Goal: Information Seeking & Learning: Check status

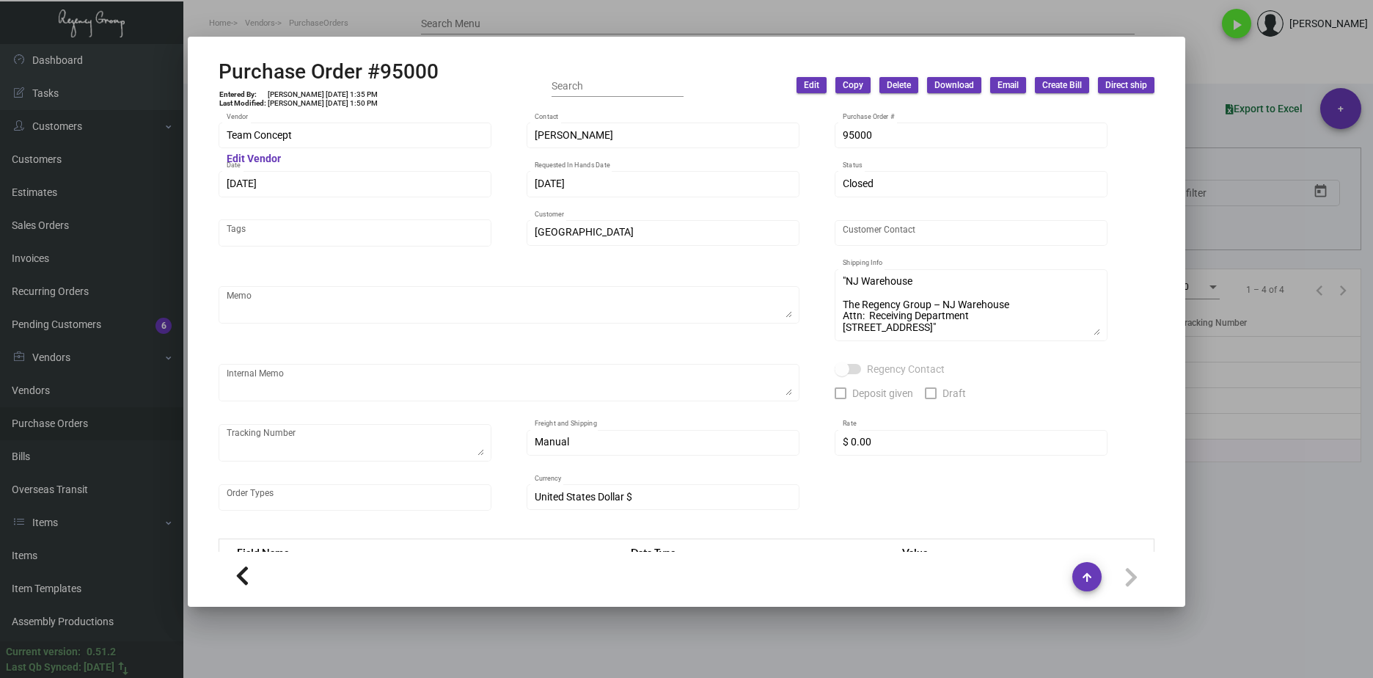
drag, startPoint x: 0, startPoint y: 0, endPoint x: 552, endPoint y: 22, distance: 551.9
click at [552, 22] on div at bounding box center [686, 339] width 1373 height 678
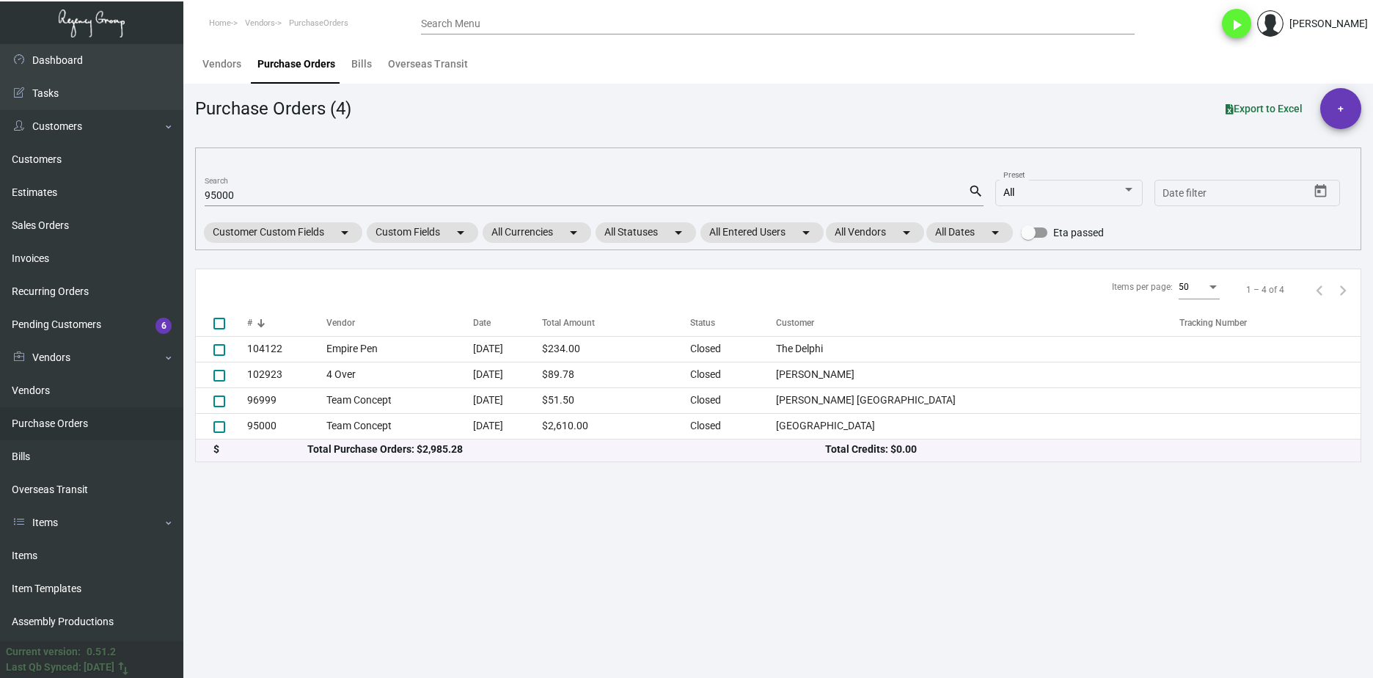
click at [248, 198] on input "95000" at bounding box center [586, 196] width 763 height 12
paste input "103777"
type input "103777"
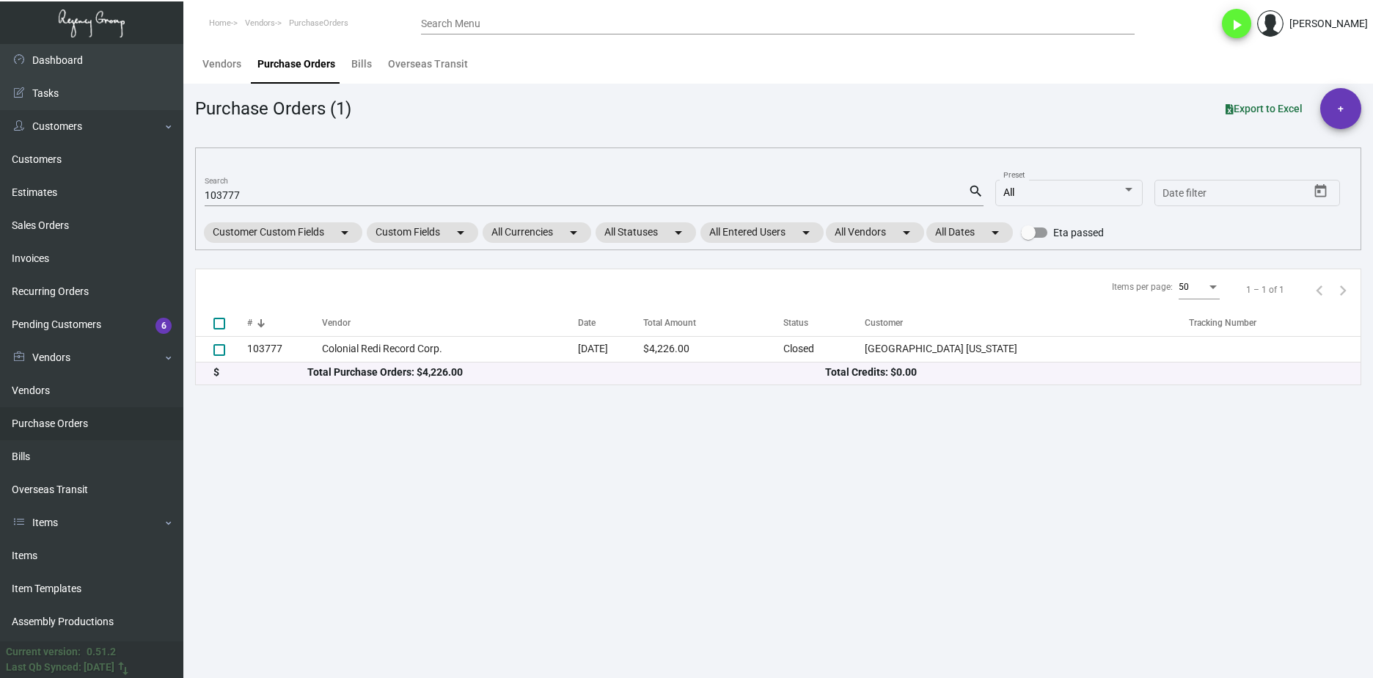
click at [316, 362] on div "$ Total Purchase Orders: $4,226.00 Total Credits: $0.00" at bounding box center [778, 373] width 1165 height 22
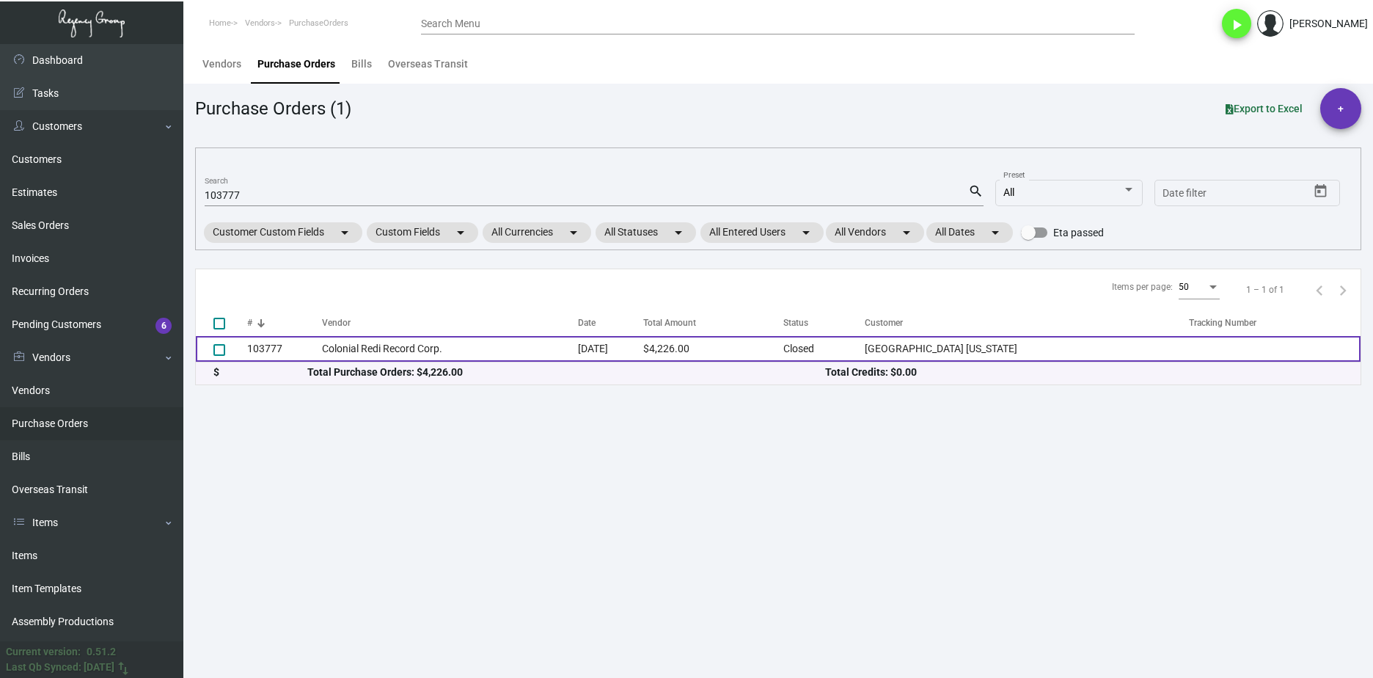
click at [318, 359] on td "103777" at bounding box center [284, 349] width 75 height 26
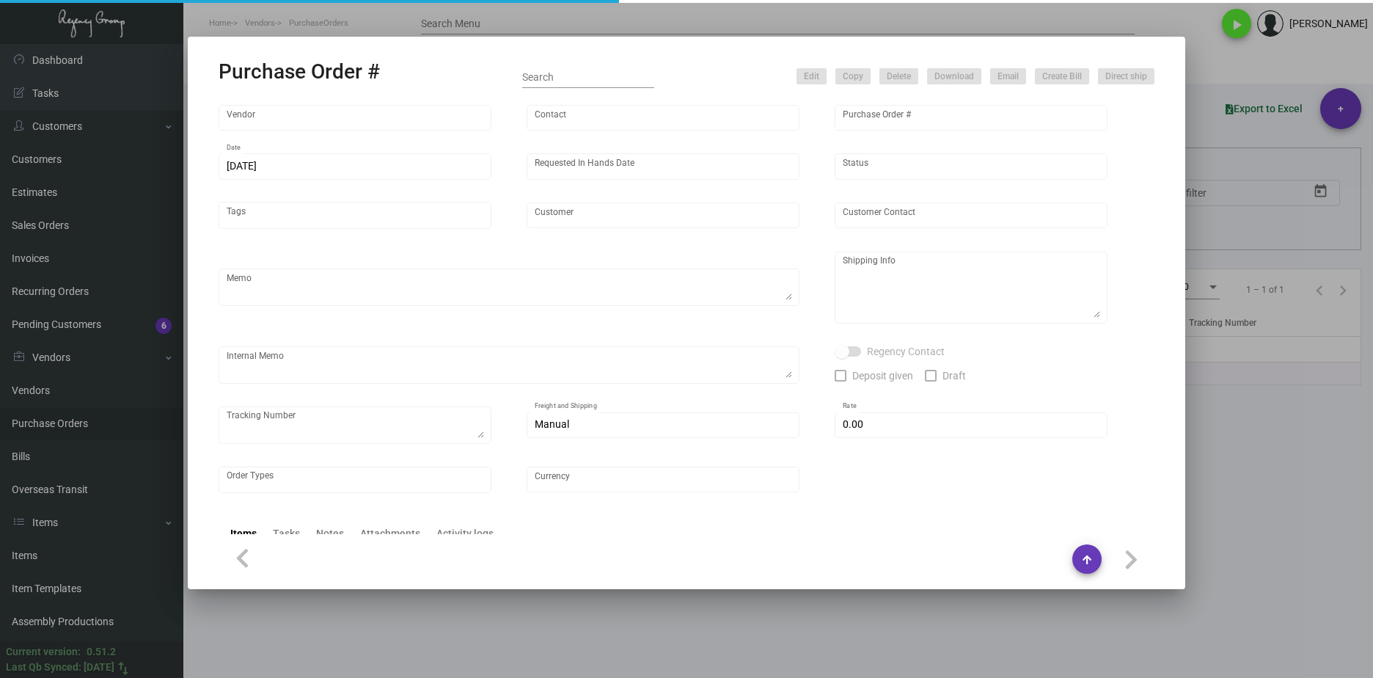
type input "Colonial Redi Record Corp."
type input "Barbara Berkovits"
type input "103777"
type input "2/20/2024"
type input "3/15/2024"
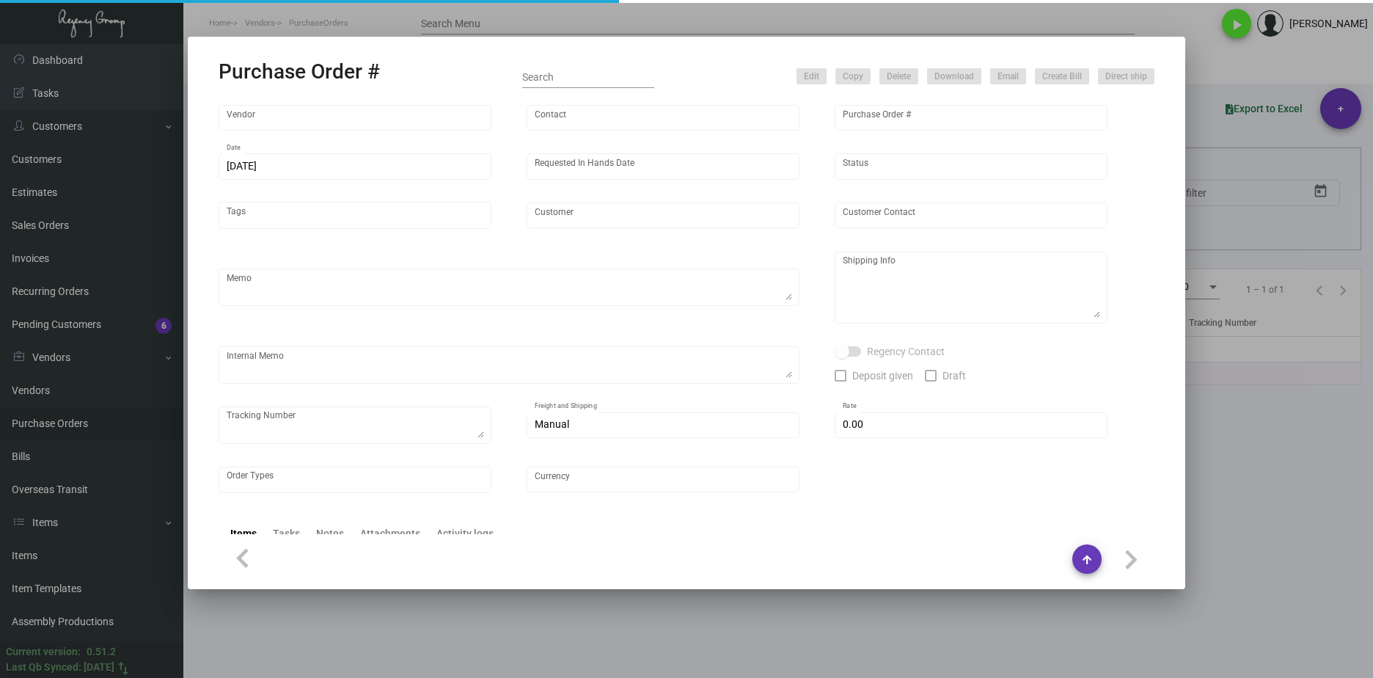
type input "Hard Rock Hotel New York"
type textarea "Please send proof for approval to art@theregencygroup.net with me cc'ed. ***ANY…"
type textarea "Regency Group NJ - Alex Penate 22 Belgrove Dr. Kearny, NJ, 07032 US"
type textarea "NJ Warehouse. 3/20/24 - Vendor said order is ready, SH informed them they will …"
checkbox input "true"
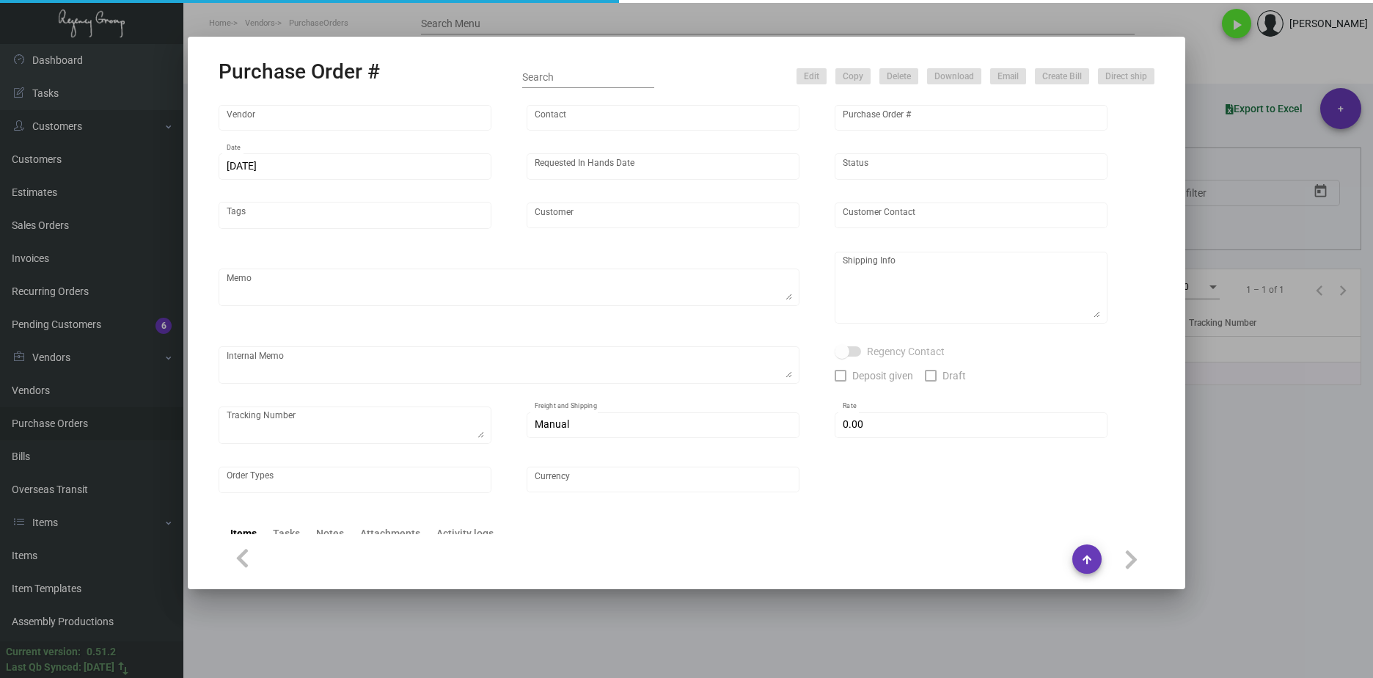
type input "$ 0.00"
type input "United States Dollar $"
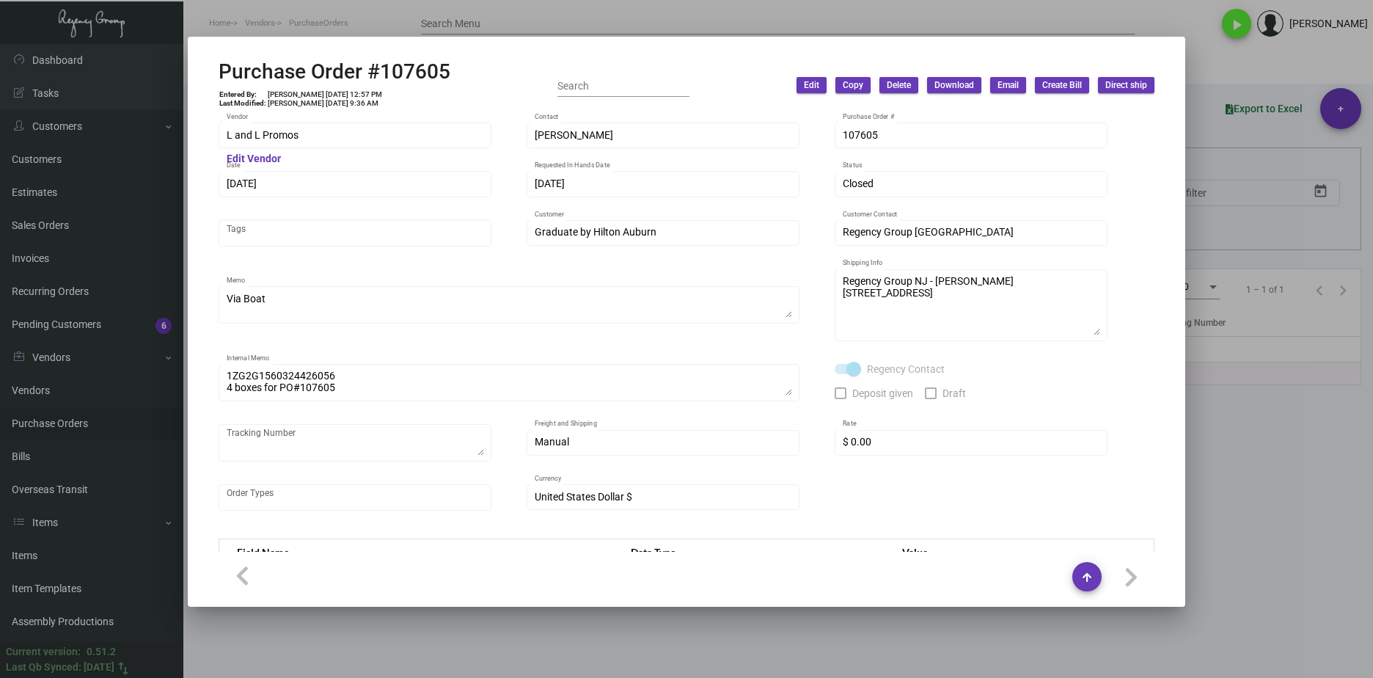
click at [1237, 551] on div at bounding box center [686, 339] width 1373 height 678
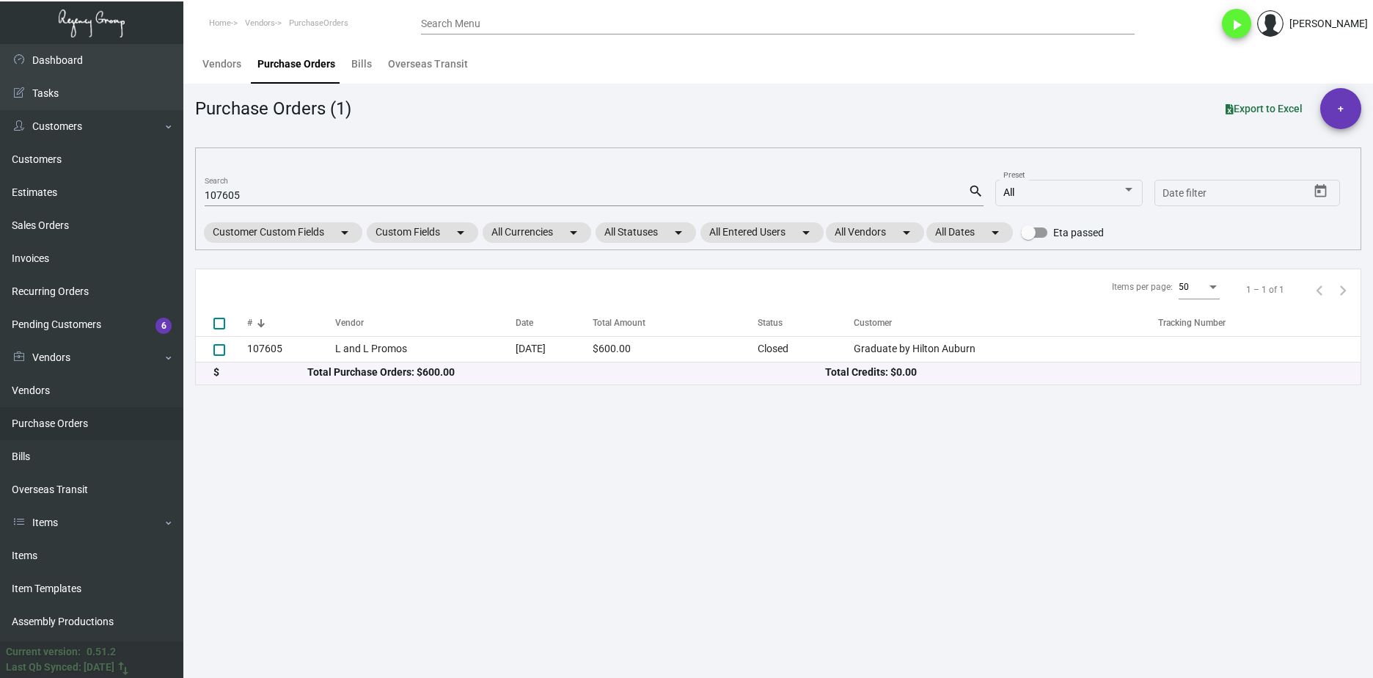
click at [216, 194] on input "107605" at bounding box center [586, 196] width 763 height 12
paste input
type input "107605"
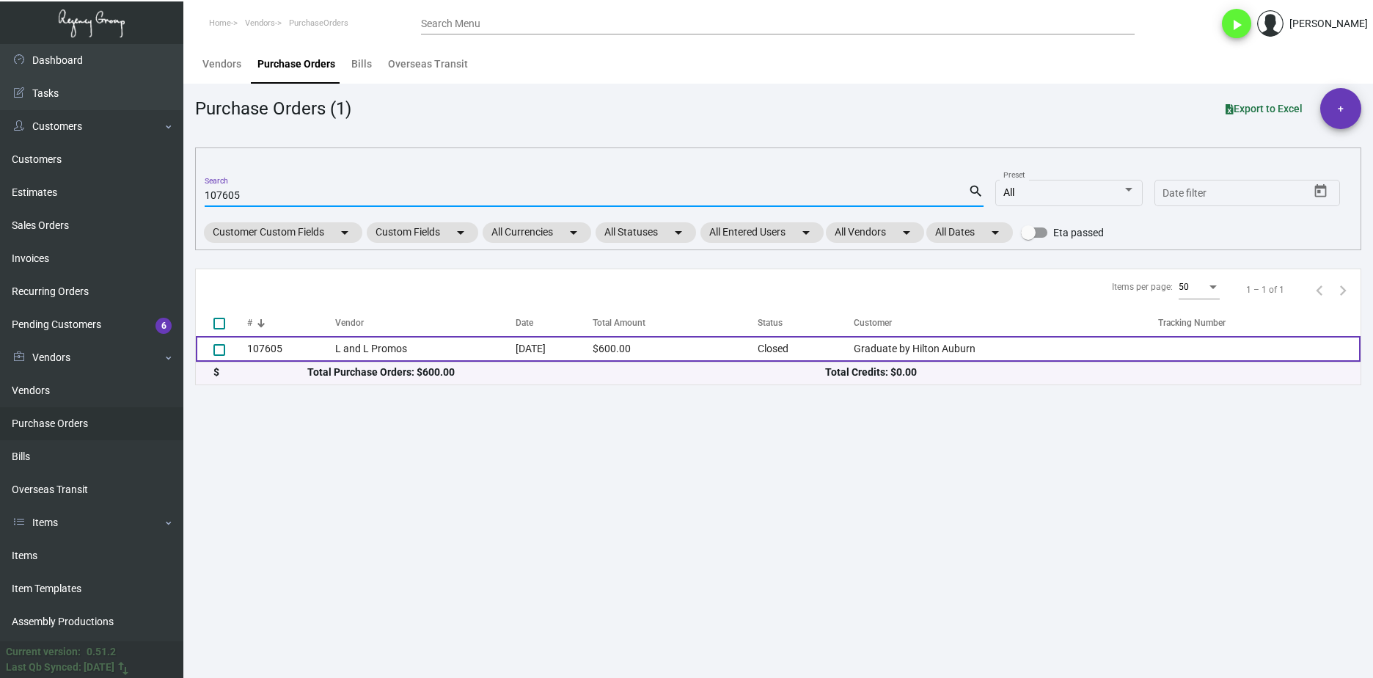
click at [335, 343] on td "L and L Promos" at bounding box center [425, 349] width 180 height 26
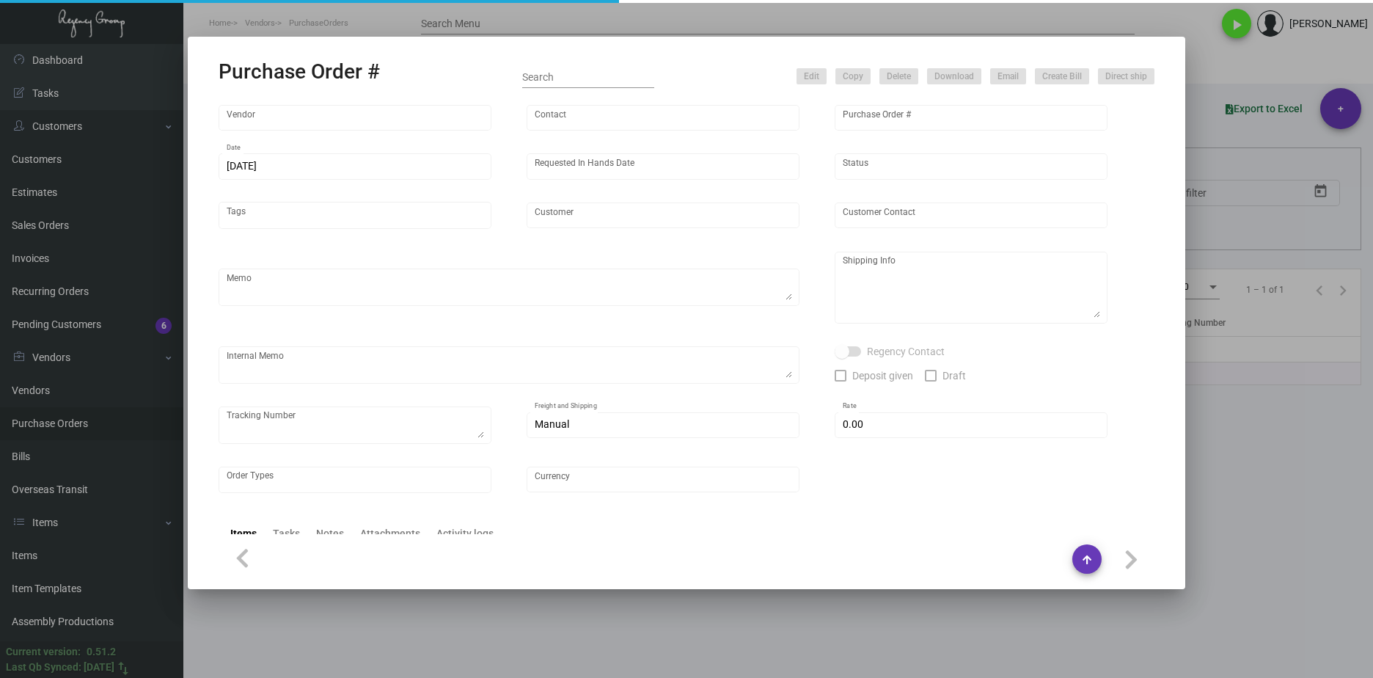
type input "L and L Promos"
type input "Ryan Sales"
type input "107605"
type input "9/27/2024"
type input "10/31/2024"
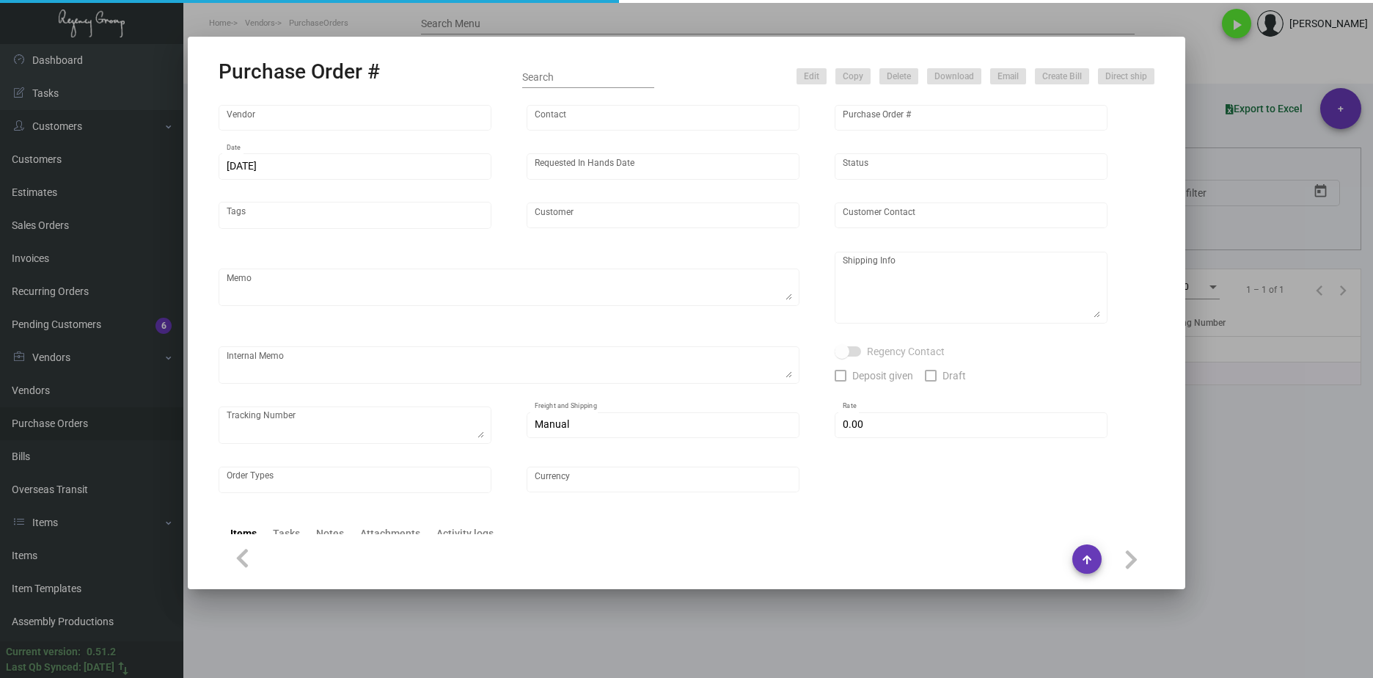
type input "Graduate by Hilton Auburn"
type textarea "Via Boat"
type textarea "Regency Group NJ - Alex Penate 22 Belgrove Dr. Kearny, NJ, 07032 US"
type textarea "1ZG2G1560324426056 4 boxes for PO#107605"
checkbox input "true"
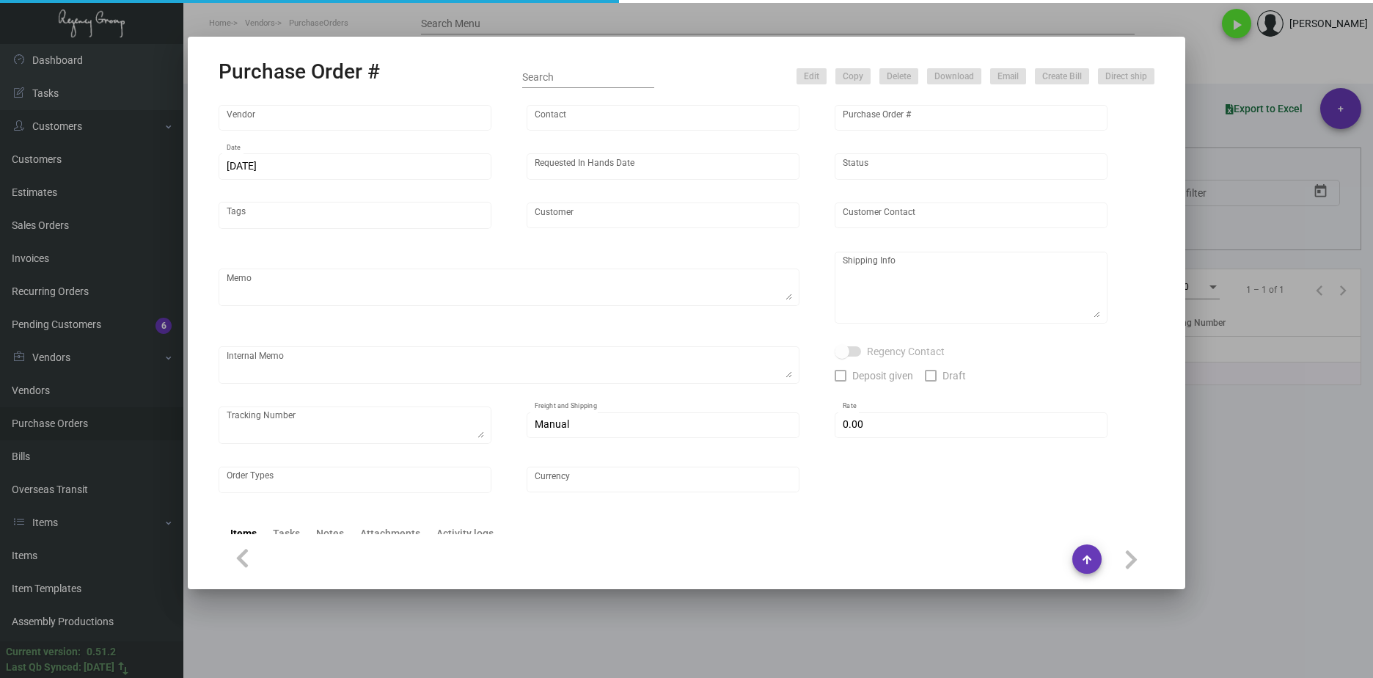
type input "$ 0.00"
type input "United States Dollar $"
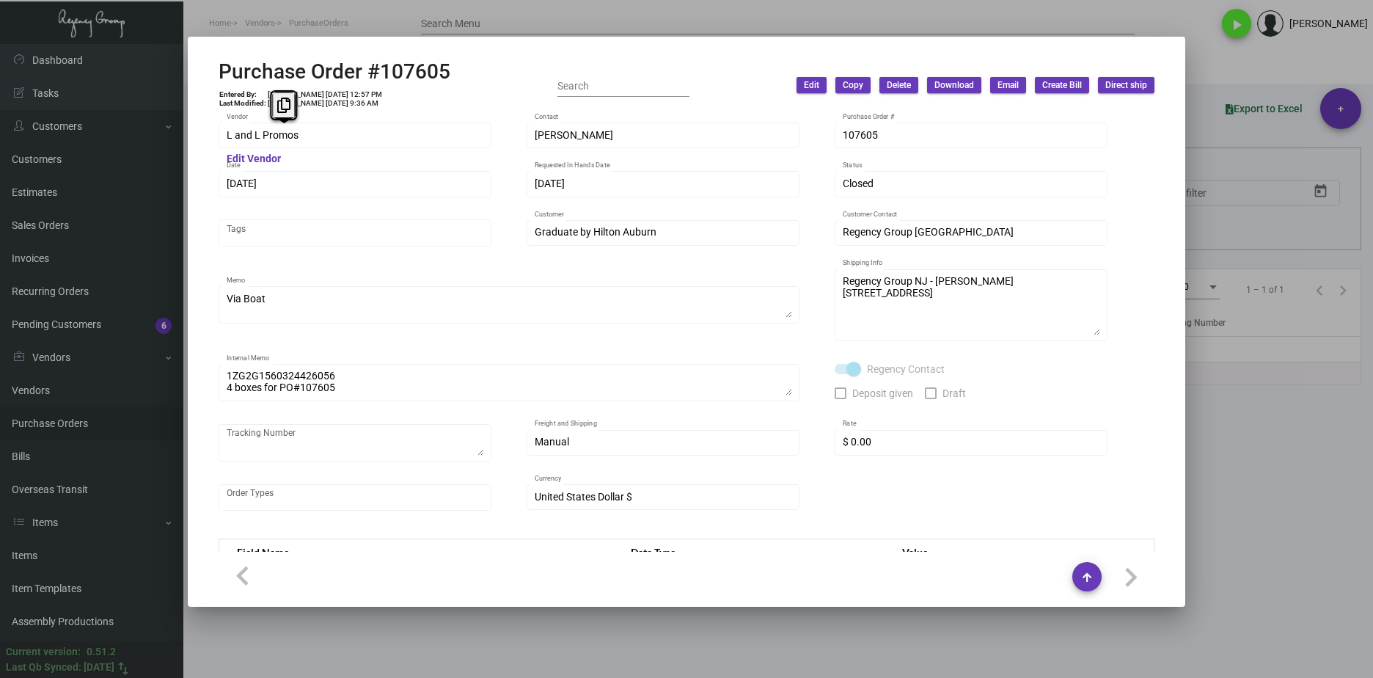
click at [191, 138] on mat-dialog-container "Purchase Order #107605 Entered By: Cristal Tineo 9/27/24, 12:57 PM Last Modifie…" at bounding box center [686, 322] width 997 height 570
click at [424, 75] on h2 "Purchase Order #107605" at bounding box center [335, 71] width 232 height 25
drag, startPoint x: 455, startPoint y: 73, endPoint x: 227, endPoint y: 73, distance: 228.1
click at [227, 73] on div "Purchase Order #107605 Entered By: Cristal Tineo 9/27/24, 12:57 PM Last Modifie…" at bounding box center [687, 85] width 936 height 52
click at [404, 67] on h2 "Purchase Order #107605" at bounding box center [335, 71] width 232 height 25
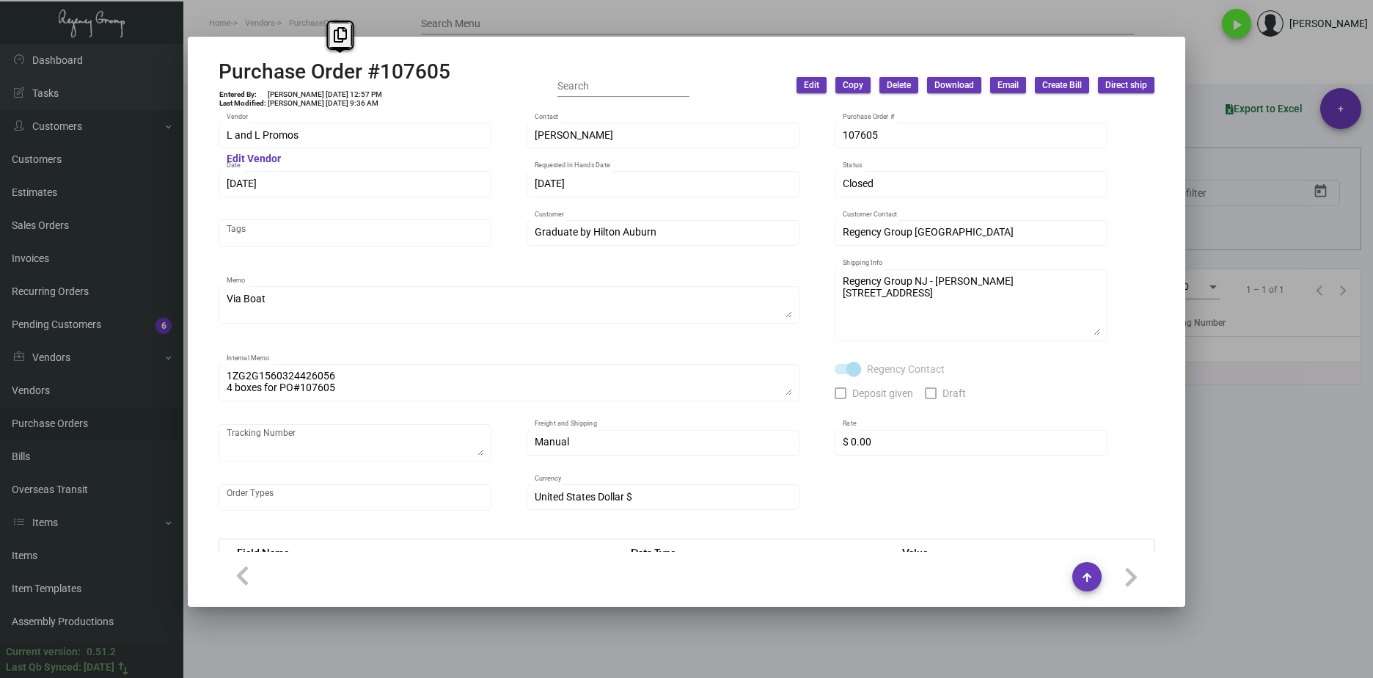
click at [447, 67] on div "Purchase Order #107605 Entered By: Cristal Tineo 9/27/24, 12:57 PM Last Modifie…" at bounding box center [687, 85] width 936 height 52
click at [447, 70] on h2 "Purchase Order #107605" at bounding box center [335, 71] width 232 height 25
drag, startPoint x: 447, startPoint y: 72, endPoint x: 217, endPoint y: 76, distance: 229.6
click at [217, 76] on mat-dialog-container "Purchase Order #107605 Entered By: Cristal Tineo 9/27/24, 12:57 PM Last Modifie…" at bounding box center [686, 322] width 997 height 570
copy h2 "Purchase Order #107605"
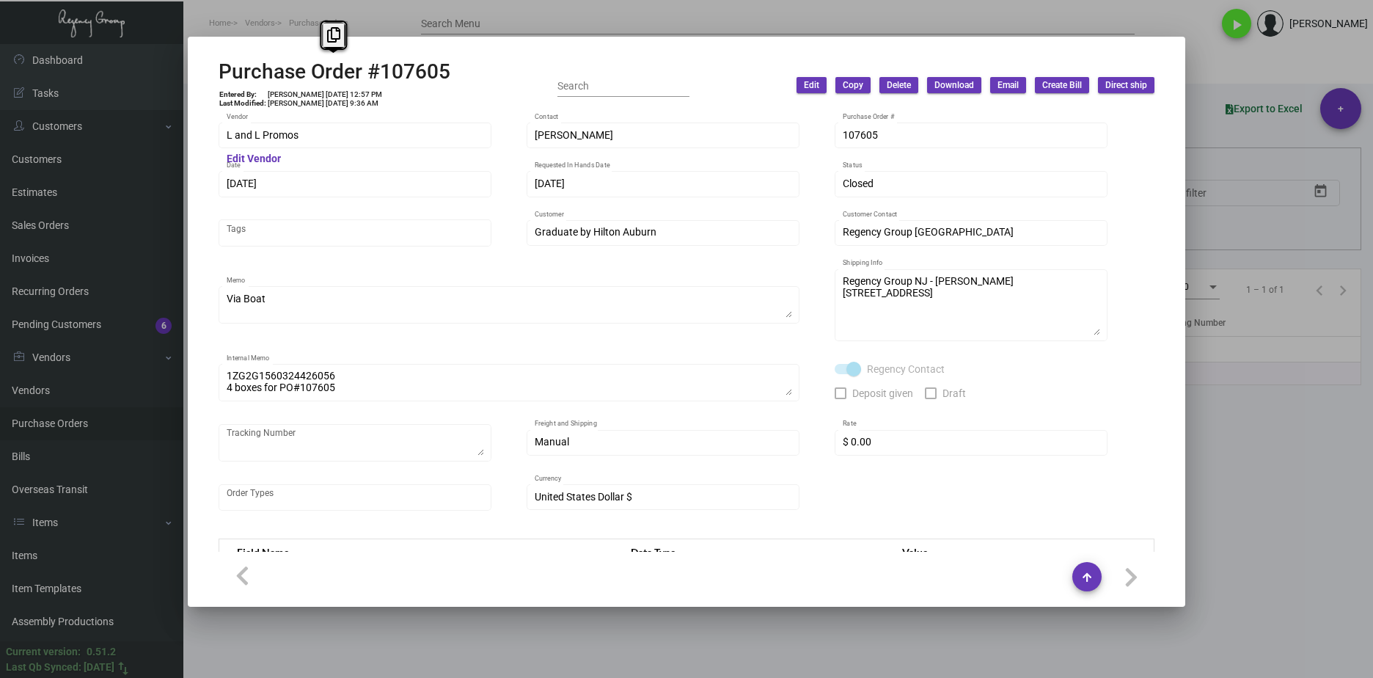
click at [347, 84] on div "Purchase Order #107605 Entered By: Cristal Tineo 9/27/24, 12:57 PM Last Modifie…" at bounding box center [335, 85] width 232 height 52
drag, startPoint x: 337, startPoint y: 91, endPoint x: 311, endPoint y: 92, distance: 25.7
click at [311, 92] on td "Cristal Tineo 9/27/24, 12:57 PM" at bounding box center [325, 94] width 116 height 9
copy td "9/27/24"
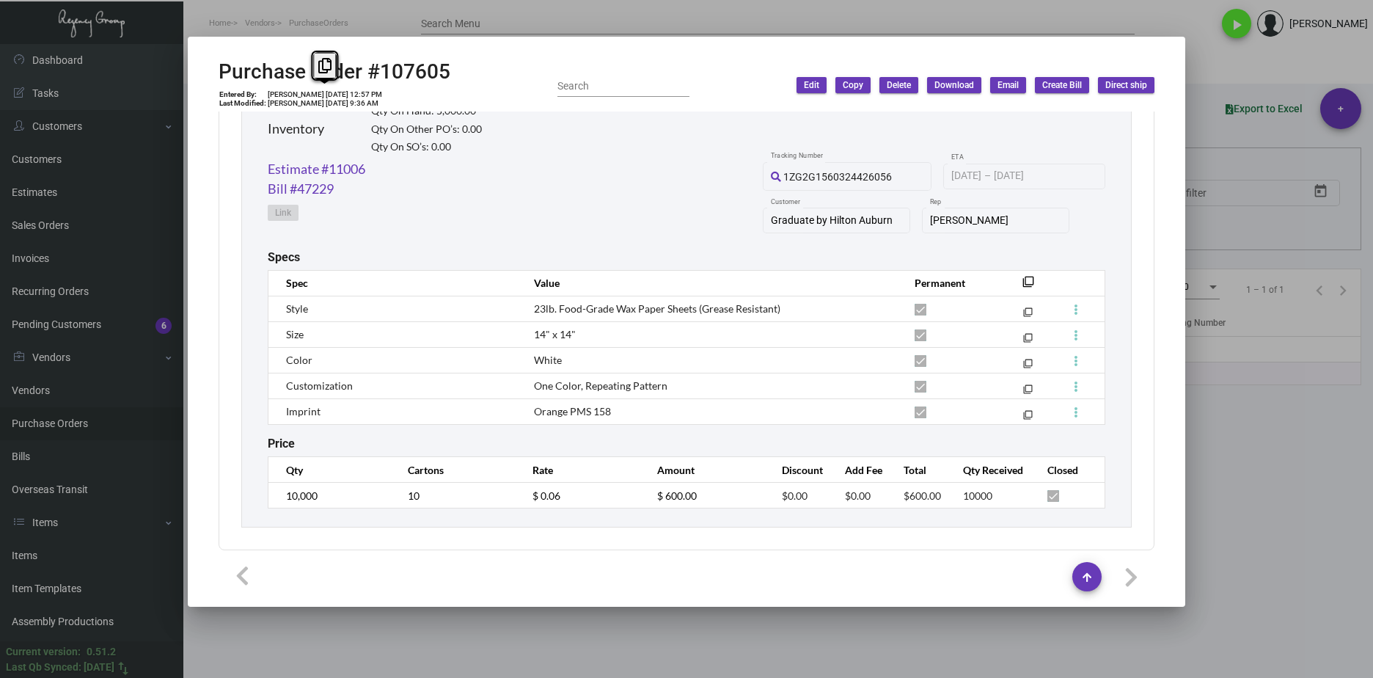
scroll to position [741, 0]
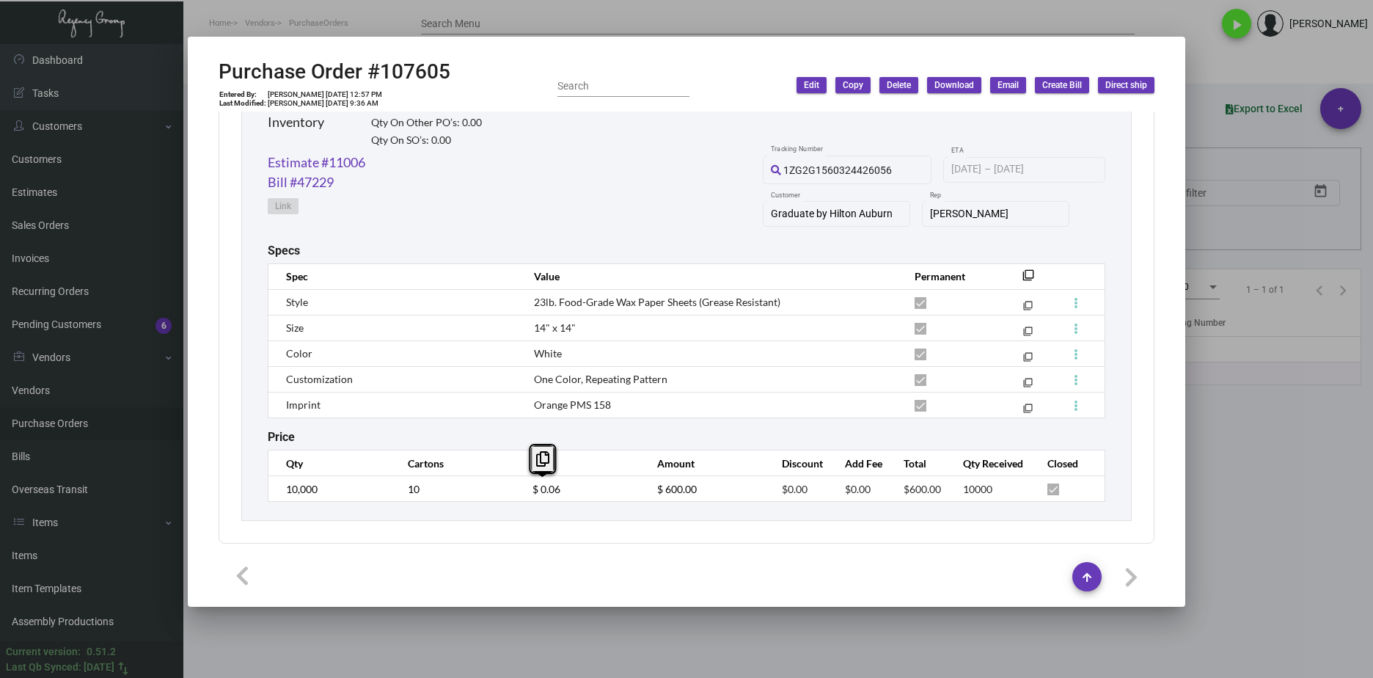
click at [499, 491] on tr "10,000 10 $ 0.06 $ 600.00 $0.00 $0.00 $600.00 10000" at bounding box center [686, 489] width 837 height 26
click at [350, 163] on link "Estimate #11006" at bounding box center [317, 163] width 98 height 20
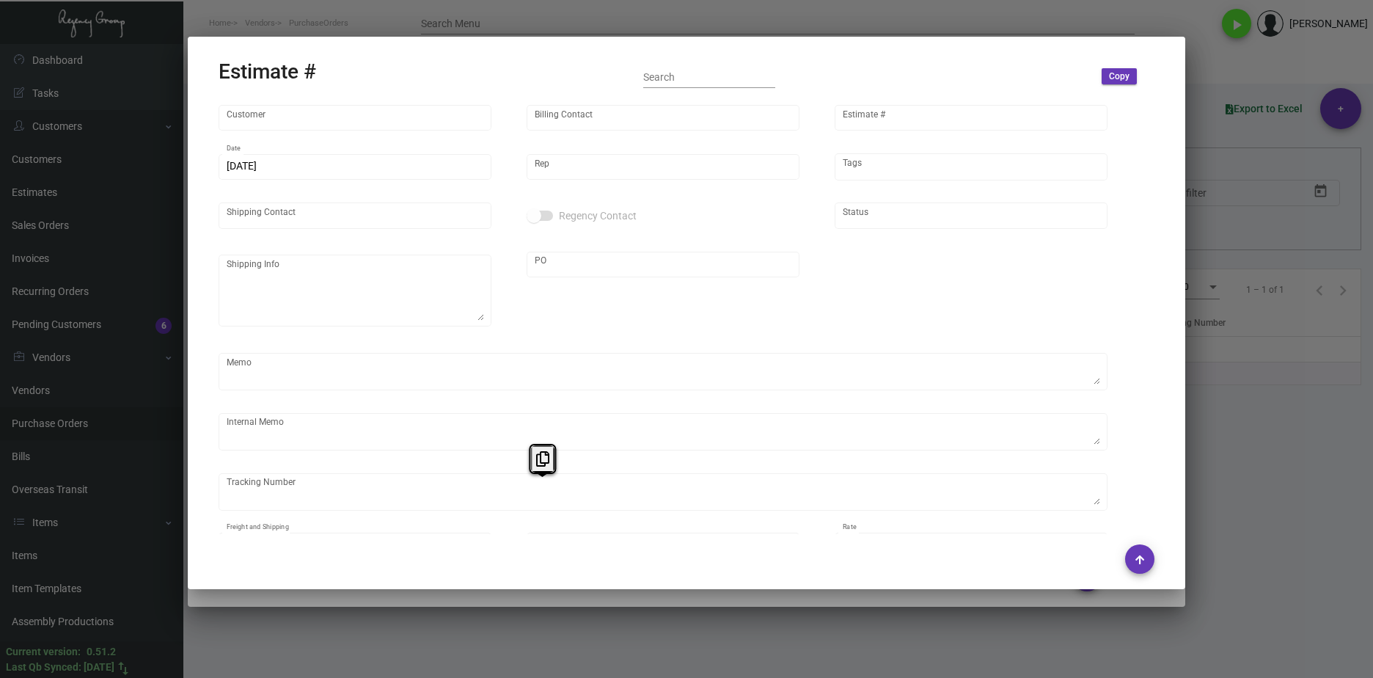
type input "Graduate by Hilton Auburn"
type input "Tanya Black"
type input "11006"
type input "7/8/2024"
type input "Nick Meyers"
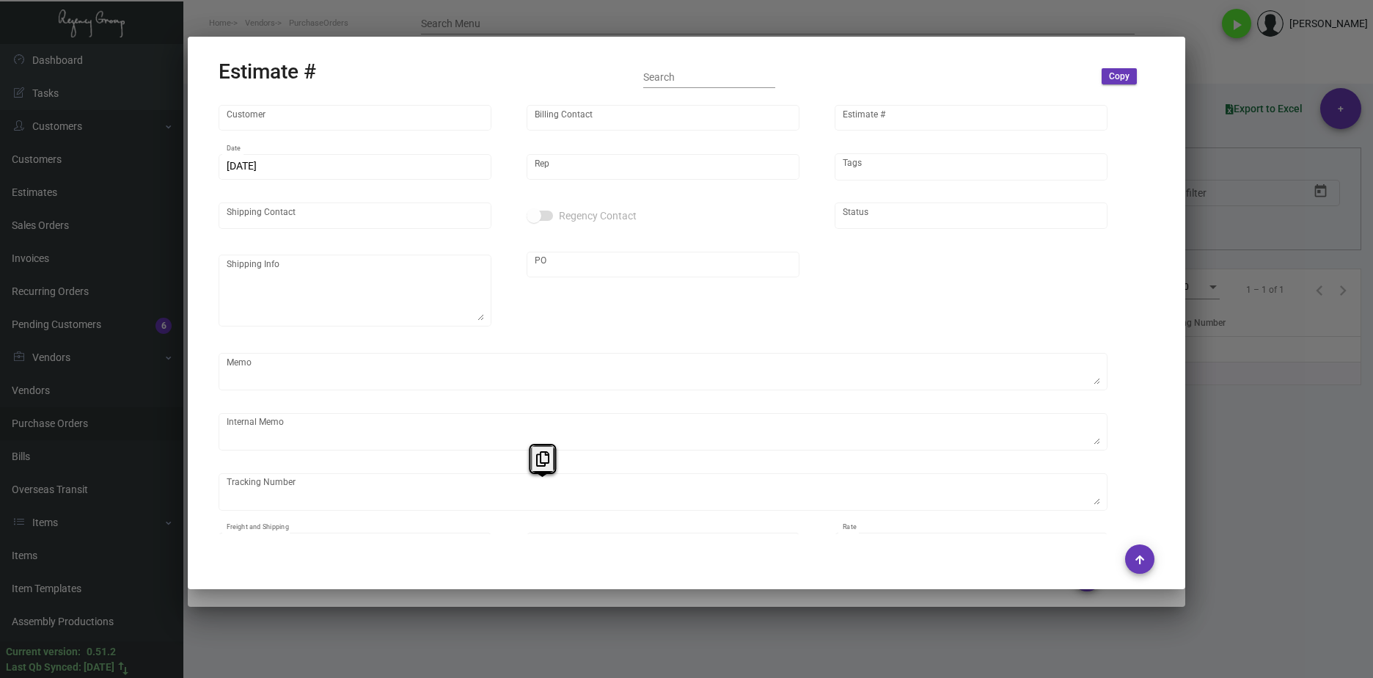
checkbox input "true"
type input "United States Dollar $"
type input "$ 0.00"
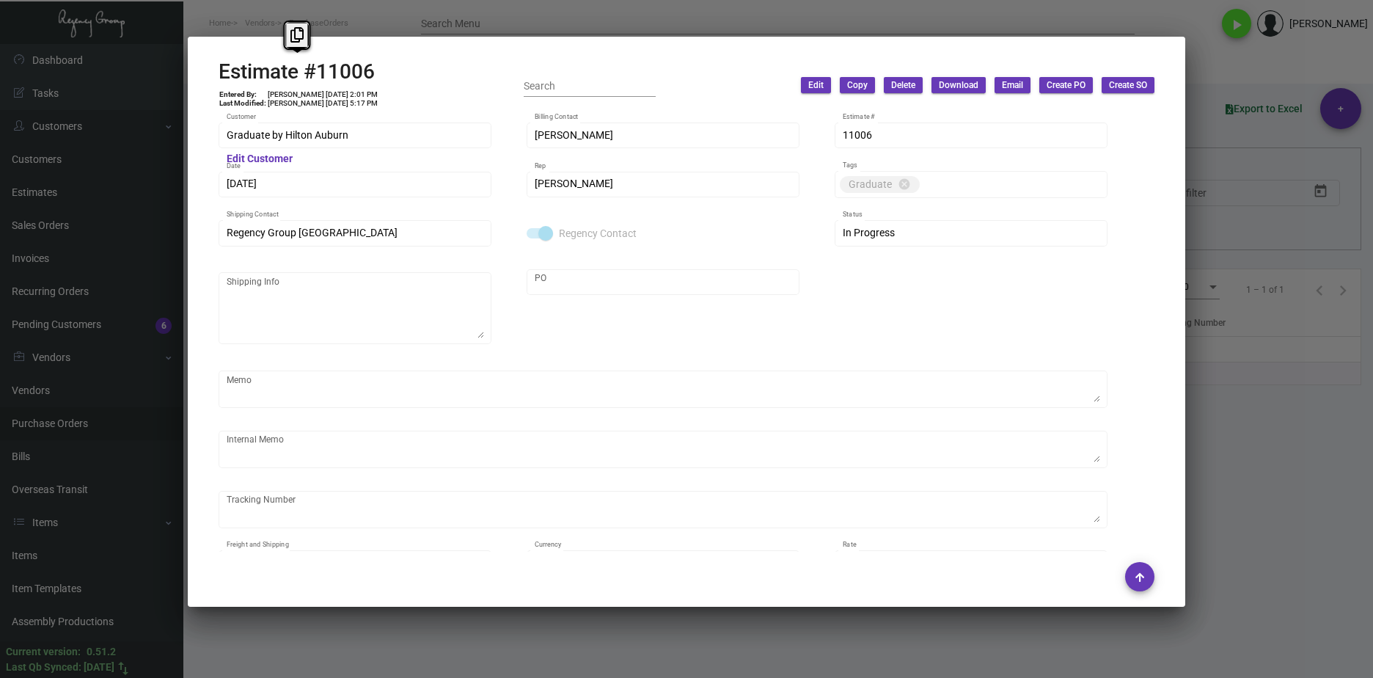
drag, startPoint x: 332, startPoint y: 72, endPoint x: 217, endPoint y: 72, distance: 115.1
click at [217, 72] on mat-dialog-container "Estimate #11006 Entered By: Cristal Tineo 7/8/24, 2:01 PM Last Modified: Shelly…" at bounding box center [686, 322] width 997 height 570
copy h2 "Estimate #11006"
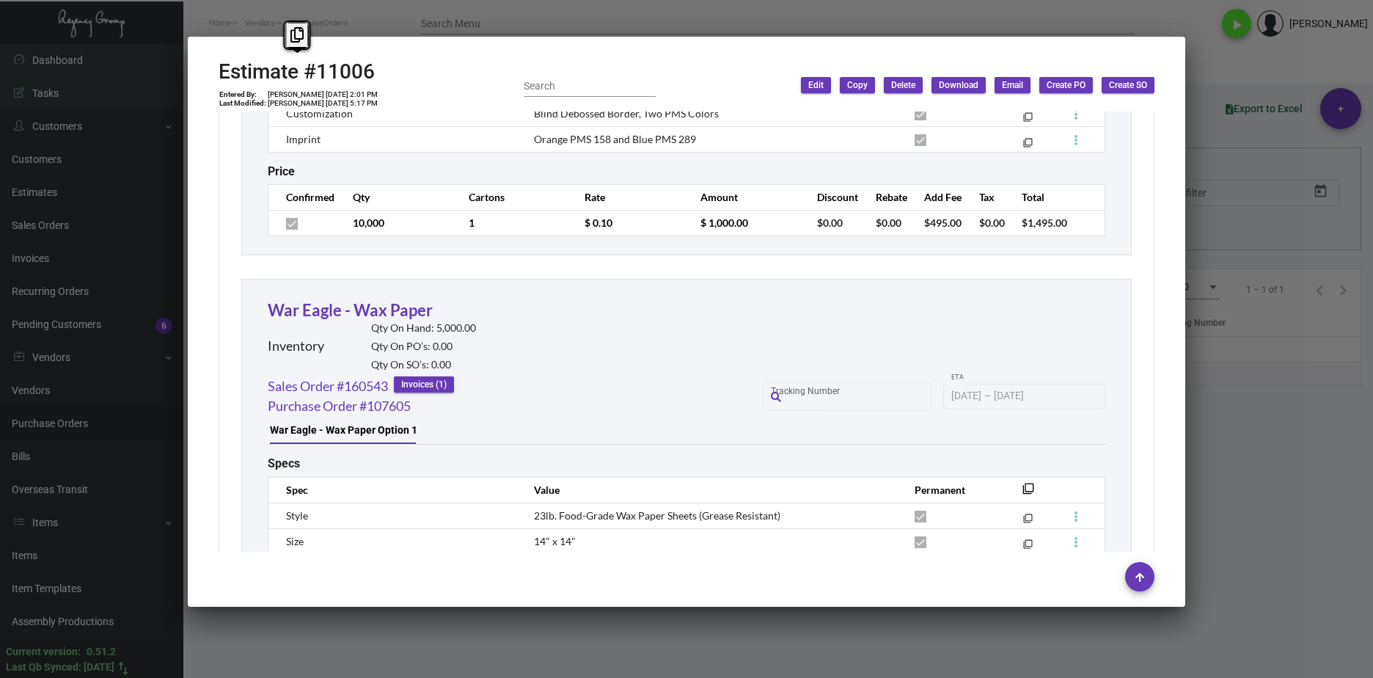
scroll to position [2787, 0]
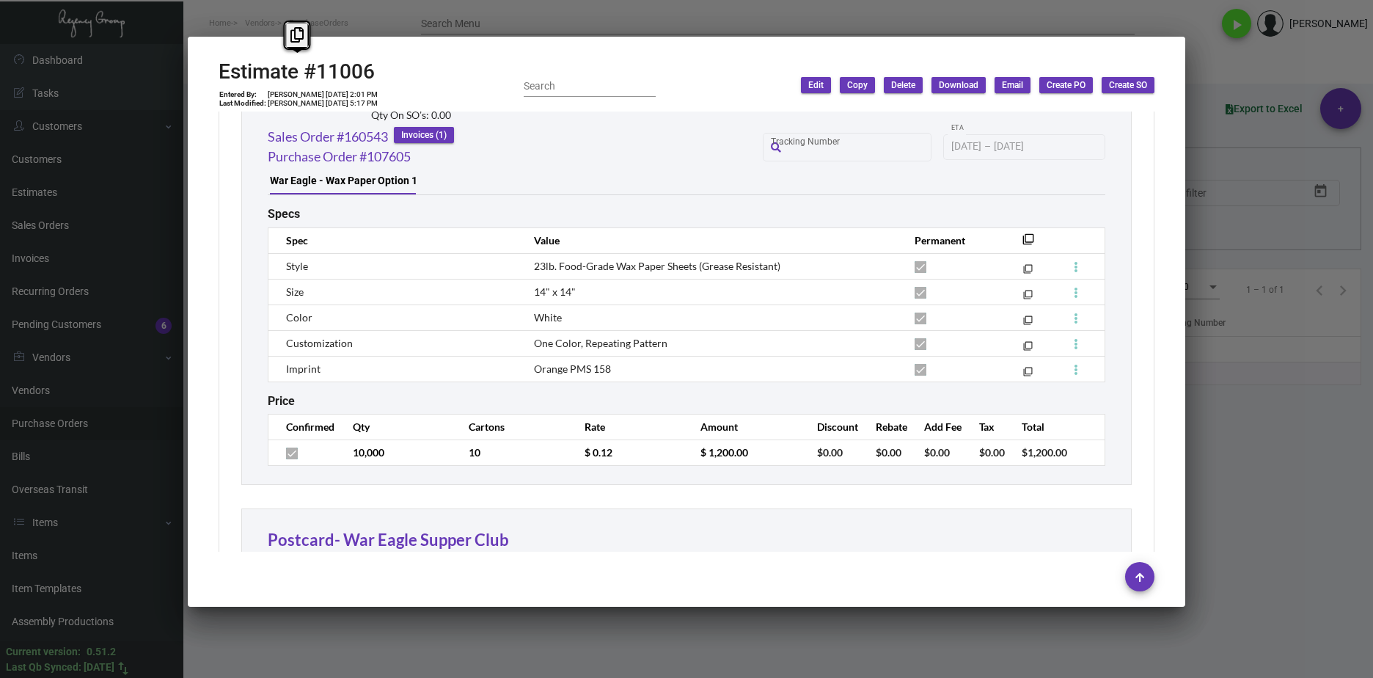
click at [626, 436] on th "Rate" at bounding box center [628, 427] width 116 height 26
click at [535, 457] on tr "10,000 10 $ 0.12 $ 1,200.00 $0.00 $0.00 $0.00 $0.00 $1,200.00" at bounding box center [686, 452] width 837 height 26
click at [499, 631] on div at bounding box center [686, 339] width 1373 height 678
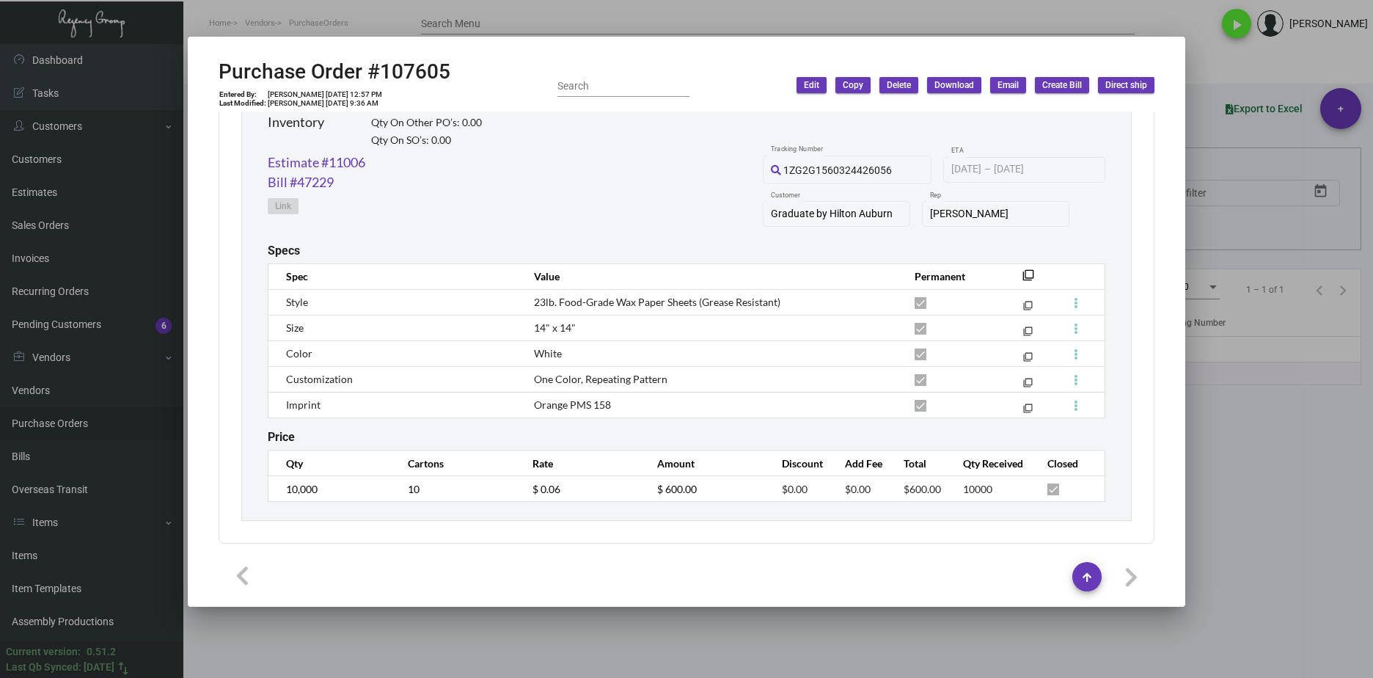
click at [451, 651] on div at bounding box center [686, 339] width 1373 height 678
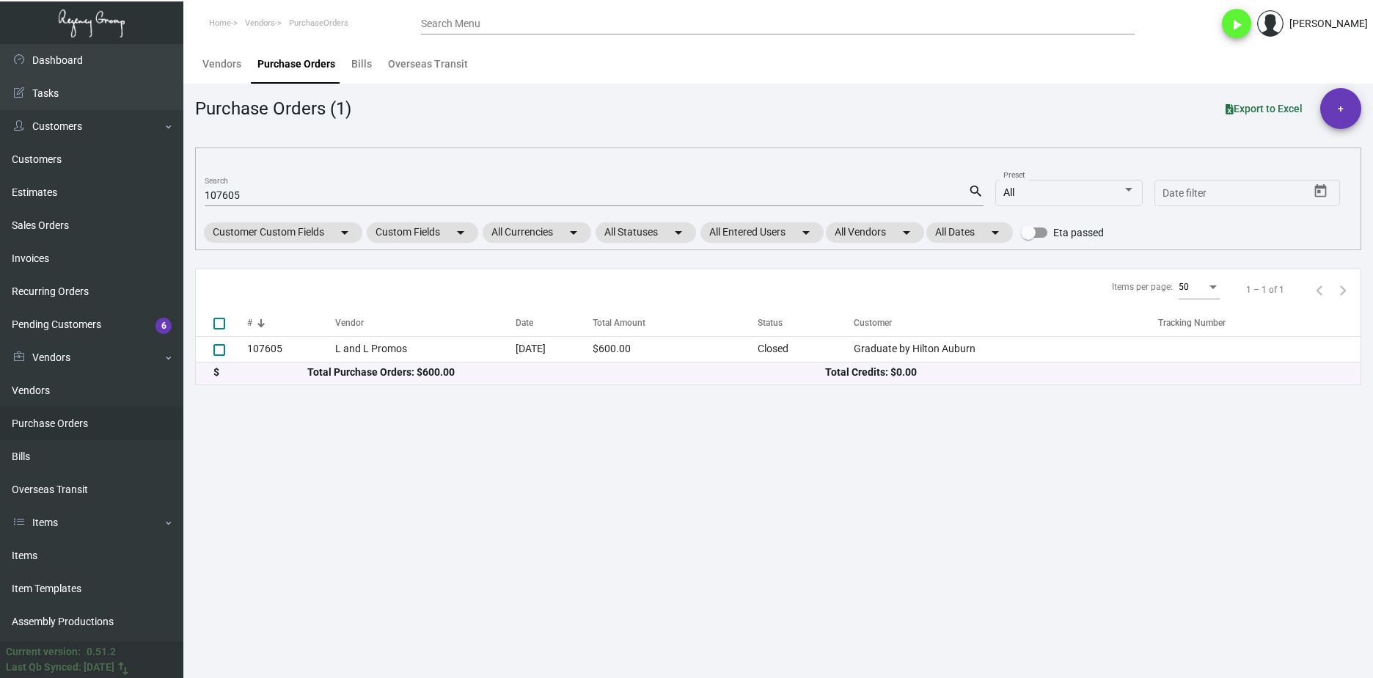
click at [225, 196] on input "107605" at bounding box center [586, 196] width 763 height 12
paste input "2618"
type input "102618"
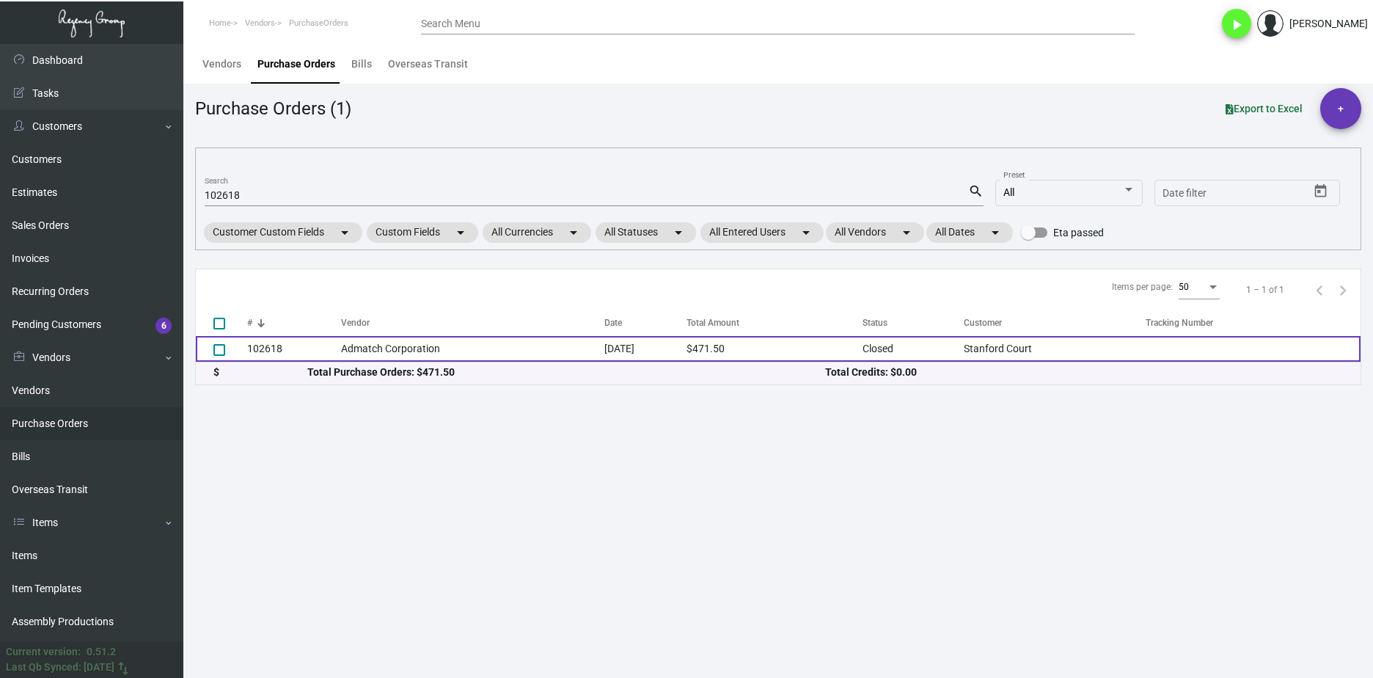
click at [294, 343] on td "102618" at bounding box center [294, 349] width 94 height 26
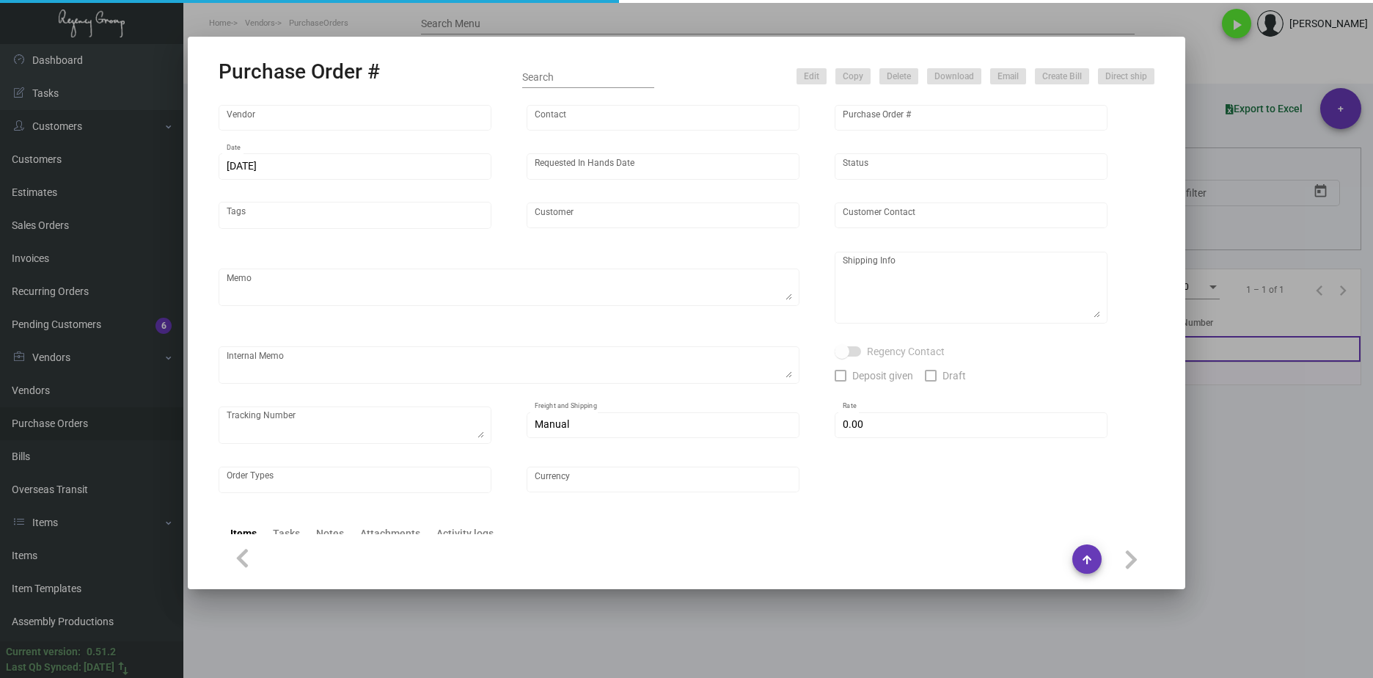
type input "Admatch Corporation"
type input "Order Entry"
type input "102618"
type input "12/7/2023"
type input "1/16/2024"
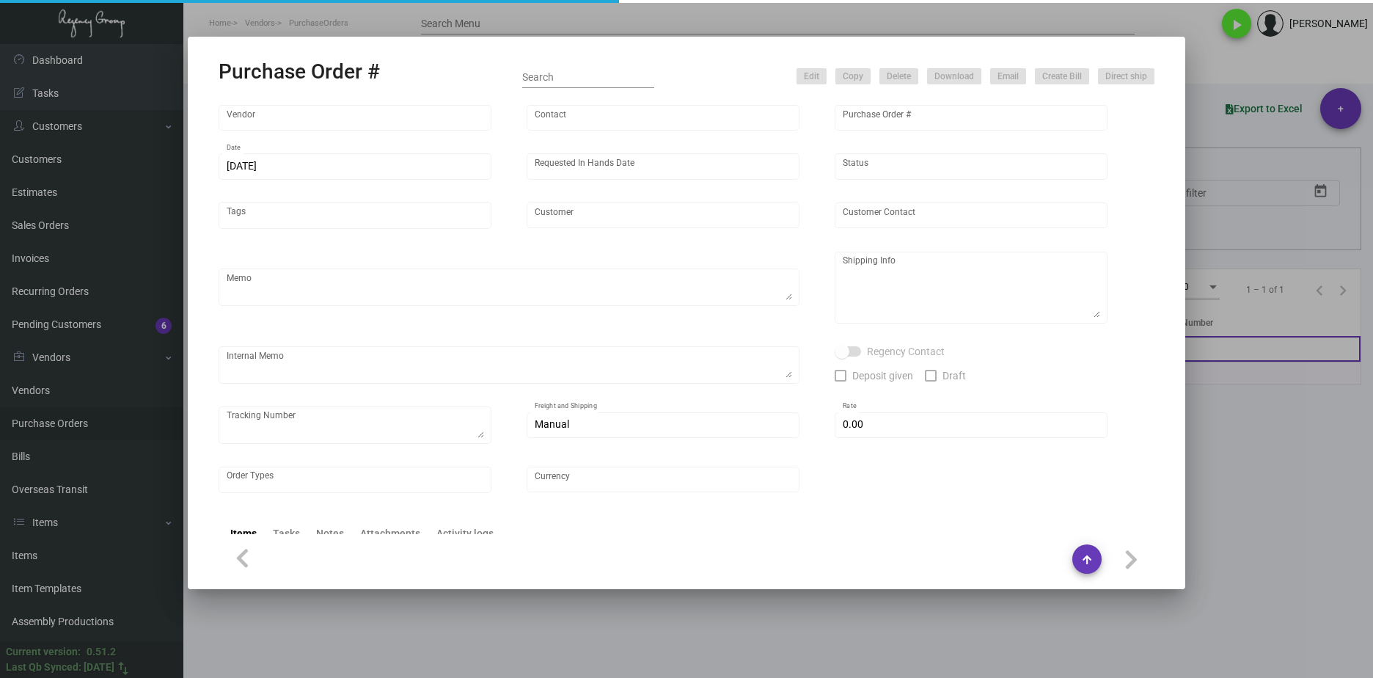
type input "Stanford Court"
type input "Mohamed Abdelmaksoud"
type textarea "BLIND SHIP ON UPS# 1AY276"
type textarea "Stanford Court - Mohamed Abdelmaksoud 905 California Street San Francisco, CA, …"
type input "$ 0.00"
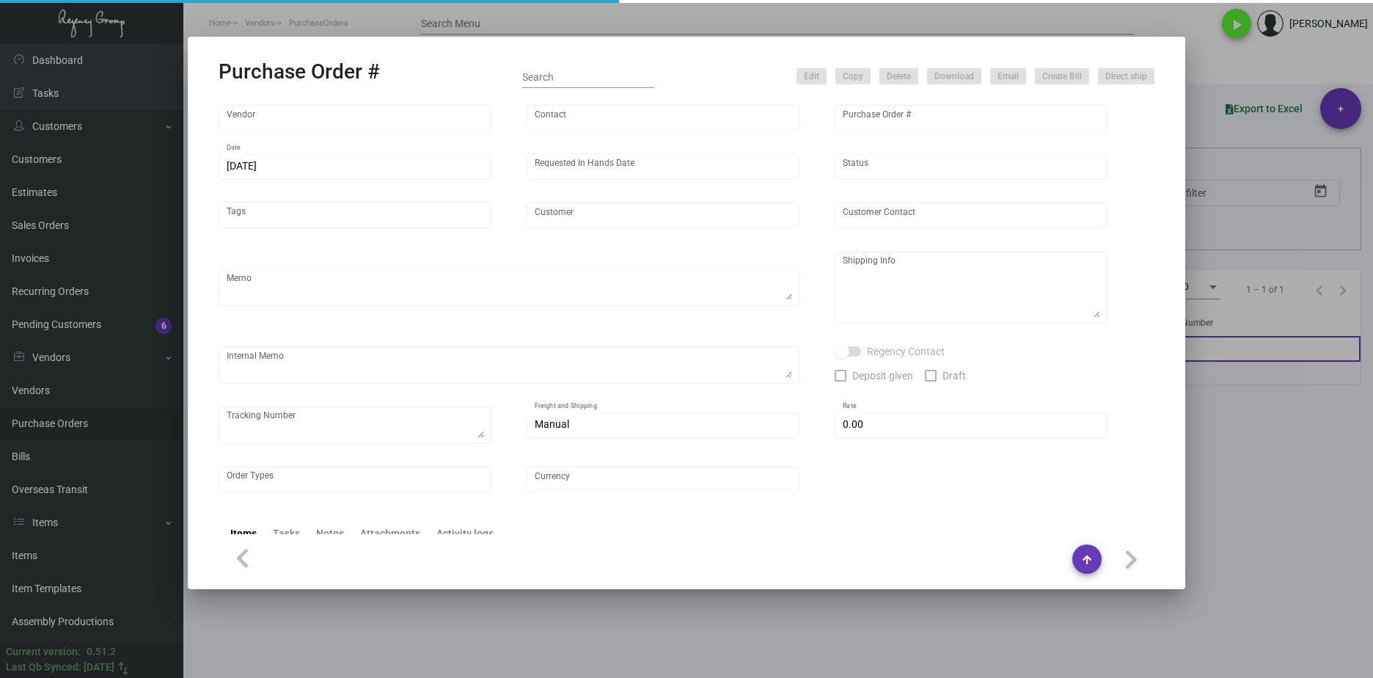
type input "United States Dollar $"
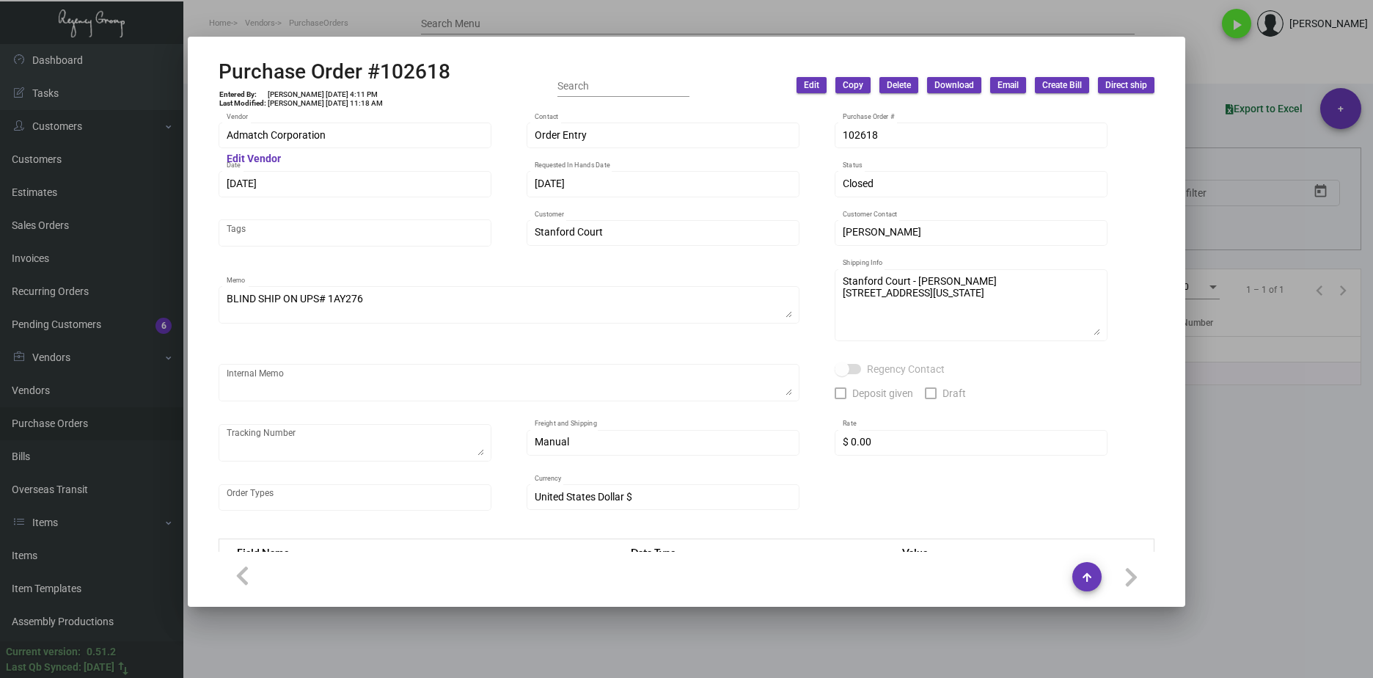
click at [1207, 375] on div at bounding box center [686, 339] width 1373 height 678
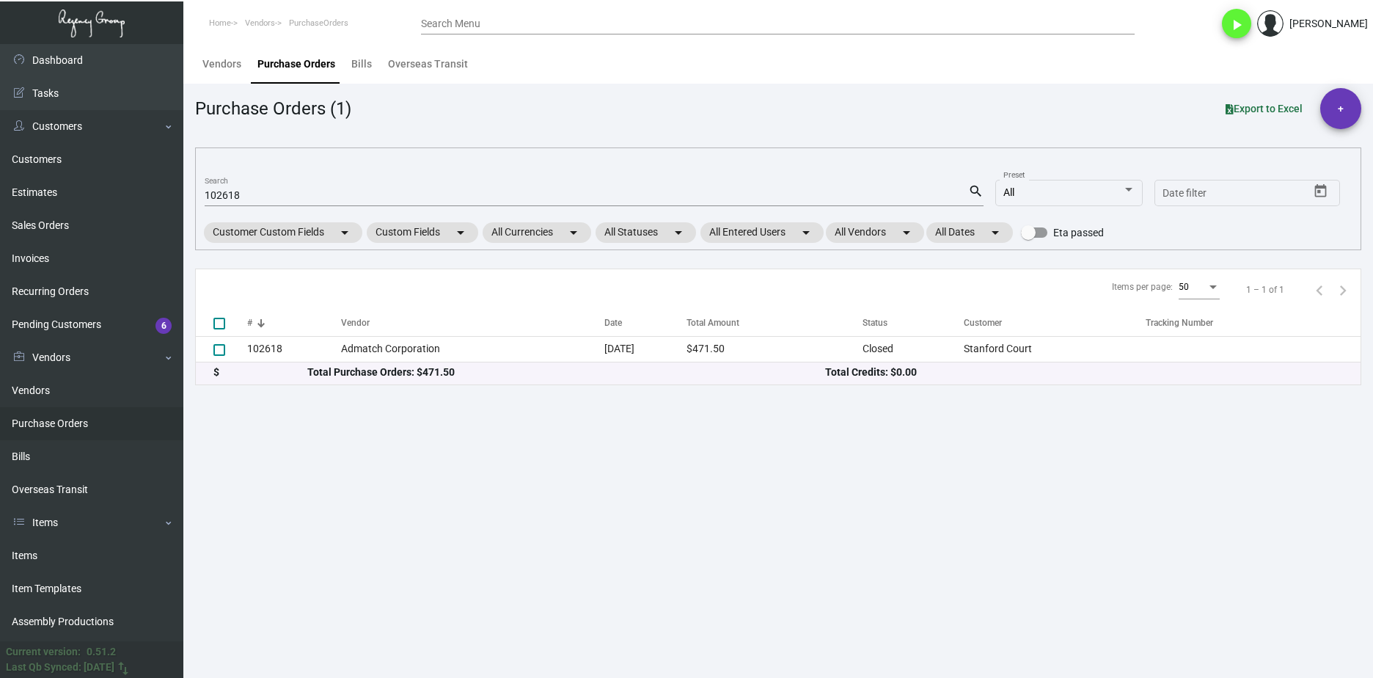
click at [239, 190] on input "102618" at bounding box center [586, 196] width 763 height 12
paste input "99281"
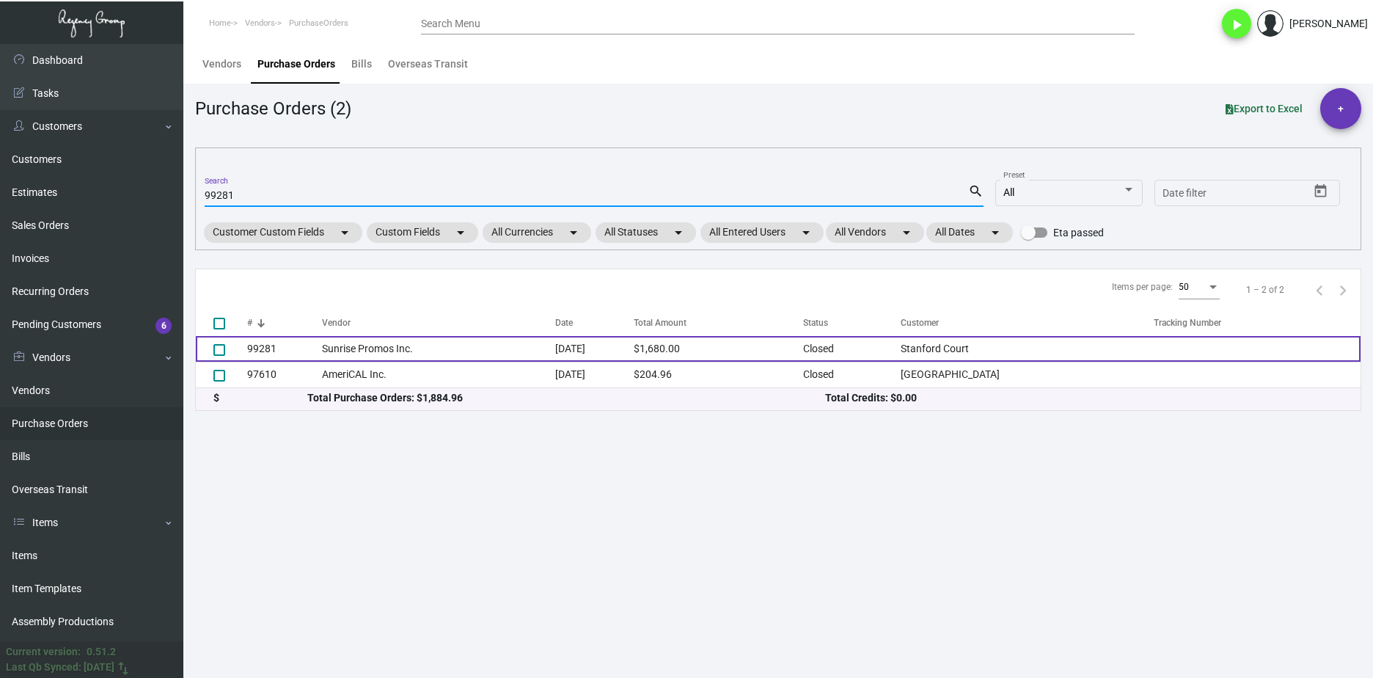
click at [309, 352] on td "99281" at bounding box center [284, 349] width 75 height 26
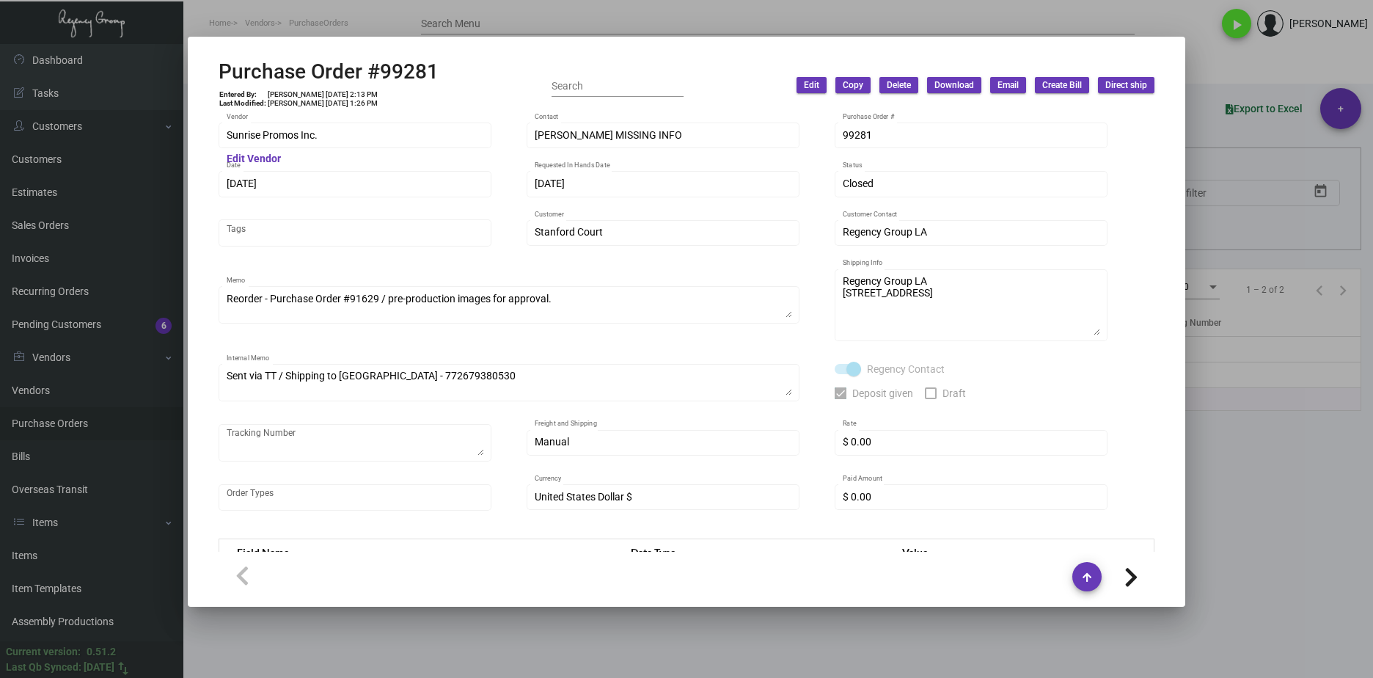
click at [1189, 557] on div at bounding box center [686, 339] width 1373 height 678
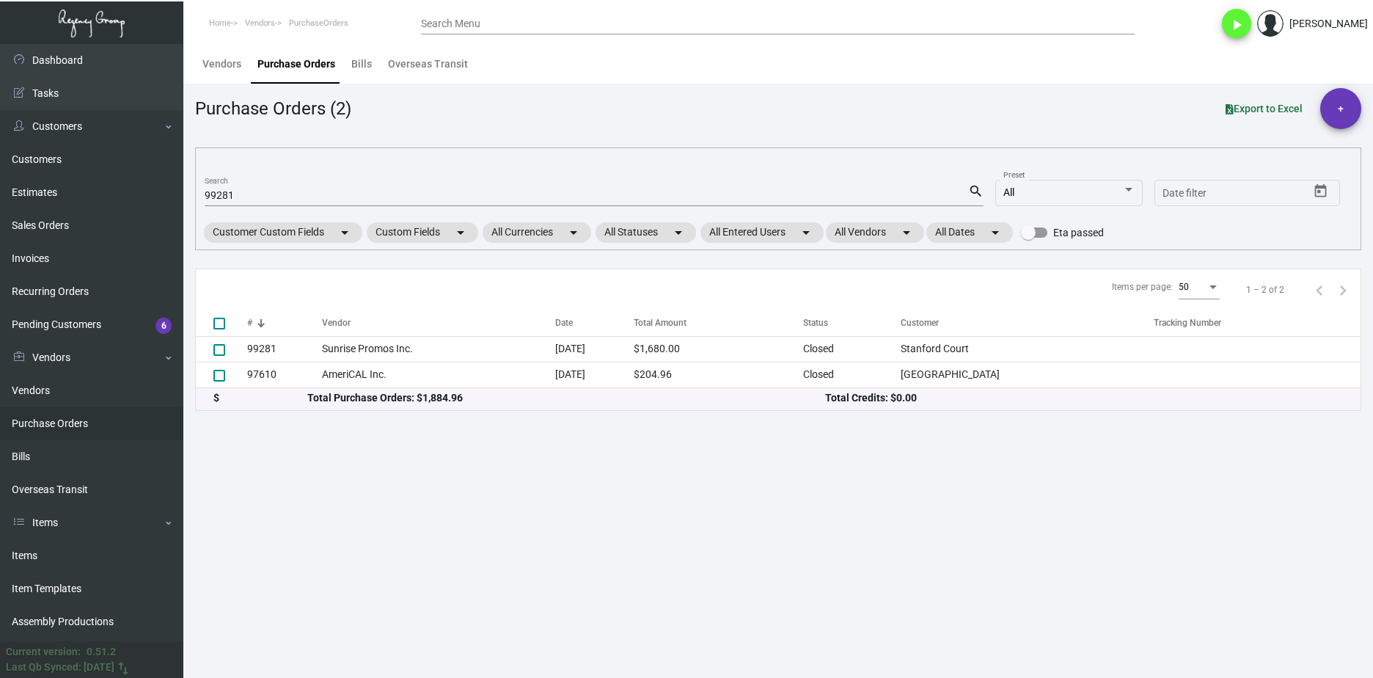
click at [199, 194] on div "99281 Search search All Preset Start date – Date filter Customer Custom Fields …" at bounding box center [778, 198] width 1166 height 103
click at [205, 194] on input "99281" at bounding box center [586, 196] width 763 height 12
paste input "10322"
type input "103221"
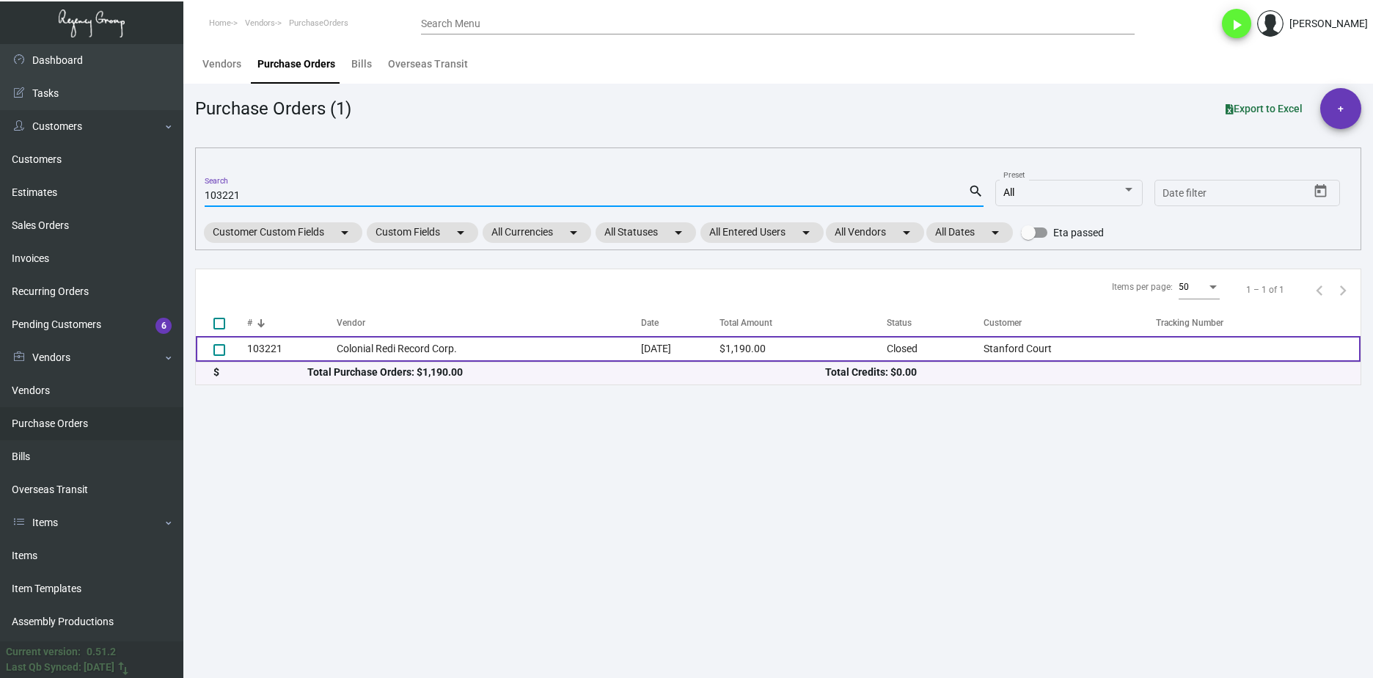
click at [447, 355] on td "Colonial Redi Record Corp." at bounding box center [489, 349] width 305 height 26
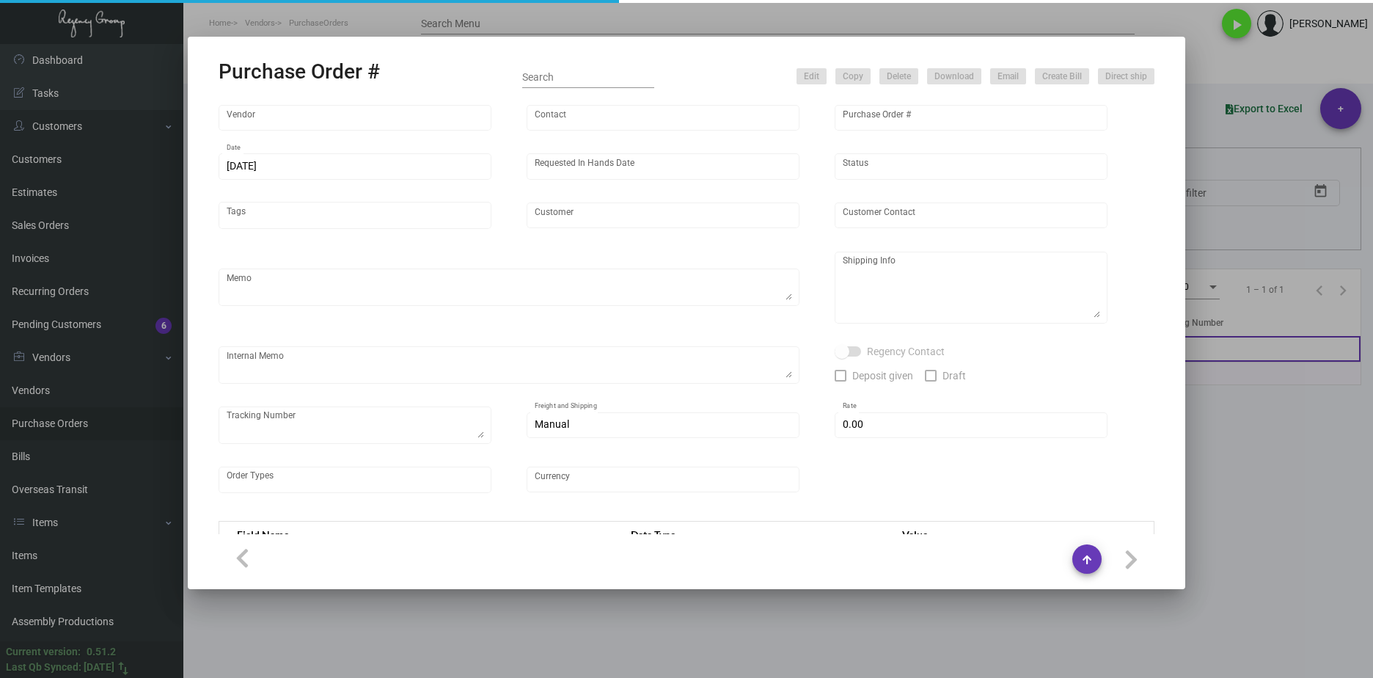
type input "Colonial Redi Record Corp."
type input "Barbara Berkovits"
type input "103221"
type input "1/17/2024"
type input "1/31/2024"
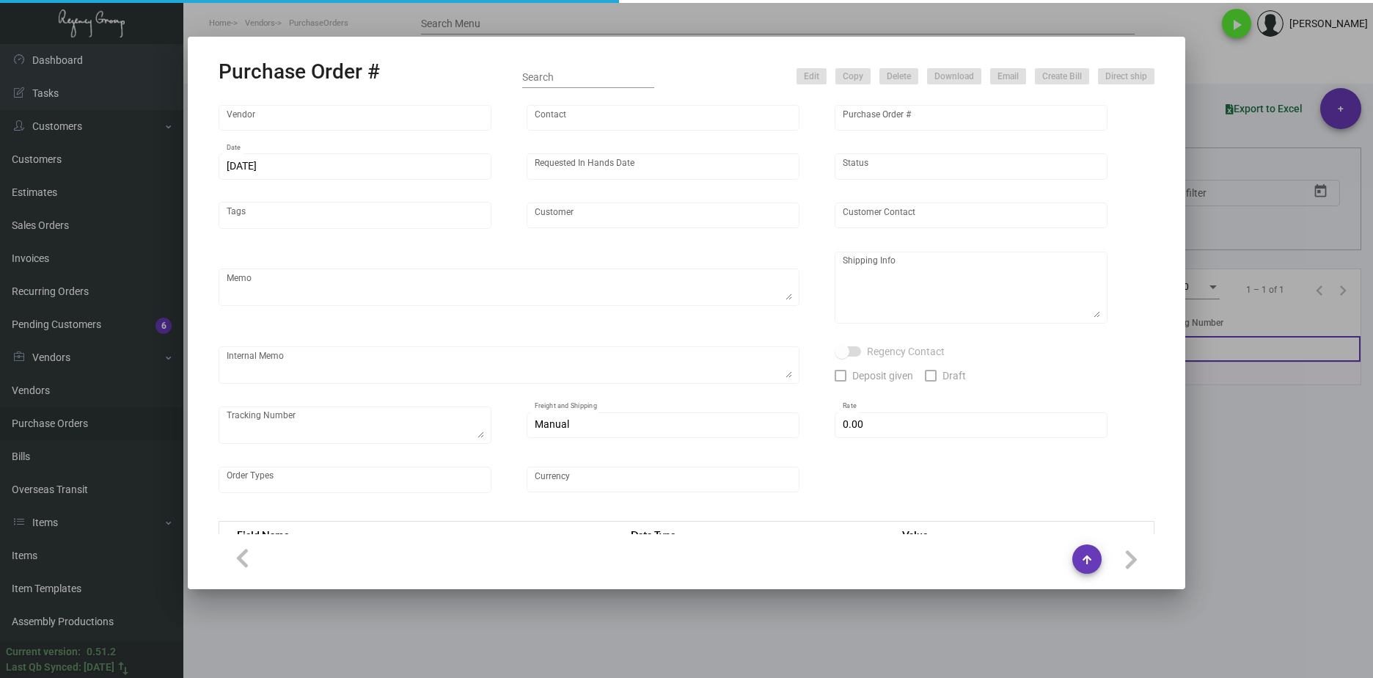
type input "Stanford Court"
type input "Mohamed Abdelmaksoud"
type textarea "Last PO#94708 - Please reach out to SH for UPS labels."
type textarea "Stanford Court - Mohamed Abdelmaksoud 905 California Street San Francisco, CA, …"
type textarea "1/22 - Inquired for an ESD. 1/25 - Waiting on vendor to send final qty. / Close…"
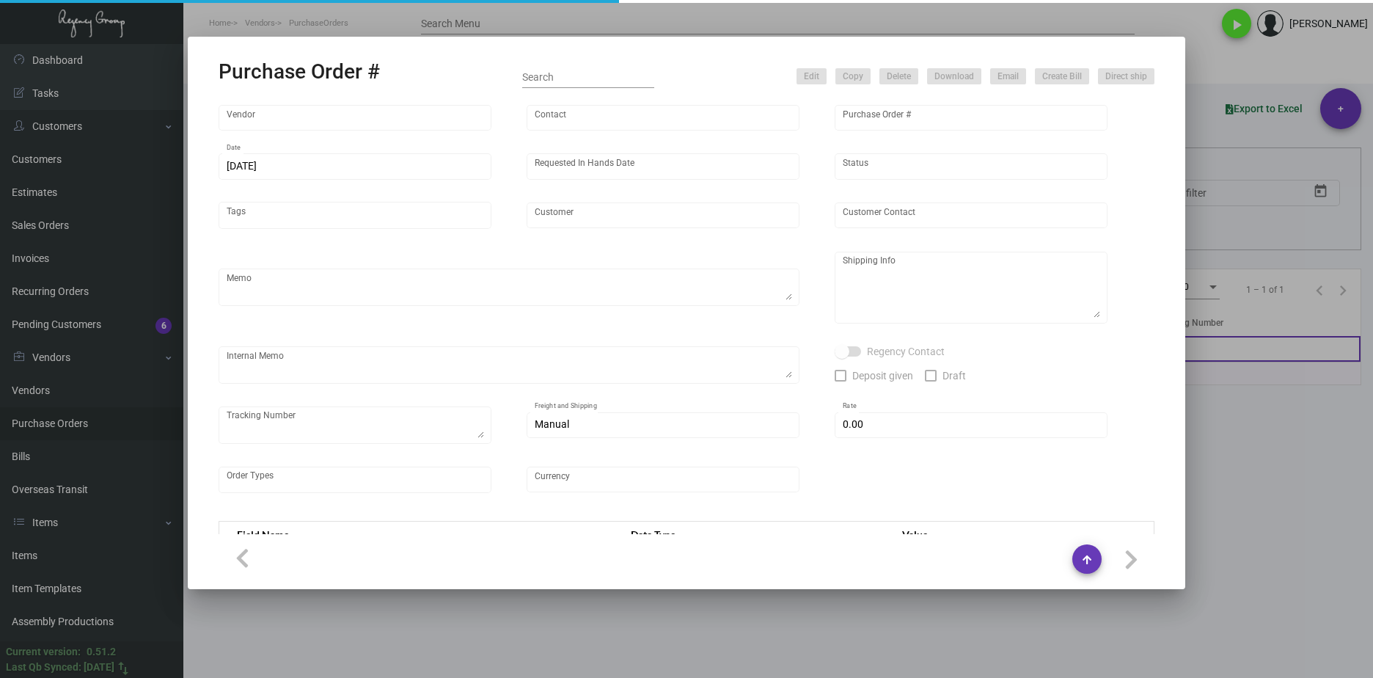
type input "$ 0.00"
type input "United States Dollar $"
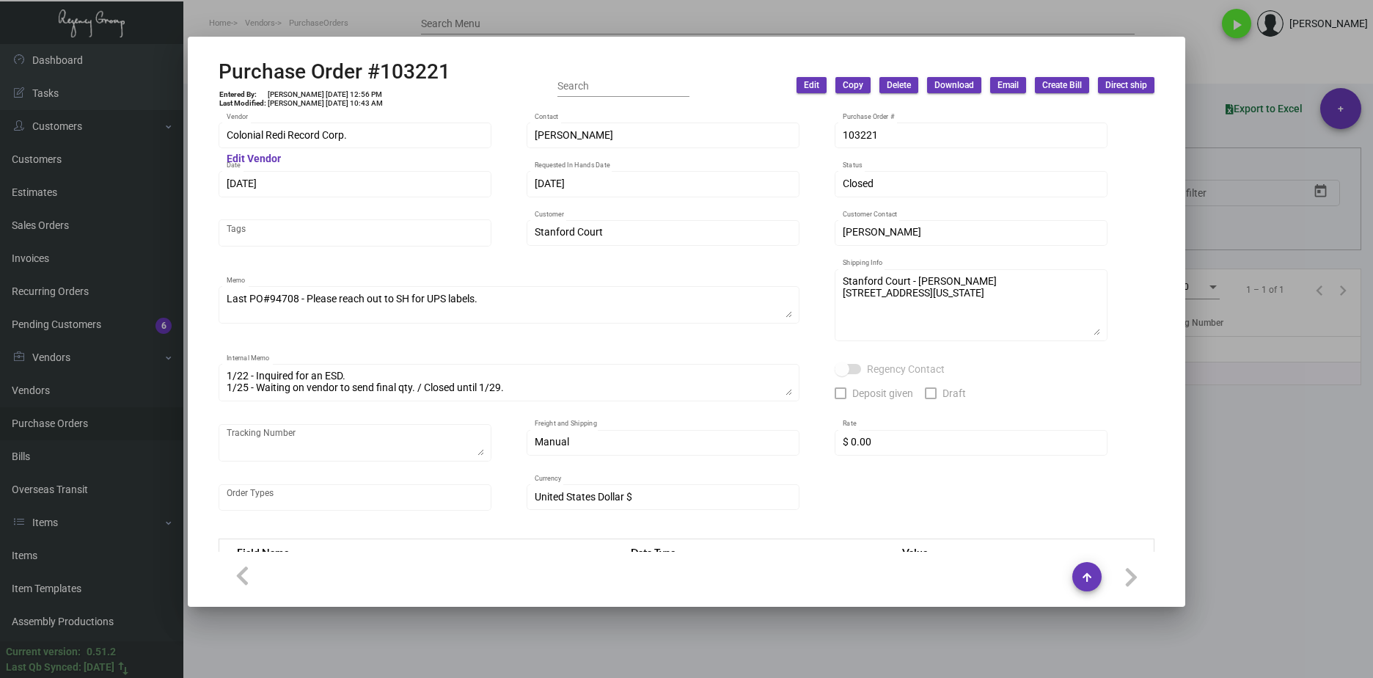
click at [1302, 510] on div at bounding box center [686, 339] width 1373 height 678
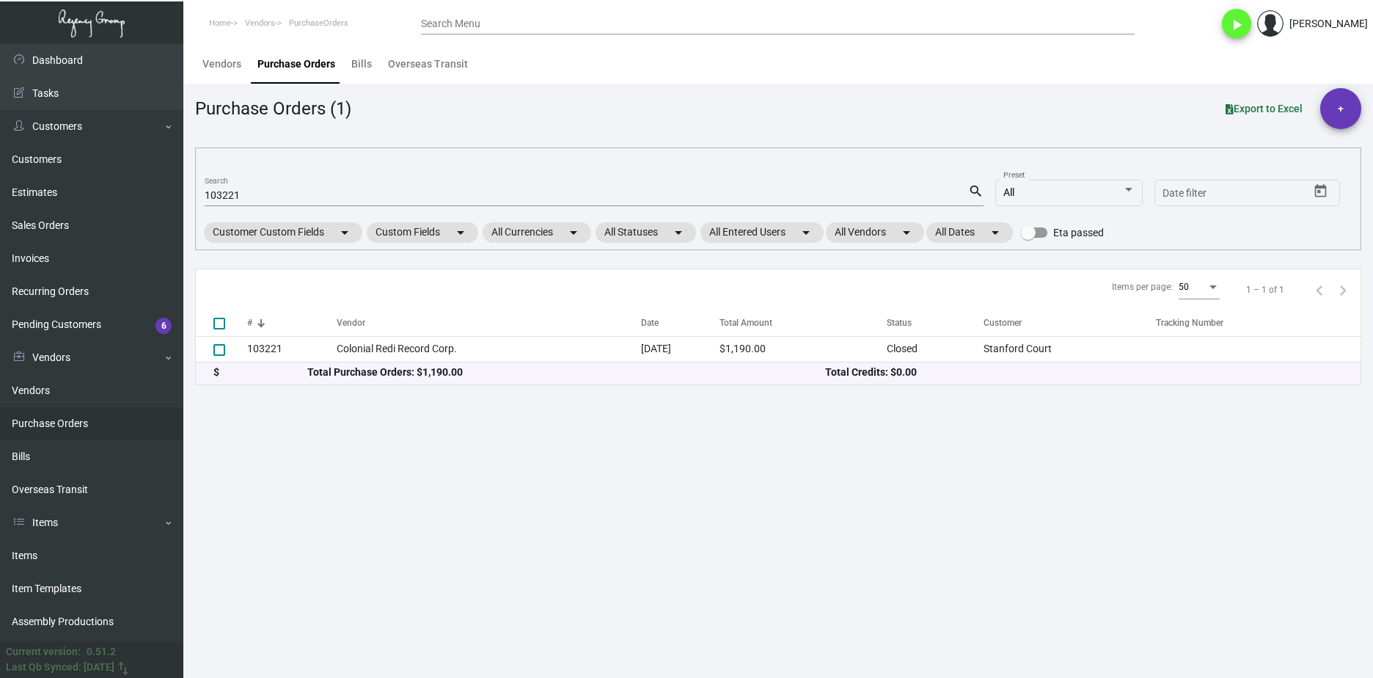
click at [249, 193] on input "103221" at bounding box center [586, 196] width 763 height 12
paste input "94709"
type input "94709"
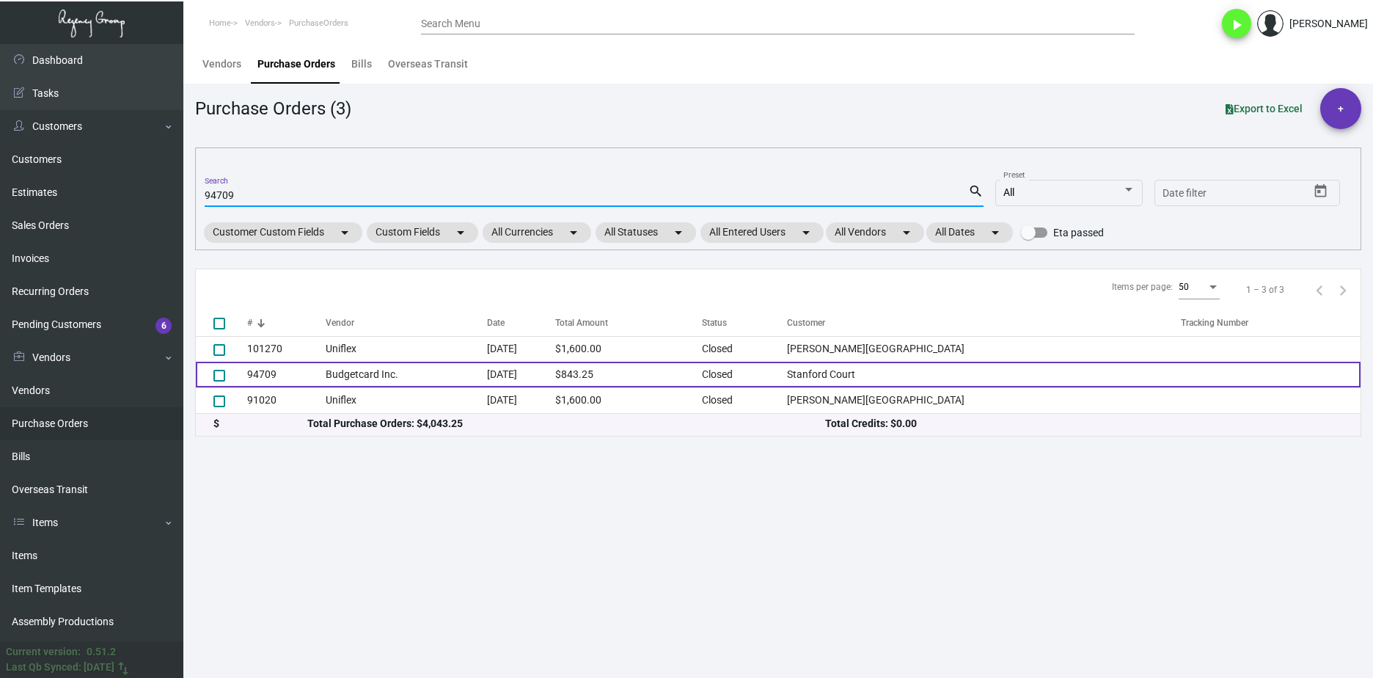
click at [304, 371] on td "94709" at bounding box center [286, 375] width 78 height 26
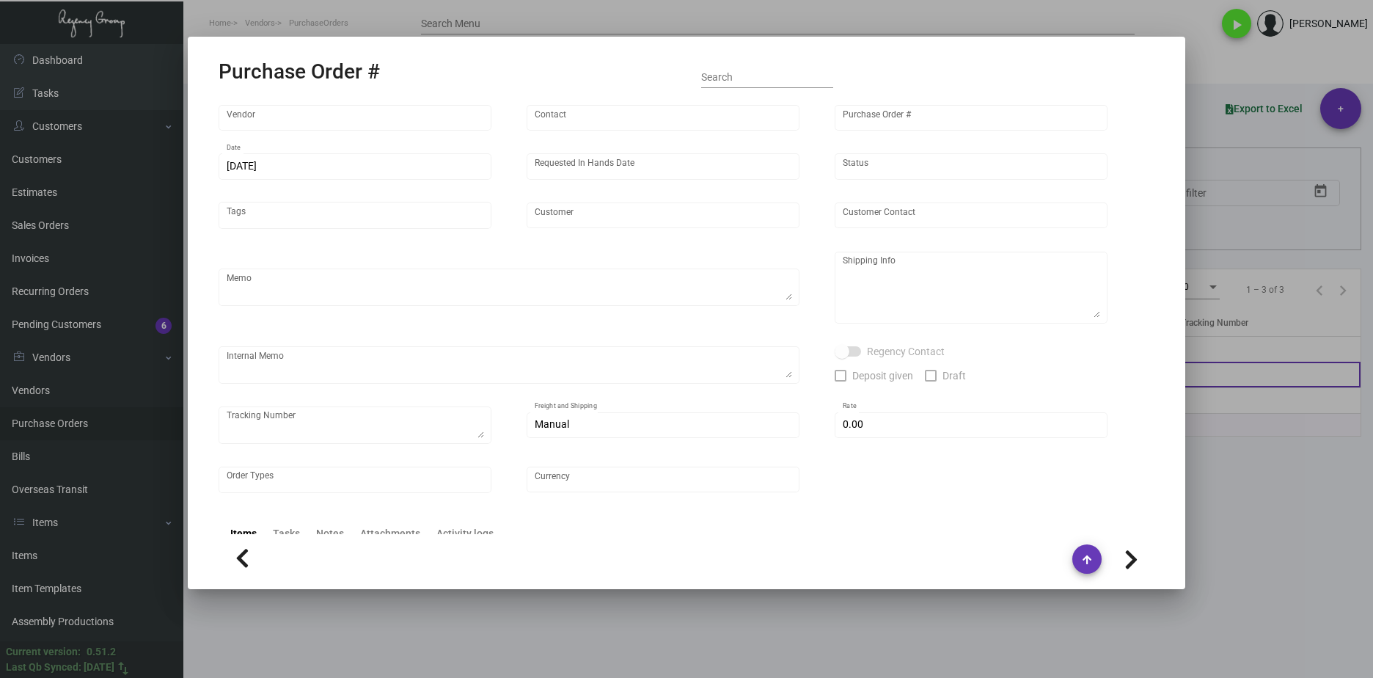
type input "Budgetcard Inc."
type input "Christopher Roche"
type input "94709"
type input "11/16/2022"
type input "11/26/2022"
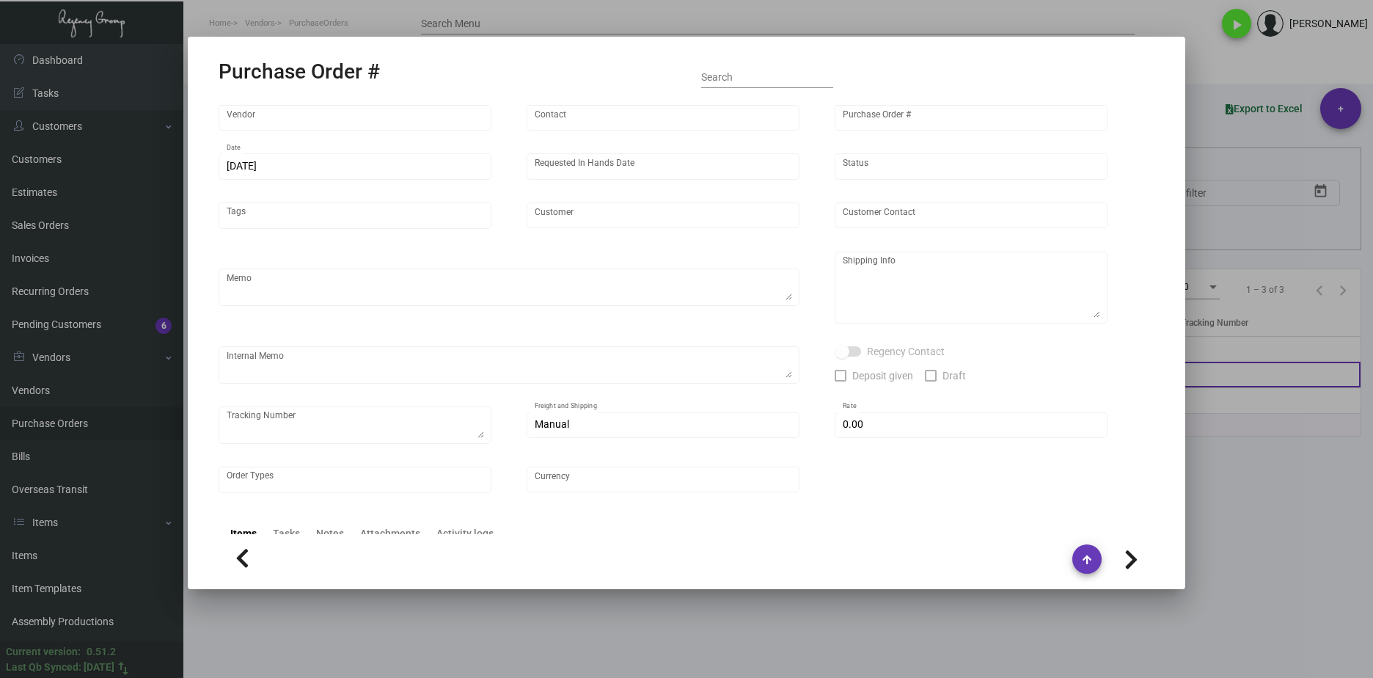
type input "Stanford Court"
type input "Mohamed Abdelmaksoud"
type textarea "Stanford Court - Mohamed Abdelmaksoud 905 California Street San Francisco, CA, …"
type input "$ 0.00"
type input "United States Dollar $"
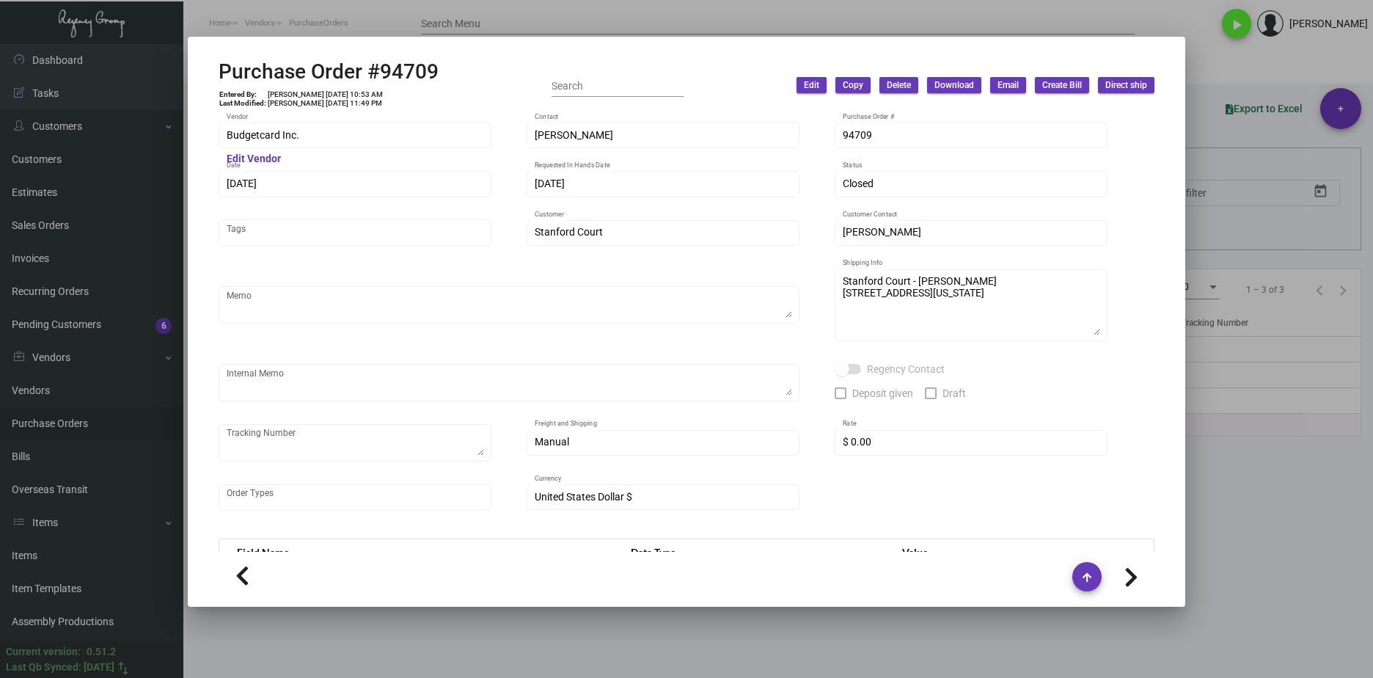
click at [601, 646] on div at bounding box center [686, 339] width 1373 height 678
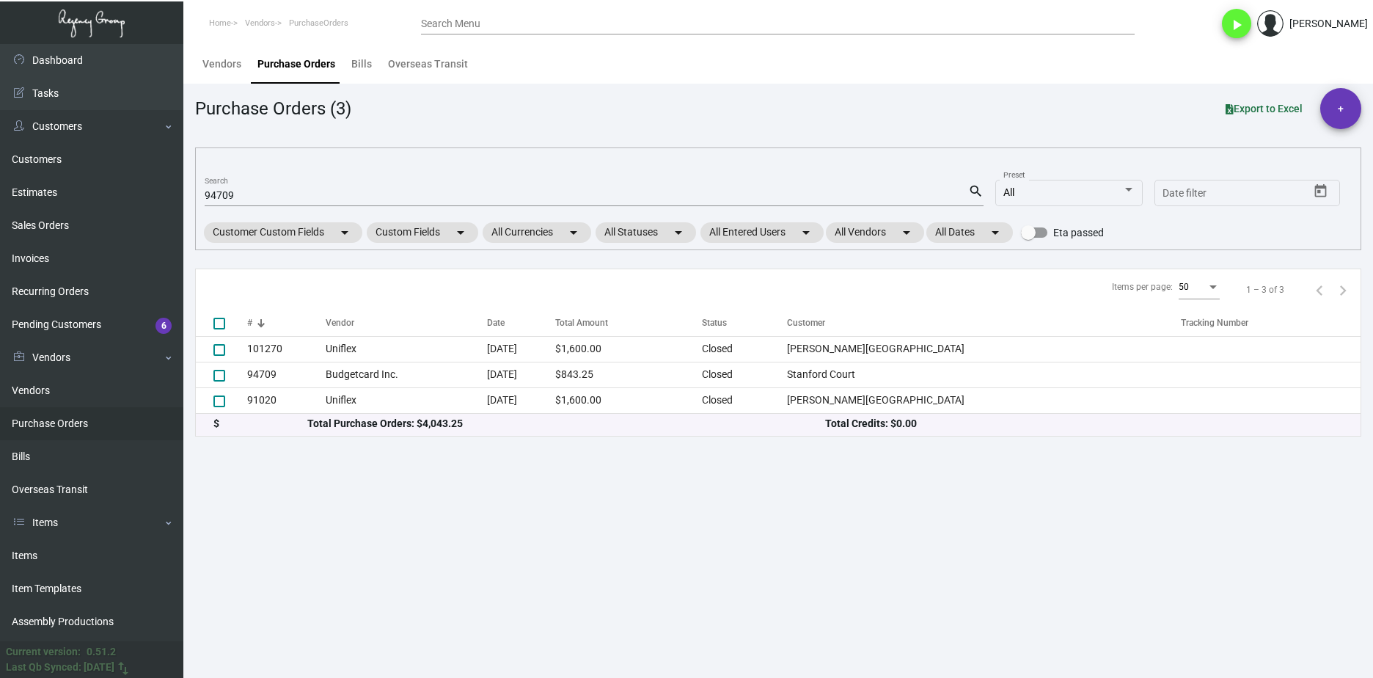
click at [217, 188] on div "94709 Search" at bounding box center [586, 194] width 763 height 23
click at [219, 193] on input "94709" at bounding box center [586, 196] width 763 height 12
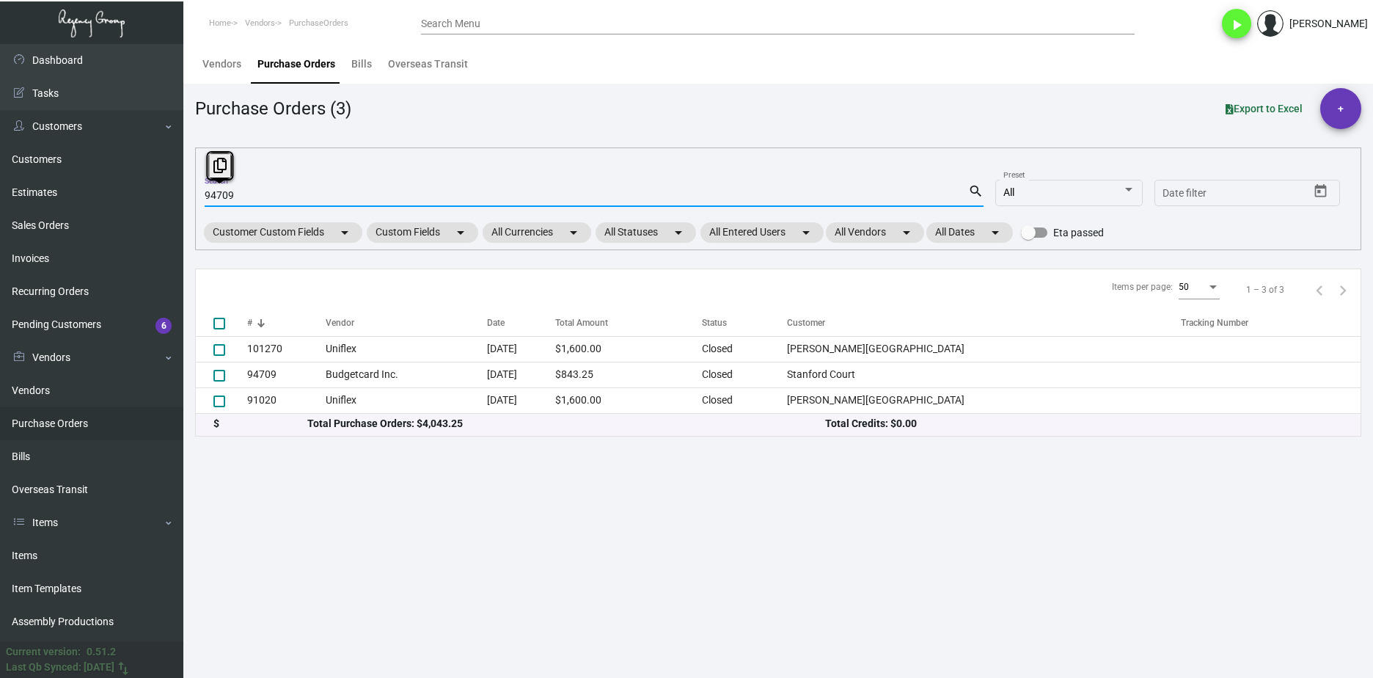
paste input "101893"
type input "101893"
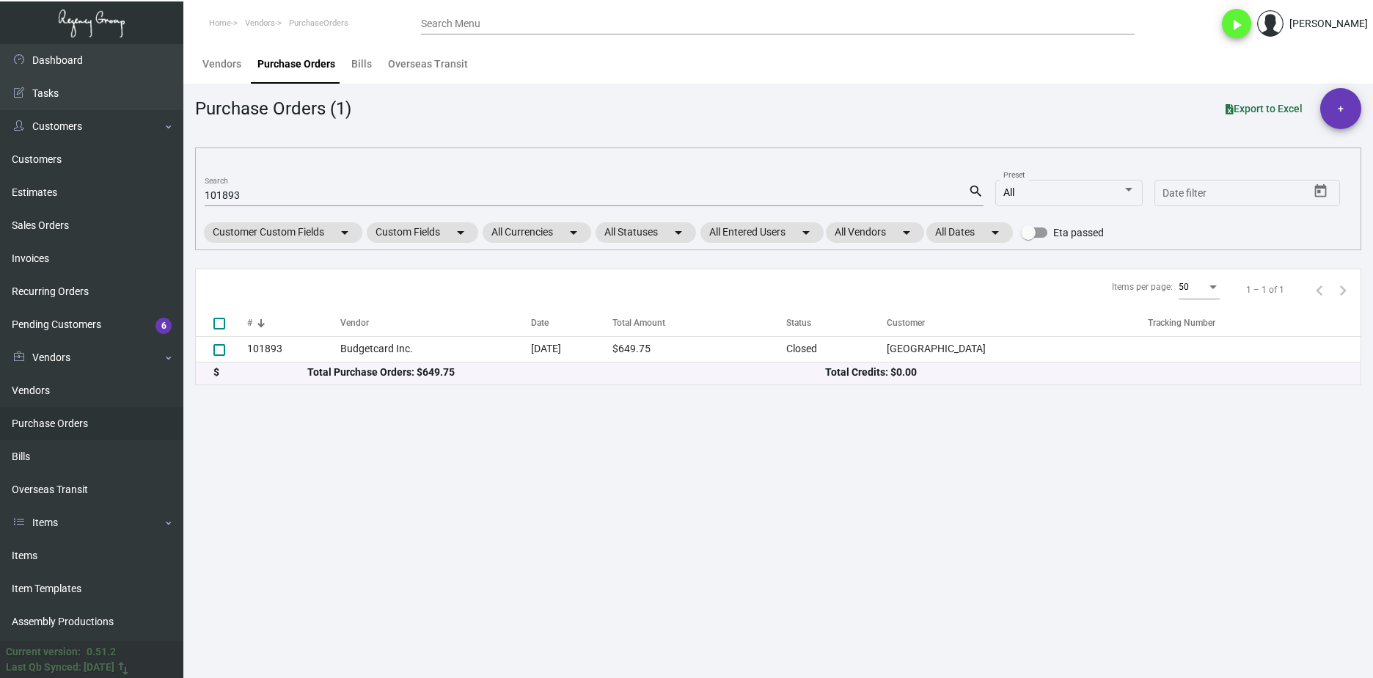
click at [381, 364] on div "Total Purchase Orders: $649.75" at bounding box center [566, 371] width 518 height 15
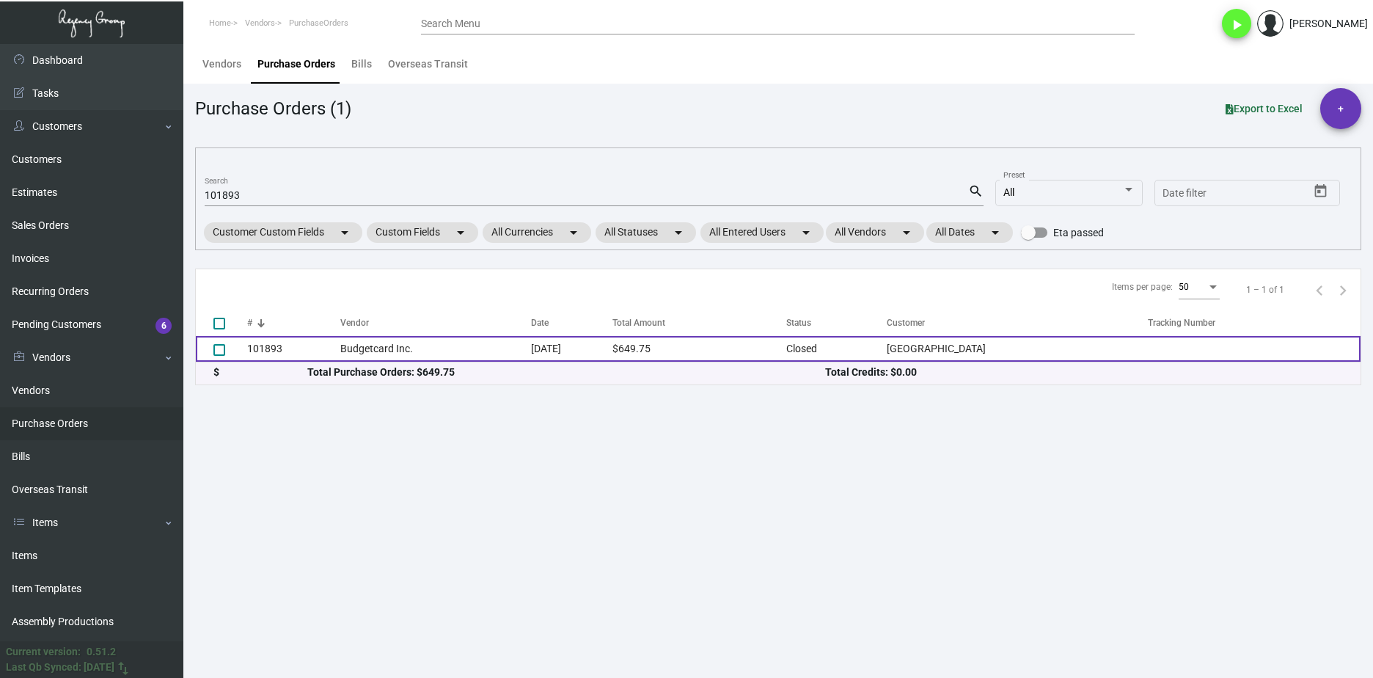
click at [379, 351] on td "Budgetcard Inc." at bounding box center [435, 349] width 191 height 26
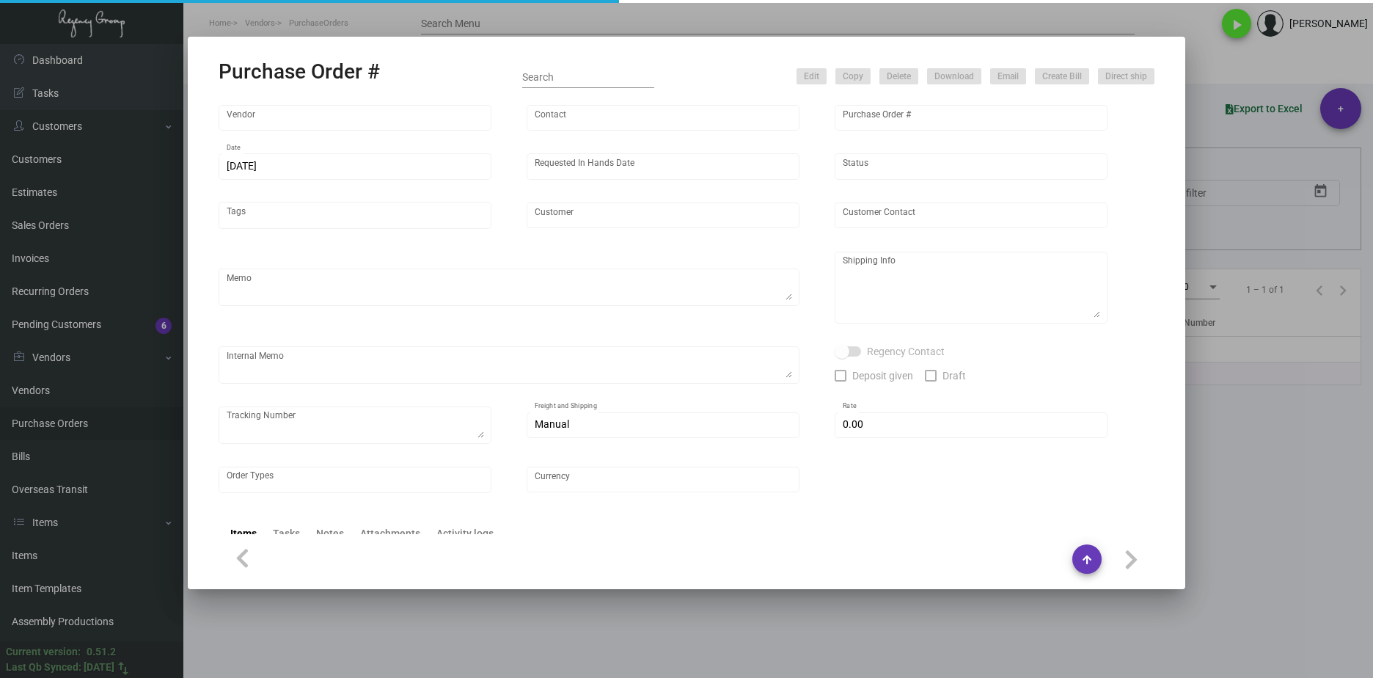
type input "Budgetcard Inc."
type input "Place Orders"
type input "101893"
type input "10/27/2023"
type input "11/21/2023"
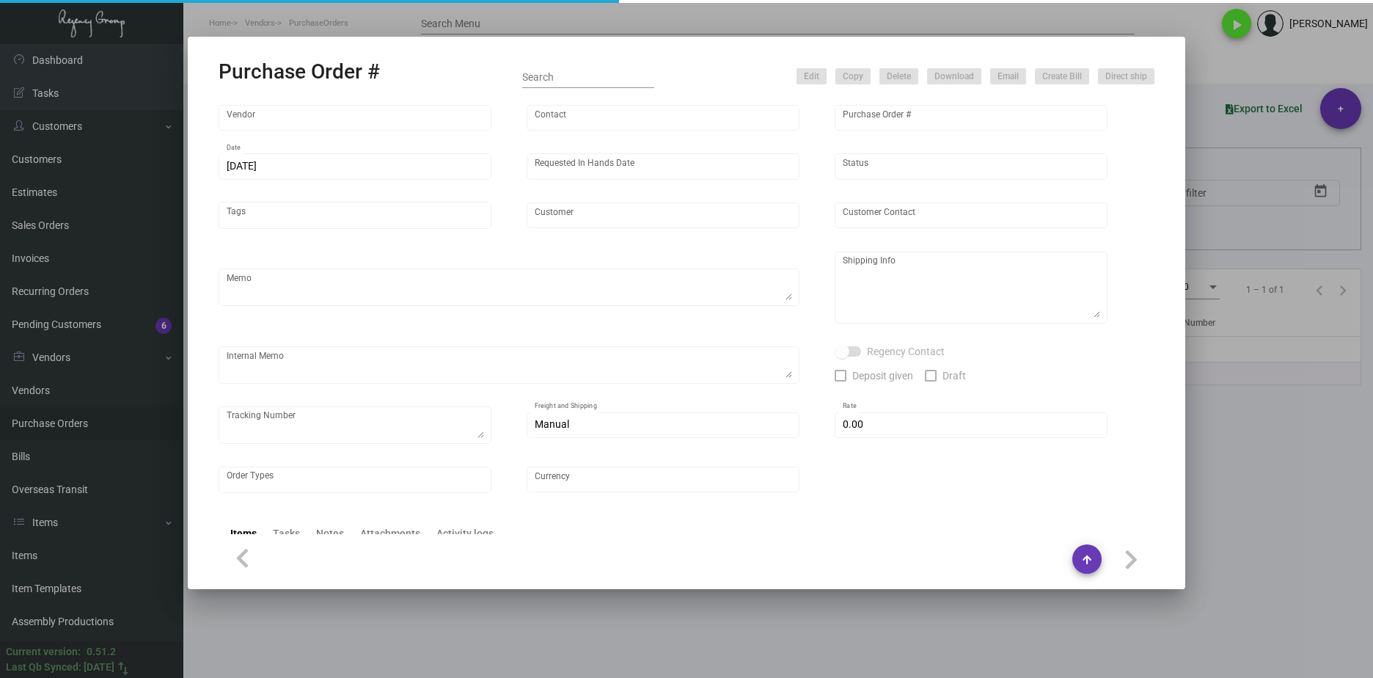
type input "USC Hotel"
type textarea "PLEASE SEND PDF PROOFS TO OUR ART TEAM ; ART@THEREGENCYGROUP.NET WITH ME IN CC!…"
type textarea "Regency Group LA - Levi K. 10845 Vanowen Unit F North Hollywood Los Angeles, CA…"
type textarea "10.31 - Proofs sent over; APPROVED. 11.3 - Acknowledgment received, scheduled s…"
checkbox input "true"
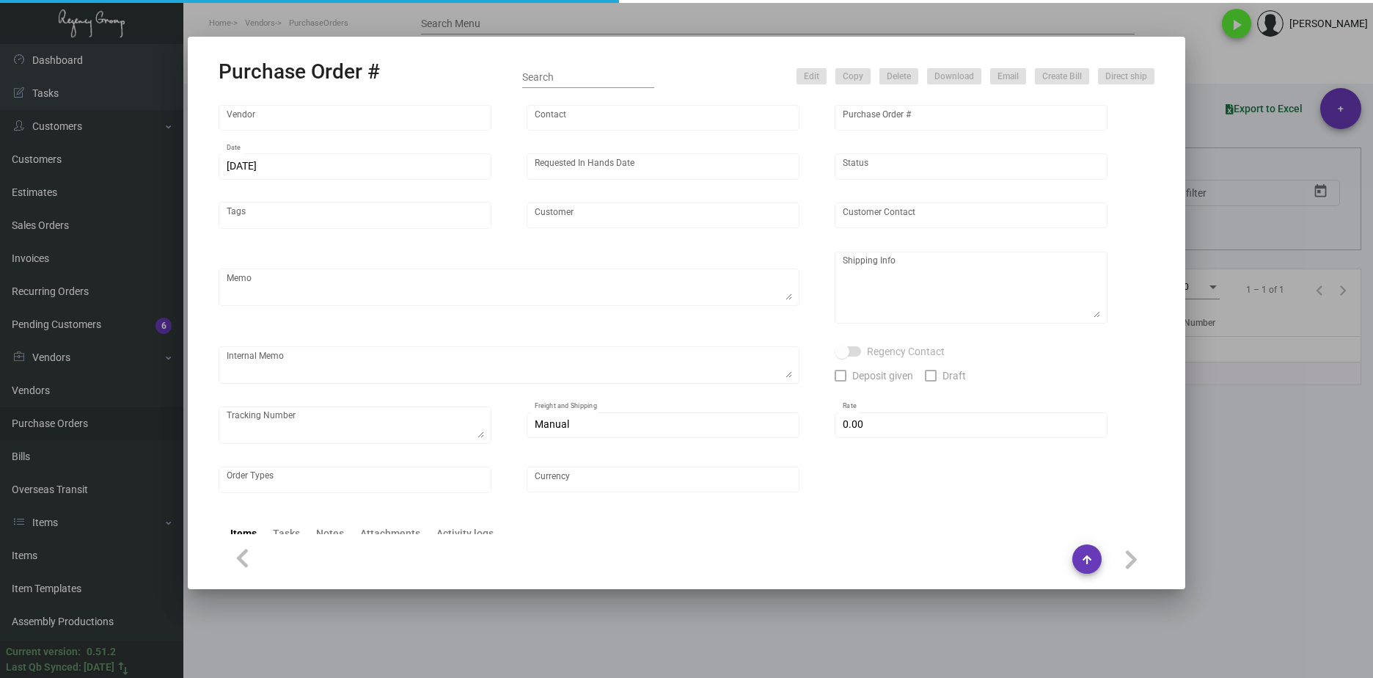
type input "$ 0.00"
type input "United States Dollar $"
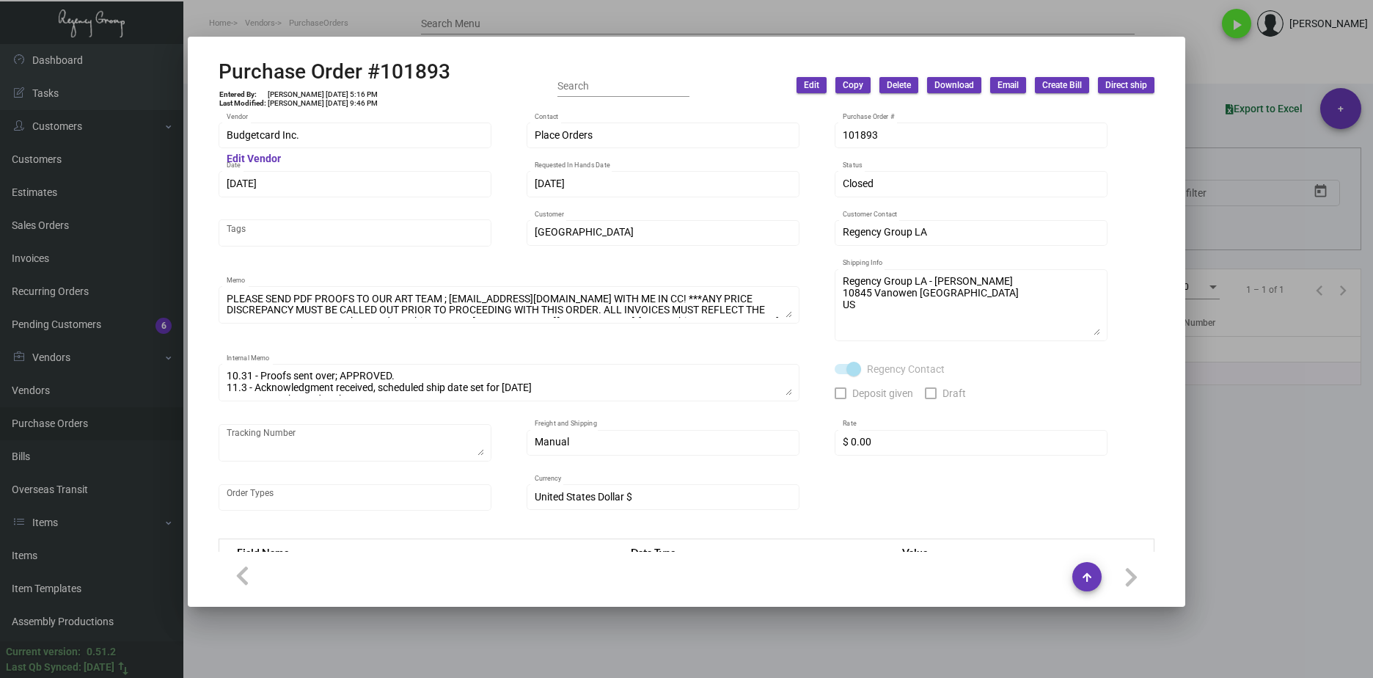
click at [673, 638] on div at bounding box center [686, 339] width 1373 height 678
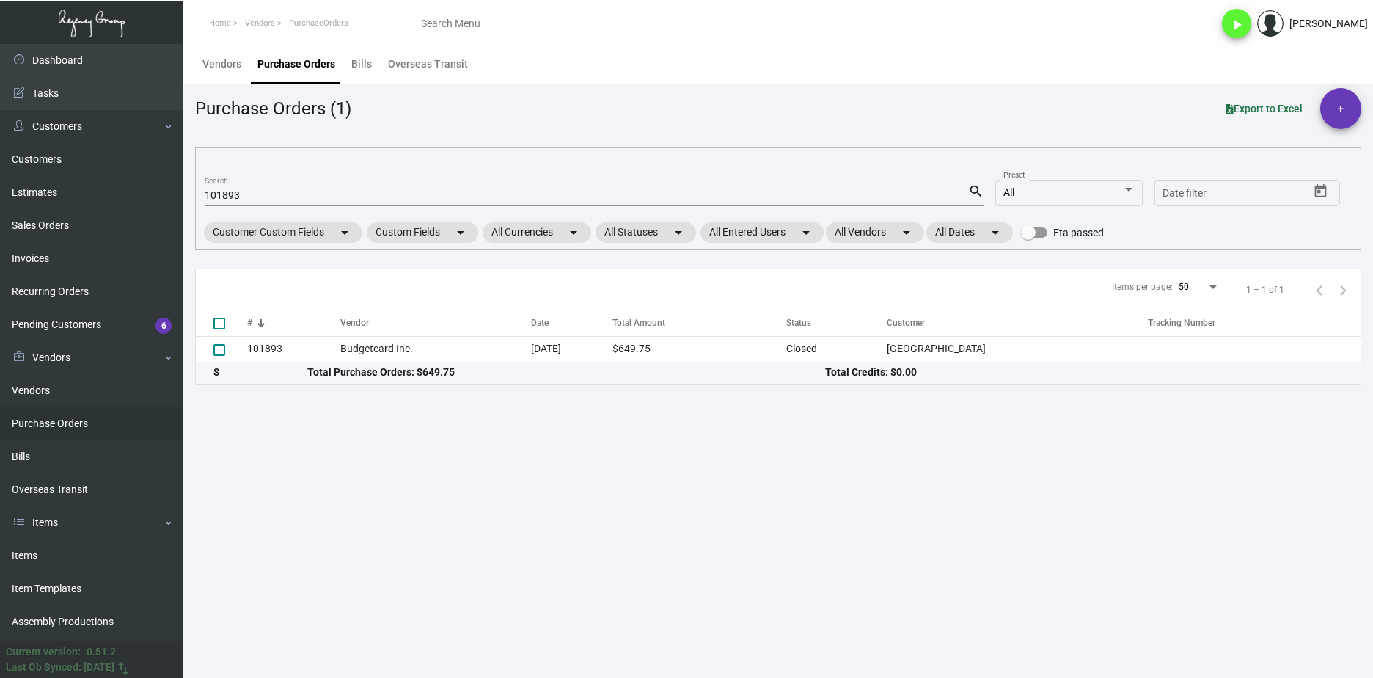
click at [235, 194] on input "101893" at bounding box center [586, 196] width 763 height 12
paste input "7456"
type input "107456"
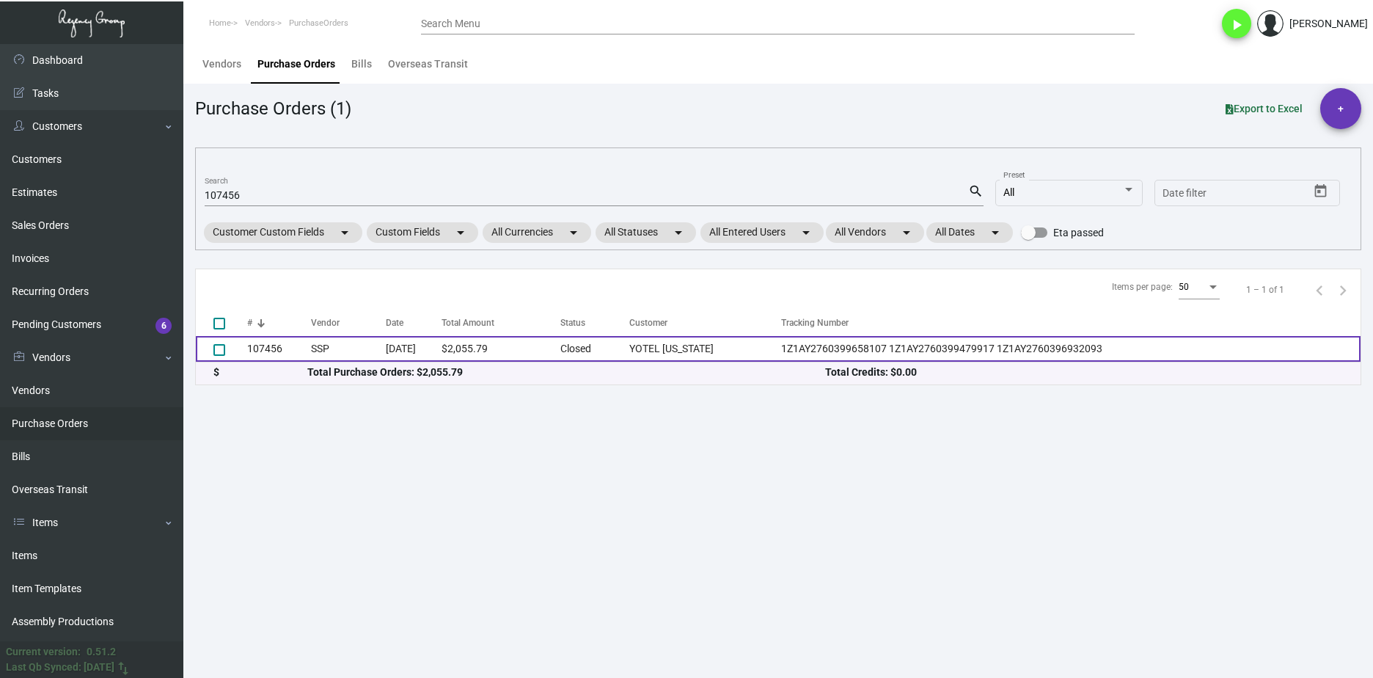
click at [281, 349] on td "107456" at bounding box center [279, 349] width 64 height 26
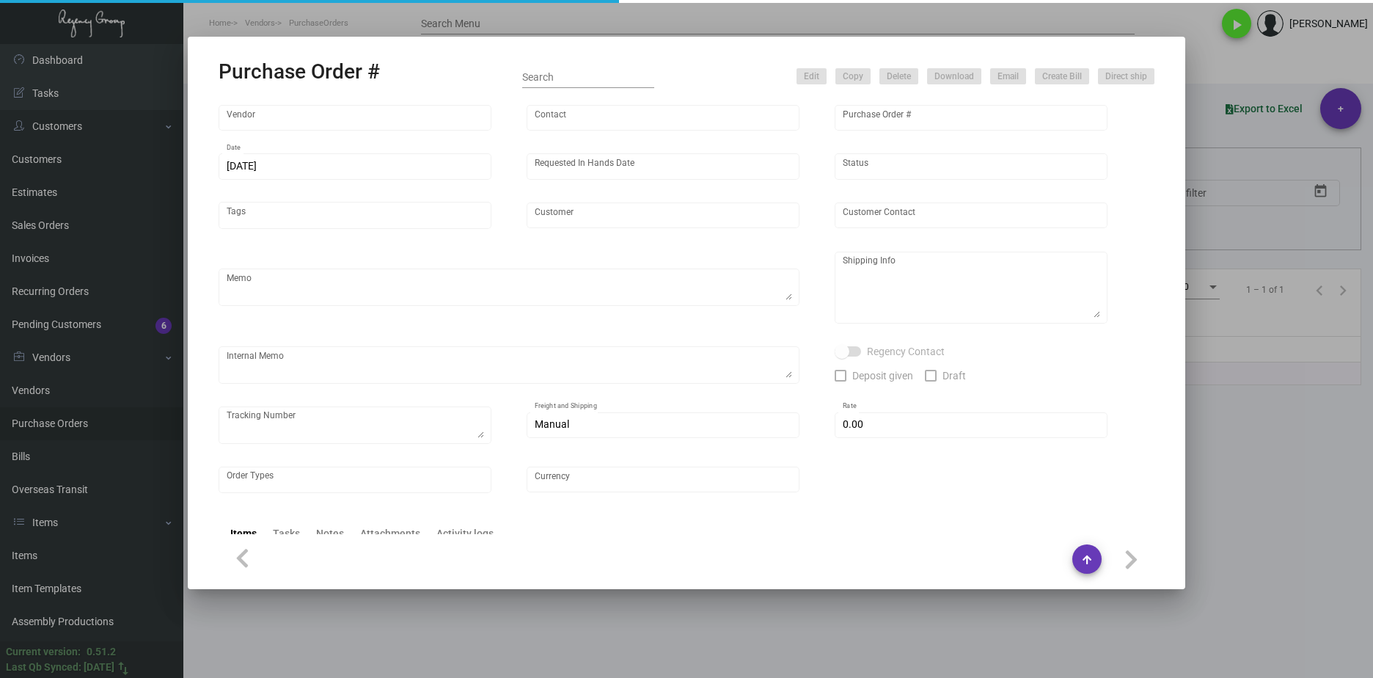
type input "SSP"
type input "Judy Christopher"
type input "107456"
type input "9/19/2024"
type input "11/6/2024"
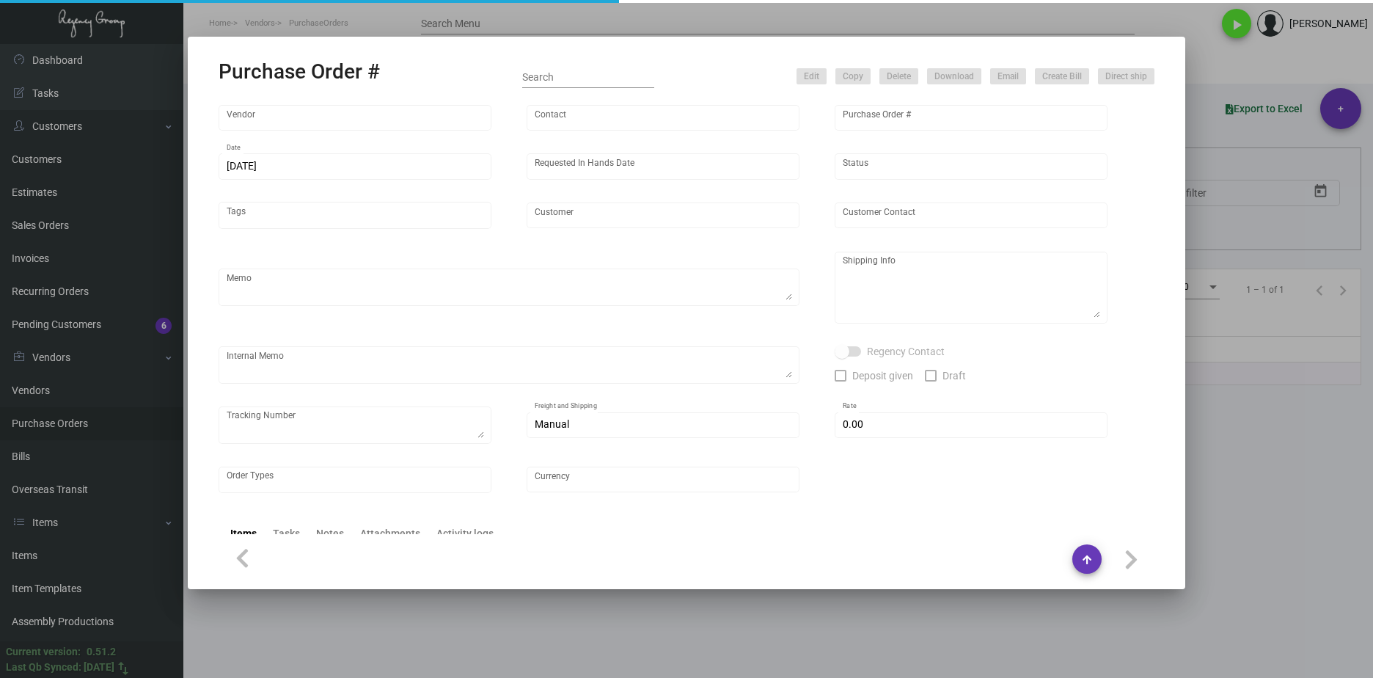
type input "YOTEL New York"
type input "Richard Botelho"
type textarea ""Please send proof for approval to art@theregencygroup.net with me cc'd. *** AN…"
type textarea "YOTEL New York - Richard Botelho 570 10th Avenue New York, NY, 10036 US"
type textarea "Label provided to vendor to ship to hotel. UPS Ground Cost $125.46"
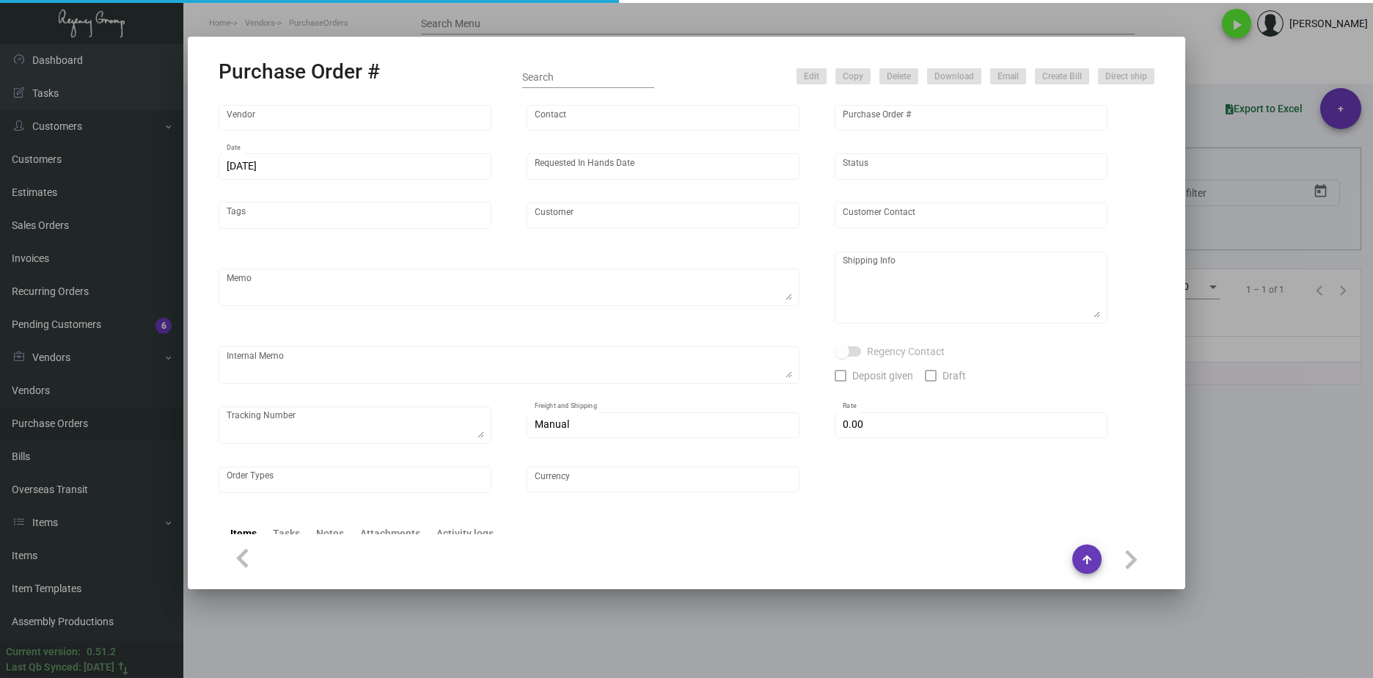
type textarea "1Z1AY2760399658107 1Z1AY2760399479917 1Z1AY2760396932093"
type input "$ 0.00"
type input "United States Dollar $"
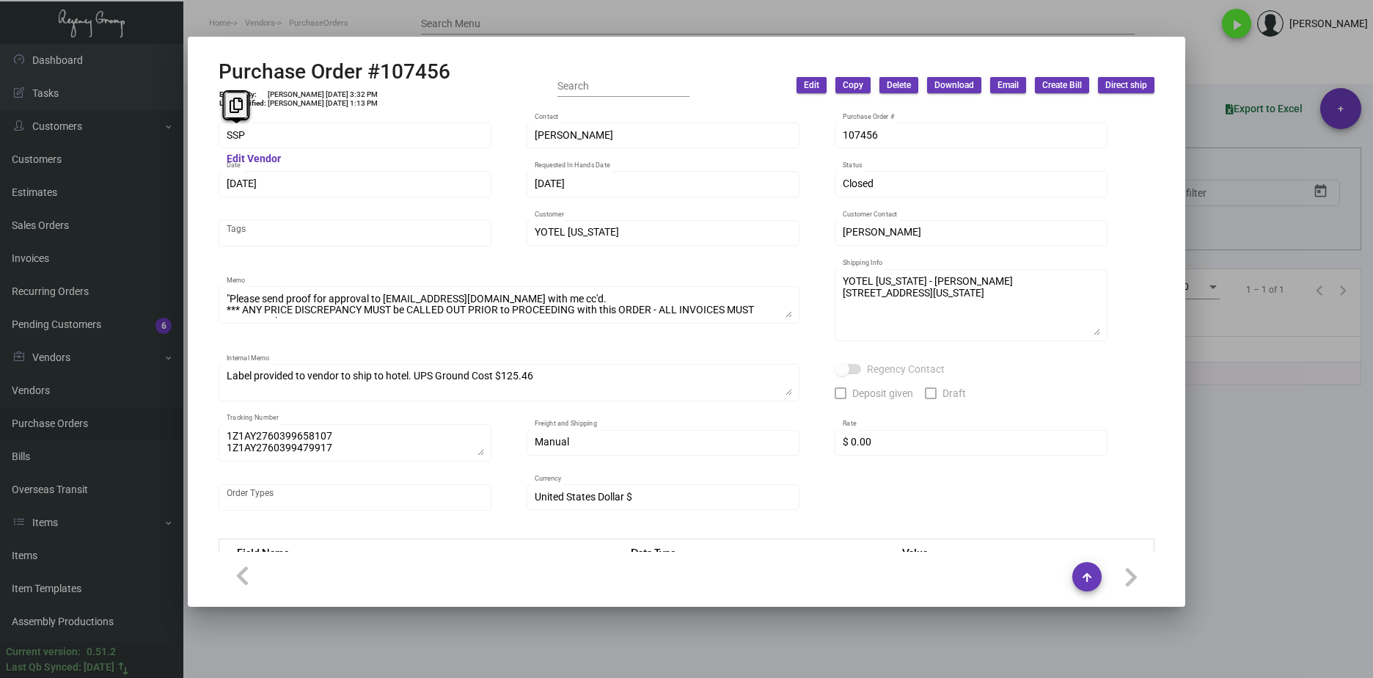
click at [404, 9] on div at bounding box center [686, 339] width 1373 height 678
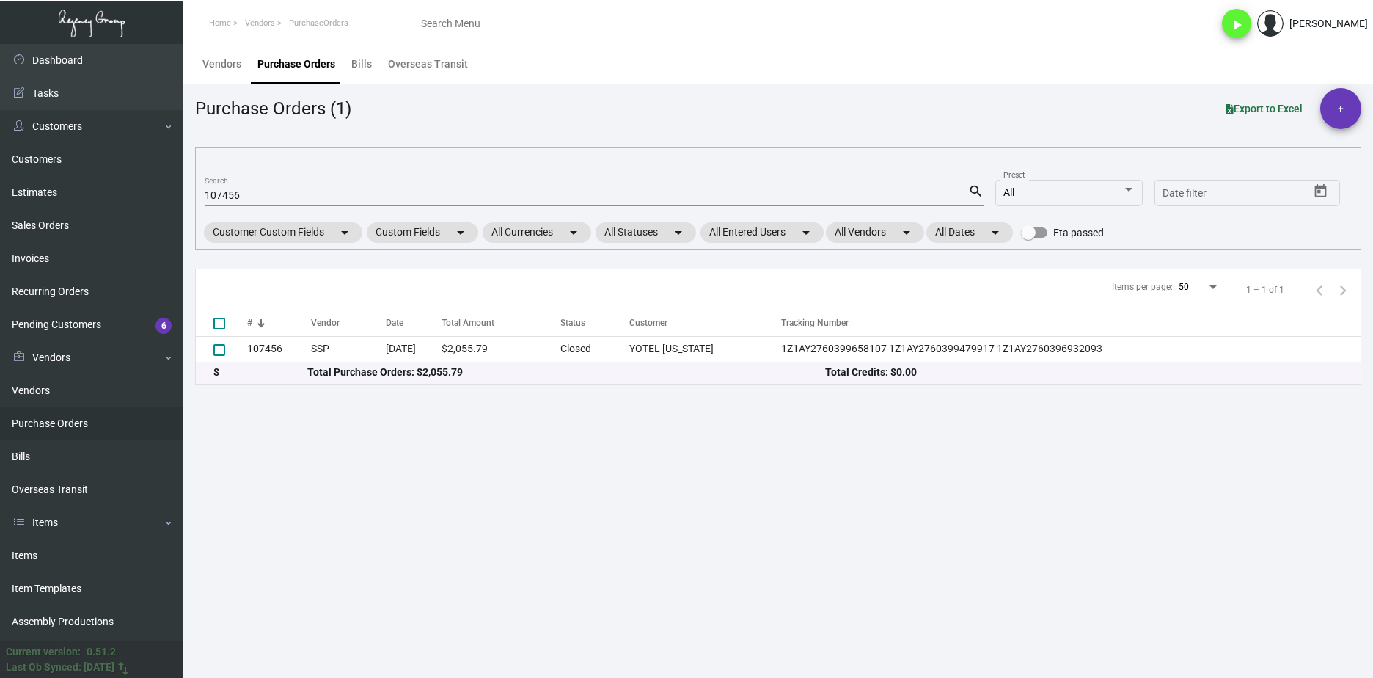
click at [397, 23] on ol "Home Vendors PurchaseOrders" at bounding box center [302, 23] width 238 height 37
click at [228, 198] on input "107456" at bounding box center [586, 196] width 763 height 12
paste input "98814"
type input "10749881456"
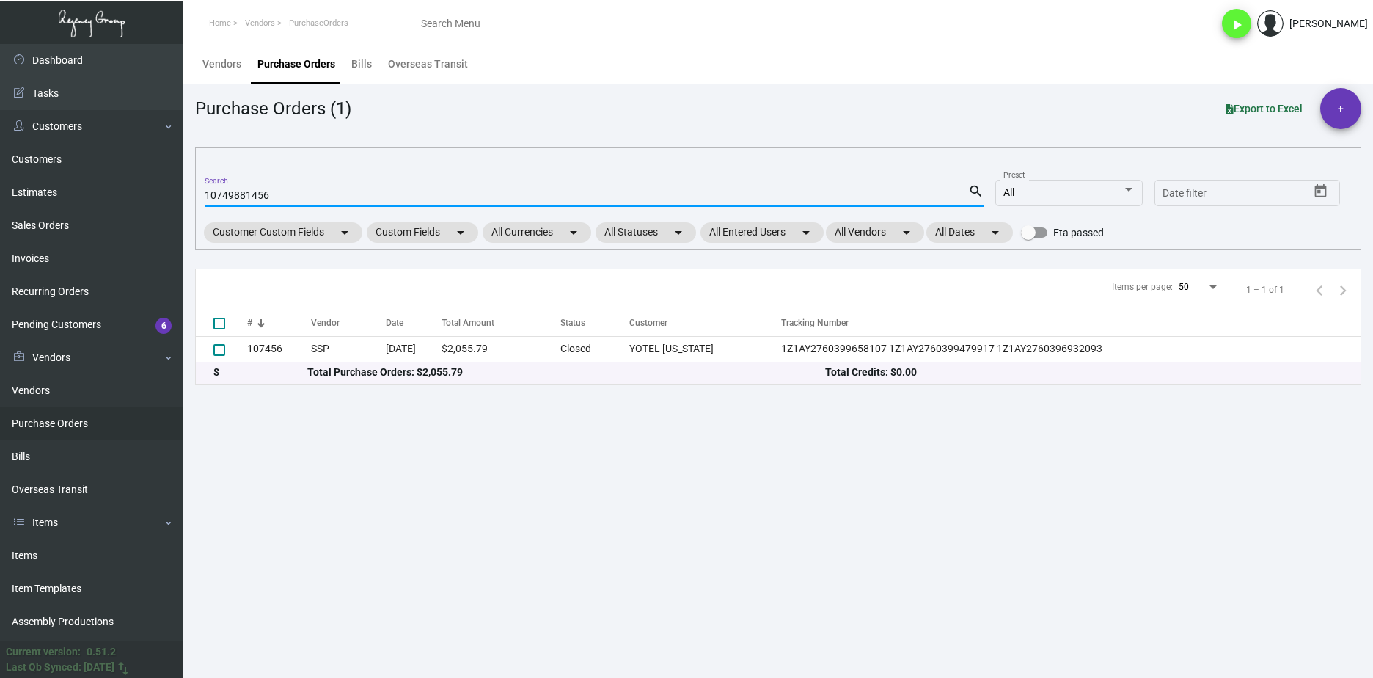
click at [234, 199] on input "10749881456" at bounding box center [586, 196] width 763 height 12
click at [233, 199] on input "10749881456" at bounding box center [586, 196] width 763 height 12
checkbox input "true"
paste input "98814"
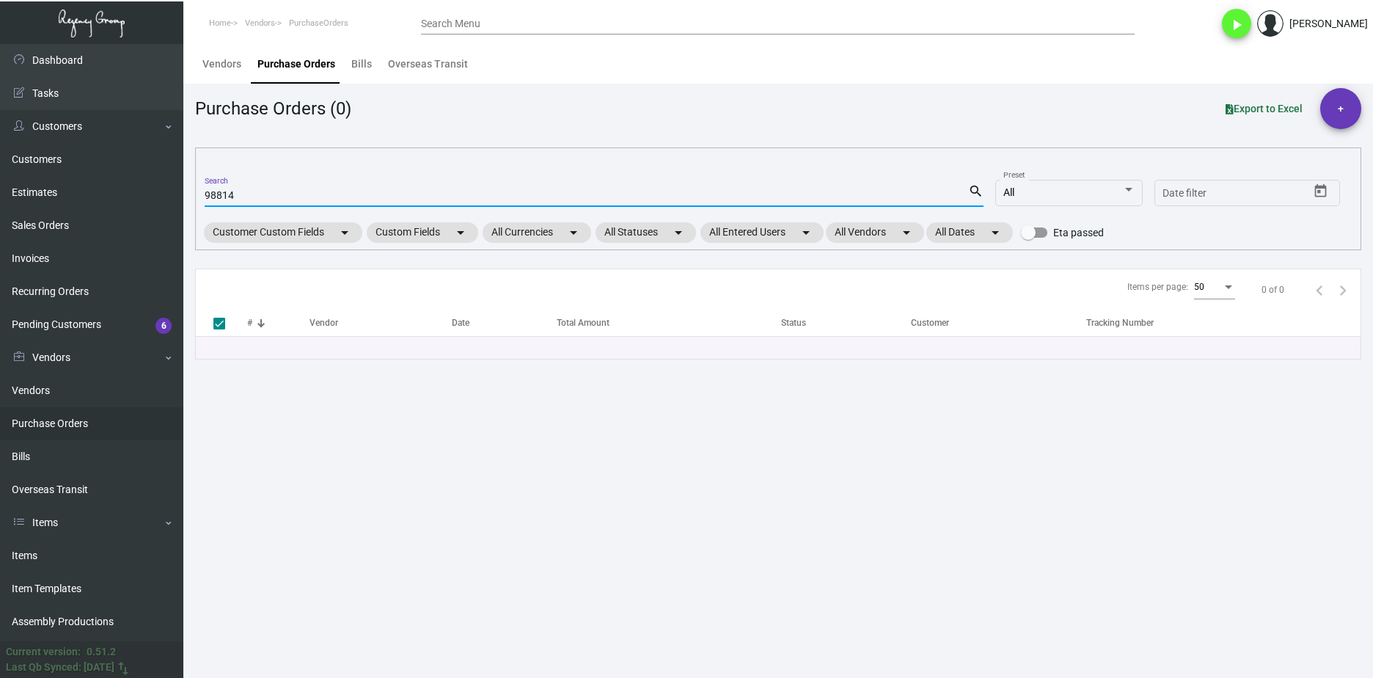
type input "98814"
checkbox input "false"
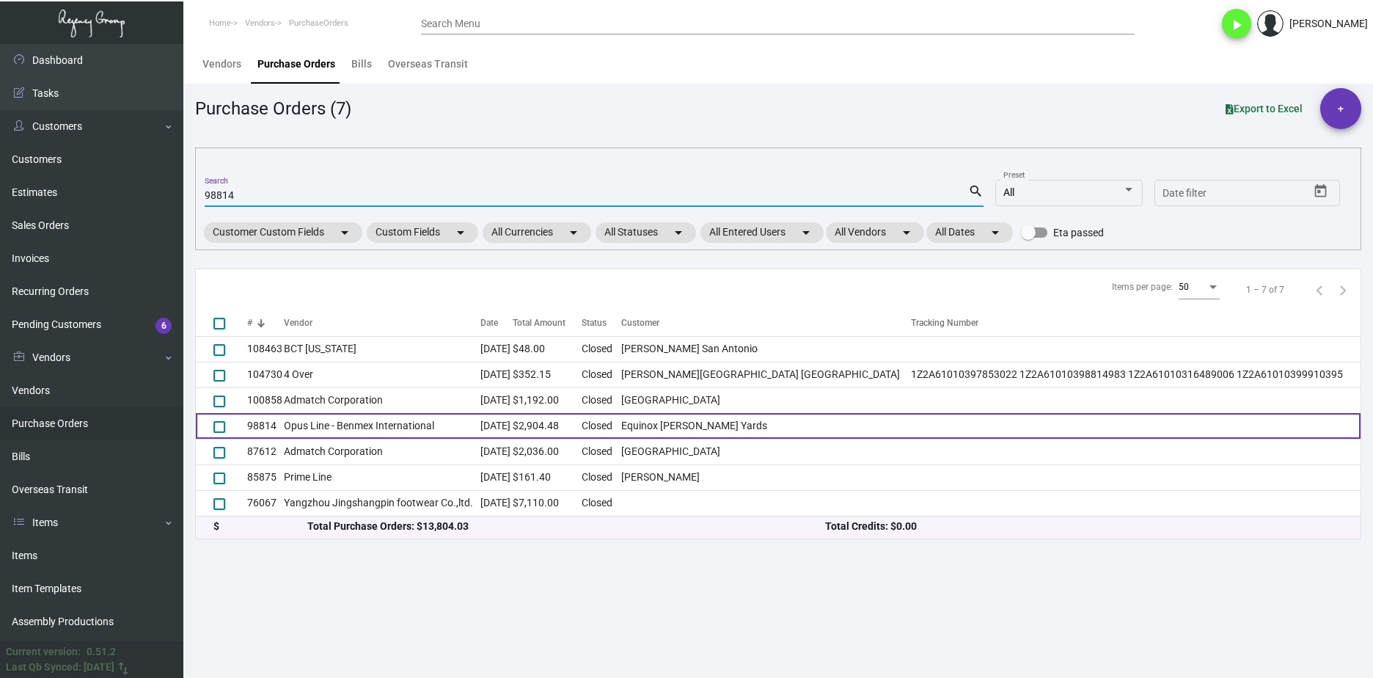
click at [345, 436] on td "Opus Line - Benmex International" at bounding box center [382, 426] width 197 height 26
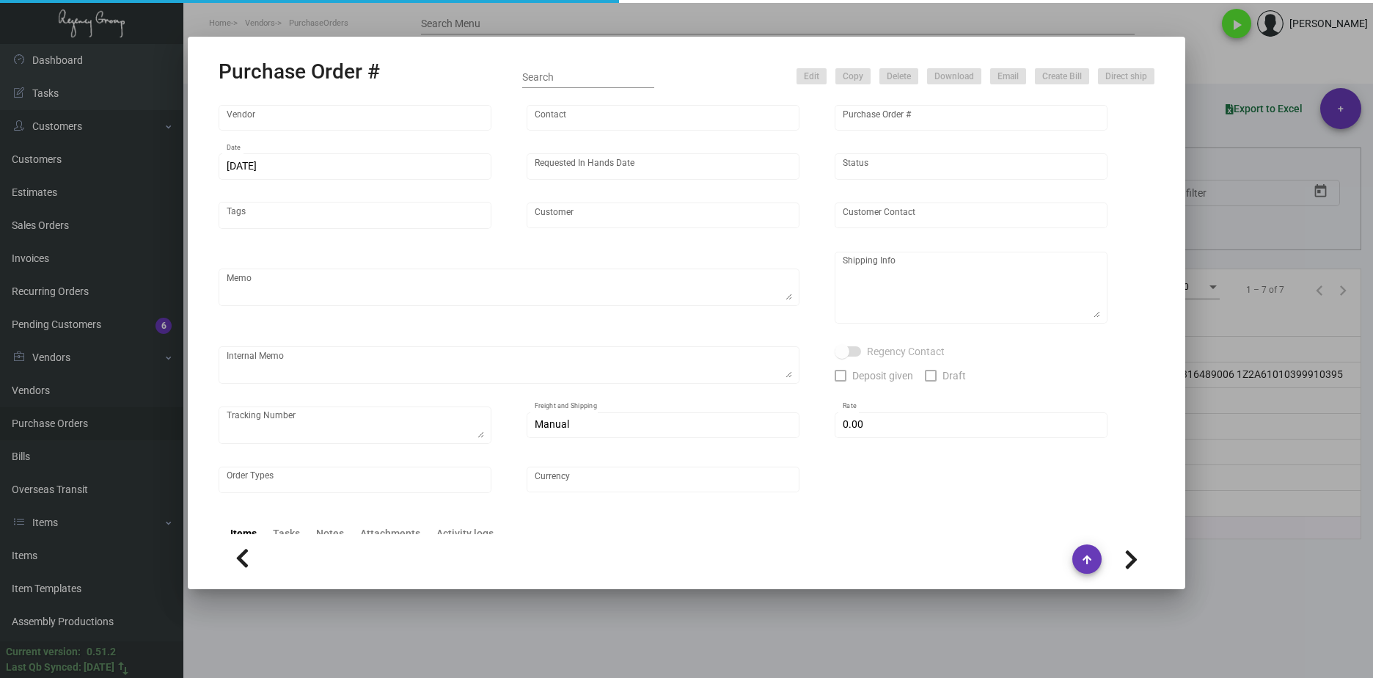
type input "Opus Line - Benmex International"
type input "Sue ."
type input "98814"
type input "6/1/2023"
type input "6/27/2023"
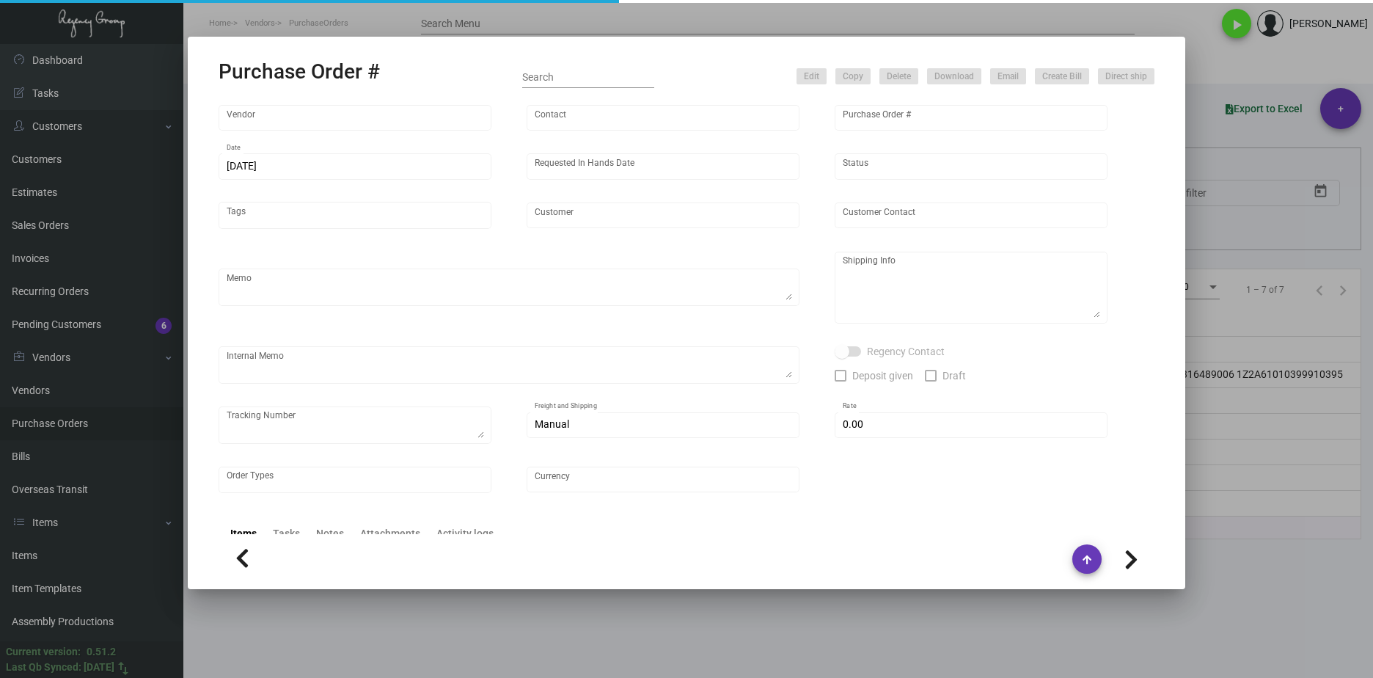
type input "Equinox Hudson Yards"
type input "Thomas Lockamy"
type textarea "Same imprint from the Previous PO 98392.BLIND Ship via UPS Ground Acct# 1AY276."
type textarea "Thomas Lockamy Equinox Hudson Yards 33 Hudson Yards New York, NY, 10001 US"
type textarea "ACH PRE-PAY MADE 6-23-23 FOR $2,904.48"
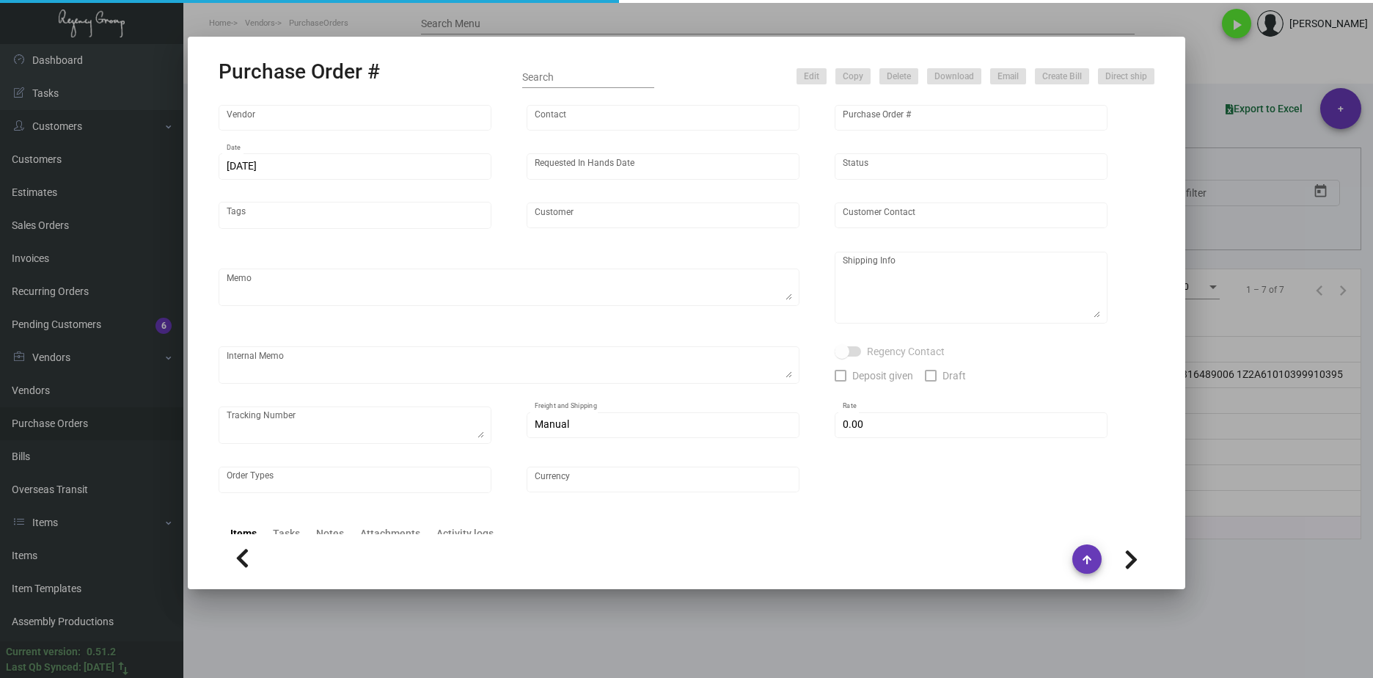
checkbox input "true"
type input "$ 8.00"
type input "United States Dollar $"
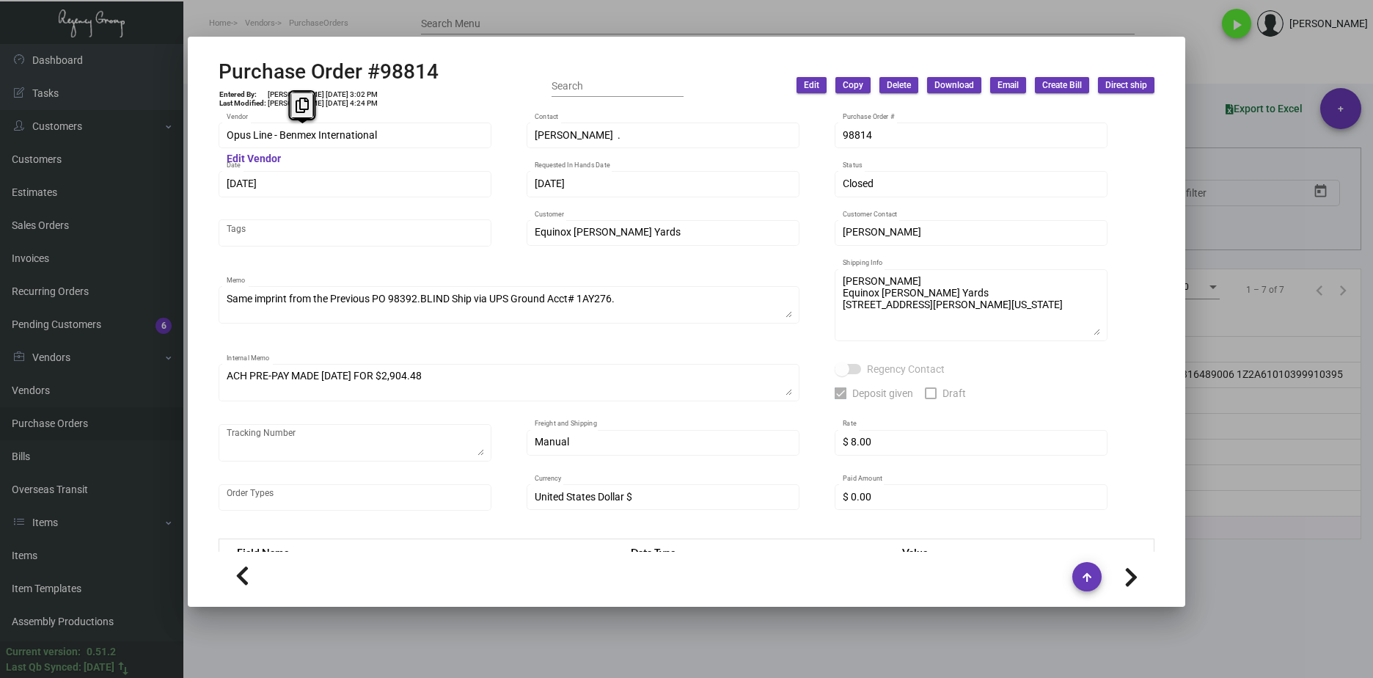
click at [194, 136] on mat-dialog-container "Purchase Order #98814 Entered By: Cristal Tineo 6/1/23, 3:02 PM Last Modified: …" at bounding box center [686, 322] width 997 height 570
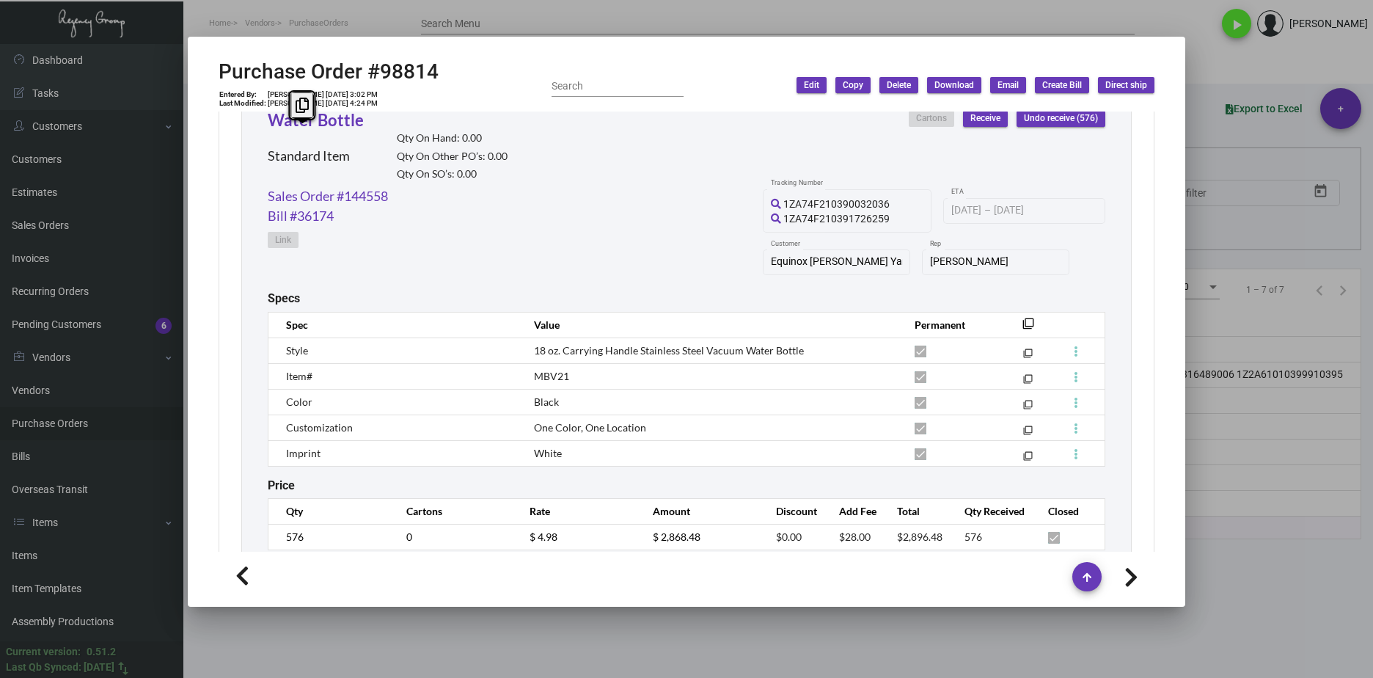
scroll to position [756, 0]
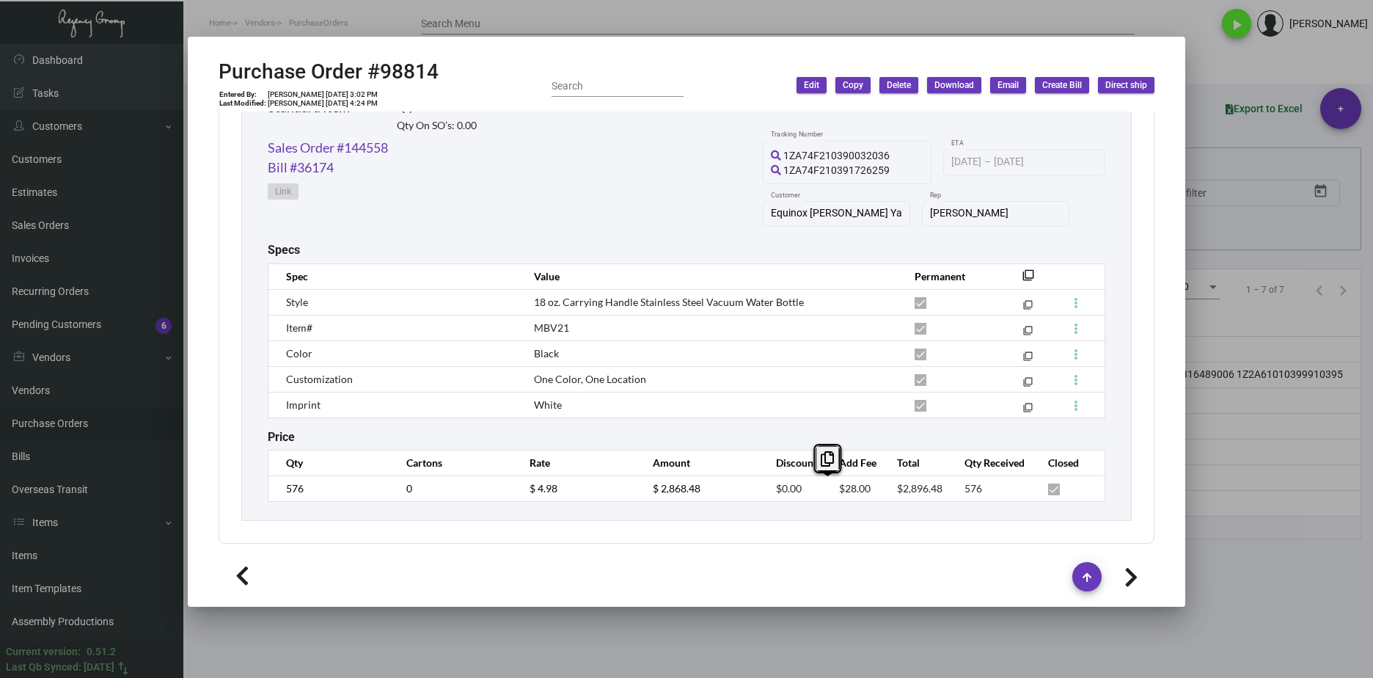
drag, startPoint x: 862, startPoint y: 490, endPoint x: 810, endPoint y: 494, distance: 52.3
click at [810, 494] on tr "576 0 $ 4.98 $ 2,868.48 $0.00 $28.00 $2,896.48 576" at bounding box center [686, 488] width 837 height 26
copy tr "$28.00"
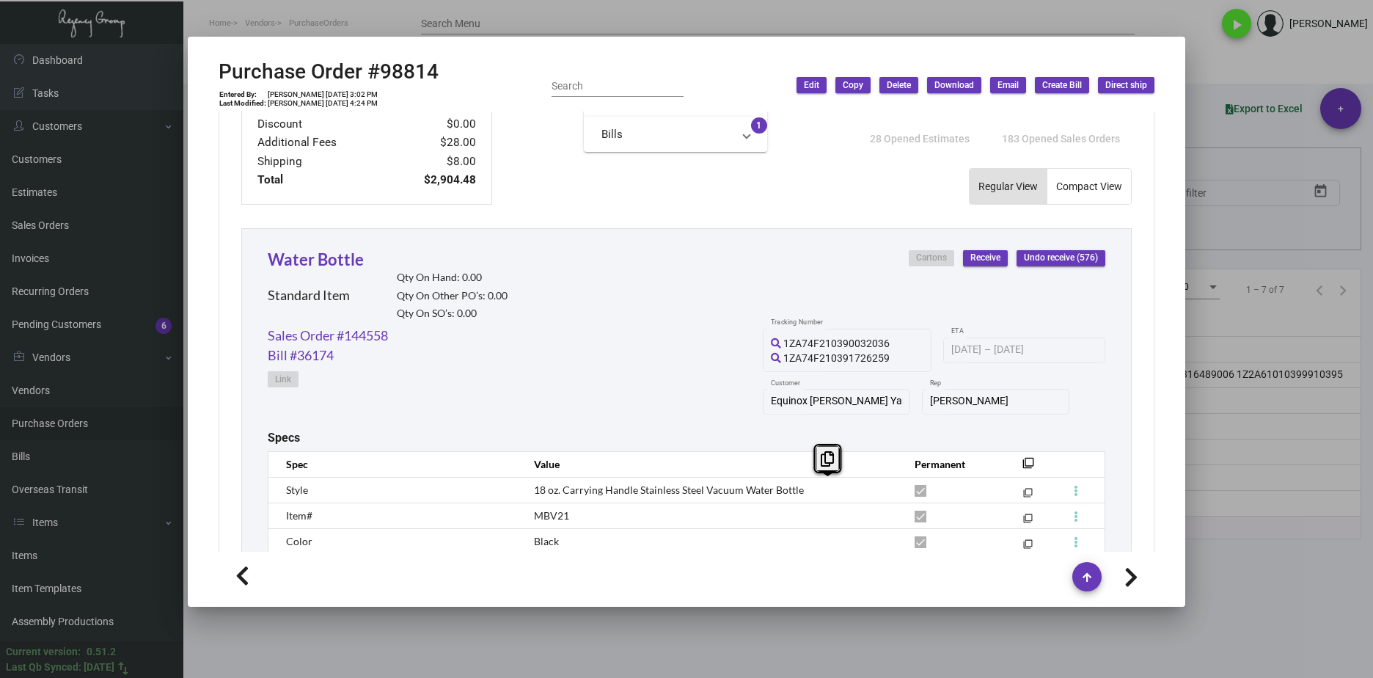
scroll to position [537, 0]
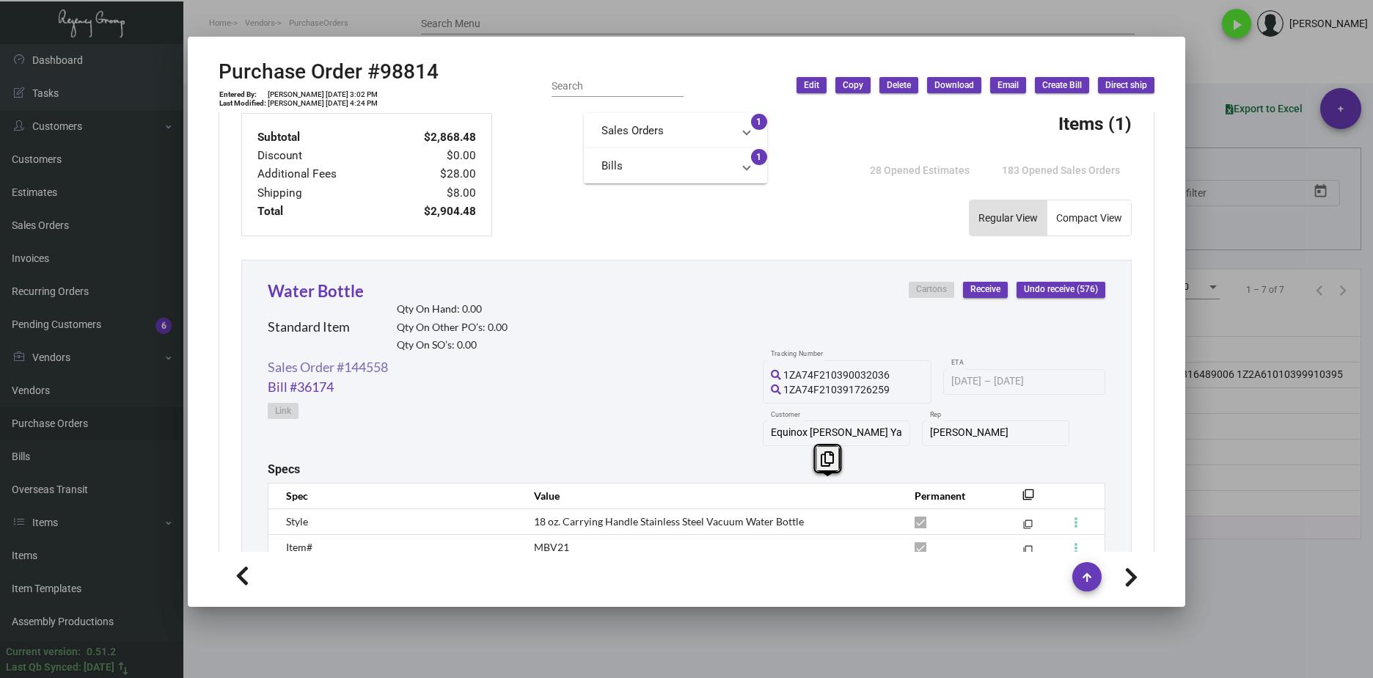
click at [373, 362] on link "Sales Order #144558" at bounding box center [328, 367] width 120 height 20
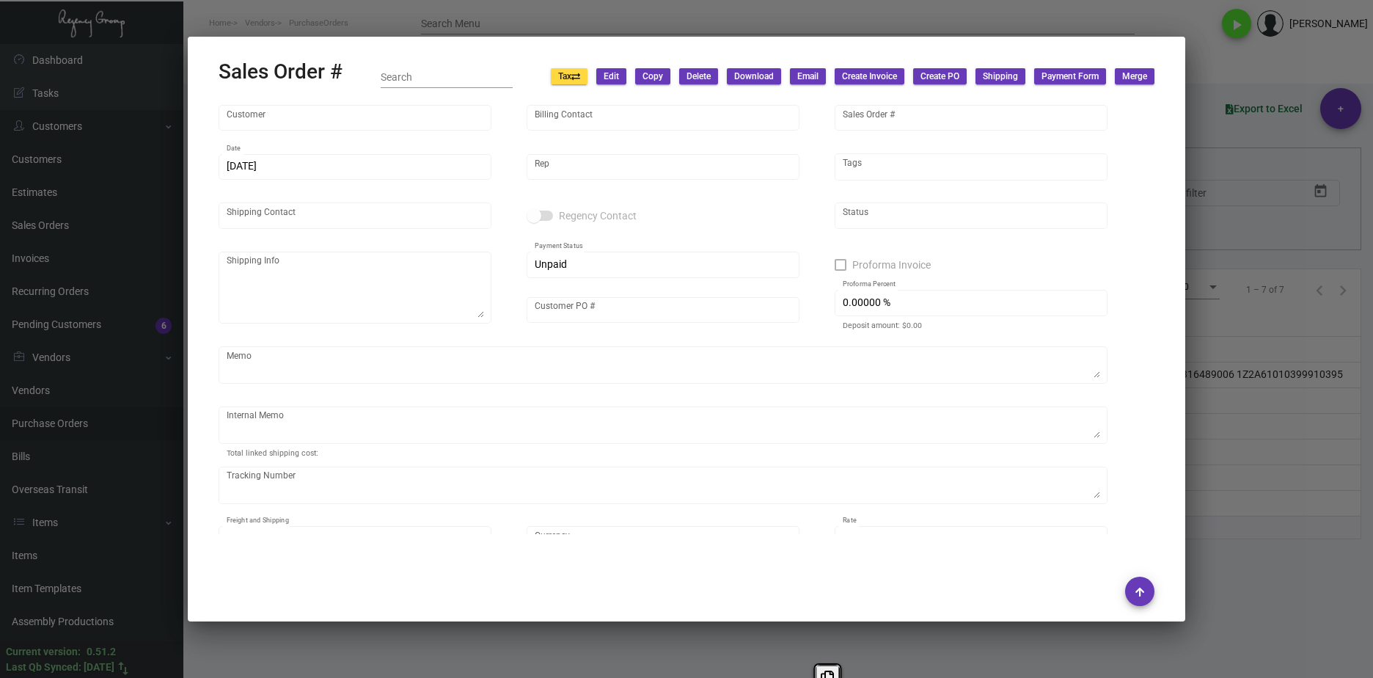
type input "Equinox Hudson Yards"
type input "Manpreet Sahni"
type input "144558"
type input "6/1/2023"
type input "Kyle Kliebhan"
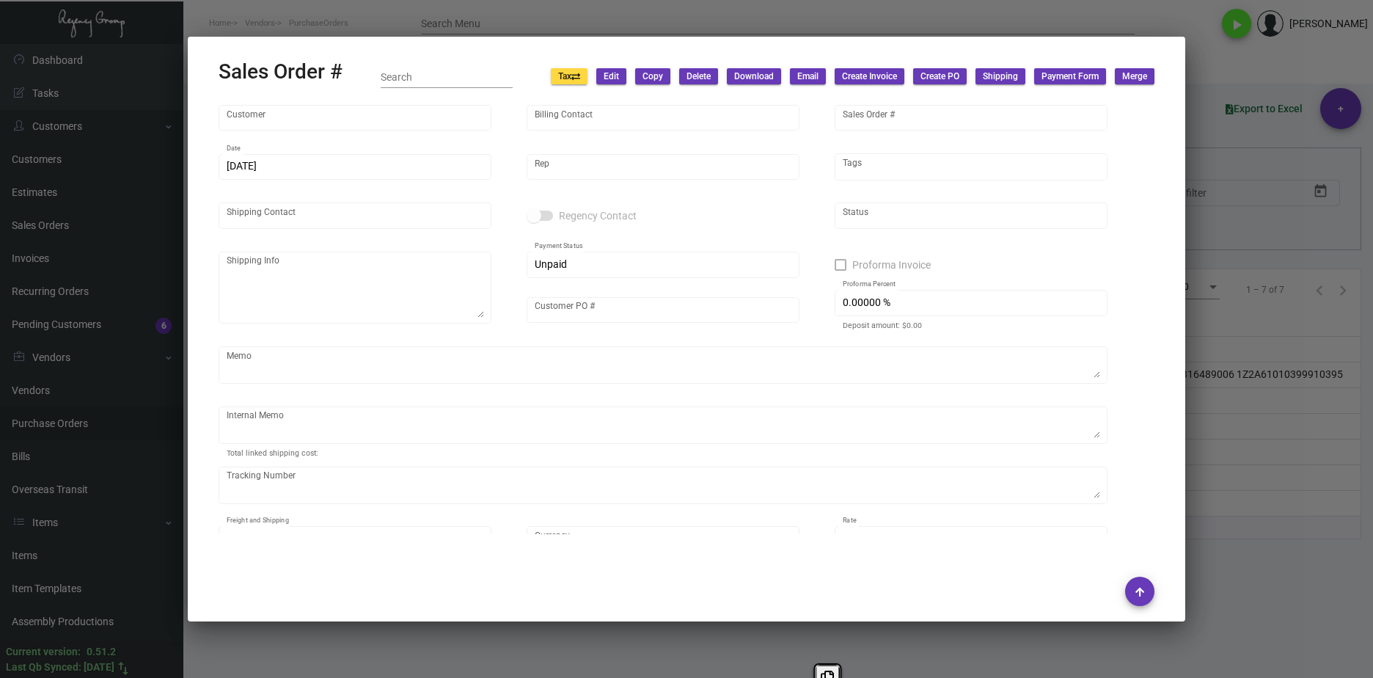
type input "Thomas Lockamy"
type textarea "Thomas Lockamy Equinox Hudson Yards 33 Hudson Yards New York, NY, 10001 US"
type input "Thomas Lockamy"
type input "United States Dollar $"
type input "8.00000 %"
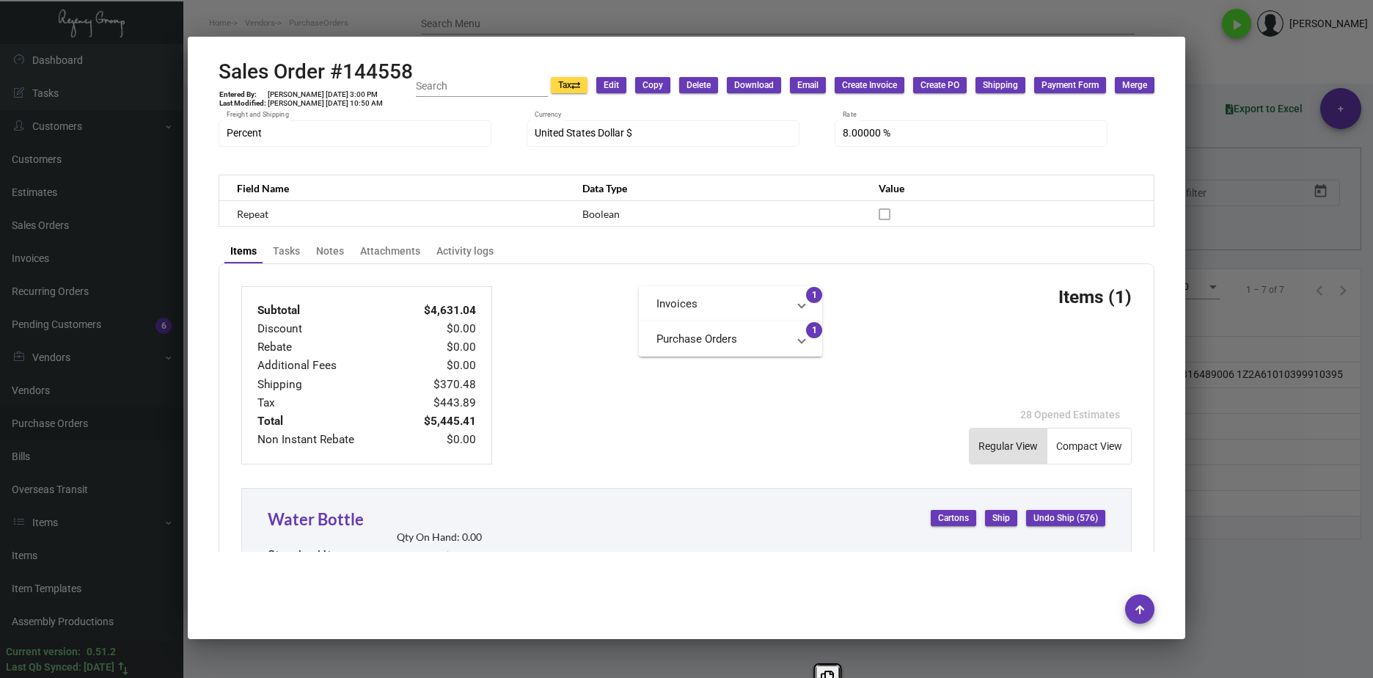
scroll to position [811, 0]
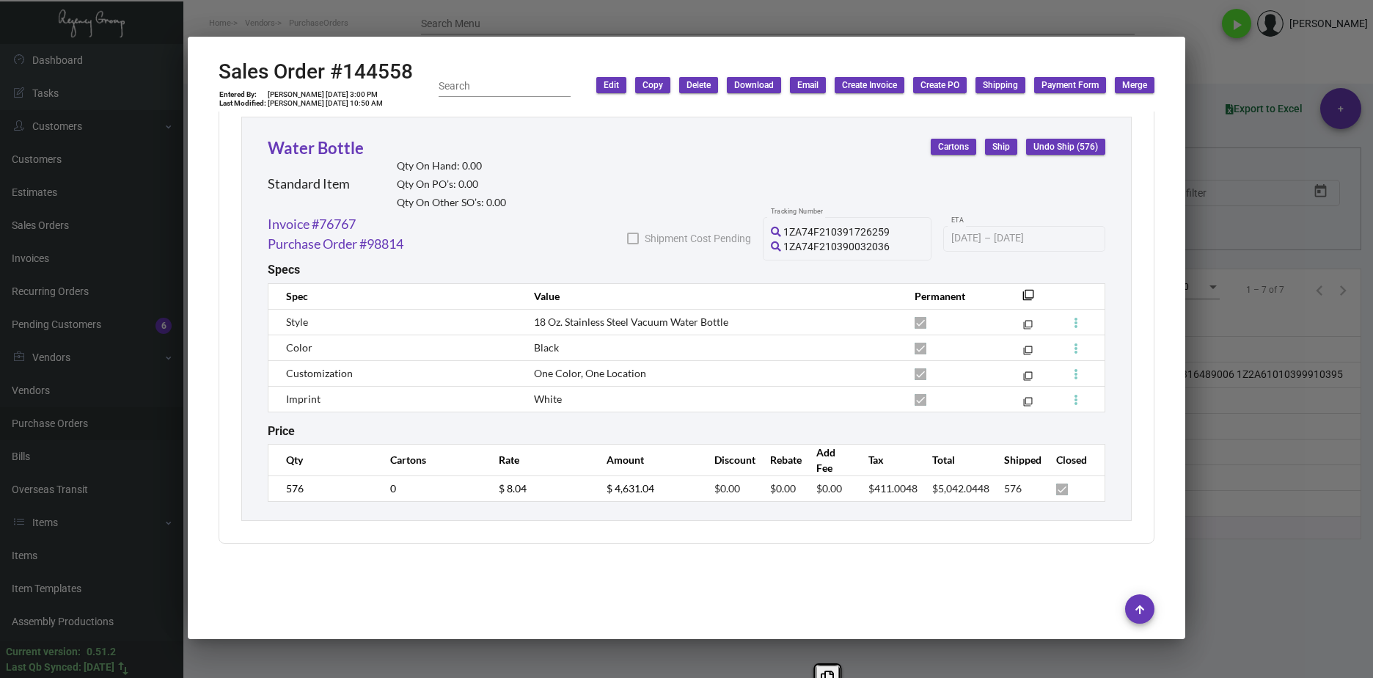
click at [1247, 630] on div at bounding box center [686, 339] width 1373 height 678
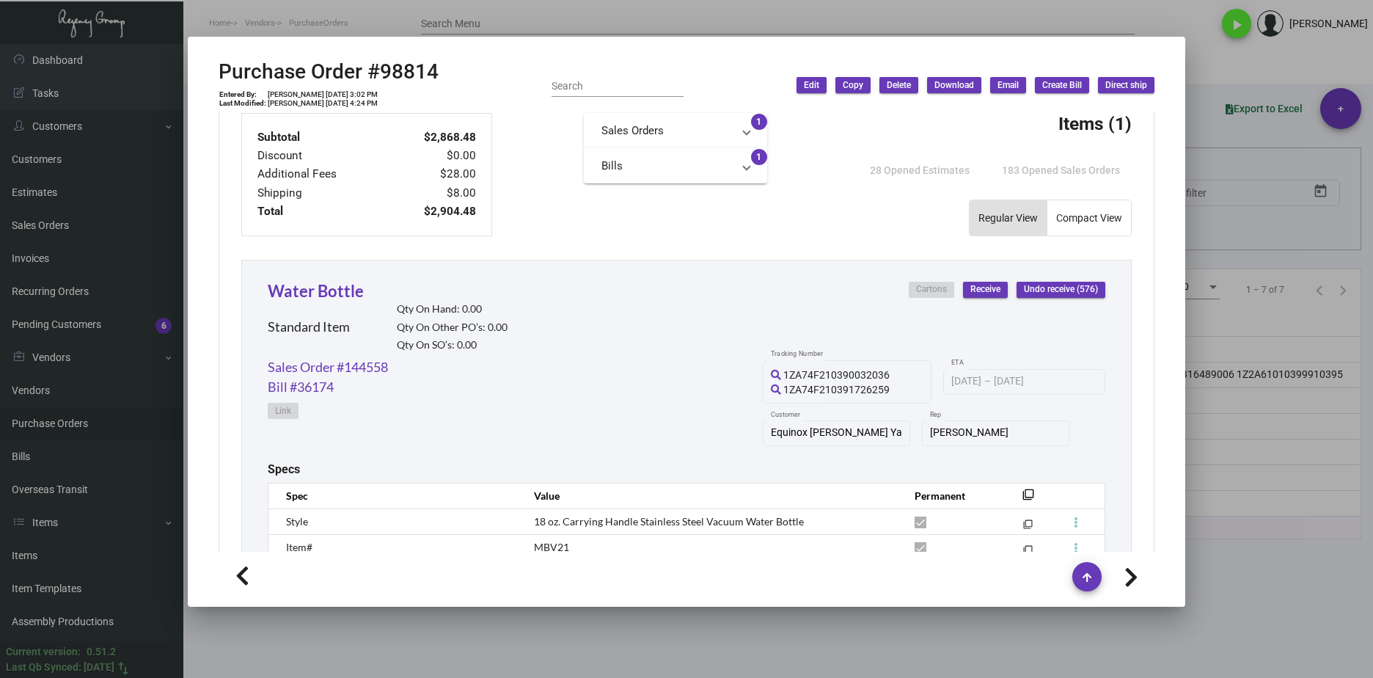
click at [549, 635] on div at bounding box center [686, 339] width 1373 height 678
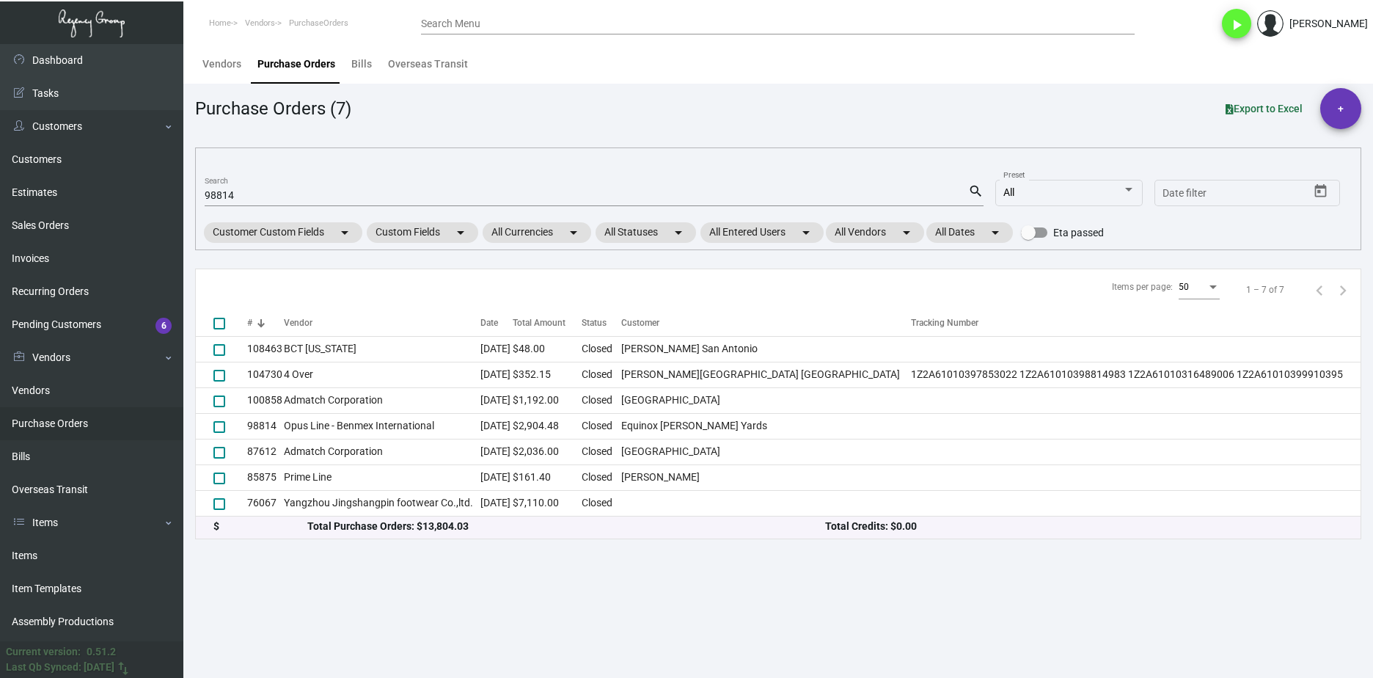
click at [230, 206] on mat-form-field "98814 Search search" at bounding box center [594, 194] width 779 height 45
click at [224, 197] on input "98814" at bounding box center [586, 196] width 763 height 12
paste input "108489"
type input "108489"
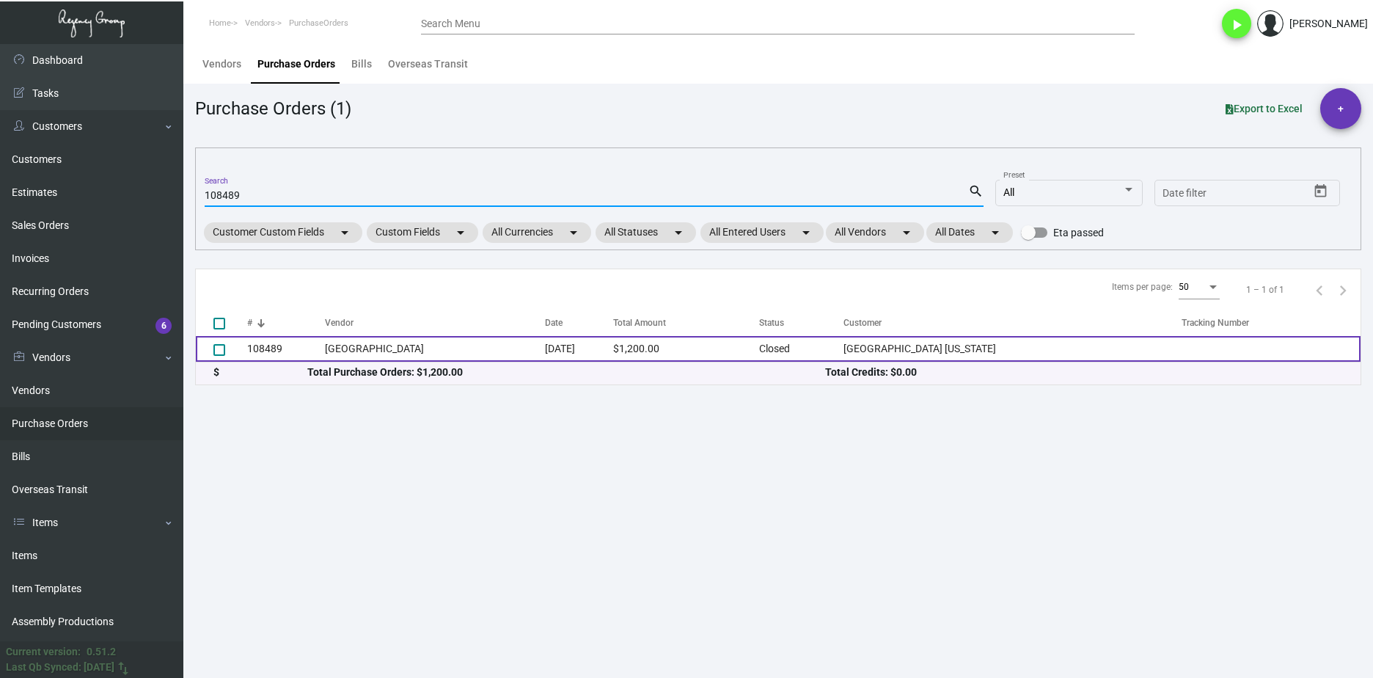
click at [303, 347] on td "108489" at bounding box center [286, 349] width 78 height 26
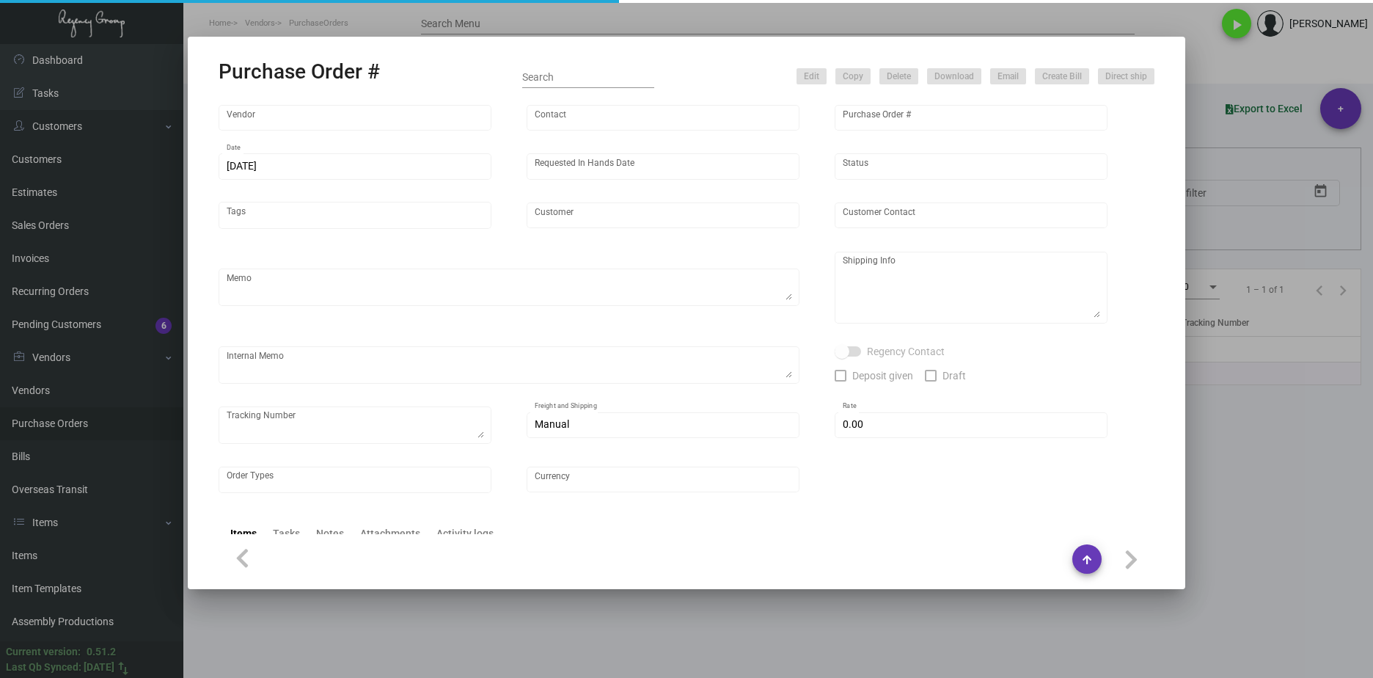
type input "TASSEL DEPOT"
type input "Nancy Marks-Small"
type input "108489"
type input "11/25/2024"
type input "12/18/2024"
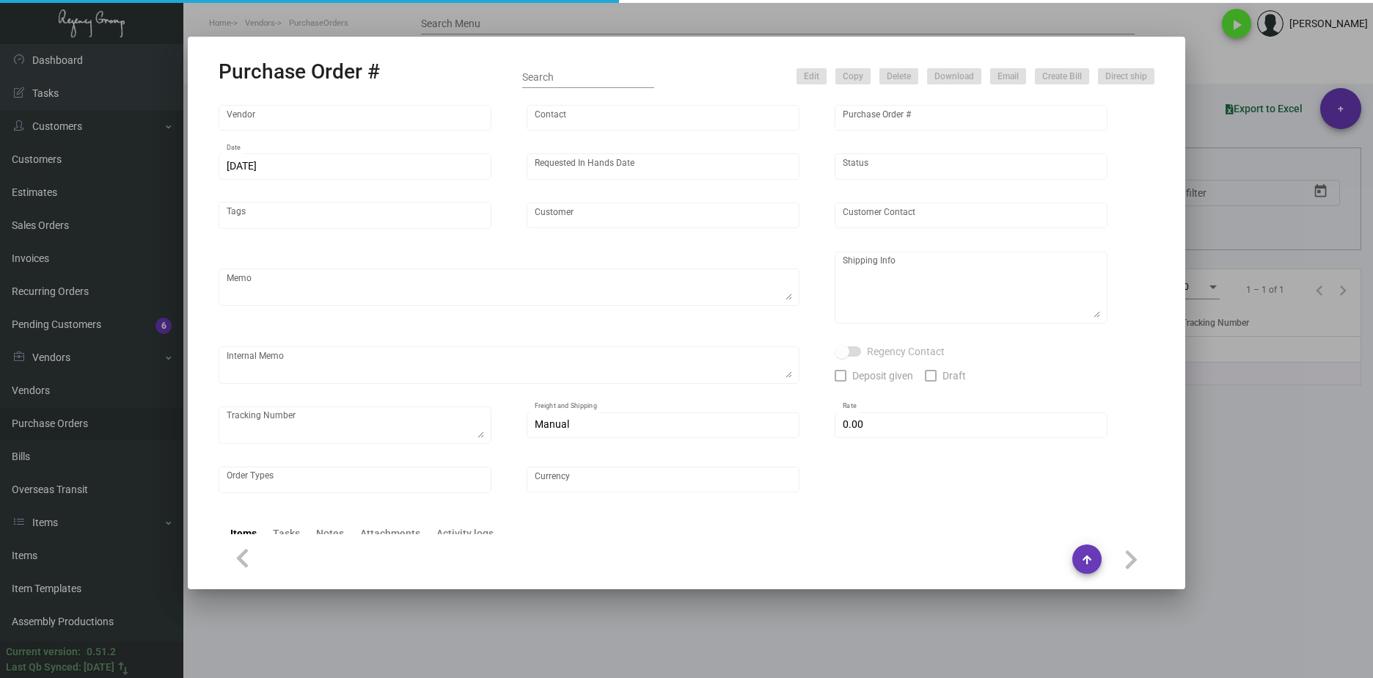
type input "Hard Rock Hotel New York"
type textarea "Reorder - Purchase Order #94451 / Ship on UPS# 1AY276"
type textarea "Regency Group NJ - Alex Penate 22 Belgrove Dr. Kearny, NJ, 07032 US"
type textarea "12/4 - AP sent ACH."
checkbox input "true"
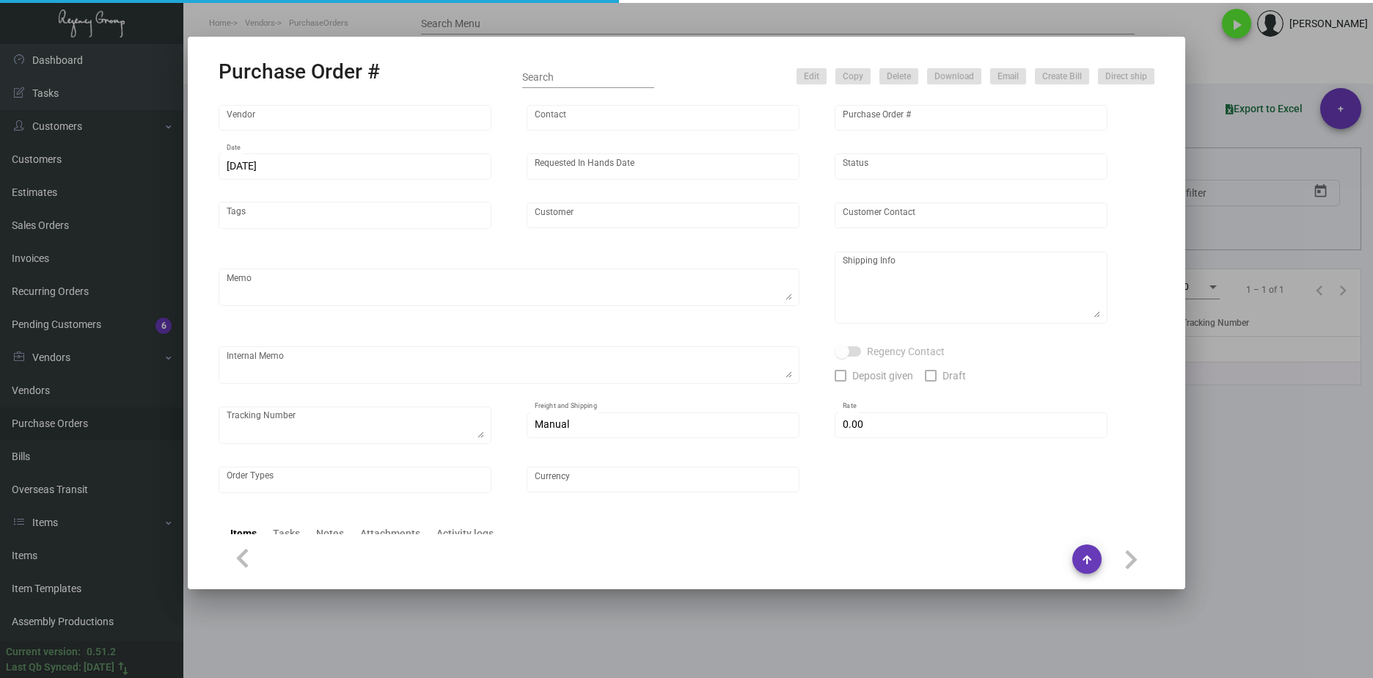
checkbox input "true"
type input "$ 0.00"
type input "United States Dollar $"
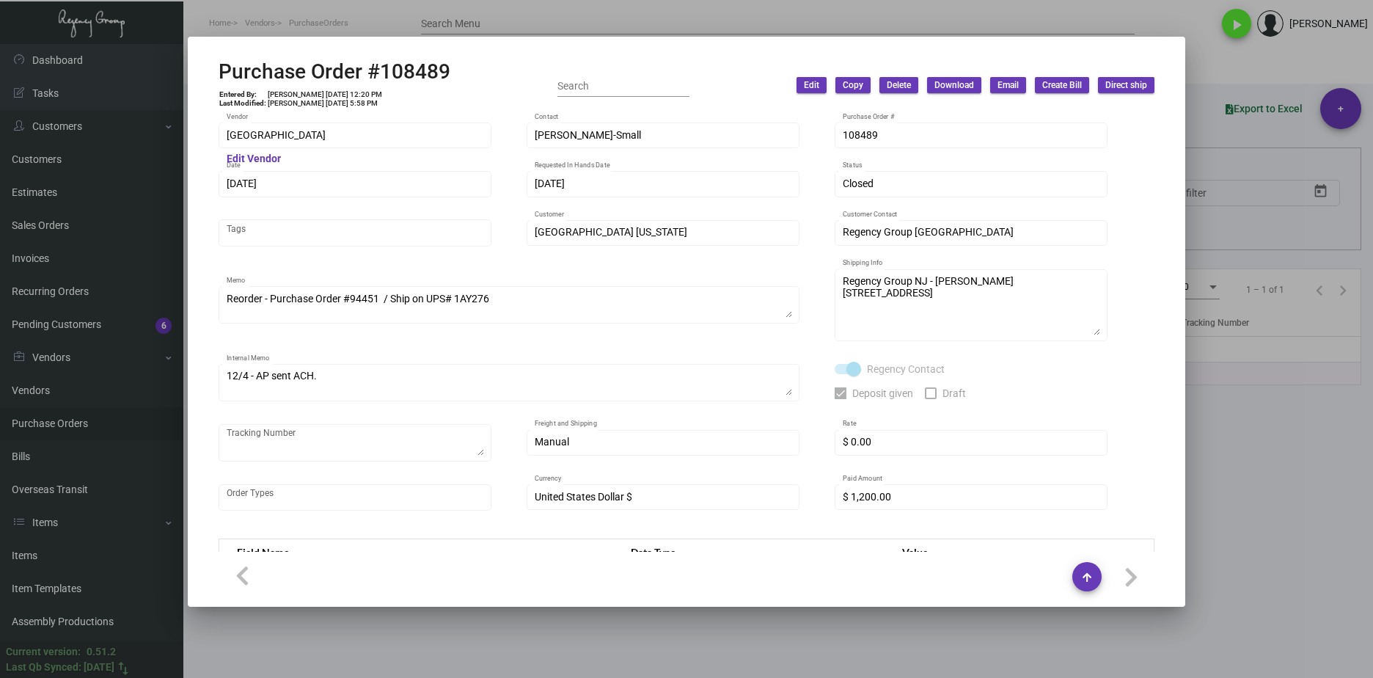
click at [337, 143] on div "TASSEL DEPOT Vendor" at bounding box center [355, 134] width 257 height 29
click at [439, 73] on h2 "Purchase Order #108489" at bounding box center [335, 71] width 232 height 25
drag, startPoint x: 452, startPoint y: 70, endPoint x: 205, endPoint y: 69, distance: 247.9
click at [205, 69] on mat-dialog-container "Purchase Order #108489 Entered By: Levi Kehaty 11/25/24, 12:20 PM Last Modified…" at bounding box center [686, 322] width 997 height 570
copy h2 "Purchase Order #108489"
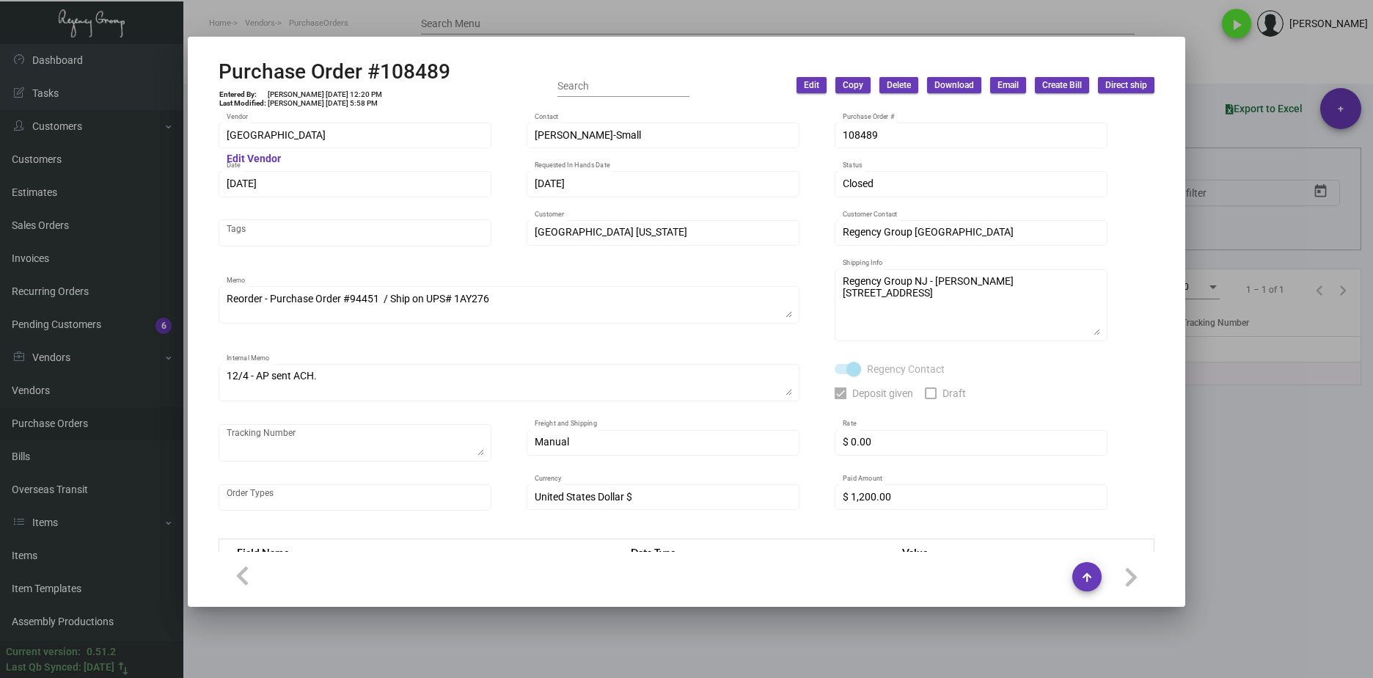
click at [163, 148] on div "Purchase Order #108489 Entered By: Levi Kehaty 11/25/24, 12:20 PM Last Modified…" at bounding box center [686, 339] width 1373 height 678
click at [334, 95] on td "Levi Kehaty 11/25/24, 12:20 PM" at bounding box center [325, 94] width 116 height 9
click at [336, 97] on td "Levi Kehaty 11/25/24, 12:20 PM" at bounding box center [325, 94] width 116 height 9
drag, startPoint x: 336, startPoint y: 96, endPoint x: 310, endPoint y: 94, distance: 25.8
click at [310, 94] on td "Levi Kehaty 11/25/24, 12:20 PM" at bounding box center [325, 94] width 116 height 9
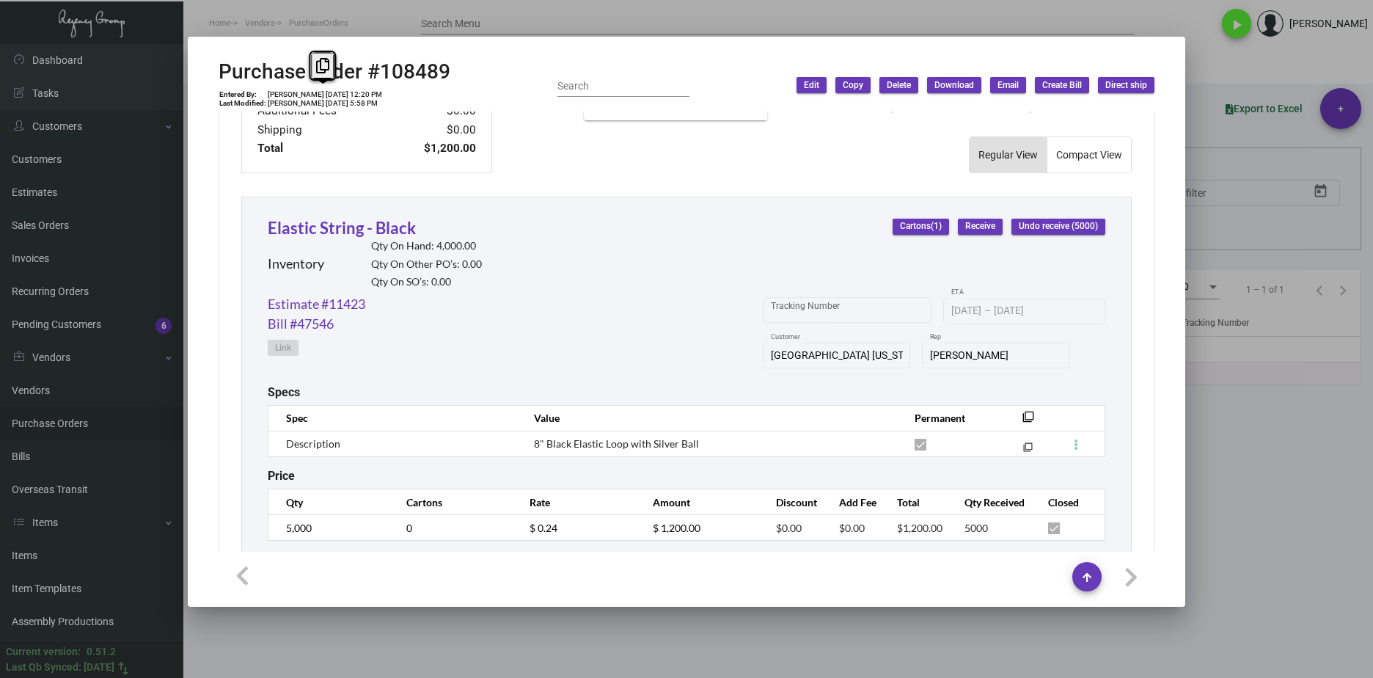
scroll to position [639, 0]
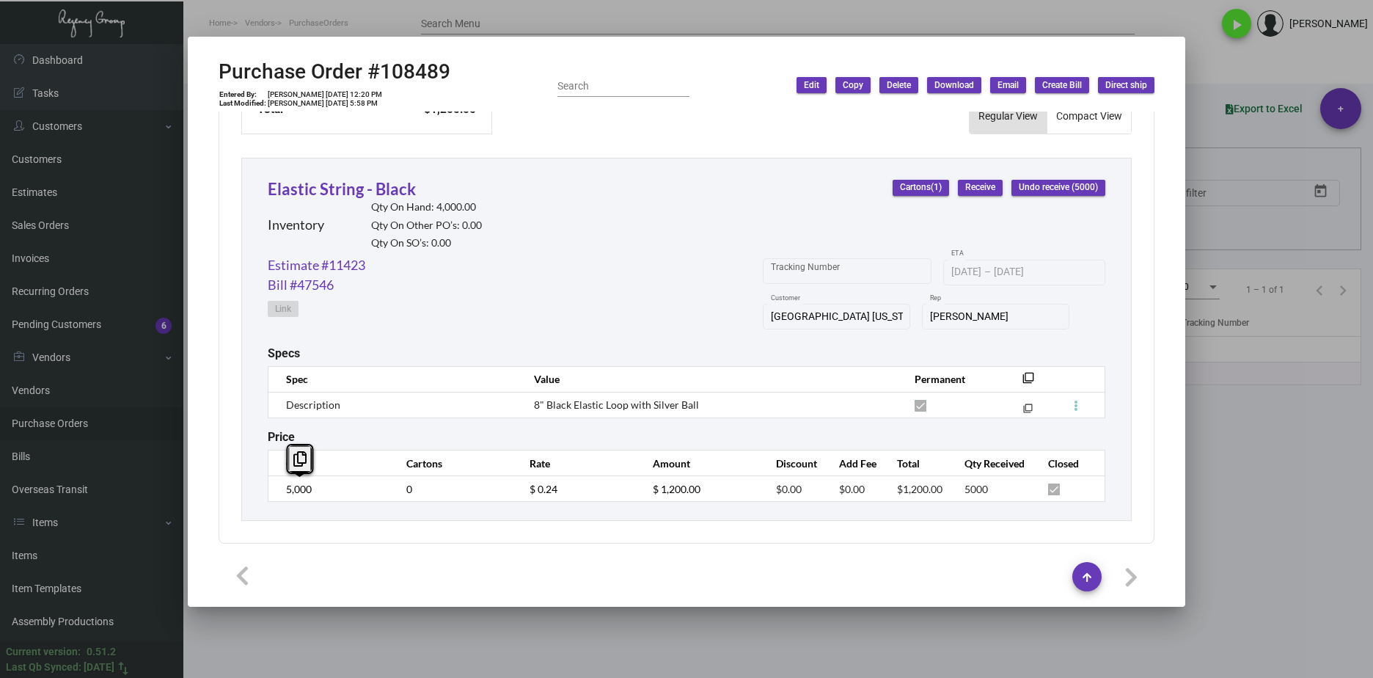
click at [278, 494] on td "5,000" at bounding box center [329, 489] width 123 height 26
click at [505, 492] on tr "5,000 0 $ 0.24 $ 1,200.00 $0.00 $0.00 $1,200.00 5000" at bounding box center [686, 489] width 837 height 26
click at [343, 270] on link "Estimate #11423" at bounding box center [317, 265] width 98 height 20
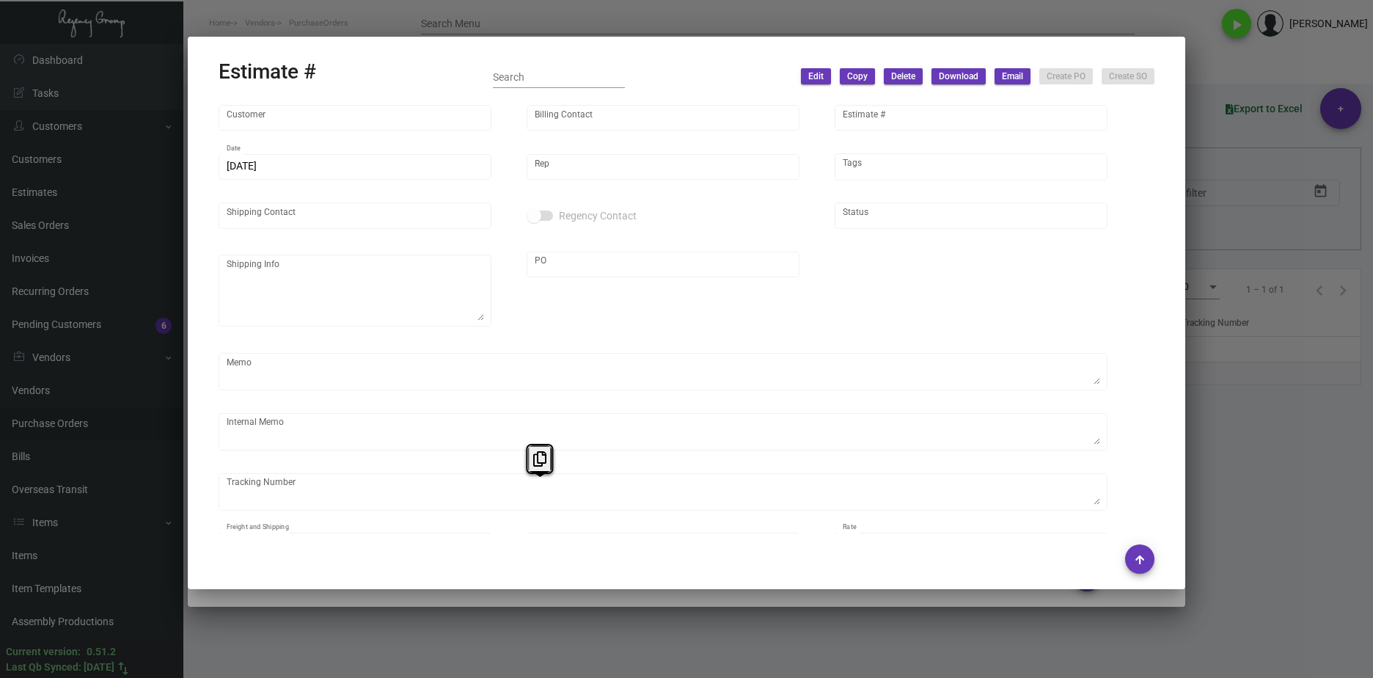
type input "Hard Rock Hotel New York"
type input "AP BILLING"
type input "11423"
type input "11/21/2024"
type input "Yossi Loeb"
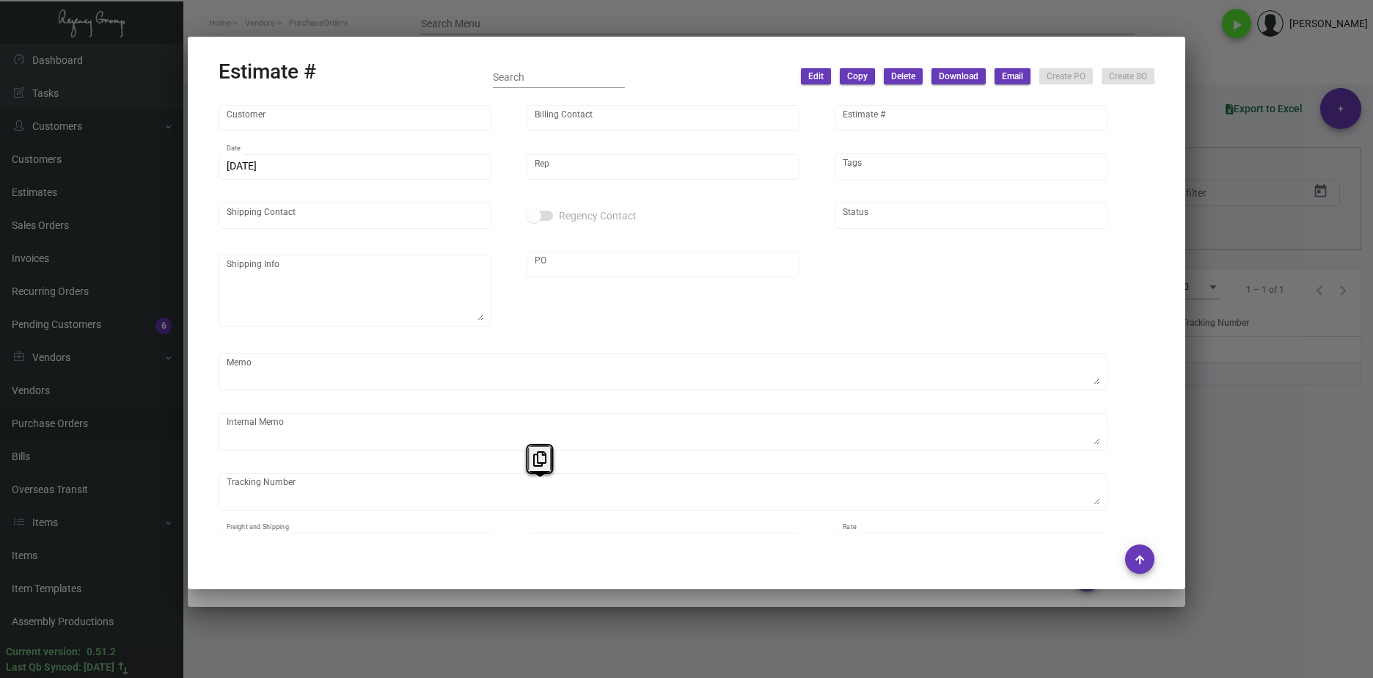
type input "United States Dollar $"
type input "$ 0.00"
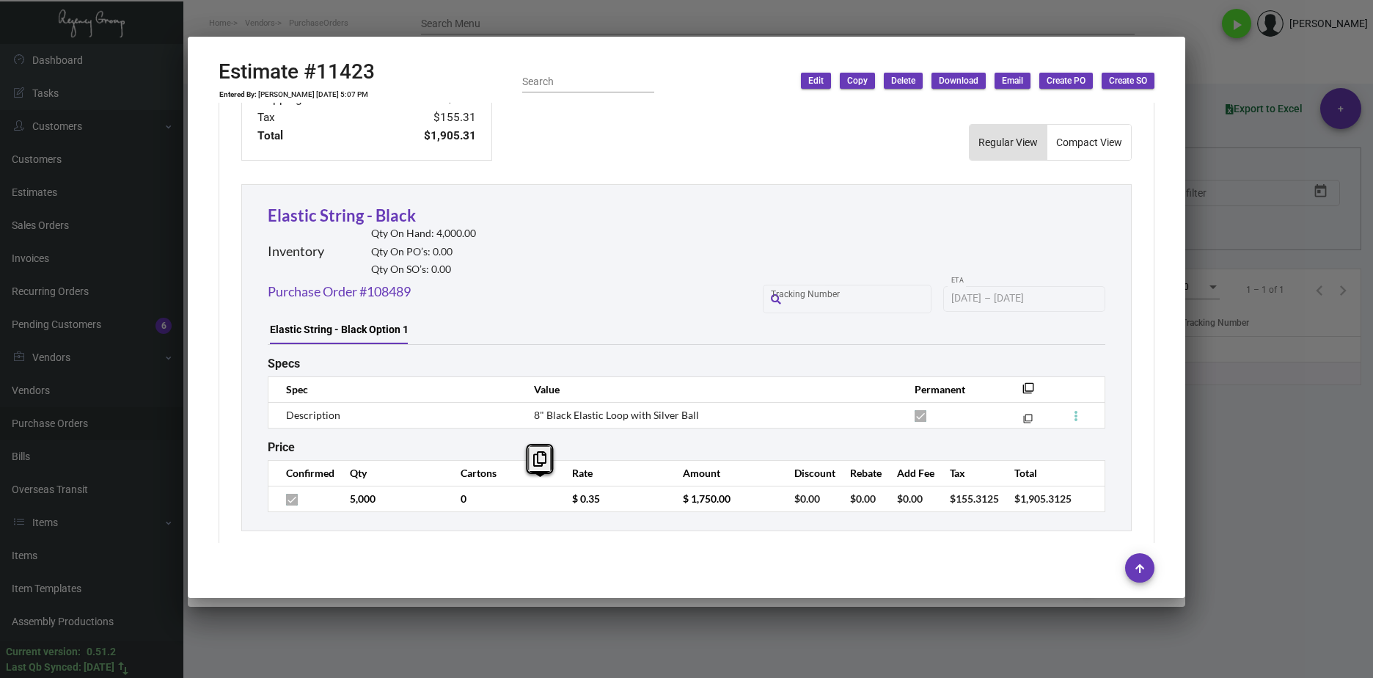
scroll to position [731, 0]
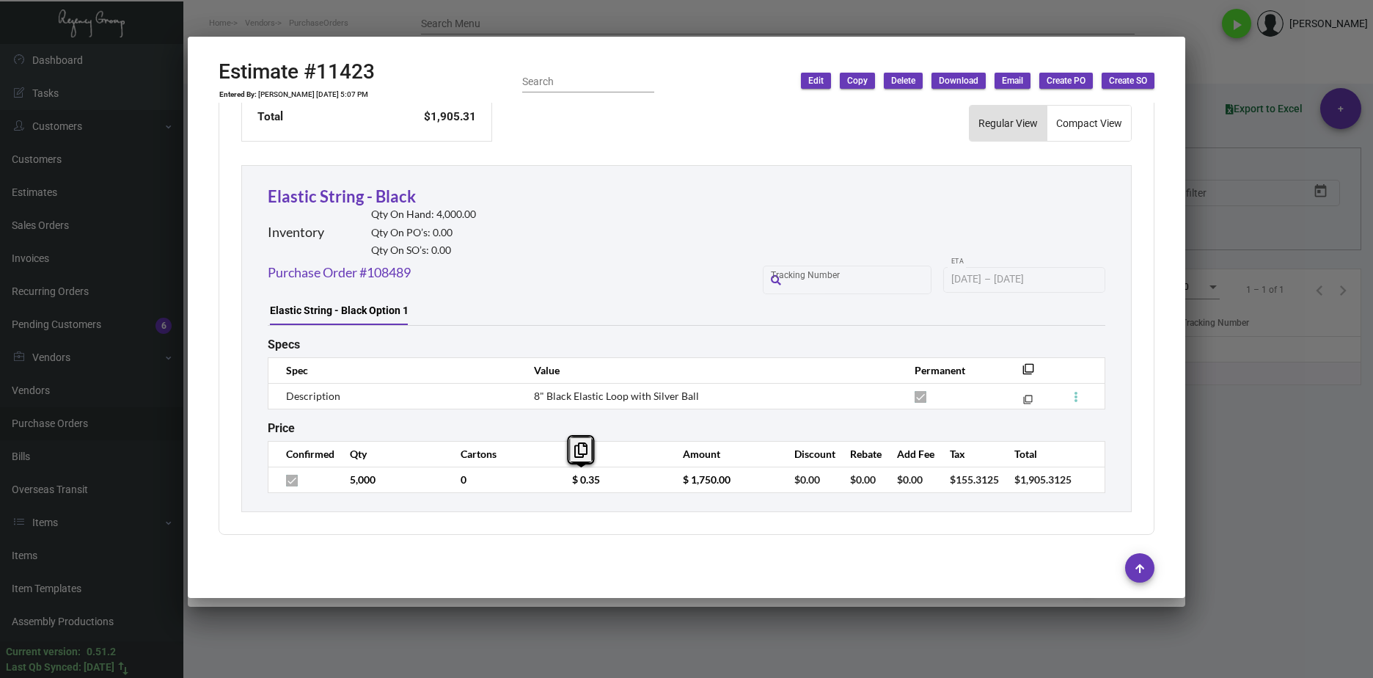
click at [557, 484] on td "$ 0.35" at bounding box center [612, 479] width 111 height 26
click at [385, 265] on link "Purchase Order #108489" at bounding box center [339, 273] width 143 height 20
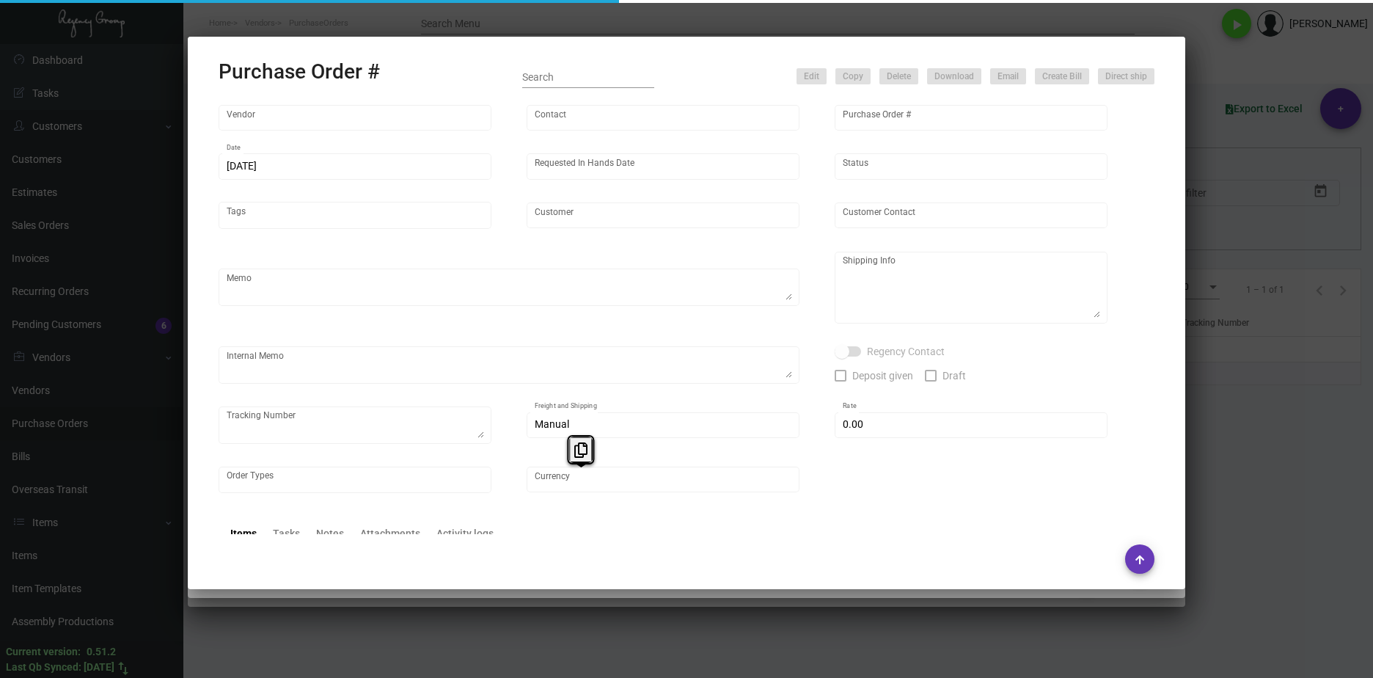
type input "TASSEL DEPOT"
type input "Nancy Marks-Small"
type input "108489"
type input "11/25/2024"
type input "12/18/2024"
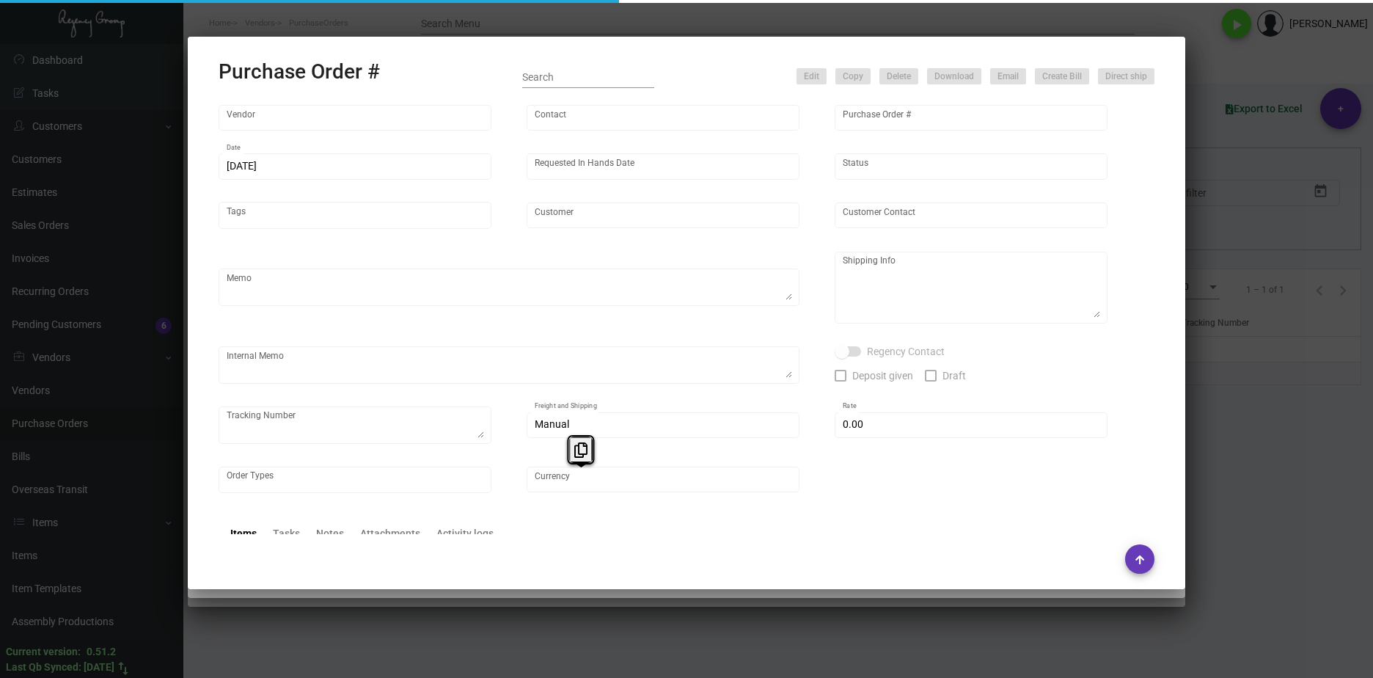
type input "Hard Rock Hotel New York"
type textarea "Reorder - Purchase Order #94451 / Ship on UPS# 1AY276"
type textarea "Regency Group NJ - Alex Penate 22 Belgrove Dr. Kearny, NJ, 07032 US"
type textarea "12/4 - AP sent ACH."
checkbox input "true"
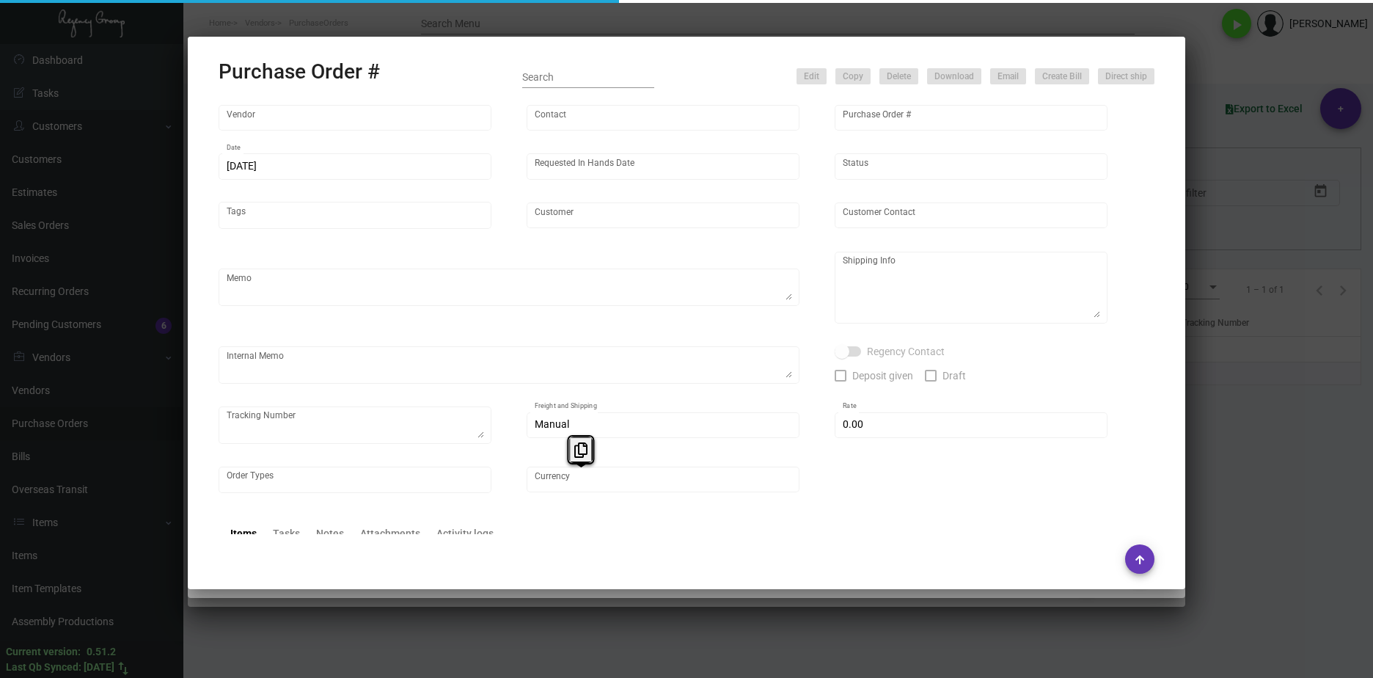
checkbox input "true"
type input "$ 0.00"
type input "United States Dollar $"
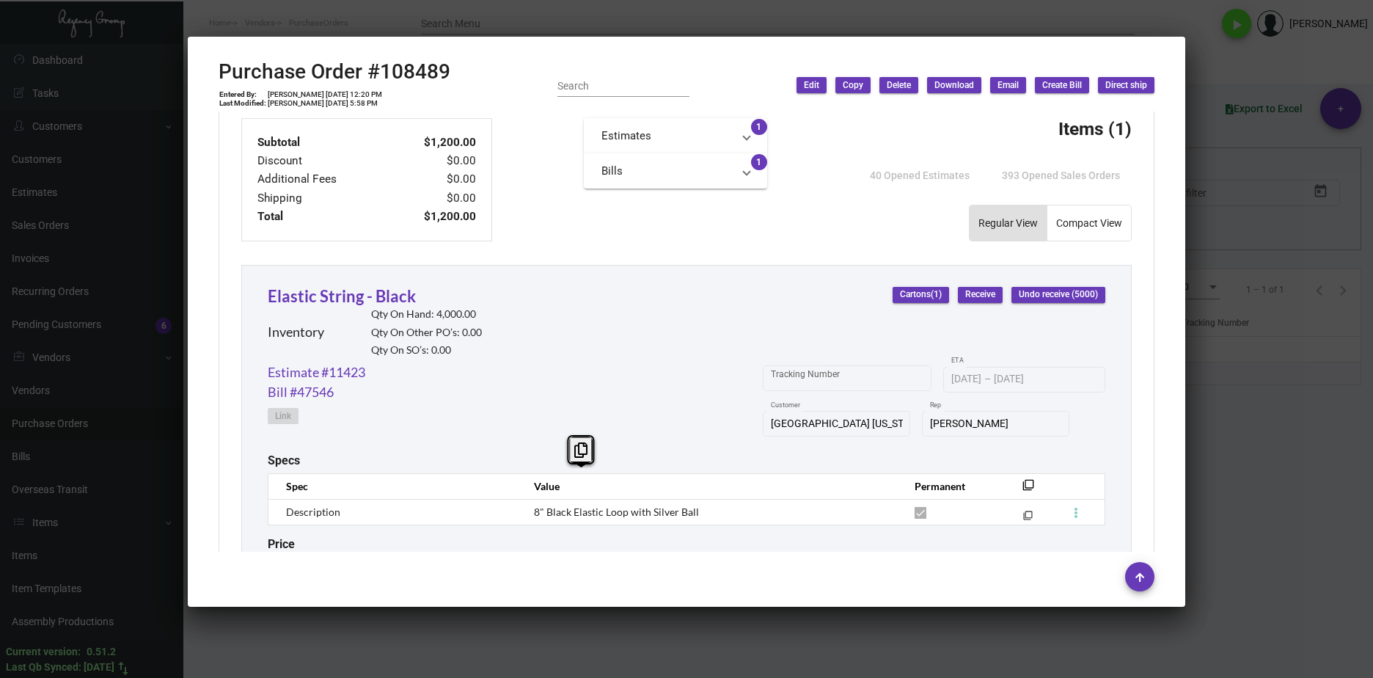
scroll to position [639, 0]
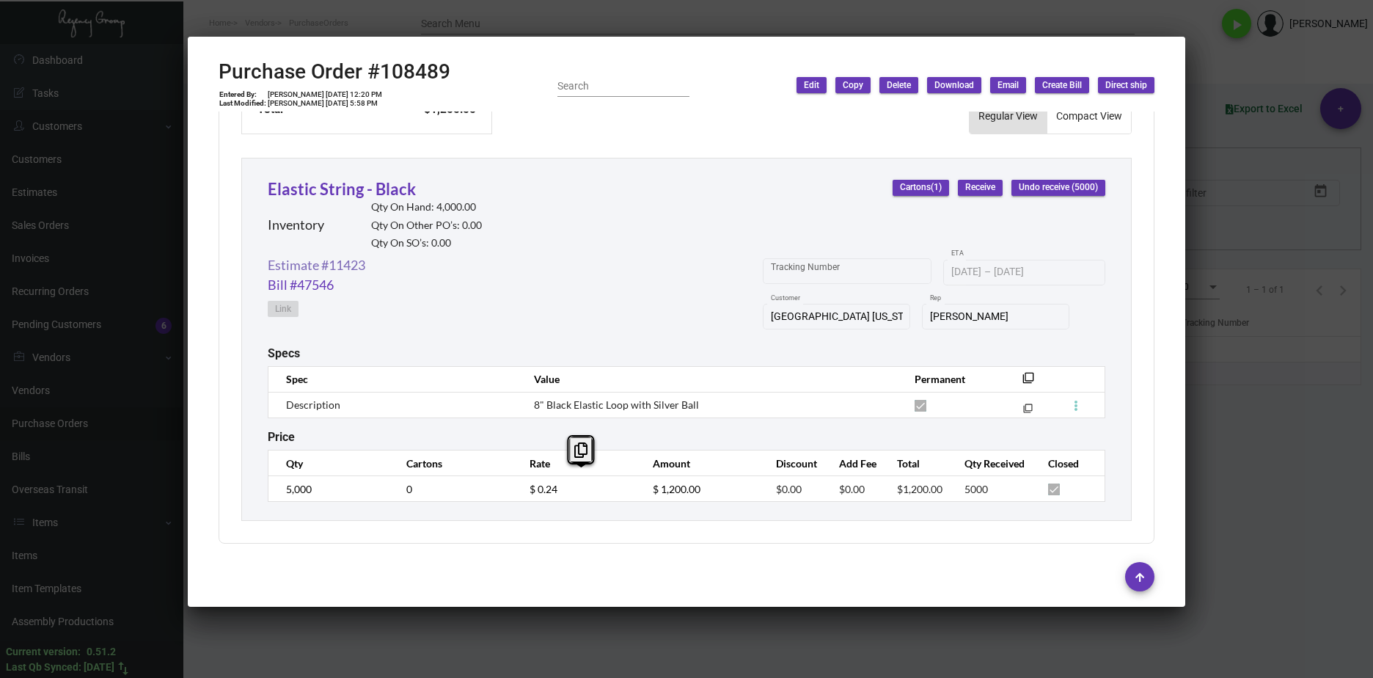
click at [340, 268] on link "Estimate #11423" at bounding box center [317, 265] width 98 height 20
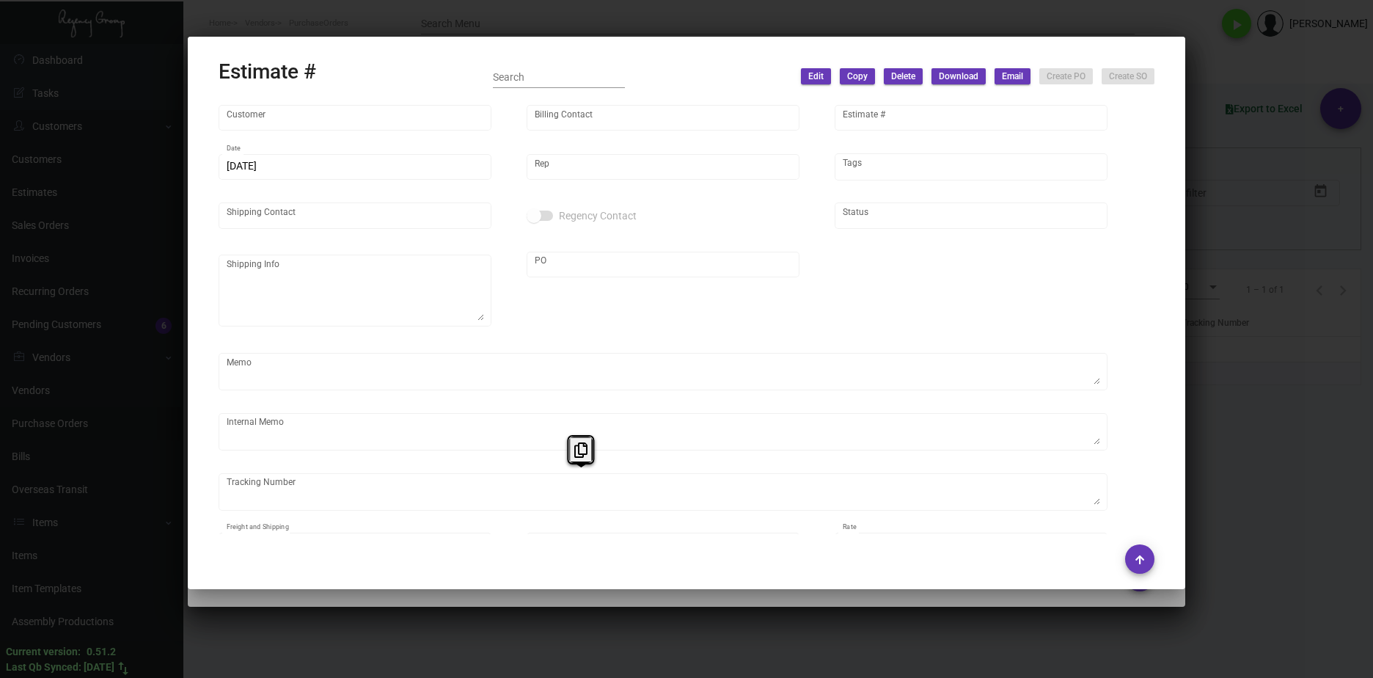
type input "Hard Rock Hotel New York"
type input "AP BILLING"
type input "11423"
type input "11/21/2024"
type input "Yossi Loeb"
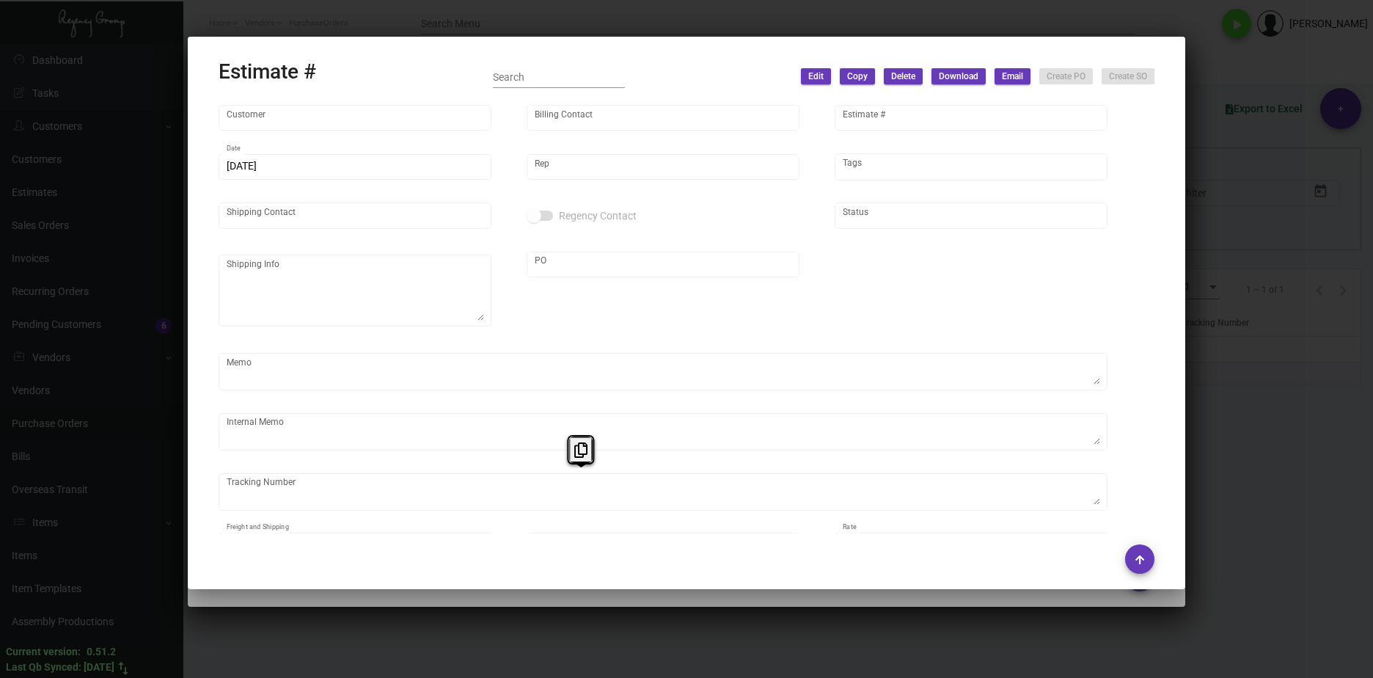
type input "United States Dollar $"
type input "$ 0.00"
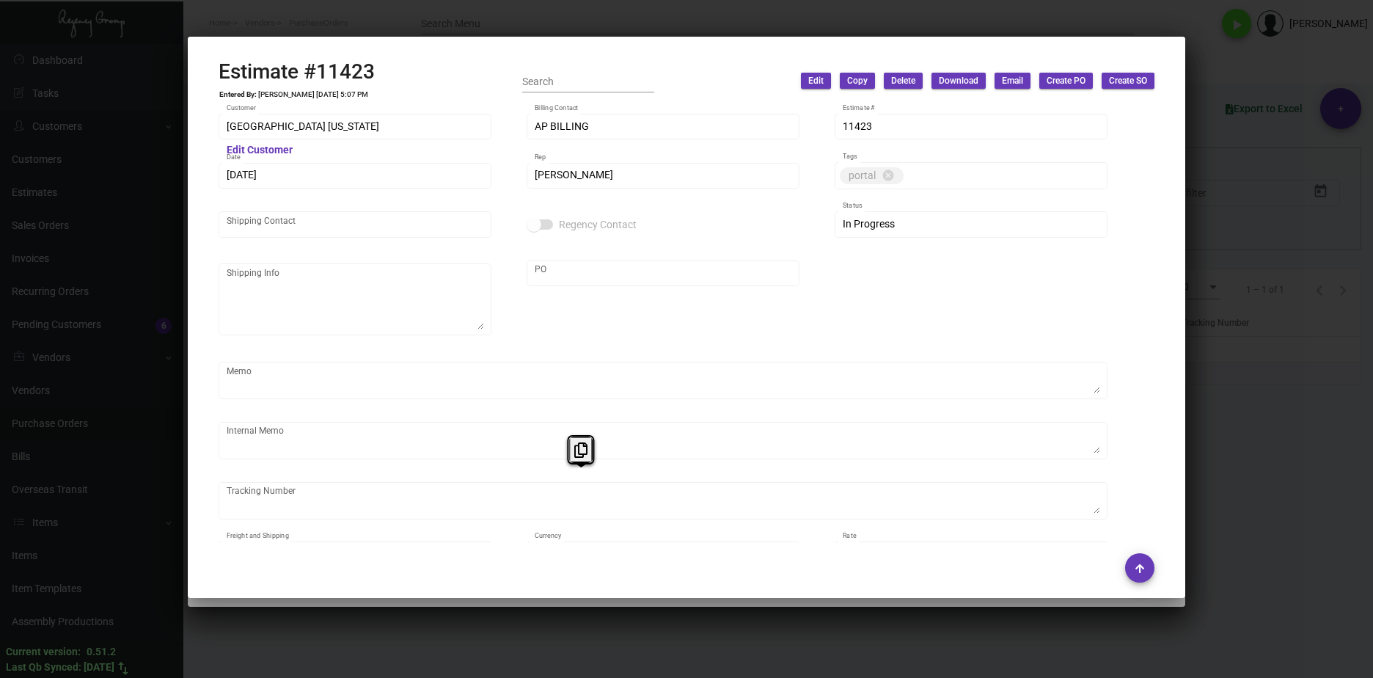
click at [389, 75] on div "Estimate #11423 Entered By: Shelly Odor 11/21/24, 5:07 PM Search Edit Copy Dele…" at bounding box center [687, 80] width 936 height 43
drag, startPoint x: 395, startPoint y: 70, endPoint x: 194, endPoint y: 80, distance: 201.2
click at [194, 80] on mat-dialog-container "Estimate #11423 Entered By: Shelly Odor 11/21/24, 5:07 PM Search Edit Copy Dele…" at bounding box center [686, 317] width 997 height 561
copy h2 "Estimate #11423"
click at [1231, 539] on div at bounding box center [686, 339] width 1373 height 678
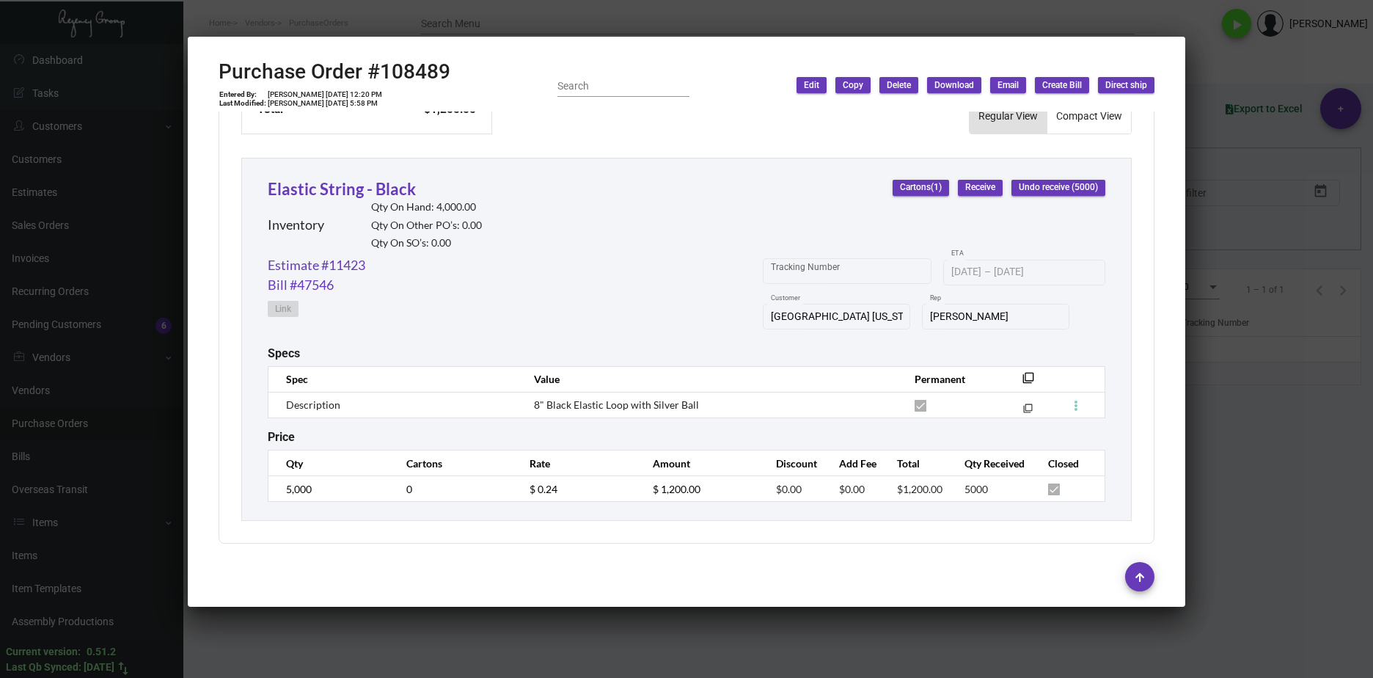
click at [1135, 645] on div at bounding box center [686, 339] width 1373 height 678
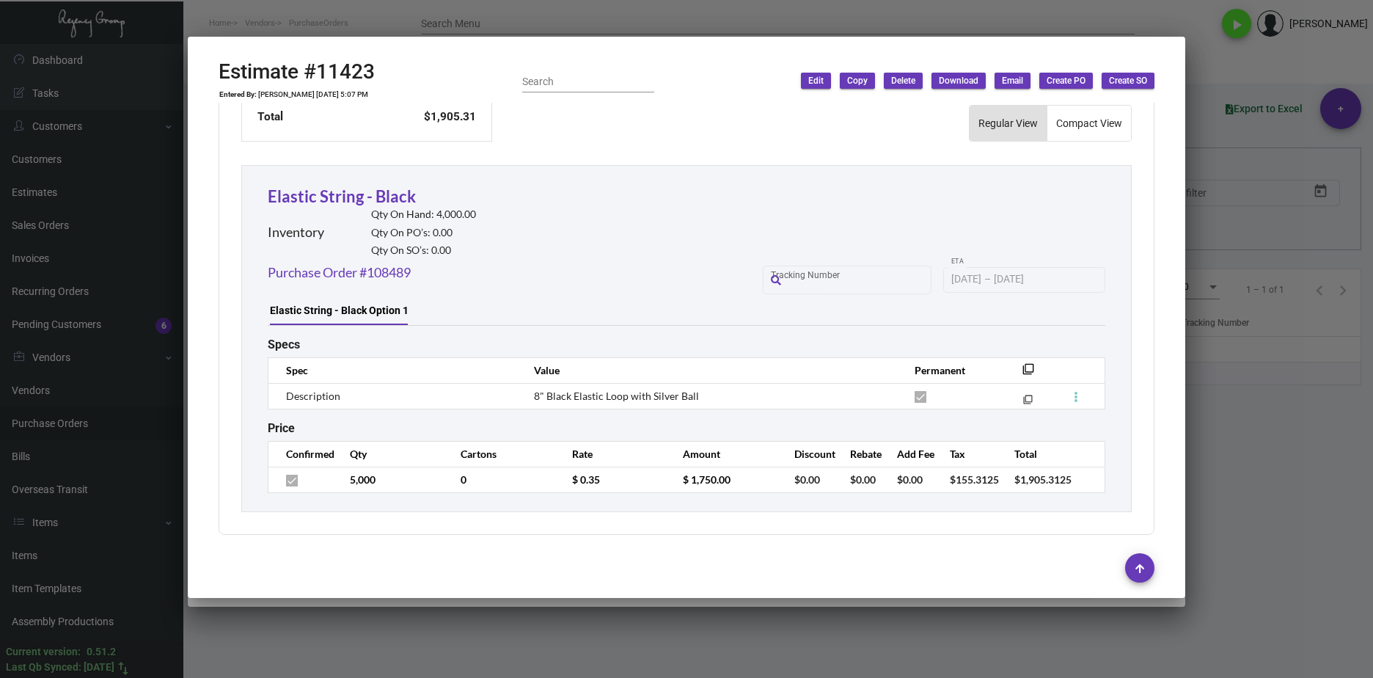
click at [510, 625] on div at bounding box center [686, 339] width 1373 height 678
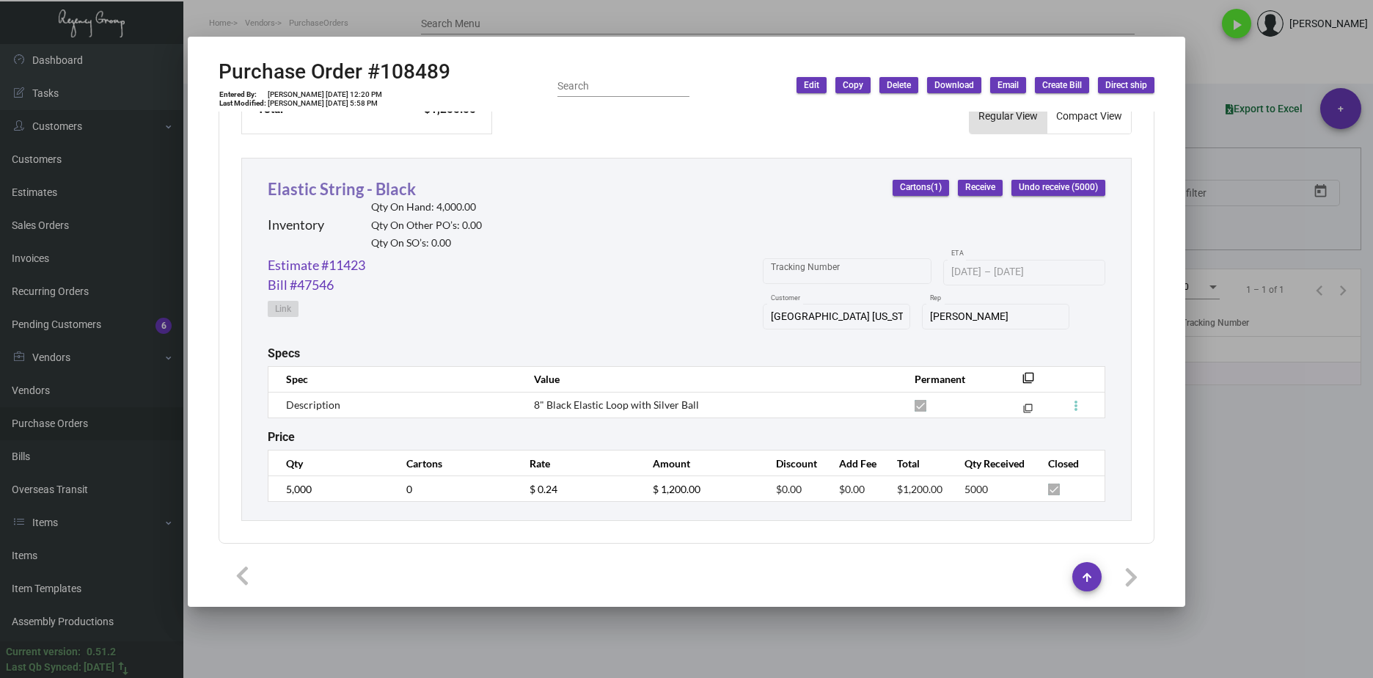
click at [375, 189] on link "Elastic String - Black" at bounding box center [342, 189] width 148 height 20
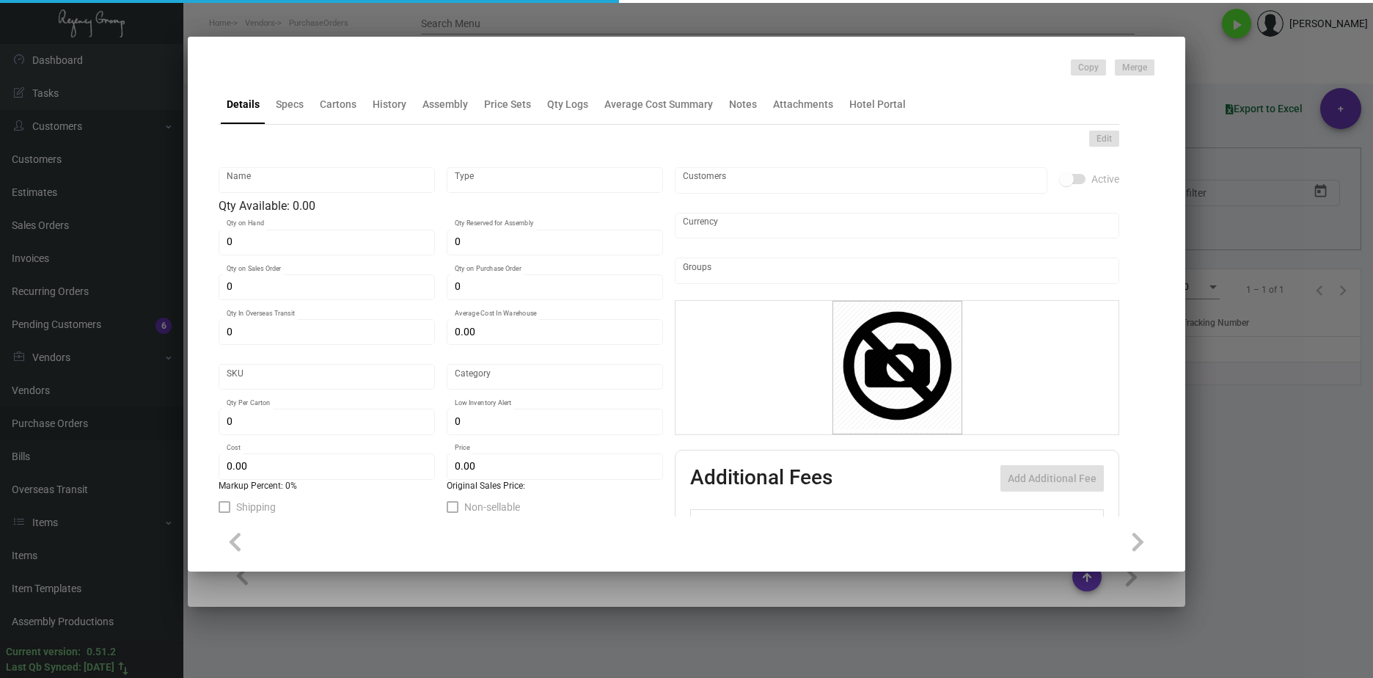
type input "Elastic String - Black"
type input "Inventory"
type input "4,000"
type input "$ 0.30"
type input "Standard"
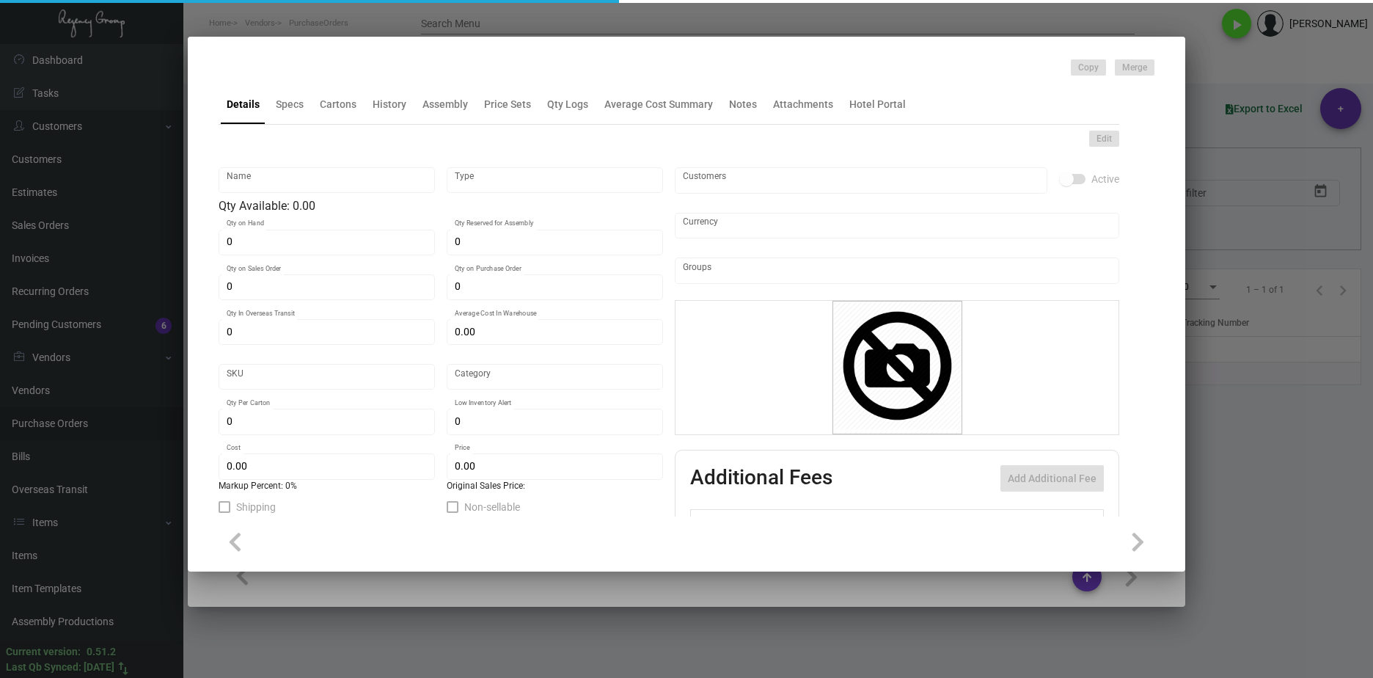
type input "5,000"
type input "250"
type input "$ 0.24"
type input "$ 0.35"
checkbox input "true"
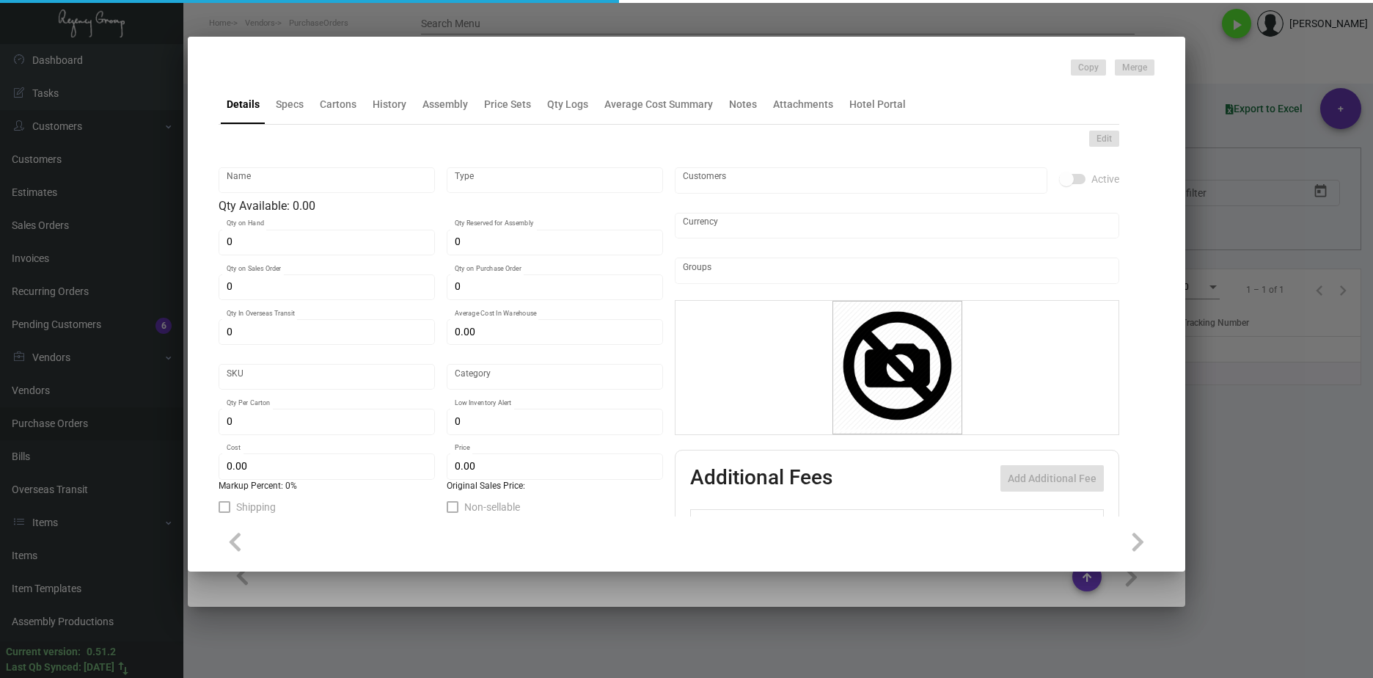
type input "United States Dollar $"
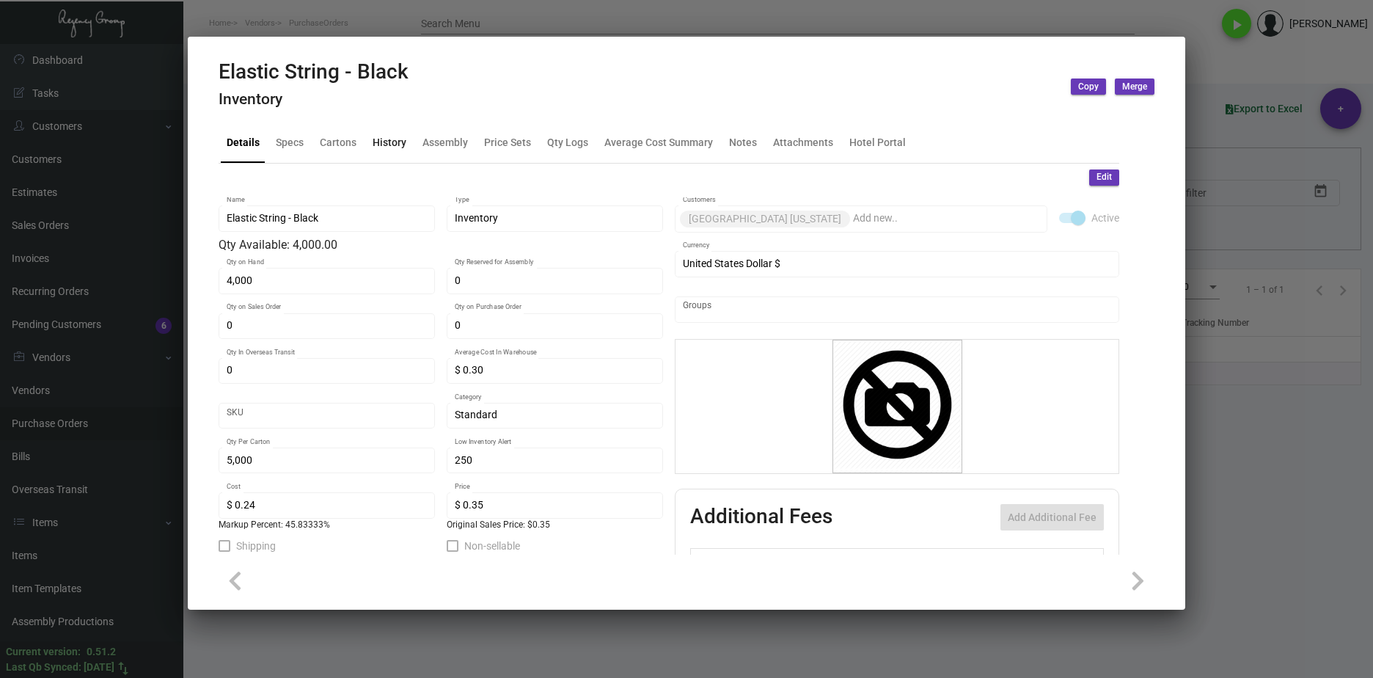
click at [384, 152] on div "History" at bounding box center [389, 142] width 45 height 35
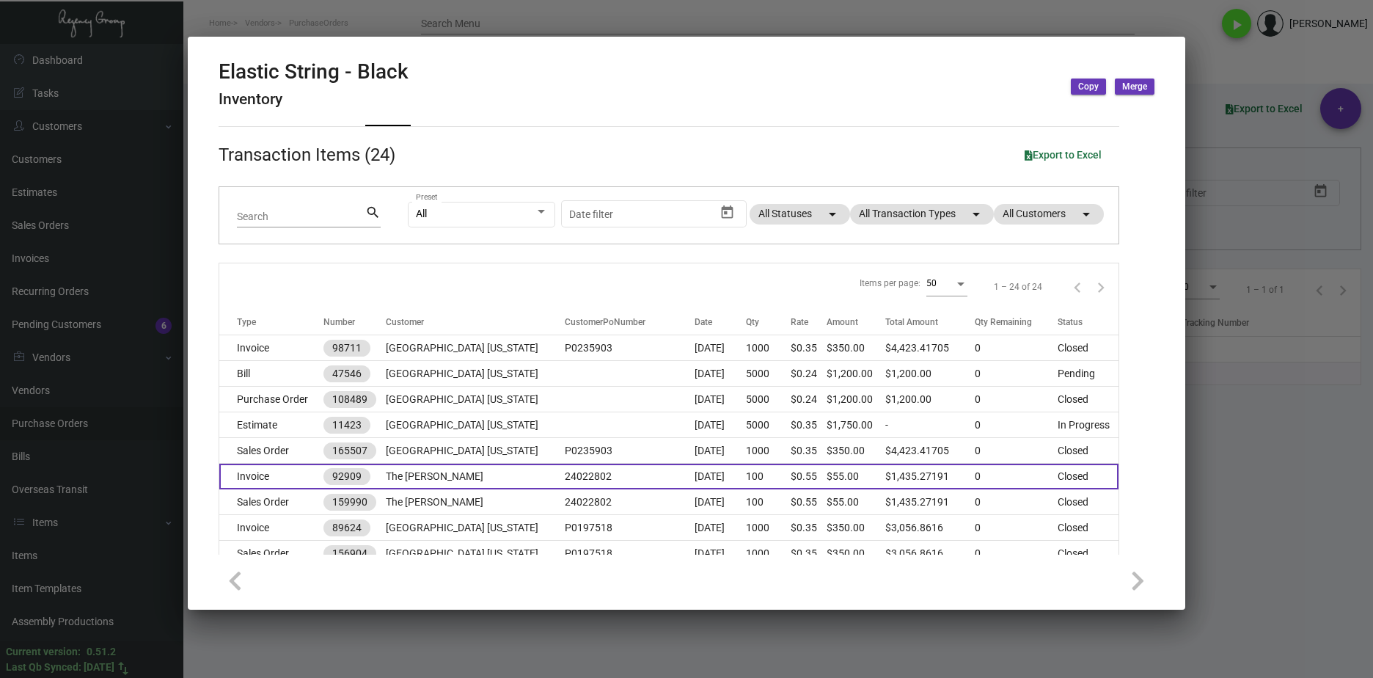
scroll to position [73, 0]
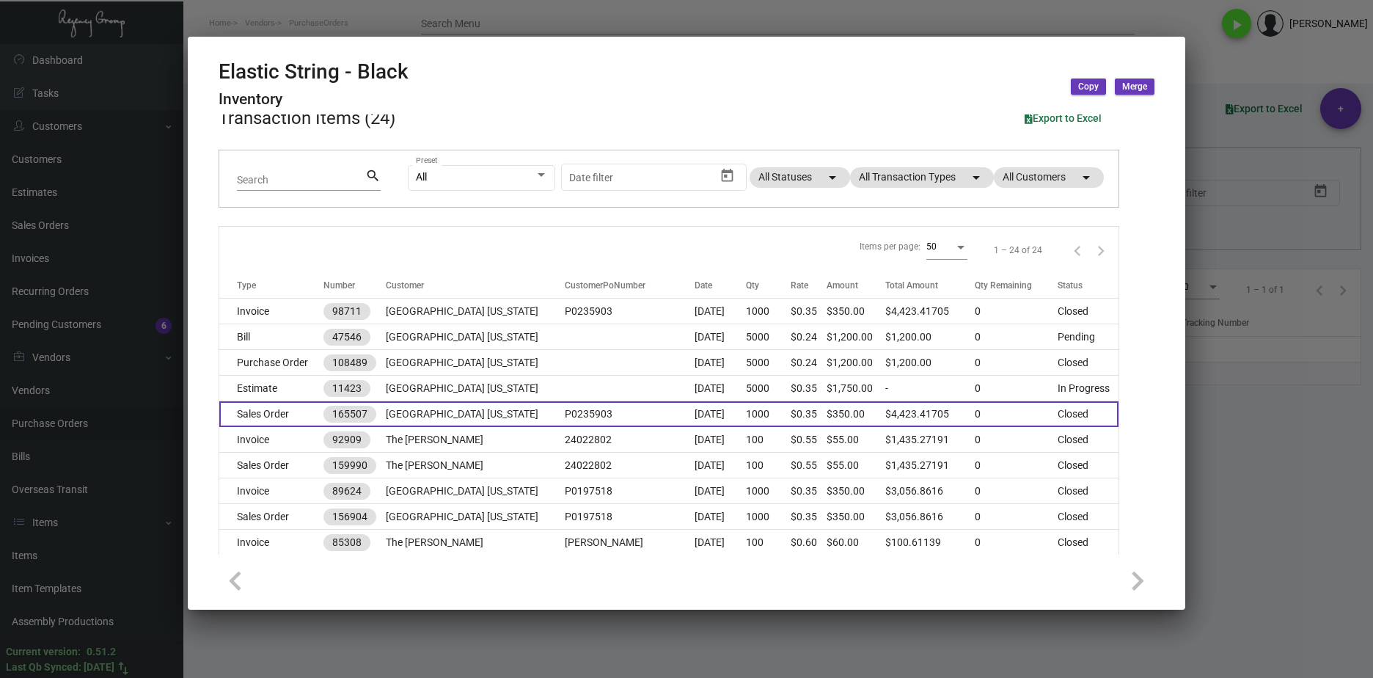
click at [293, 408] on td "Sales Order" at bounding box center [271, 414] width 104 height 26
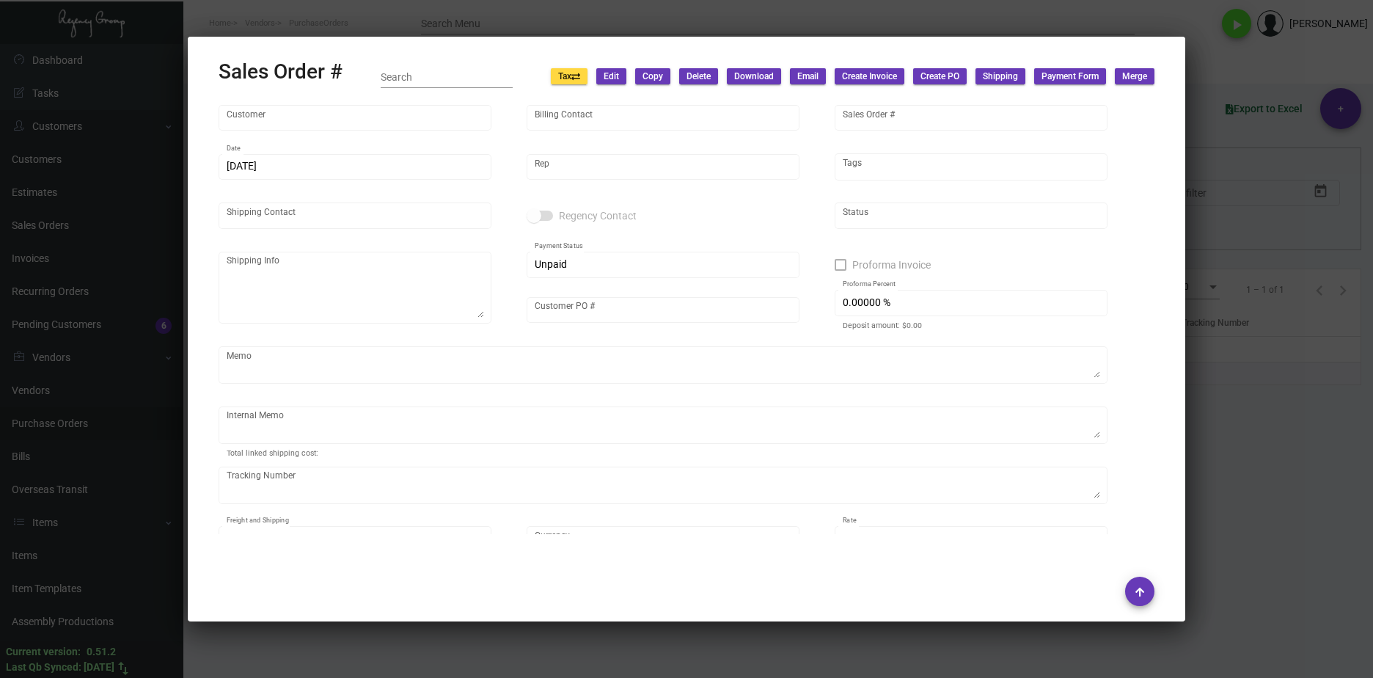
type input "Hard Rock Hotel New York"
type input "AP BILLING"
type input "165507"
type input "11/14/2024"
type input "Yossi Loeb"
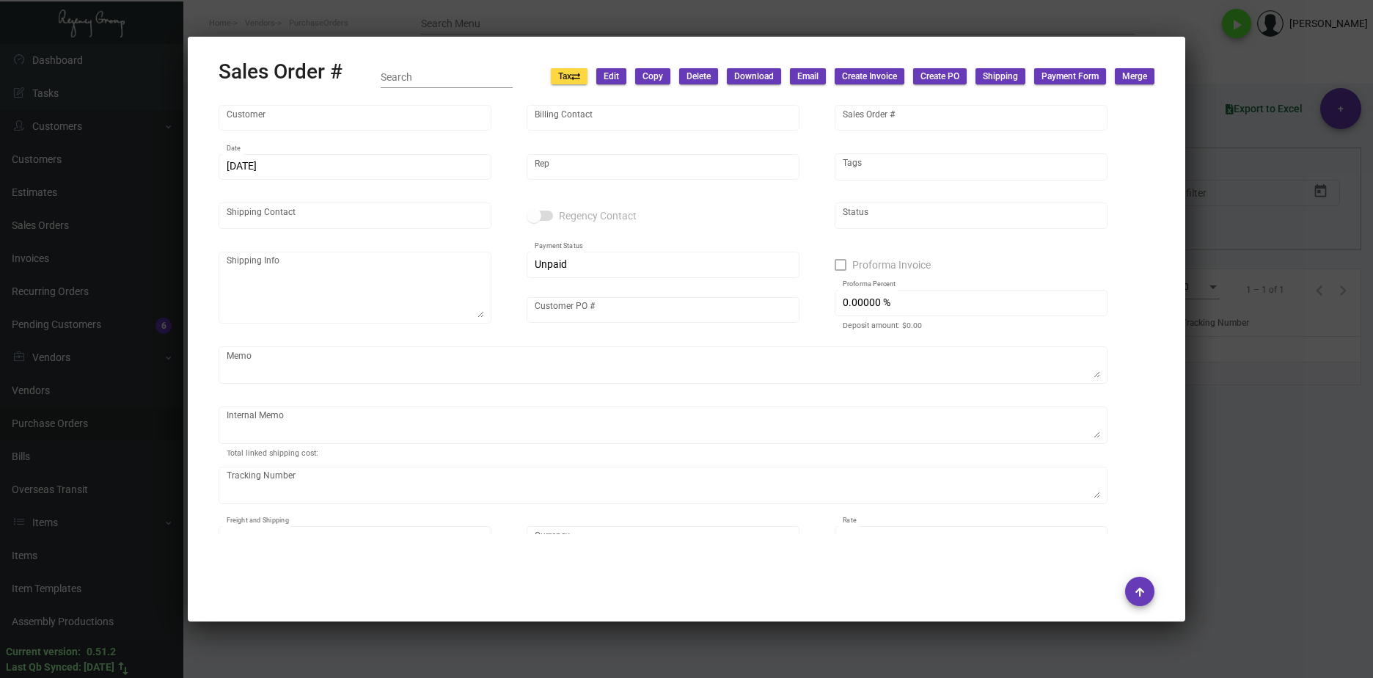
type input "Terry Compton"
type textarea "Hard Rock Hotel New York - Terry Compton 159 West 48th Street, 4th Floor New Yo…"
type input "P0235903"
type textarea "11/14/24. MIGUEL. NY. Delivery. elastic string - $8.35"
type input "United States Dollar $"
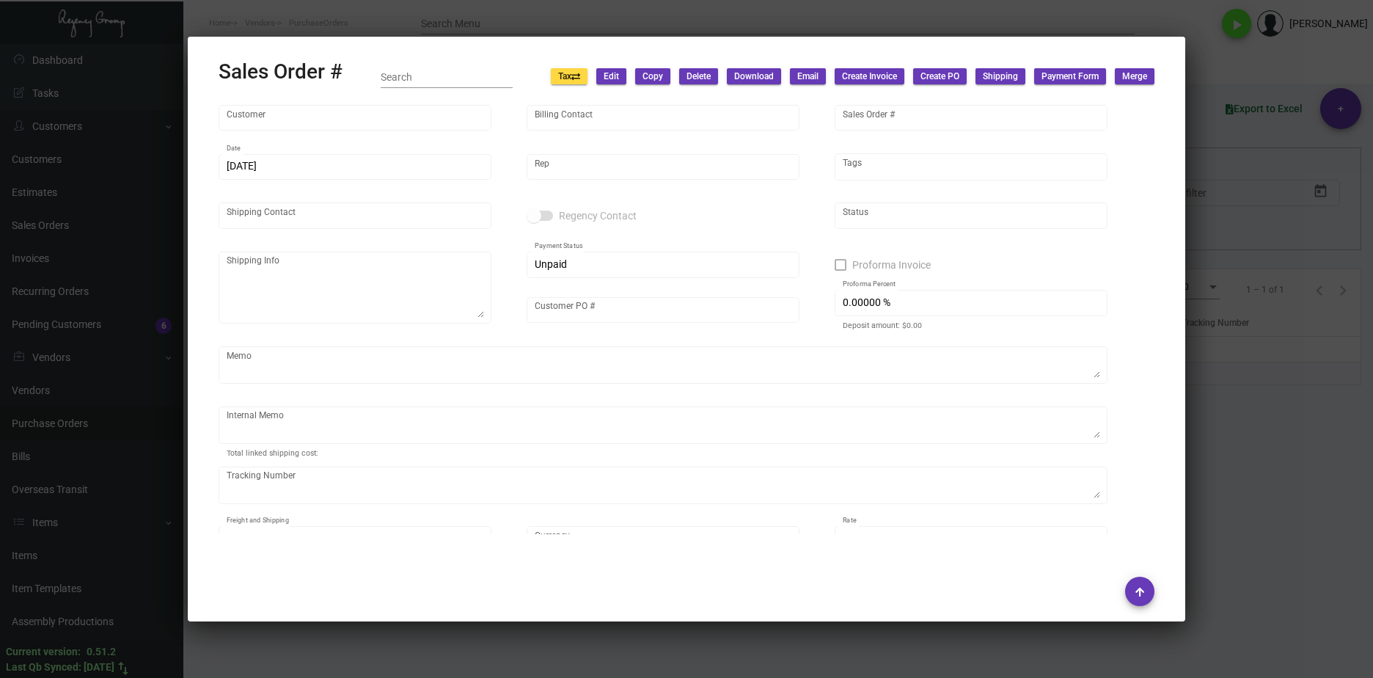
type input "$ 187.84"
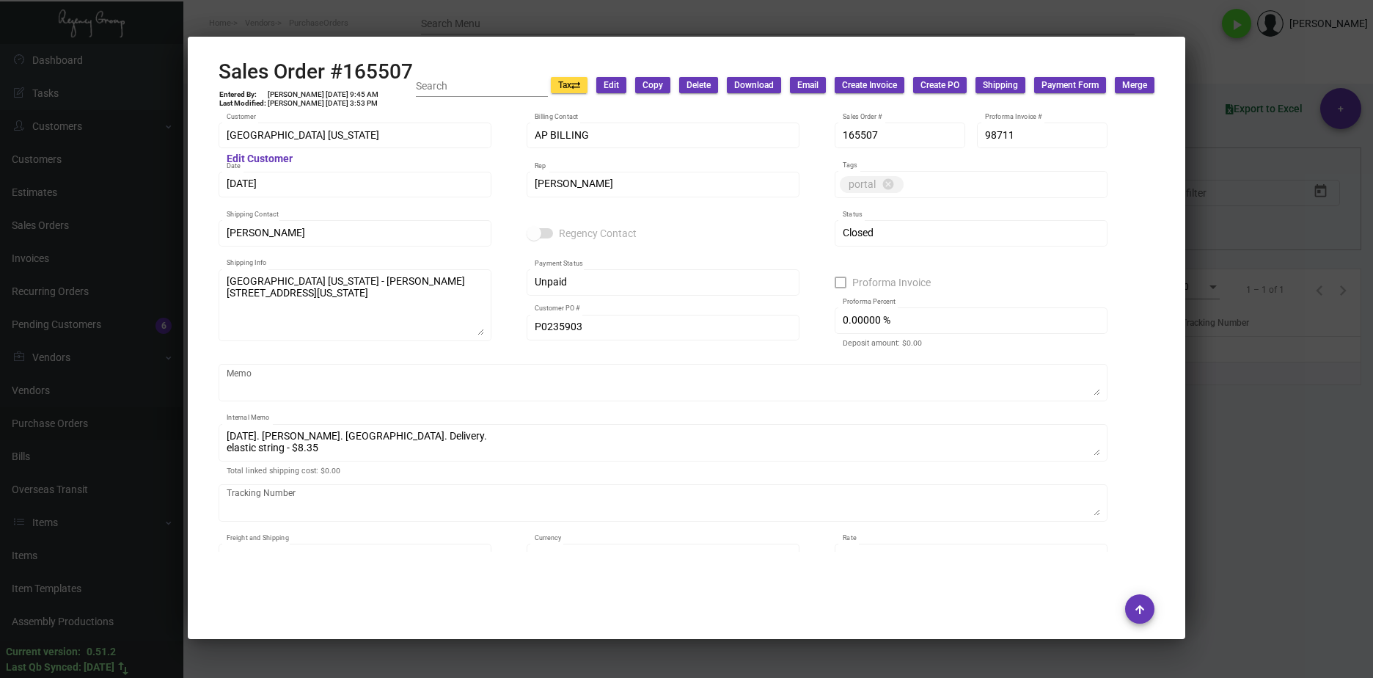
click at [412, 64] on h2 "Sales Order #165507" at bounding box center [316, 71] width 194 height 25
click at [414, 70] on div "Sales Order #165507 Entered By: Manuel Alvarez 11/14/24, 9:45 AM Last Modified:…" at bounding box center [687, 85] width 936 height 52
drag, startPoint x: 413, startPoint y: 67, endPoint x: 200, endPoint y: 71, distance: 212.7
click at [200, 71] on mat-dialog-container "Sales Order #165507 Entered By: Manuel Alvarez 11/14/24, 9:45 AM Last Modified:…" at bounding box center [686, 338] width 997 height 602
copy h2 "Sales Order #165507"
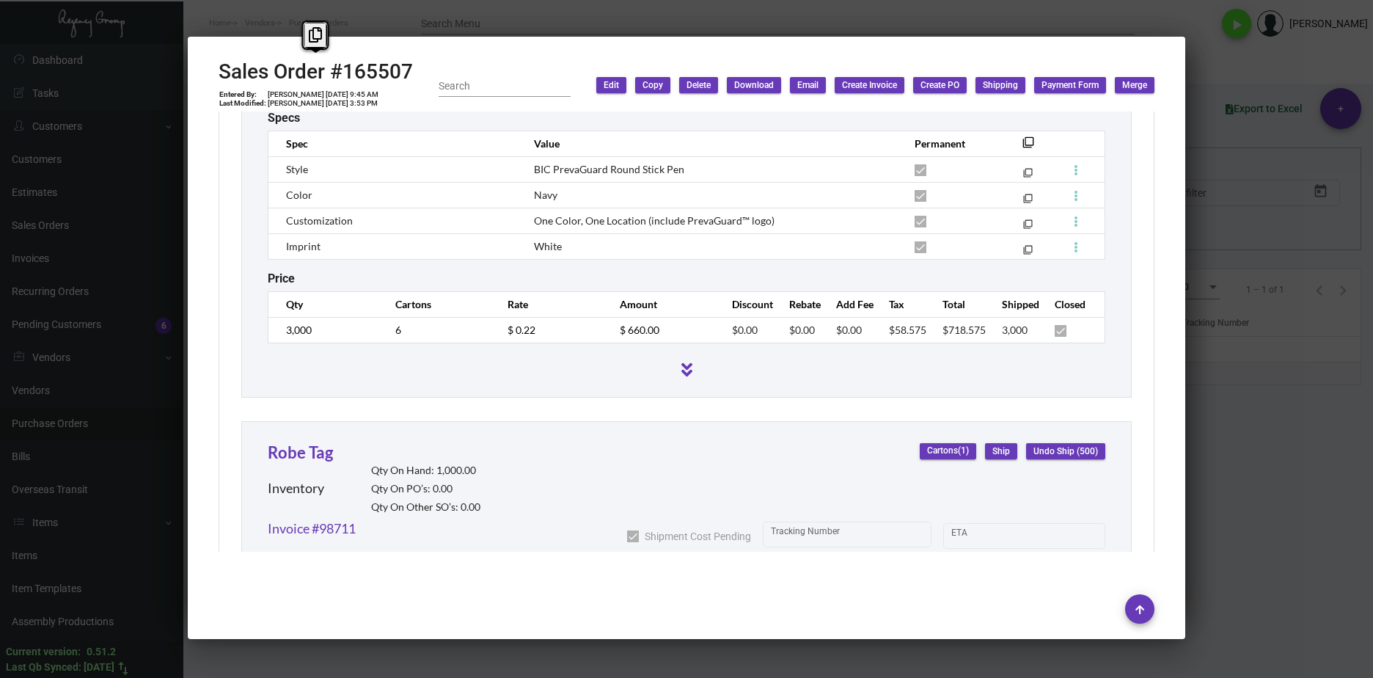
scroll to position [1613, 0]
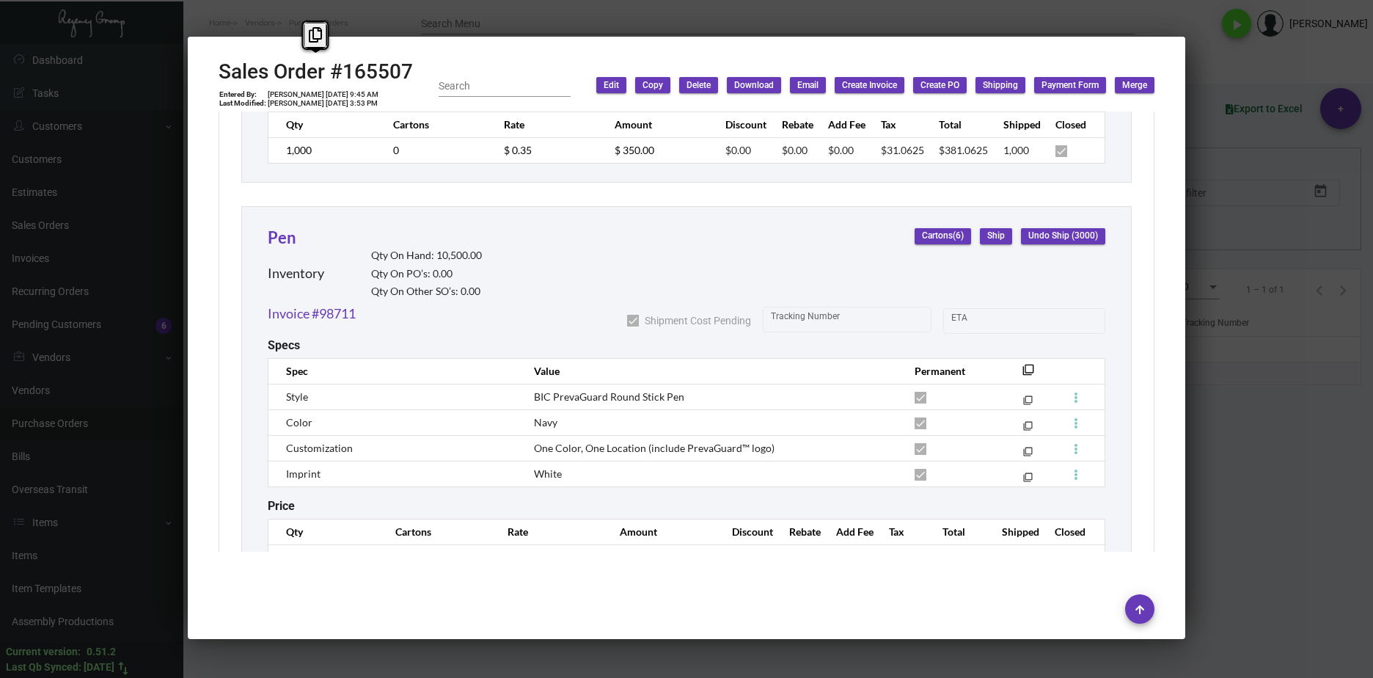
click at [1264, 495] on div at bounding box center [686, 339] width 1373 height 678
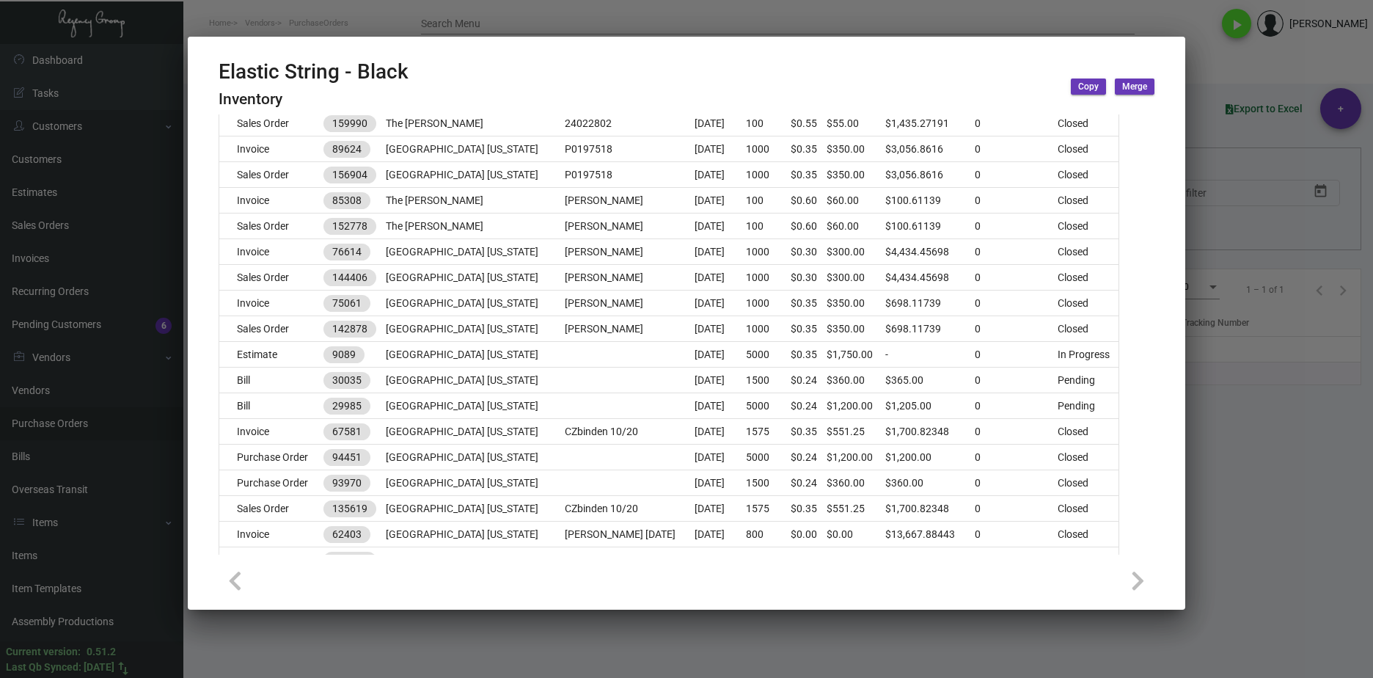
scroll to position [440, 0]
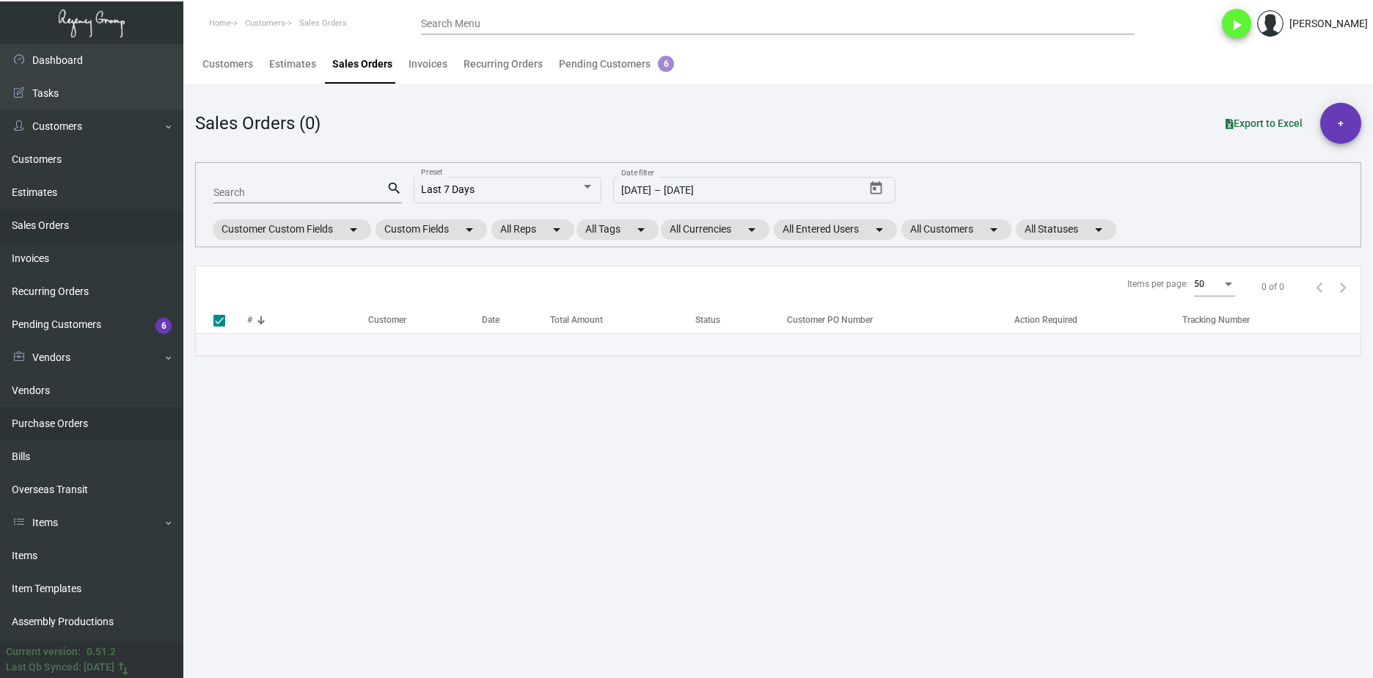
click at [108, 432] on link "Purchase Orders" at bounding box center [91, 423] width 183 height 33
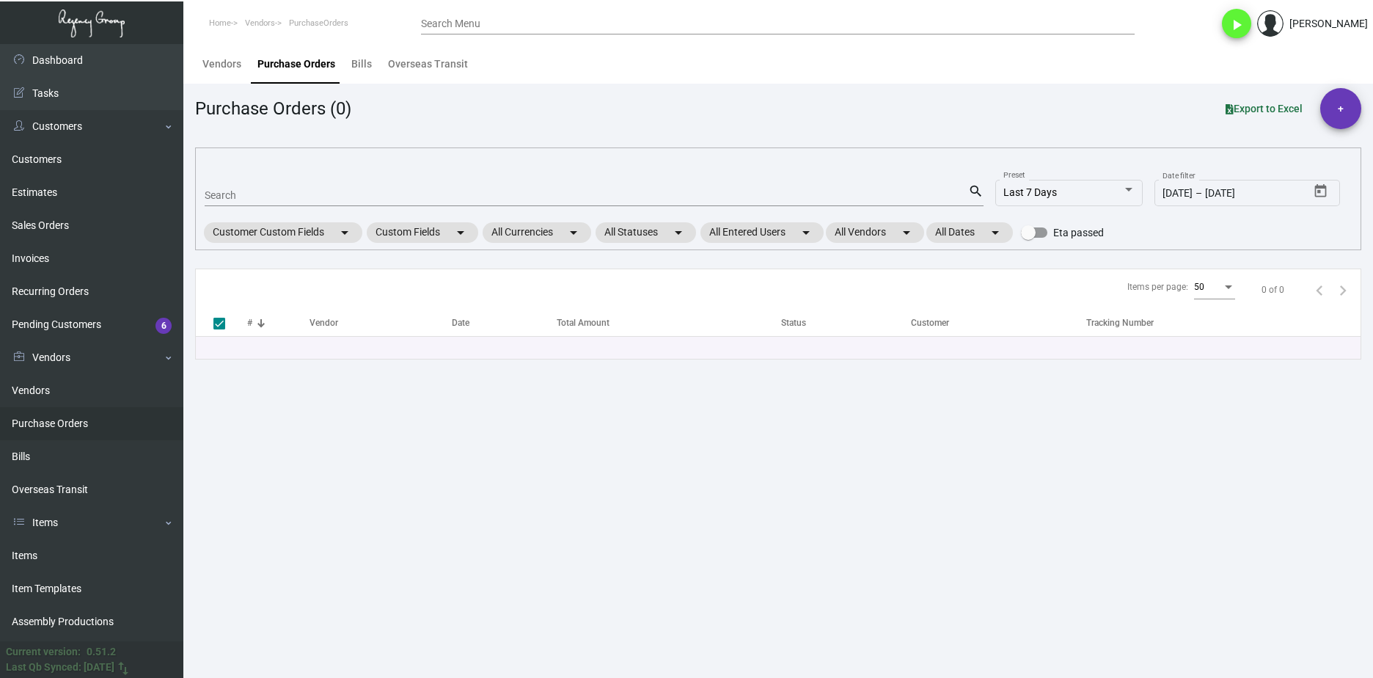
click at [252, 191] on input "Search" at bounding box center [586, 196] width 763 height 12
paste input "107050"
type input "107050"
checkbox input "false"
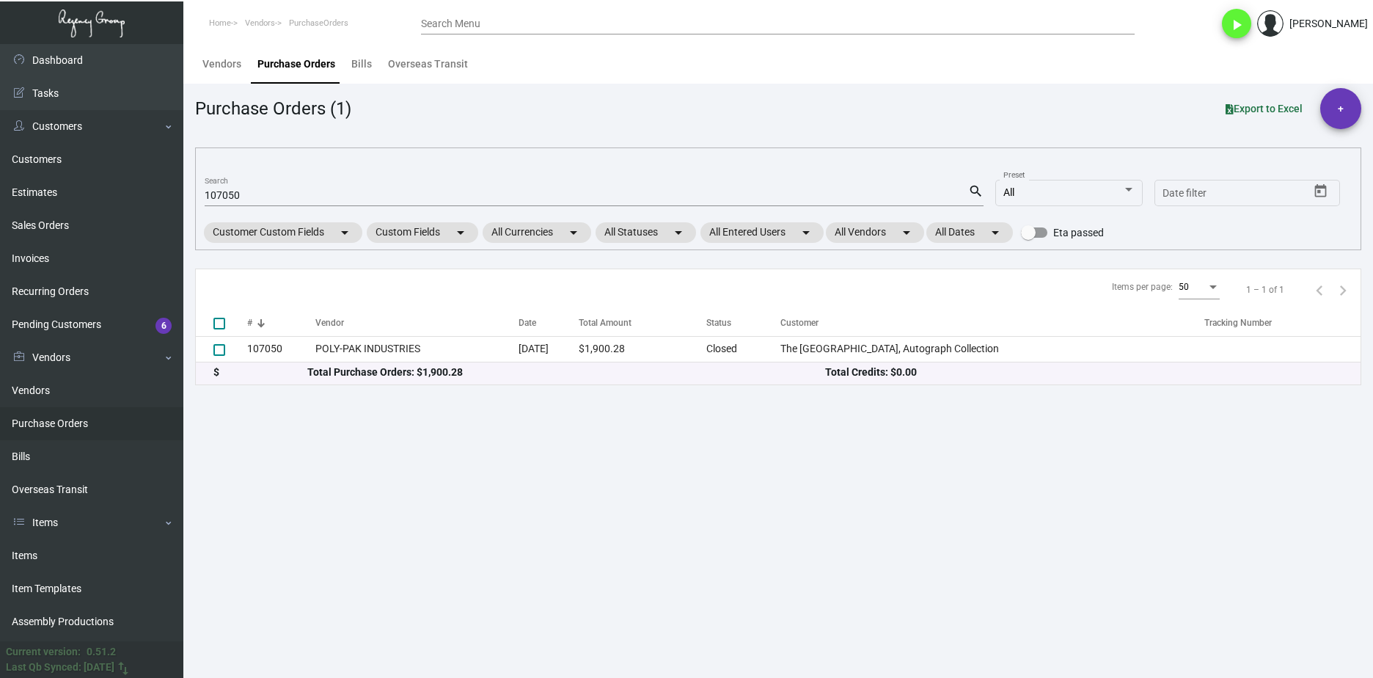
click at [296, 362] on div "$ Total Purchase Orders: $1,900.28 Total Credits: $0.00" at bounding box center [778, 373] width 1165 height 22
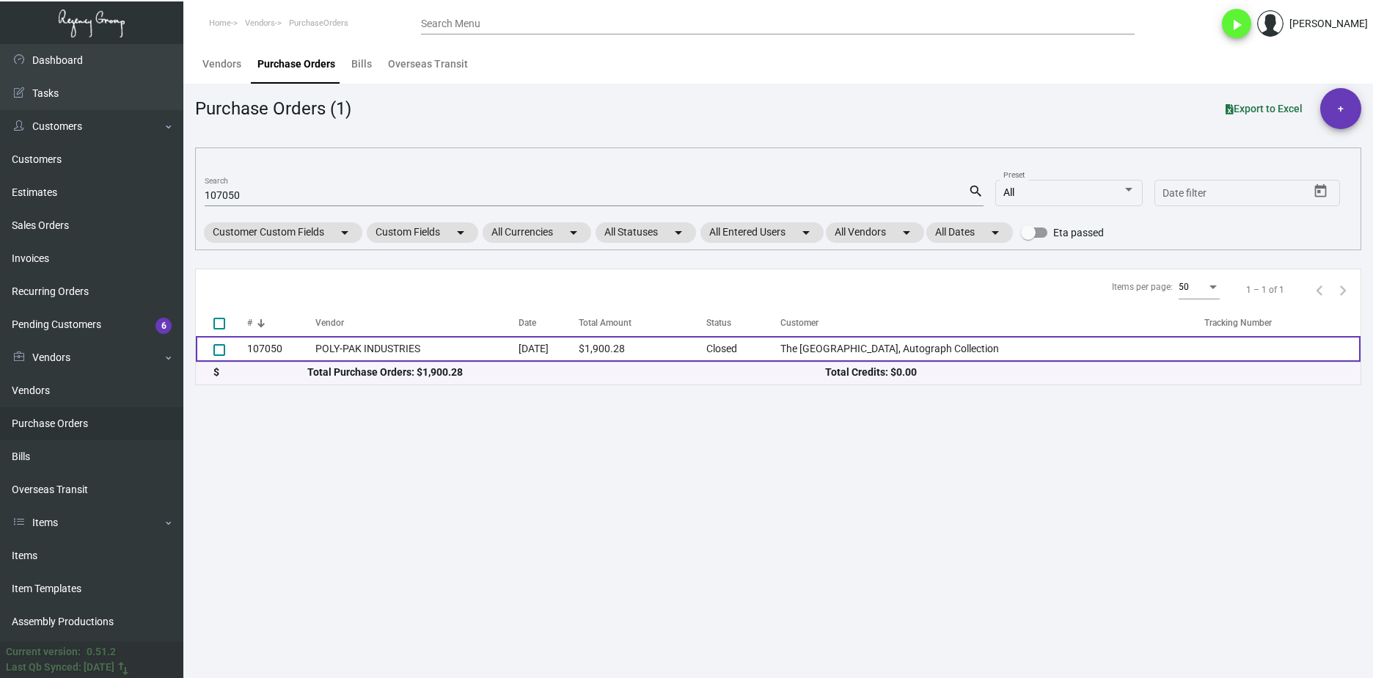
click at [297, 353] on td "107050" at bounding box center [281, 349] width 68 height 26
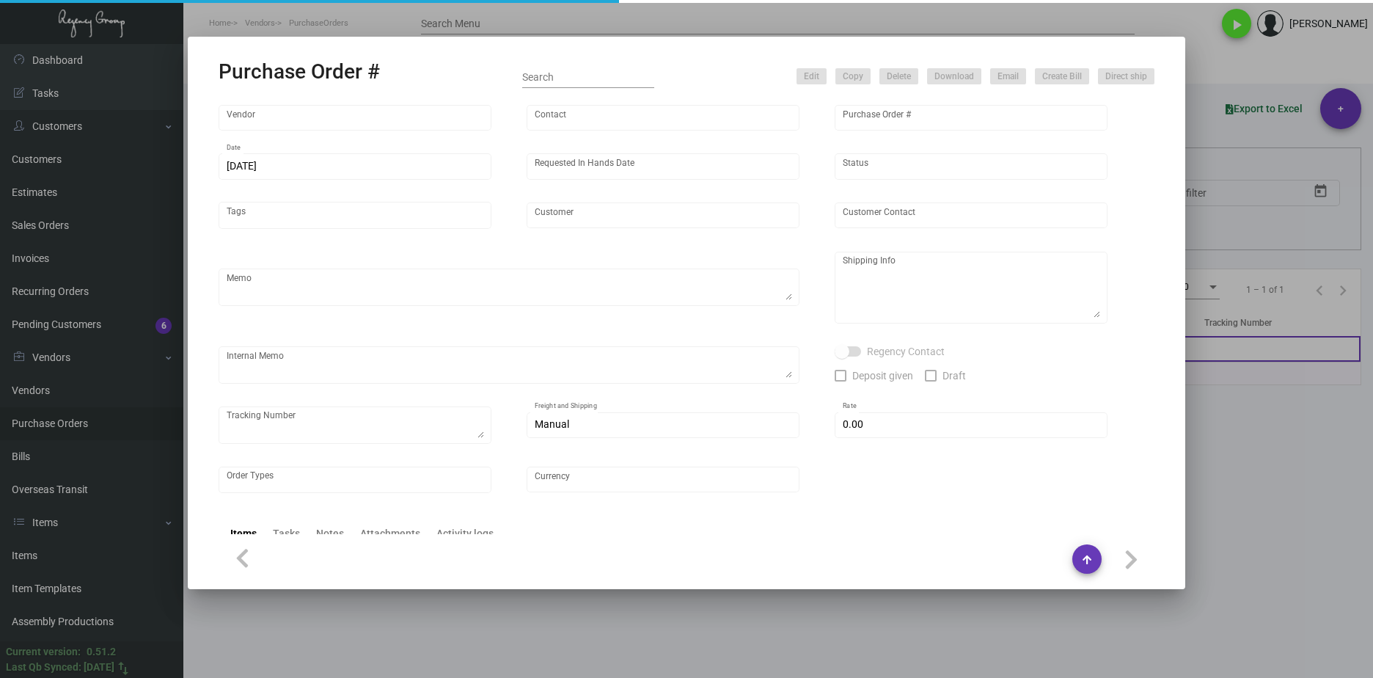
type input "POLY-PAK INDUSTRIES"
type input "Lanie LaMere"
type input "107050"
type input "8/22/2024"
type input "9/27/2024"
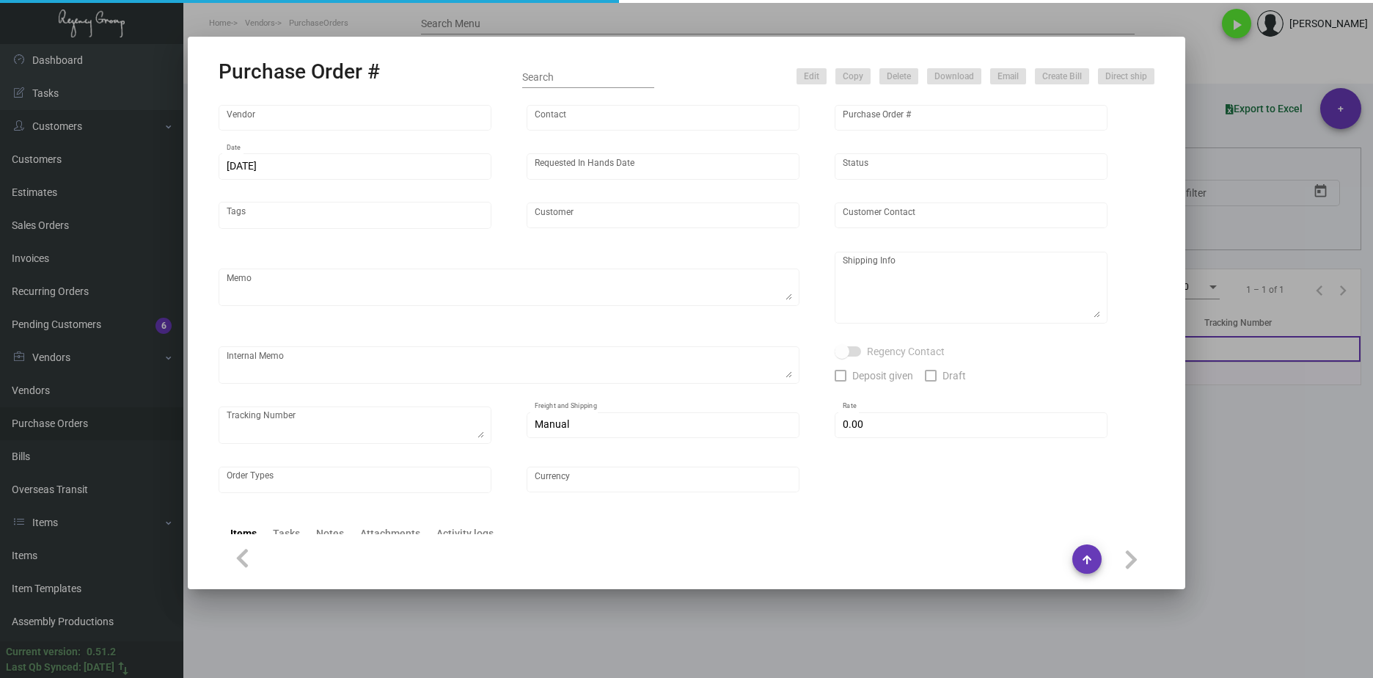
type input "The Farnam Hotel, Autograph Collection"
type input "Franz Wenzl"
type textarea "Please pack 600/ctn.When ready to ship, contact: sh@theregencygroup.net for all…"
type textarea "Franz Wenzl The Farnam Hotel 1299 Farnam Street Omaha, NE, 68102 US"
type input "$ 314.28"
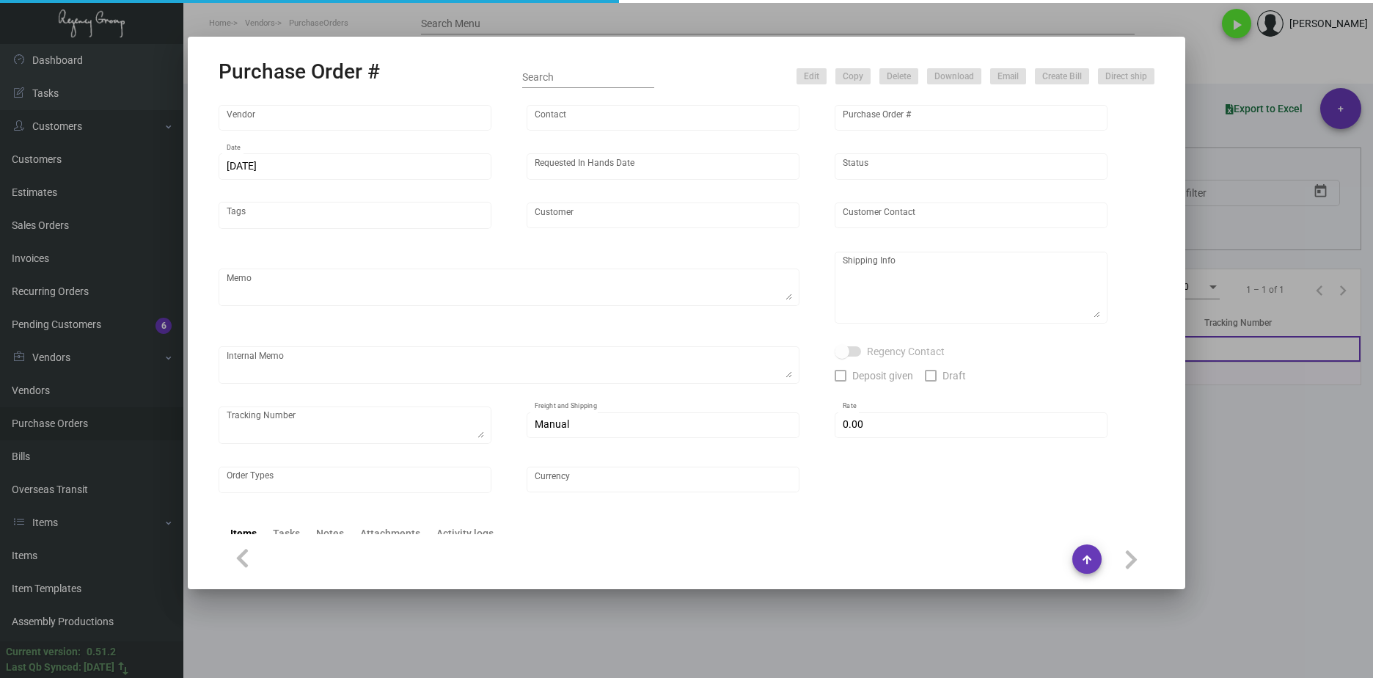
type input "United States Dollar $"
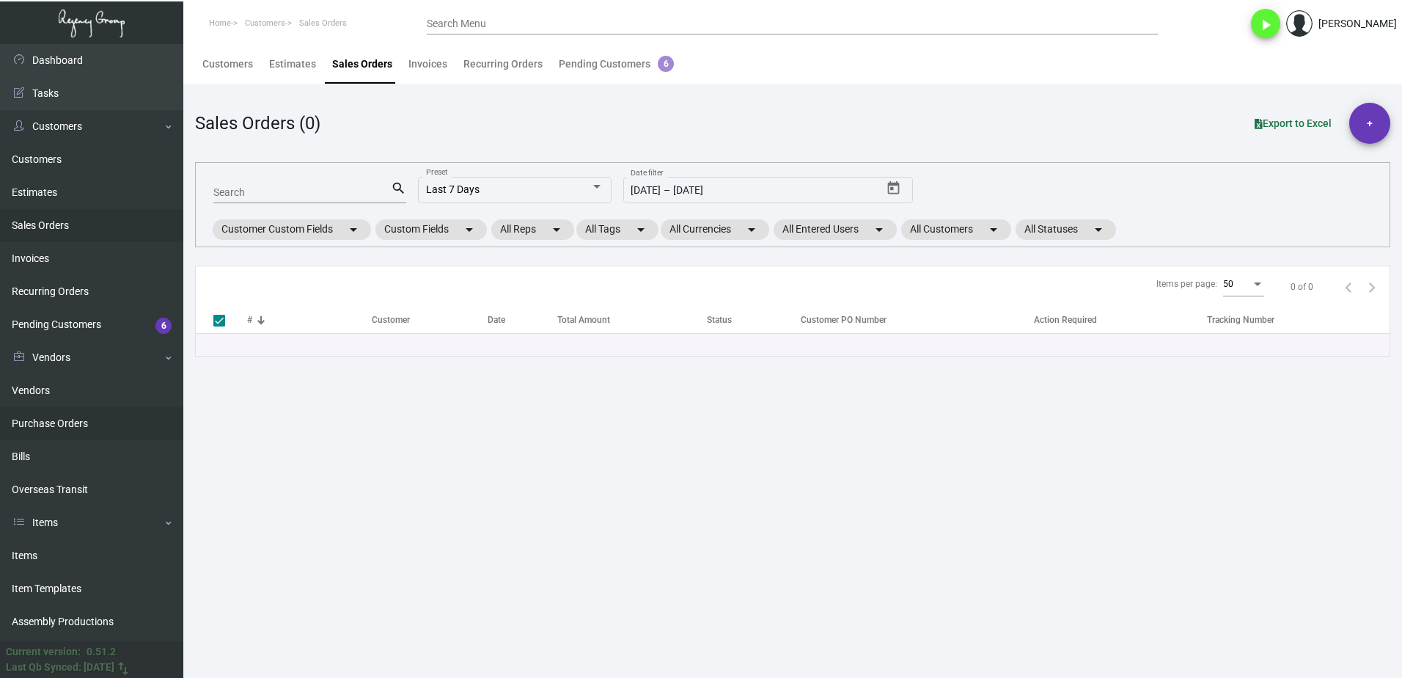
drag, startPoint x: 45, startPoint y: 428, endPoint x: 50, endPoint y: 419, distance: 10.5
click at [45, 428] on link "Purchase Orders" at bounding box center [91, 423] width 183 height 33
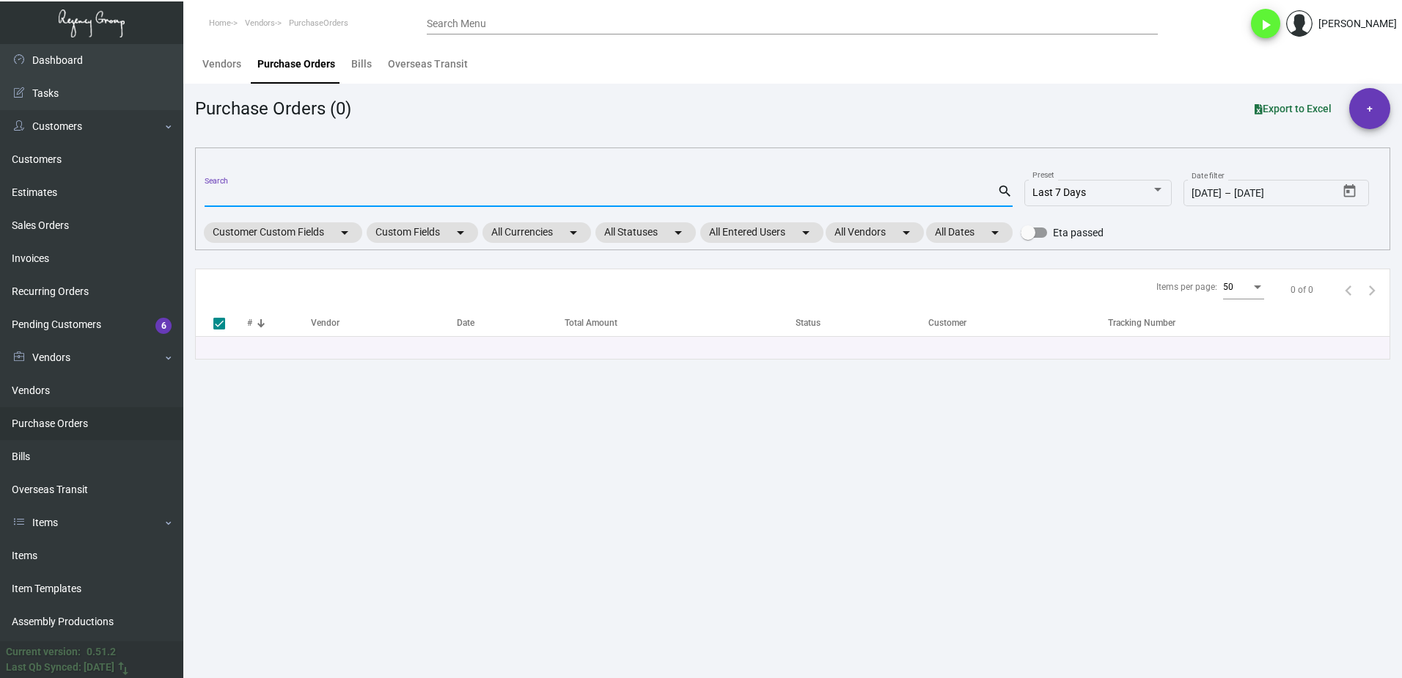
click at [260, 191] on input "Search" at bounding box center [601, 196] width 793 height 12
paste input "105653"
type input "105653"
checkbox input "false"
type input "105653"
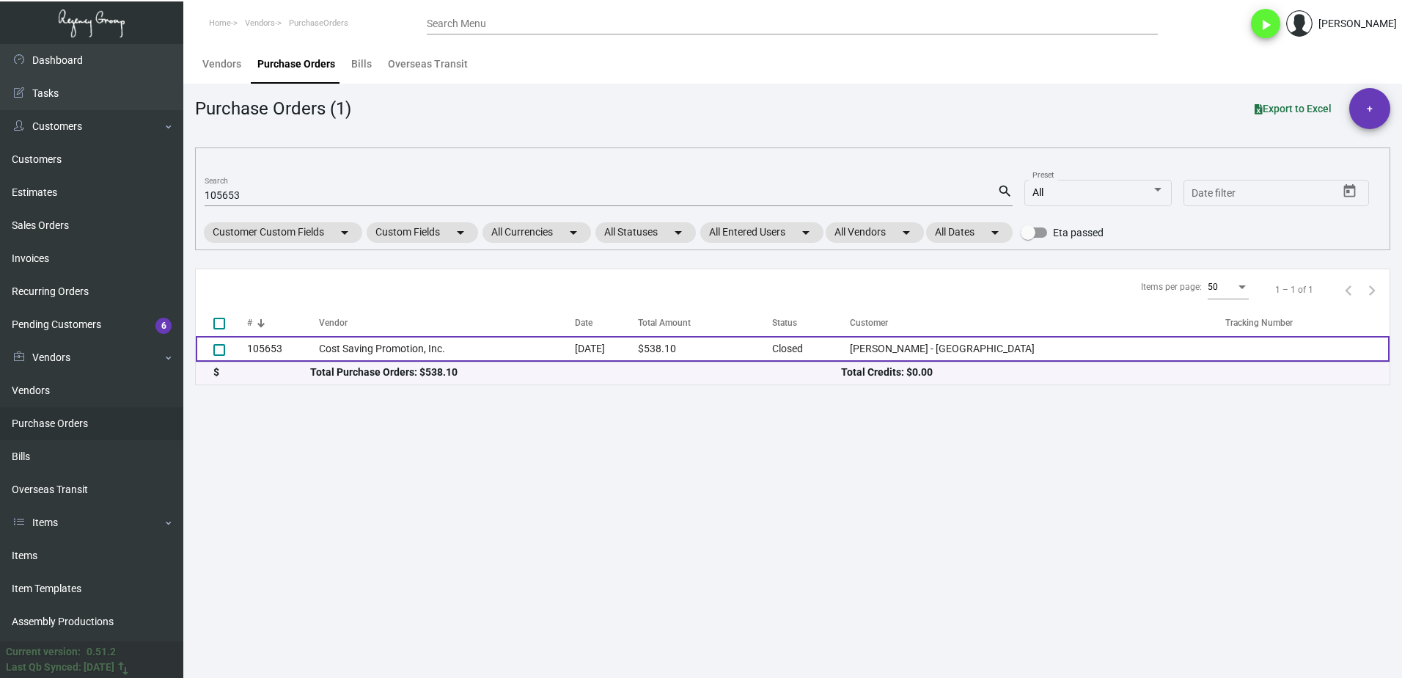
click at [319, 345] on td "105653" at bounding box center [283, 349] width 72 height 26
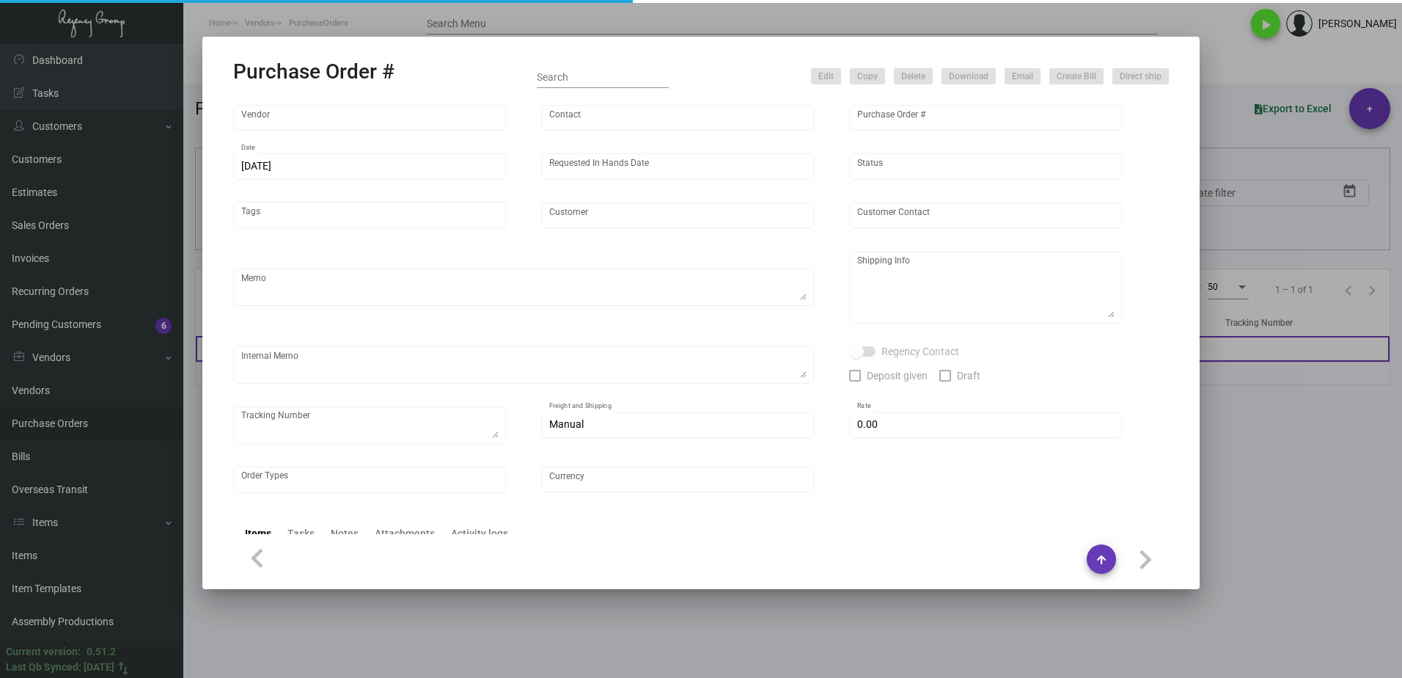
type input "Cost Saving Promotion, Inc."
type input "[PERSON_NAME]"
type input "105653"
type input "[DATE]"
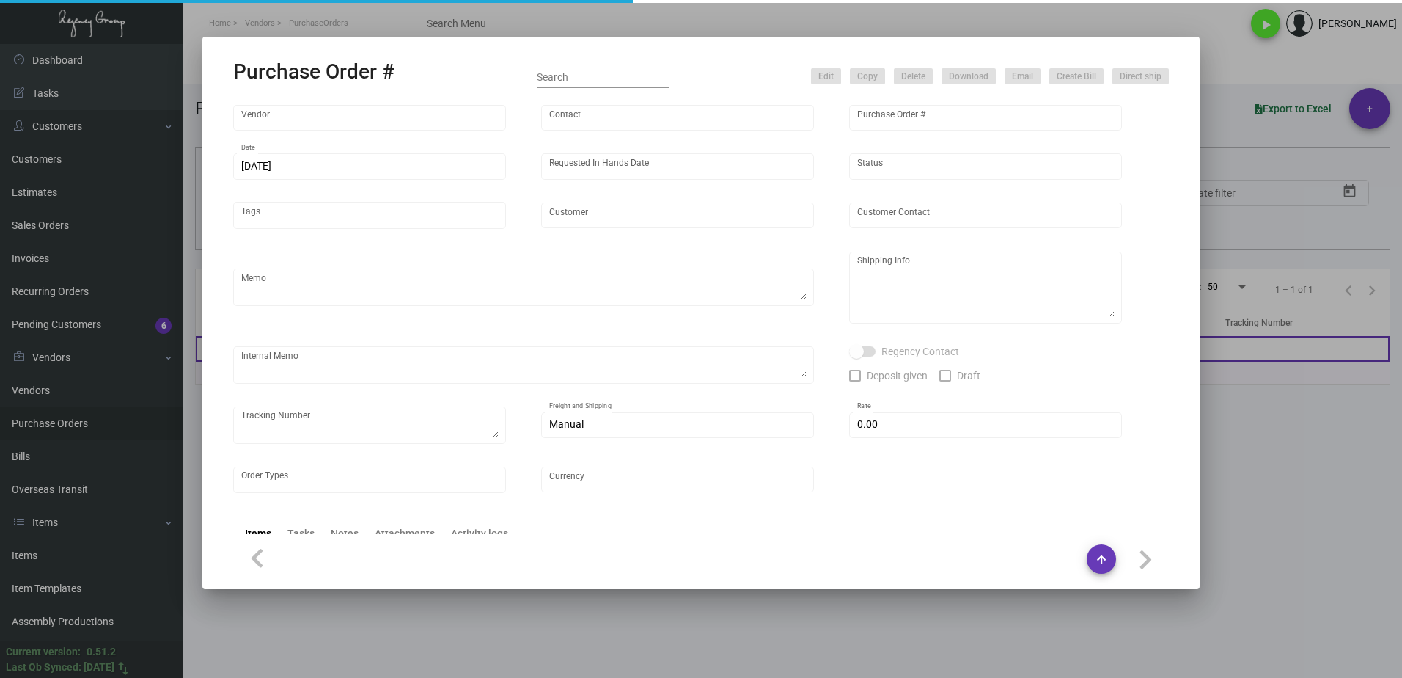
type input "[PERSON_NAME] - [GEOGRAPHIC_DATA]"
type input "[PERSON_NAME]"
type textarea "SPLIT SHIP. Repeat Previous PO 102945. BLIND Ship via UPS Ground Acct# 1AY276."
type textarea "SPLIT SHIP QTY 500 [PERSON_NAME] - [GEOGRAPHIC_DATA] [STREET_ADDRESS] QTY 50 [P…"
type input "$ 0.00"
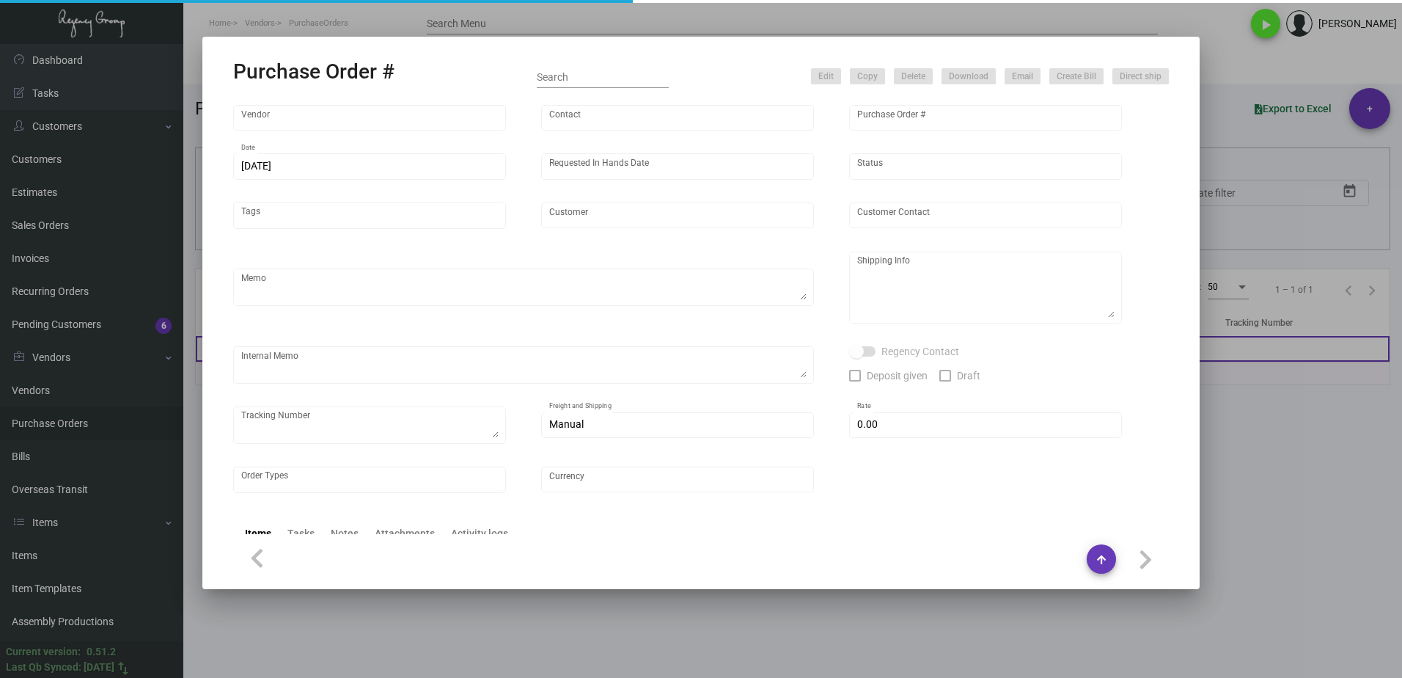
type input "United States Dollar $"
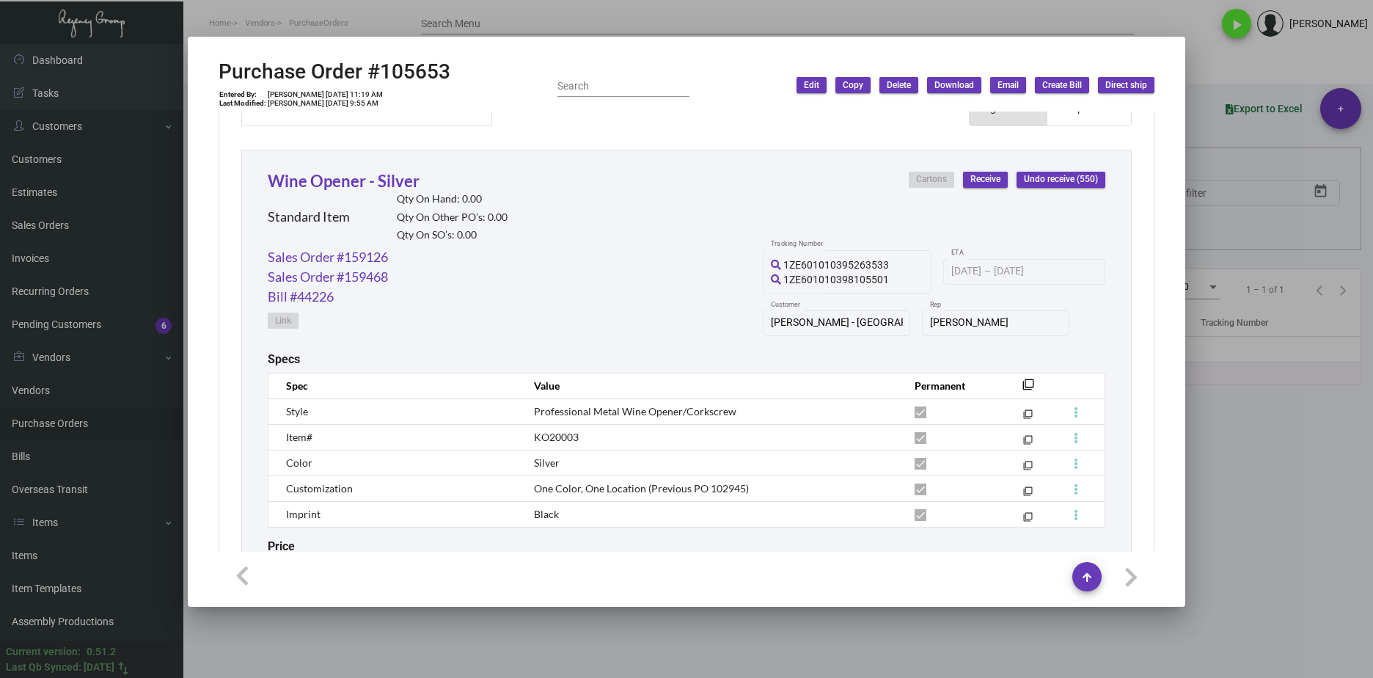
scroll to position [756, 0]
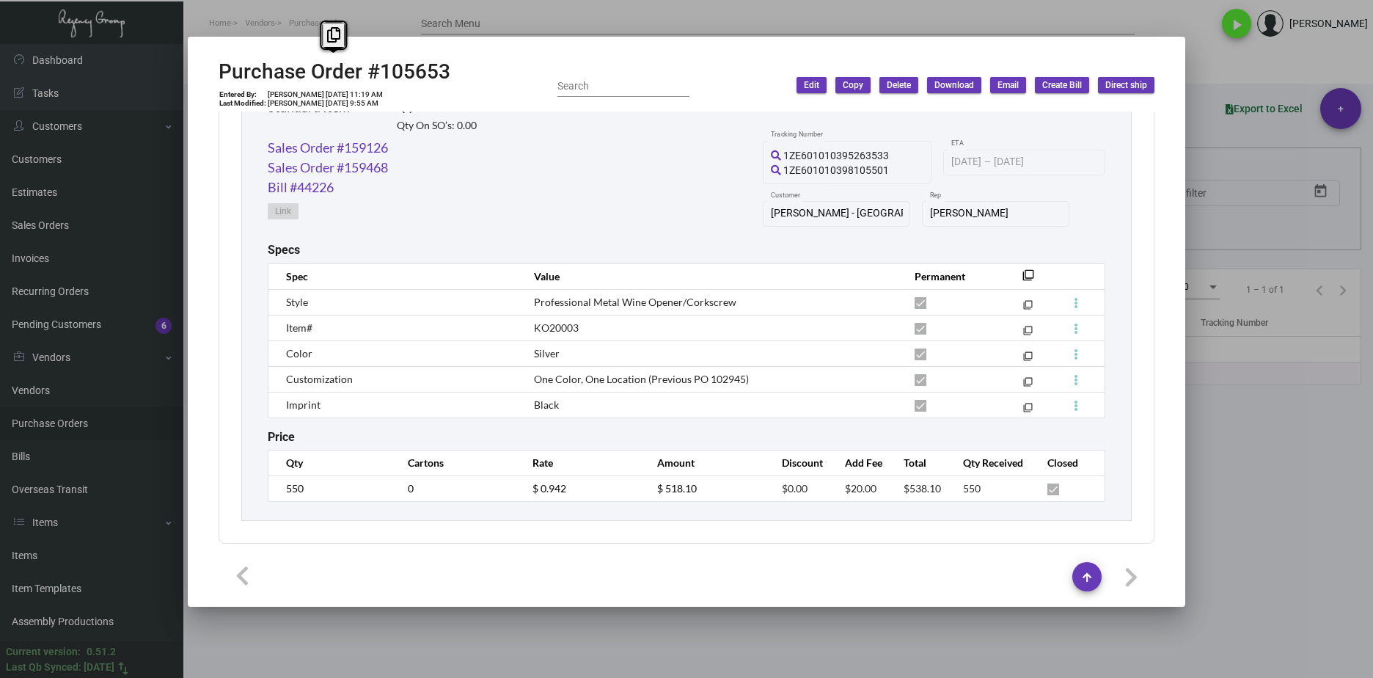
drag, startPoint x: 450, startPoint y: 74, endPoint x: 224, endPoint y: 78, distance: 225.9
click at [224, 78] on div "Purchase Order #105653 Entered By: Cristal Tineo 6/3/24, 11:19 AM Last Modified…" at bounding box center [687, 85] width 936 height 52
copy h2 "Purchase Order #105653"
click at [453, 73] on div "Purchase Order #105653 Entered By: Cristal Tineo 6/3/24, 11:19 AM Last Modified…" at bounding box center [687, 85] width 936 height 52
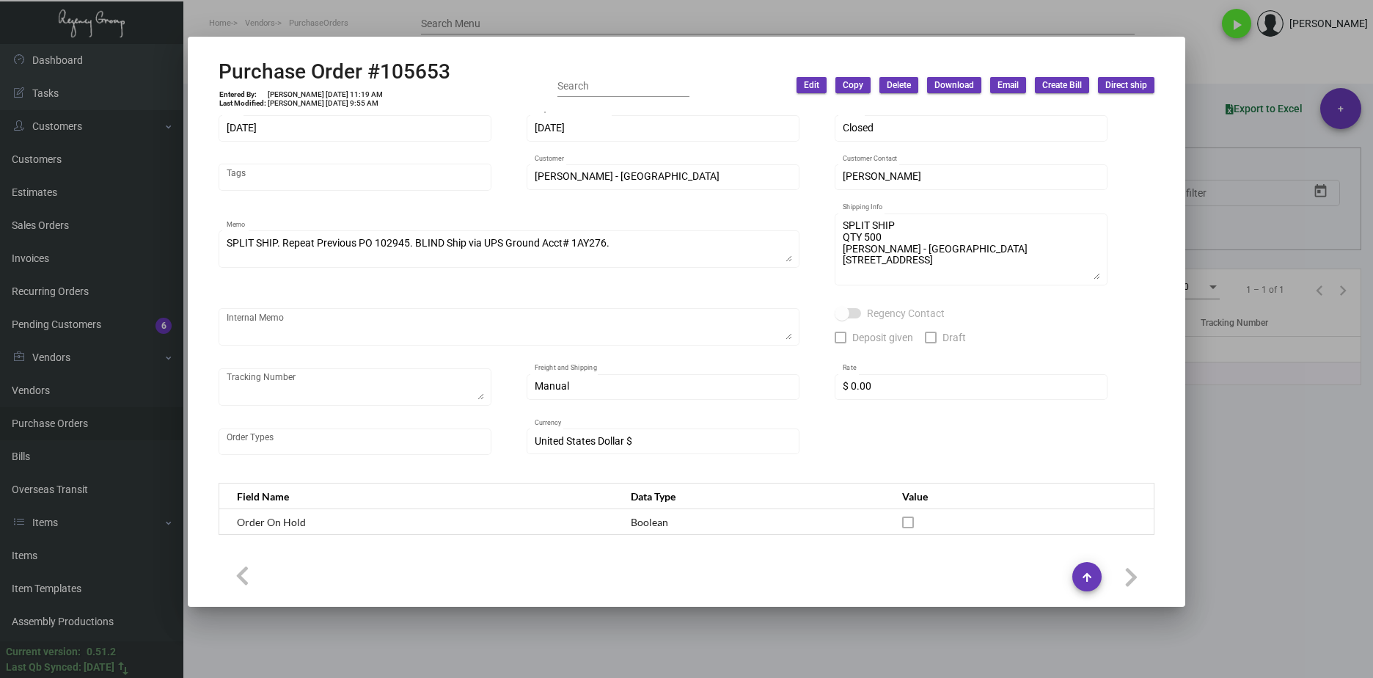
scroll to position [0, 0]
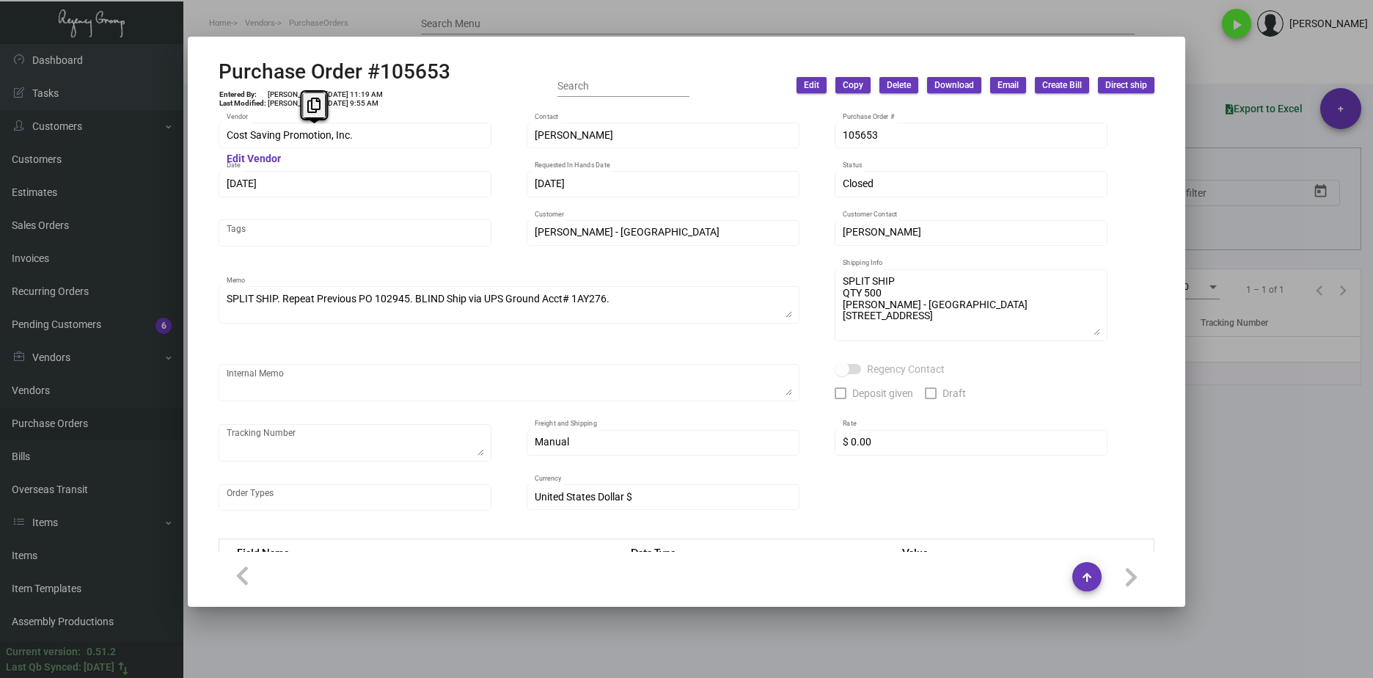
click at [186, 136] on div "Purchase Order #105653 Entered By: Cristal Tineo 6/3/24, 11:19 AM Last Modified…" at bounding box center [686, 339] width 1373 height 678
click at [377, 92] on div "Purchase Order #105653 Entered By: Cristal Tineo 6/3/24, 11:19 AM Last Modified…" at bounding box center [335, 85] width 232 height 52
drag, startPoint x: 334, startPoint y: 91, endPoint x: 312, endPoint y: 92, distance: 22.1
click at [312, 92] on td "Cristal Tineo 6/3/24, 11:19 AM" at bounding box center [325, 94] width 117 height 9
copy td "6/3/24"
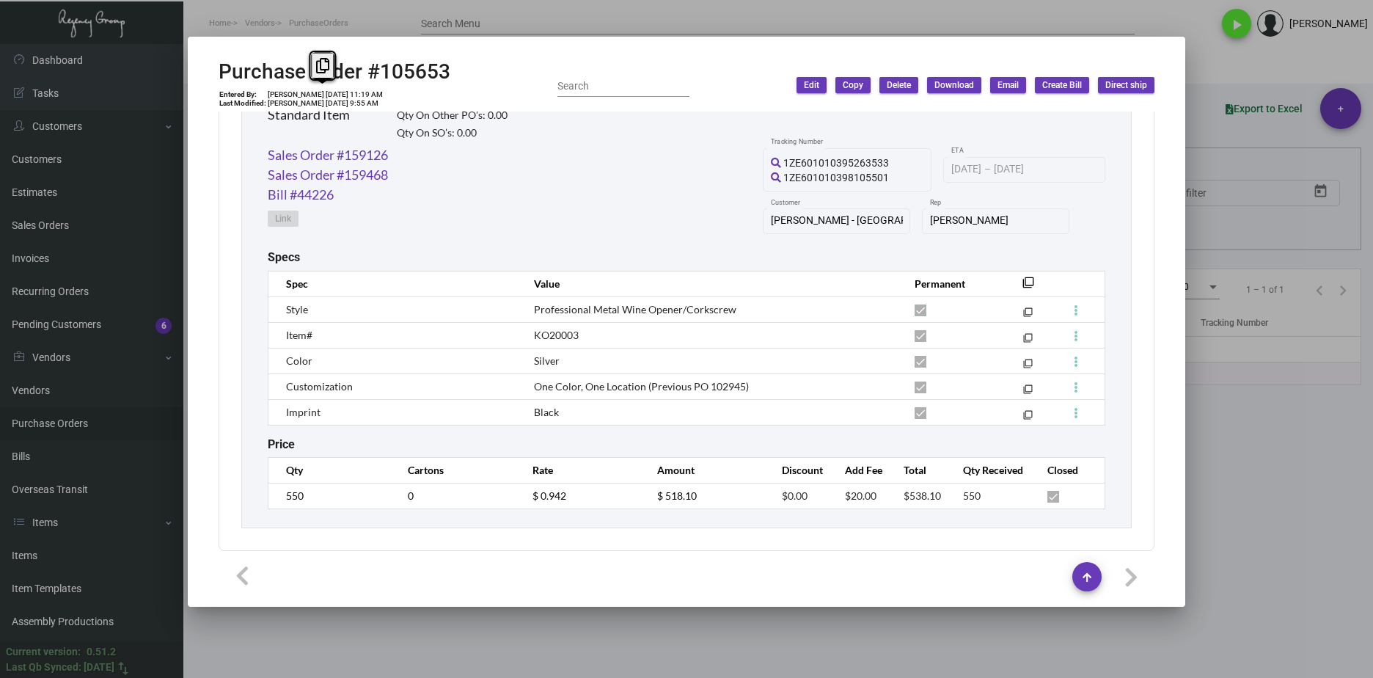
scroll to position [756, 0]
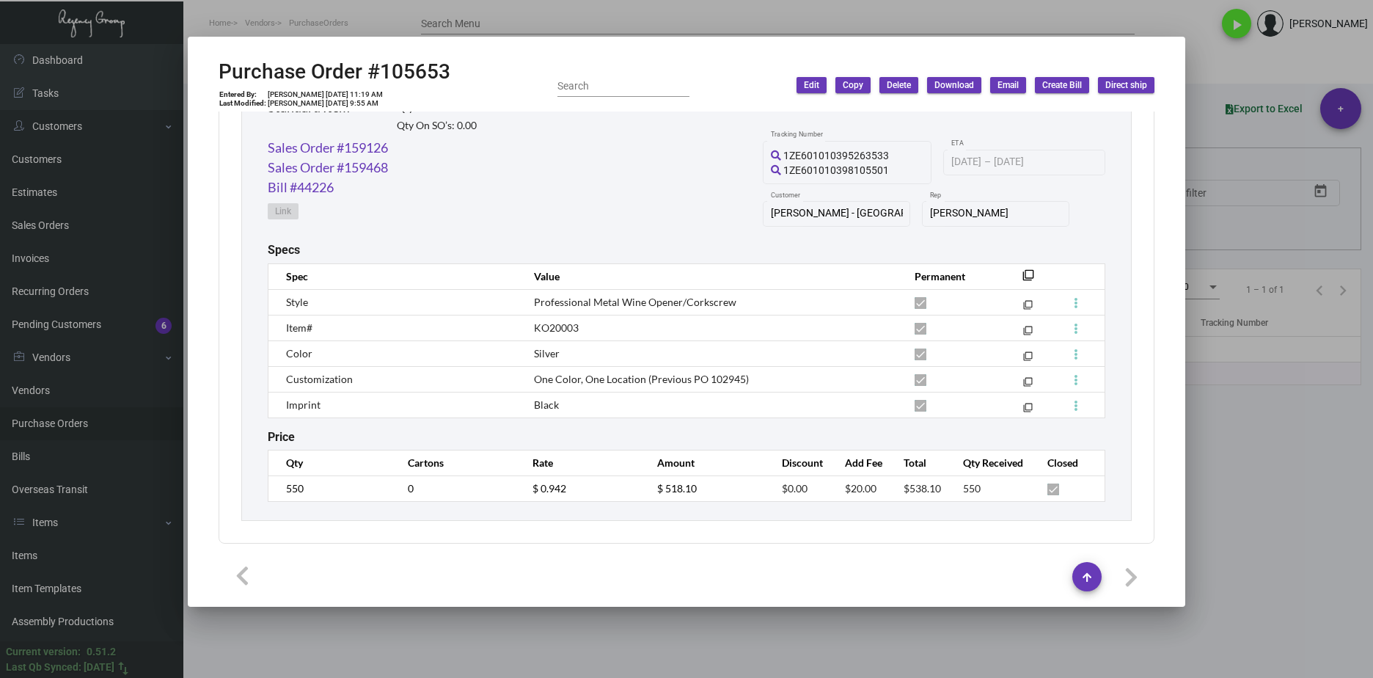
click at [268, 487] on td "550" at bounding box center [330, 488] width 125 height 26
click at [518, 490] on td "$ 0.942" at bounding box center [580, 488] width 125 height 26
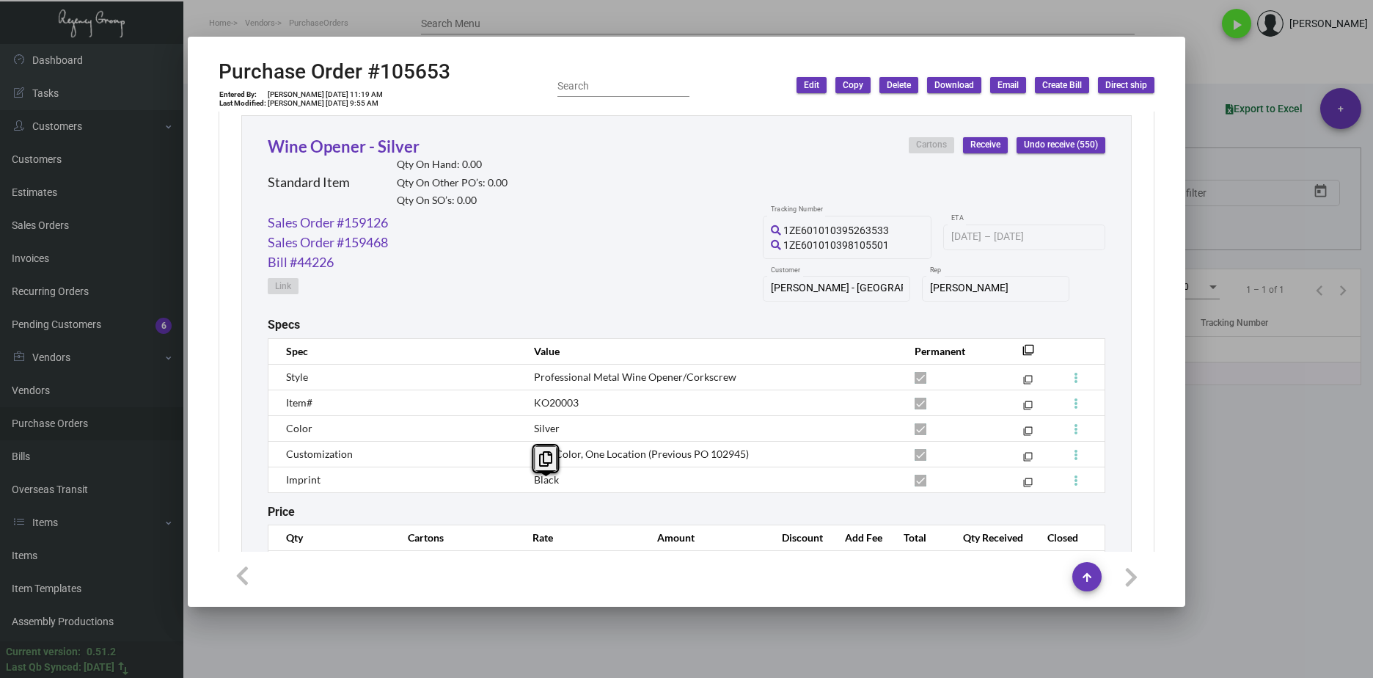
scroll to position [609, 0]
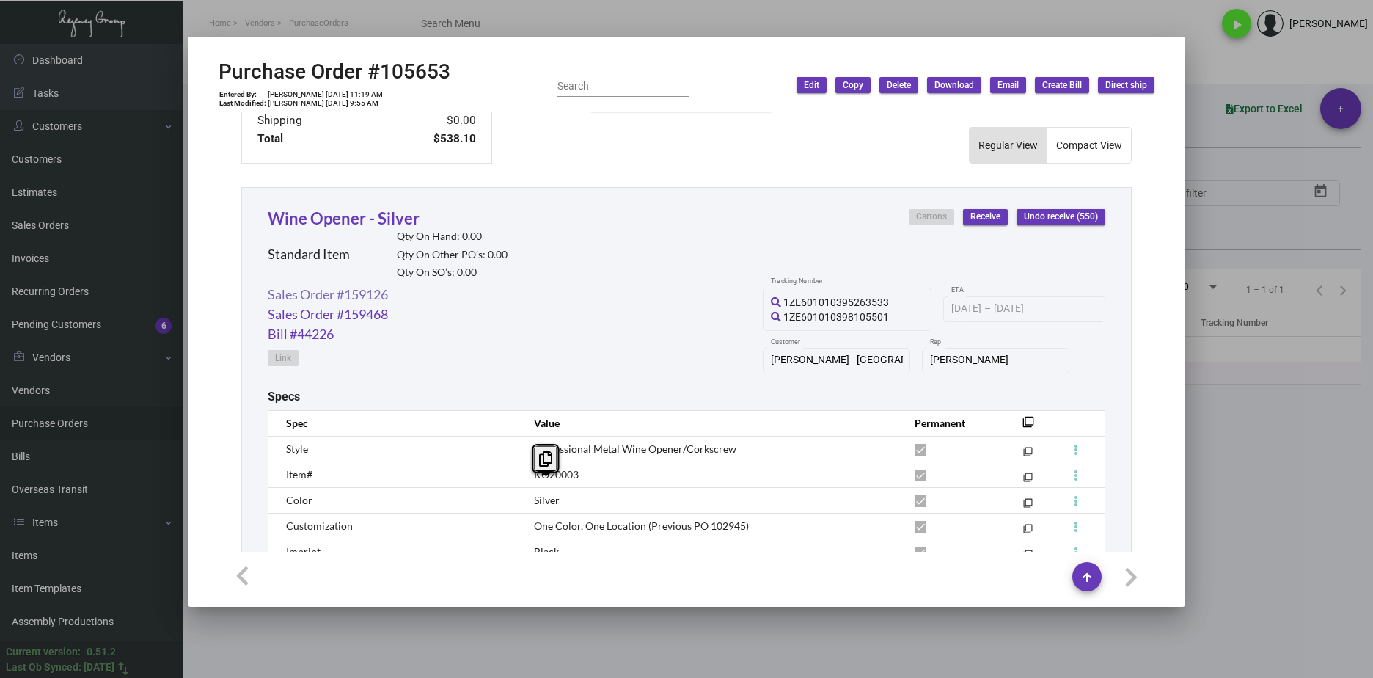
click at [378, 289] on link "Sales Order #159126" at bounding box center [328, 295] width 120 height 20
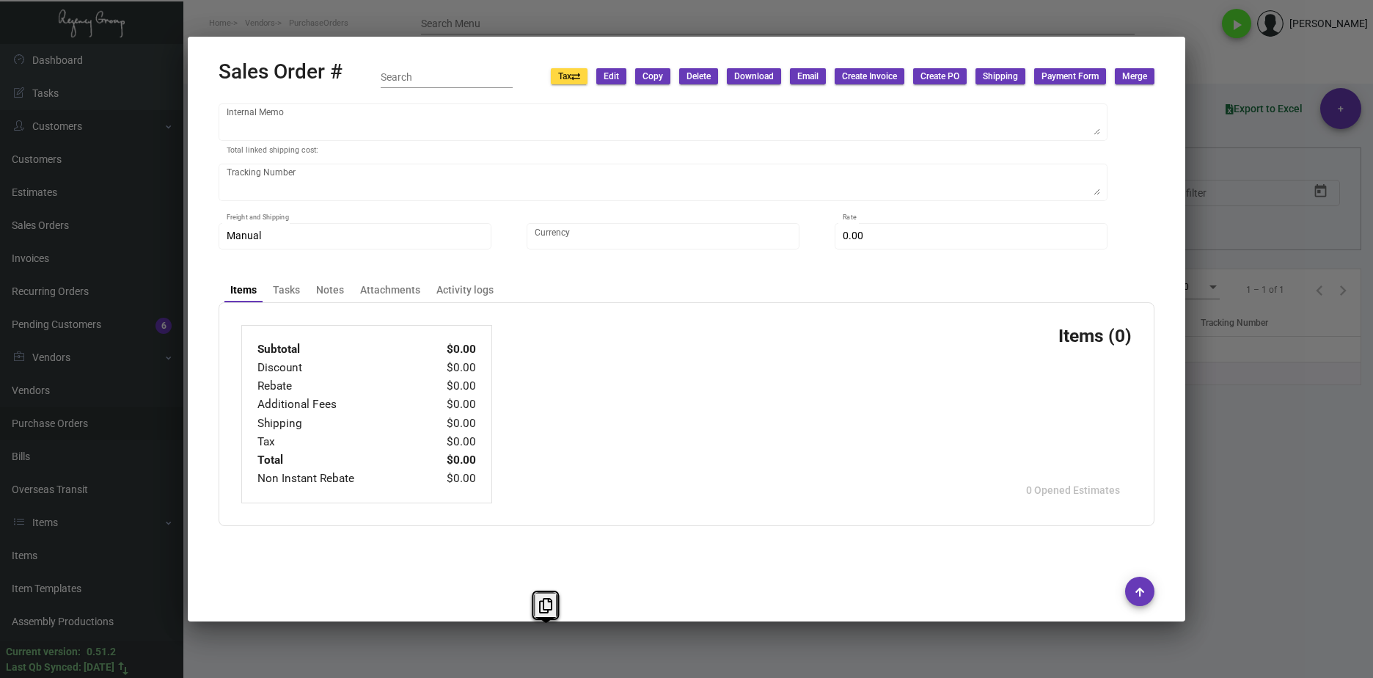
type input "Delamar - Traverse City"
type input "Kimberly Weinrick"
type input "159126"
type input "6/3/2024"
type input "Kyle Kliebhan"
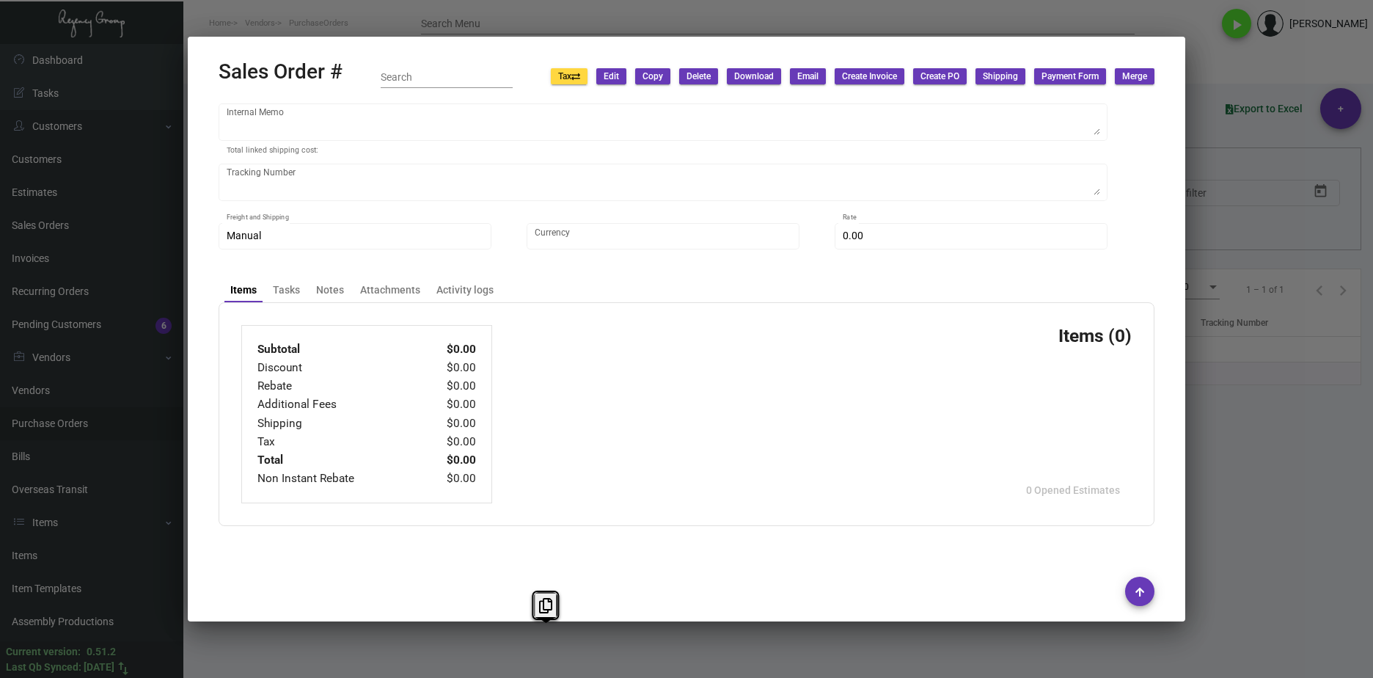
type input "Jordan Berkowitz"
type textarea "Jordan Berkowitz Delamar - Traverse City 615 East Front Street Traverse City, M…"
type input "05.31.24"
type input "United States Dollar $"
type input "$ 48.95"
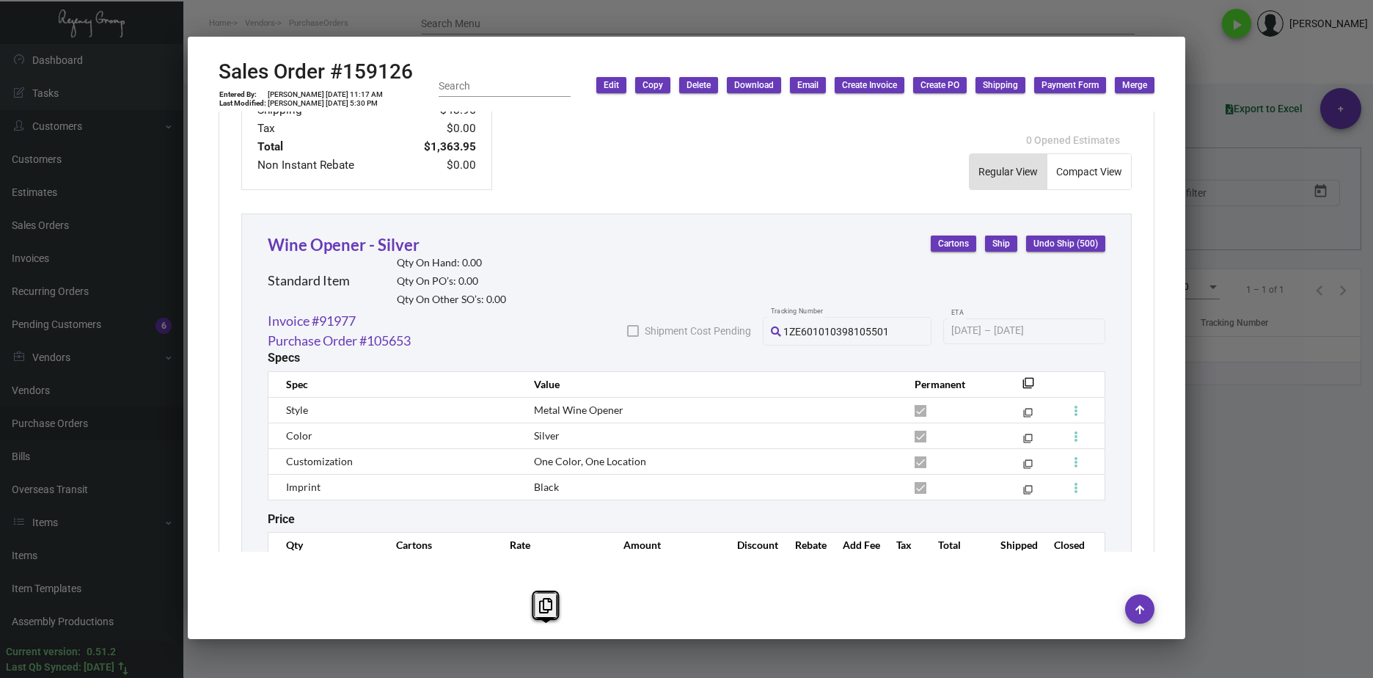
scroll to position [815, 0]
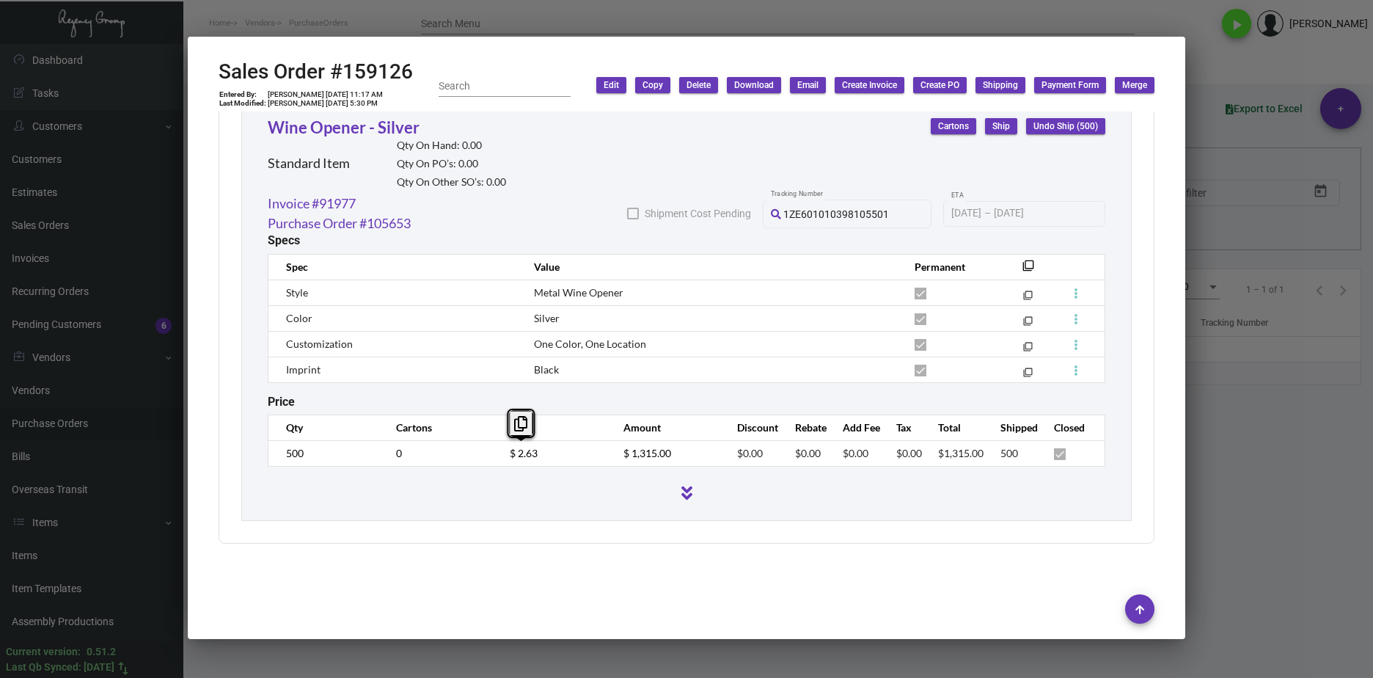
click at [462, 455] on tr "500 0 $ 2.63 $ 1,315.00 $0.00 $0.00 $0.00 $0.00 $1,315.00 500" at bounding box center [686, 453] width 837 height 26
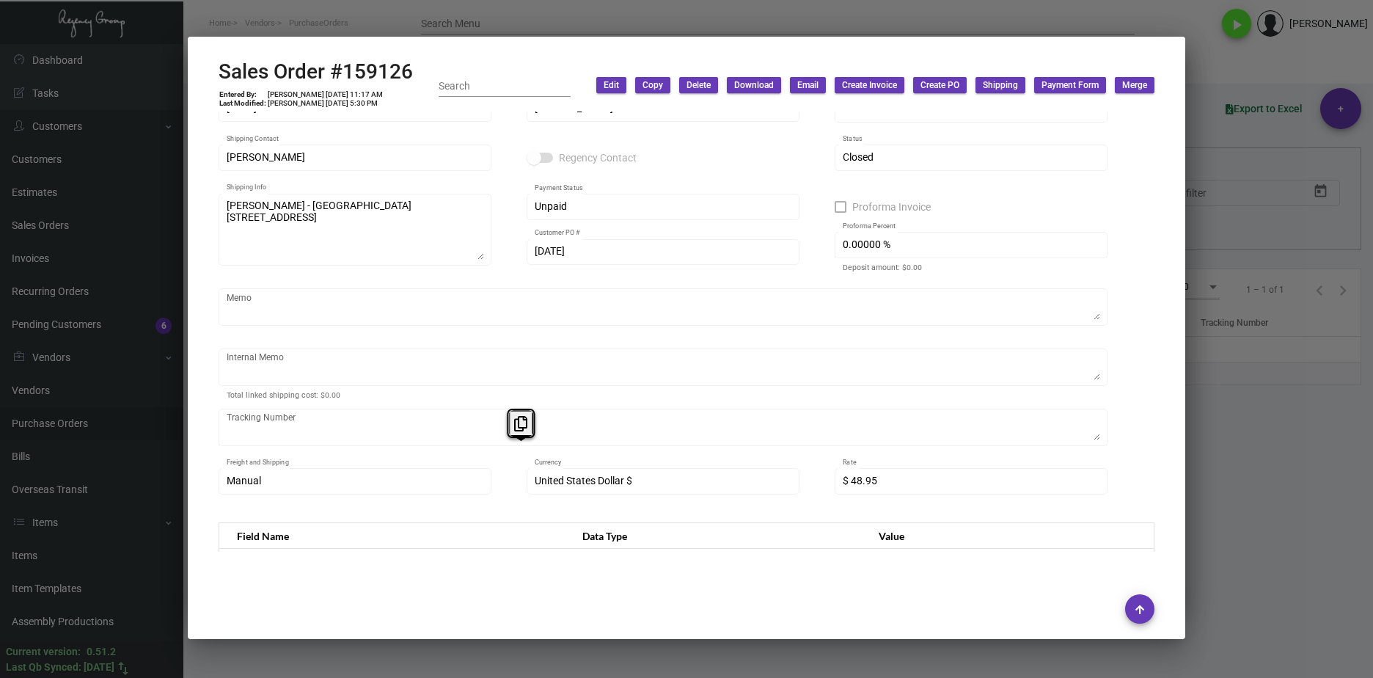
scroll to position [0, 0]
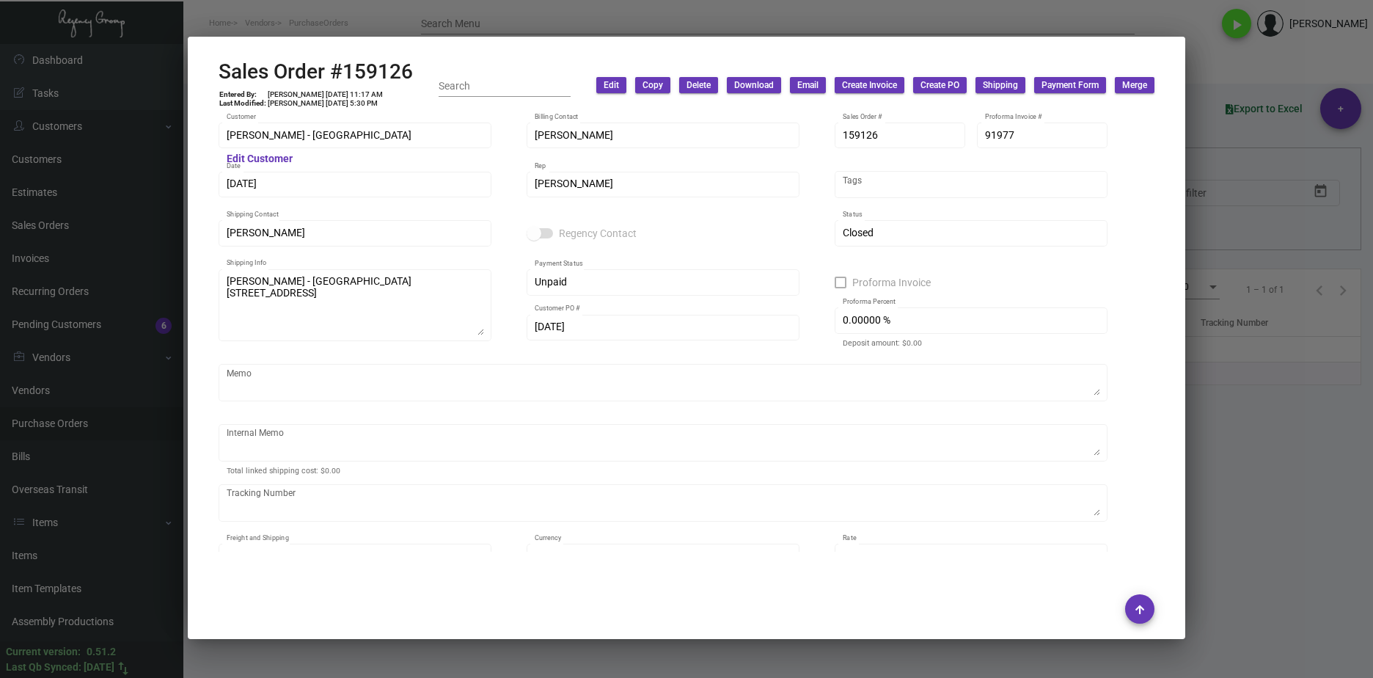
click at [1348, 497] on div at bounding box center [686, 339] width 1373 height 678
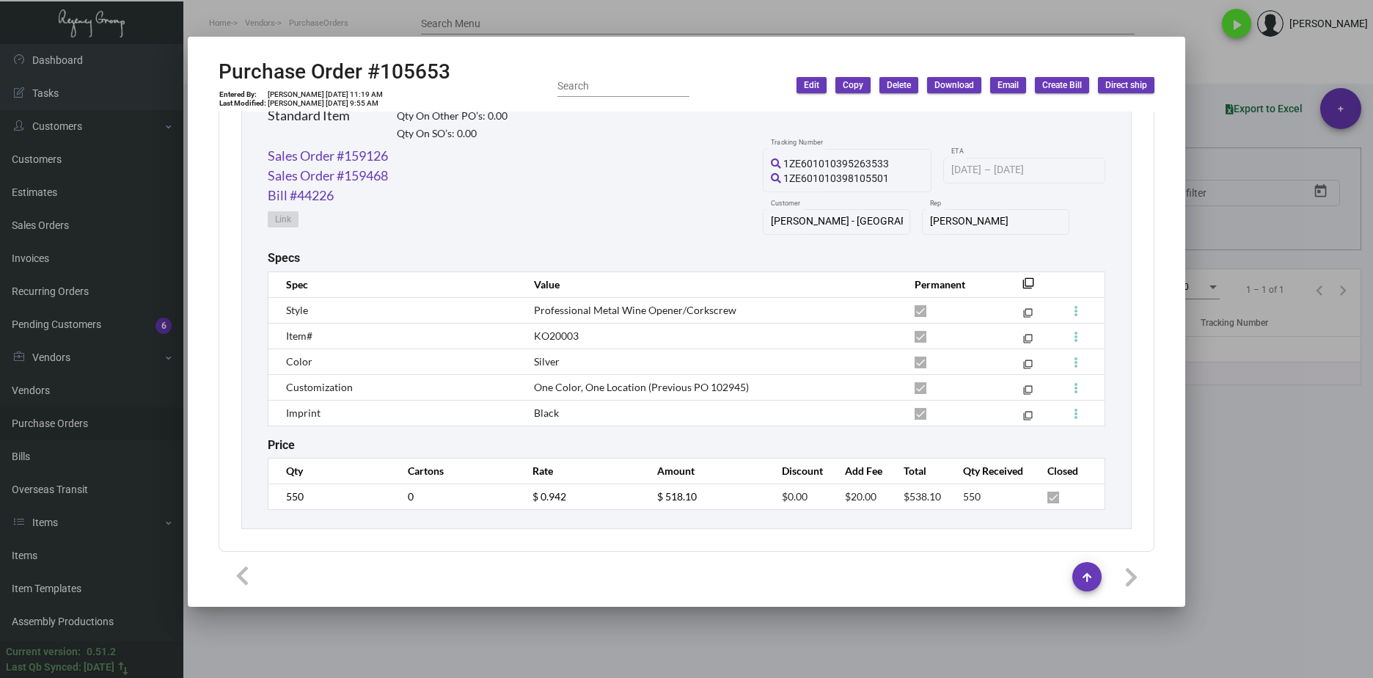
scroll to position [756, 0]
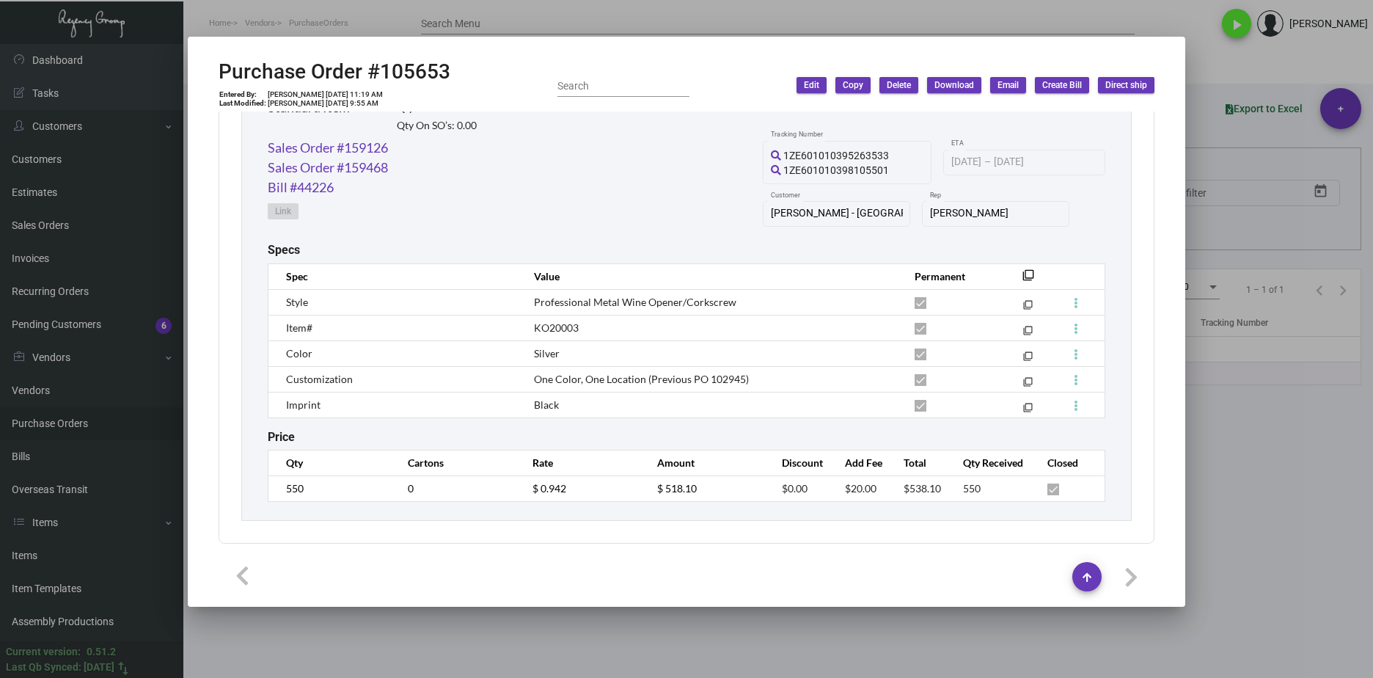
drag, startPoint x: 876, startPoint y: 491, endPoint x: 818, endPoint y: 494, distance: 58.7
click at [818, 494] on tr "550 0 $ 0.942 $ 518.10 $0.00 $20.00 $538.10 550" at bounding box center [686, 488] width 837 height 26
copy tr "$20.00"
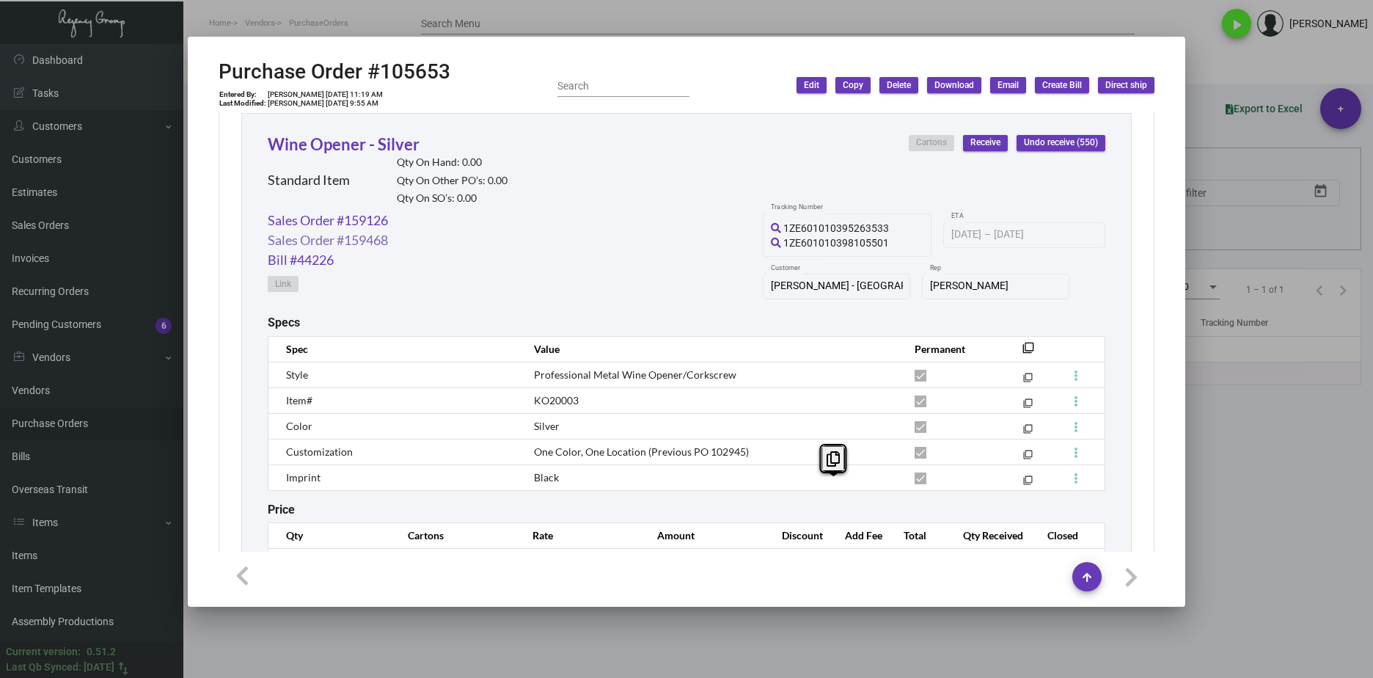
click at [378, 241] on link "Sales Order #159468" at bounding box center [328, 240] width 120 height 20
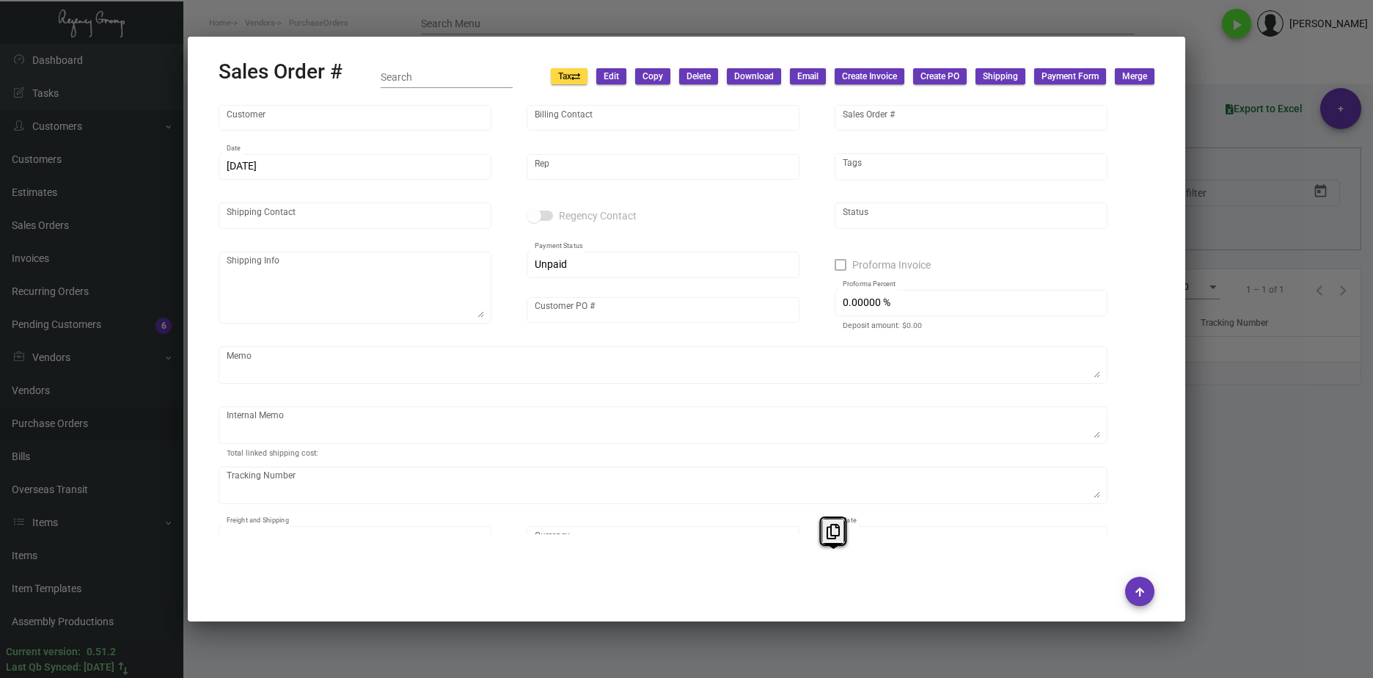
type input "Delamar - West Hartford"
type input "Julian Medina"
type input "159468"
type input "6/10/2024"
type input "Kyle Kliebhan"
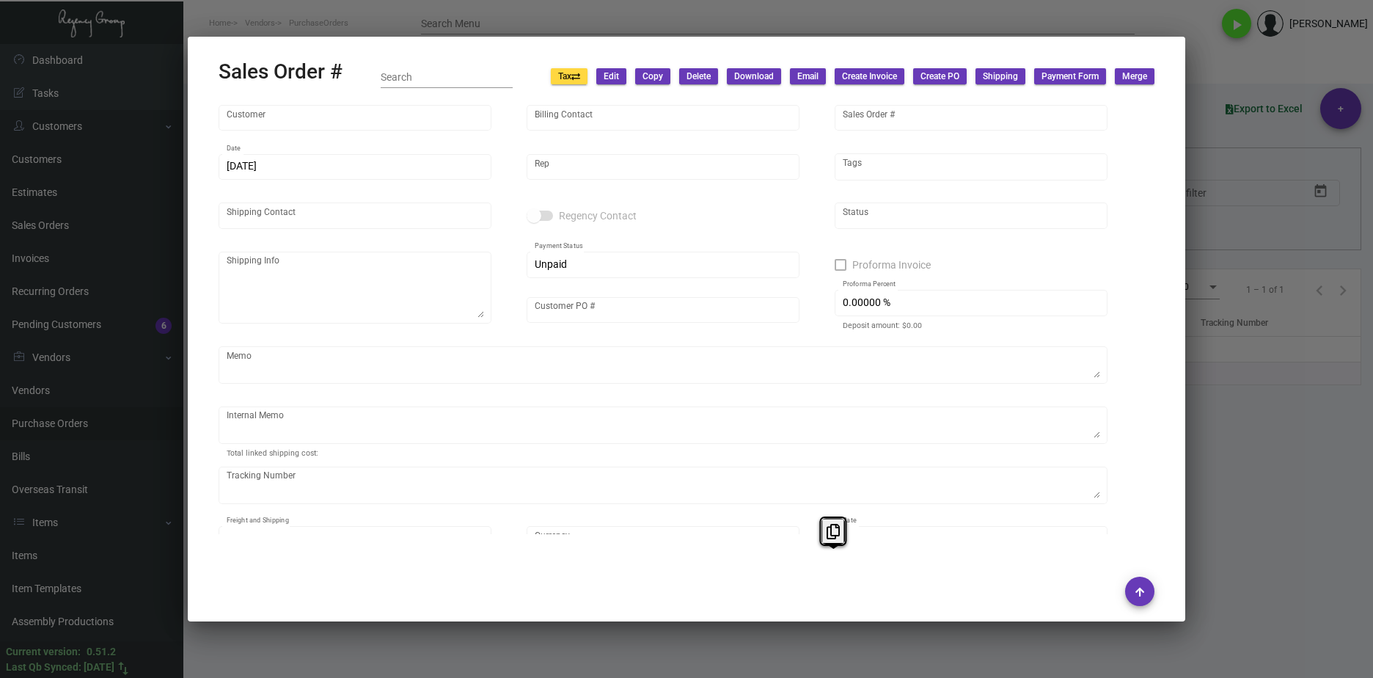
type input "Julian Medina"
type textarea "Julian Medina Delamar - West Hartford 1 Memorial Road West Hartford, CT, 06107 …"
type input "DWH06102024"
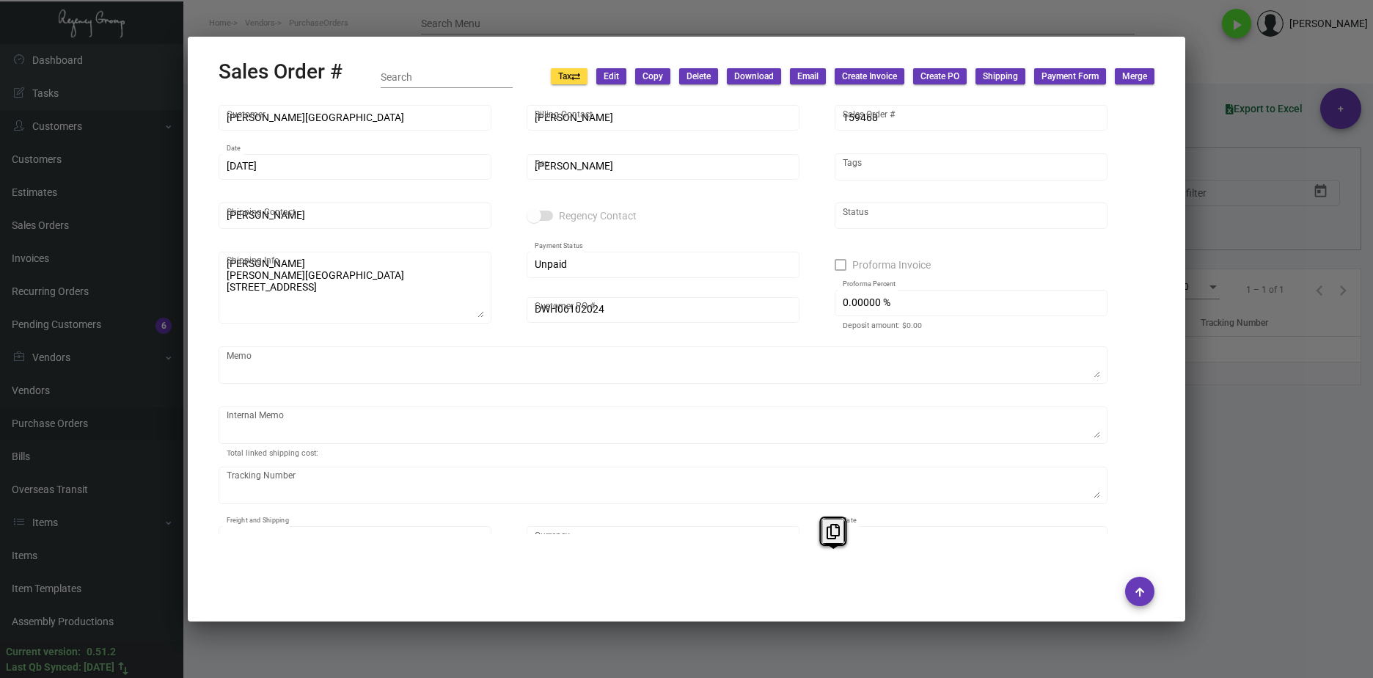
type input "United States Dollar $"
type input "$ 34.51"
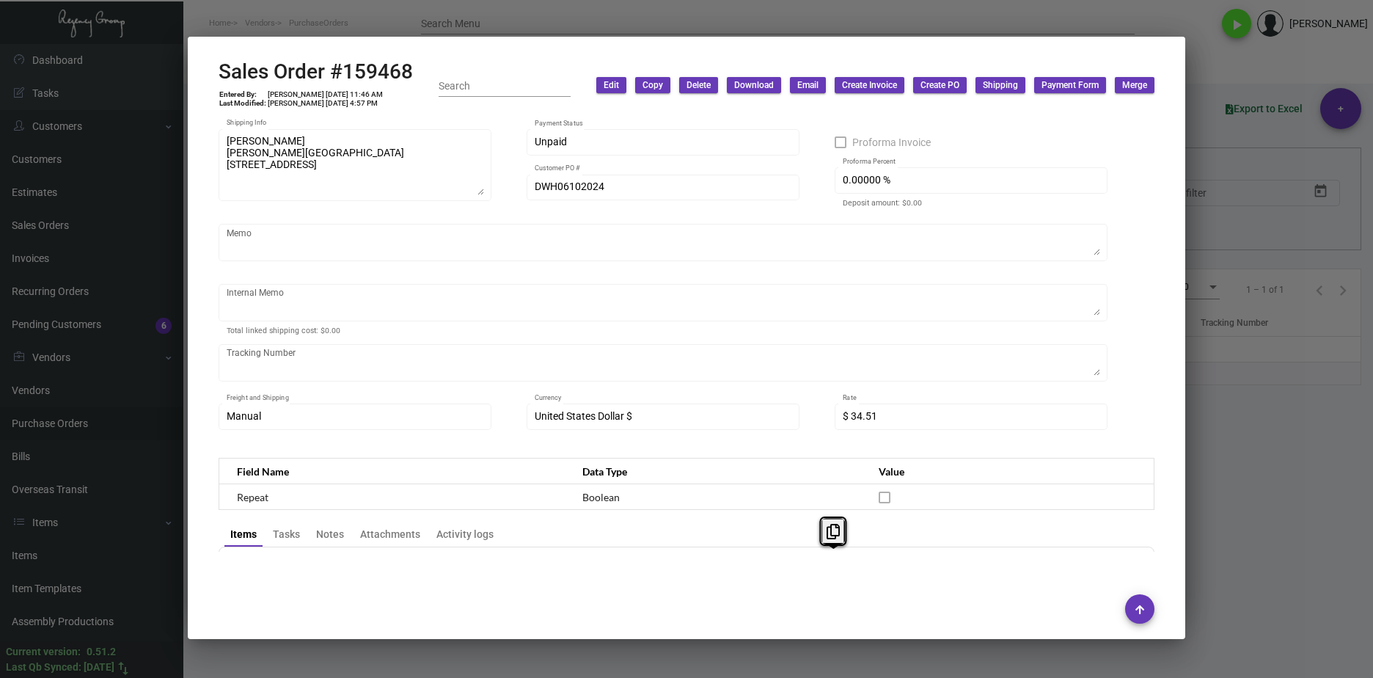
scroll to position [0, 0]
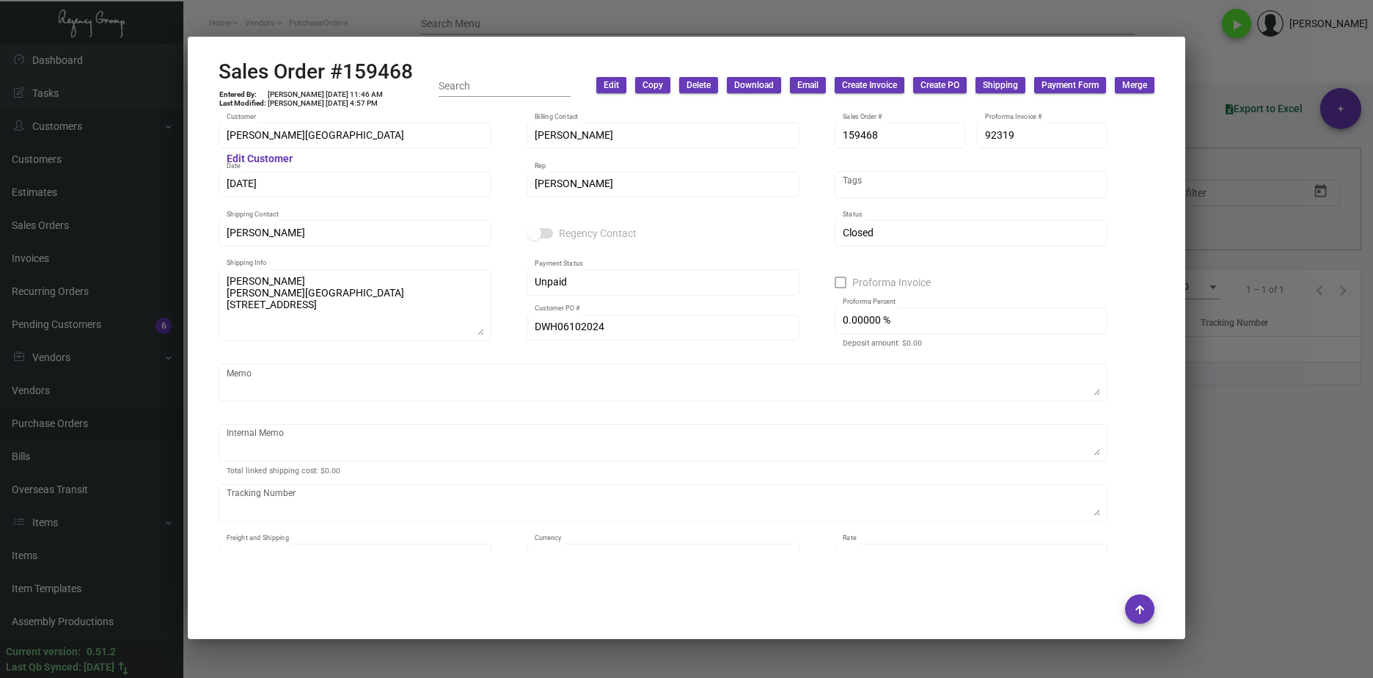
drag, startPoint x: 1245, startPoint y: 413, endPoint x: 1235, endPoint y: 408, distance: 11.2
click at [1245, 417] on div at bounding box center [686, 339] width 1373 height 678
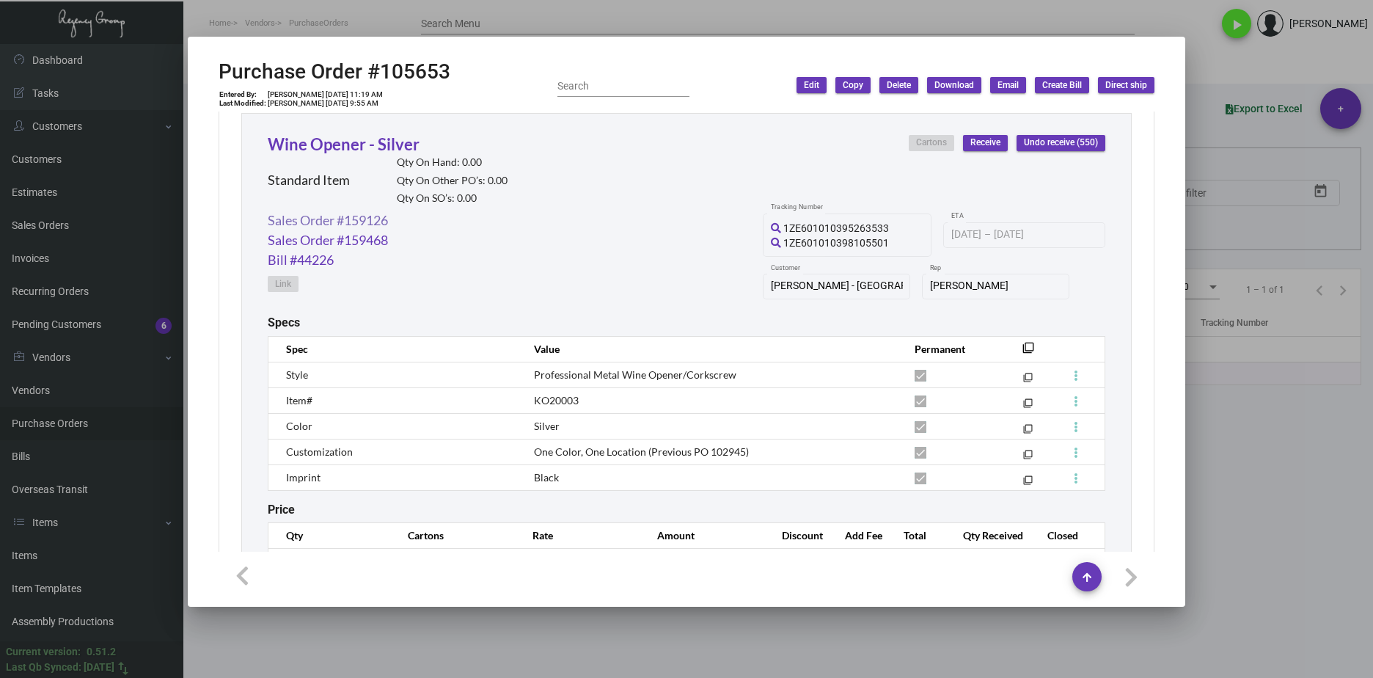
click at [369, 214] on link "Sales Order #159126" at bounding box center [328, 220] width 120 height 20
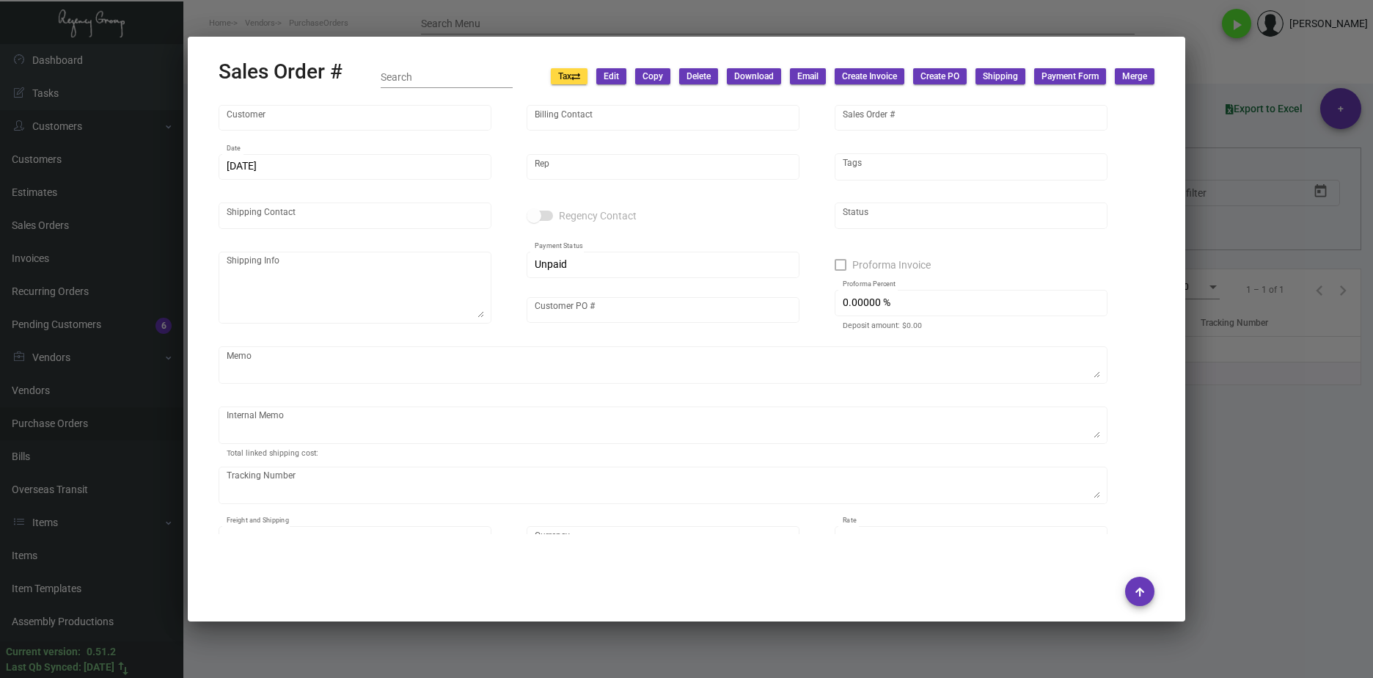
type input "Delamar - Traverse City"
type input "Kimberly Weinrick"
type input "159126"
type input "6/3/2024"
type input "Kyle Kliebhan"
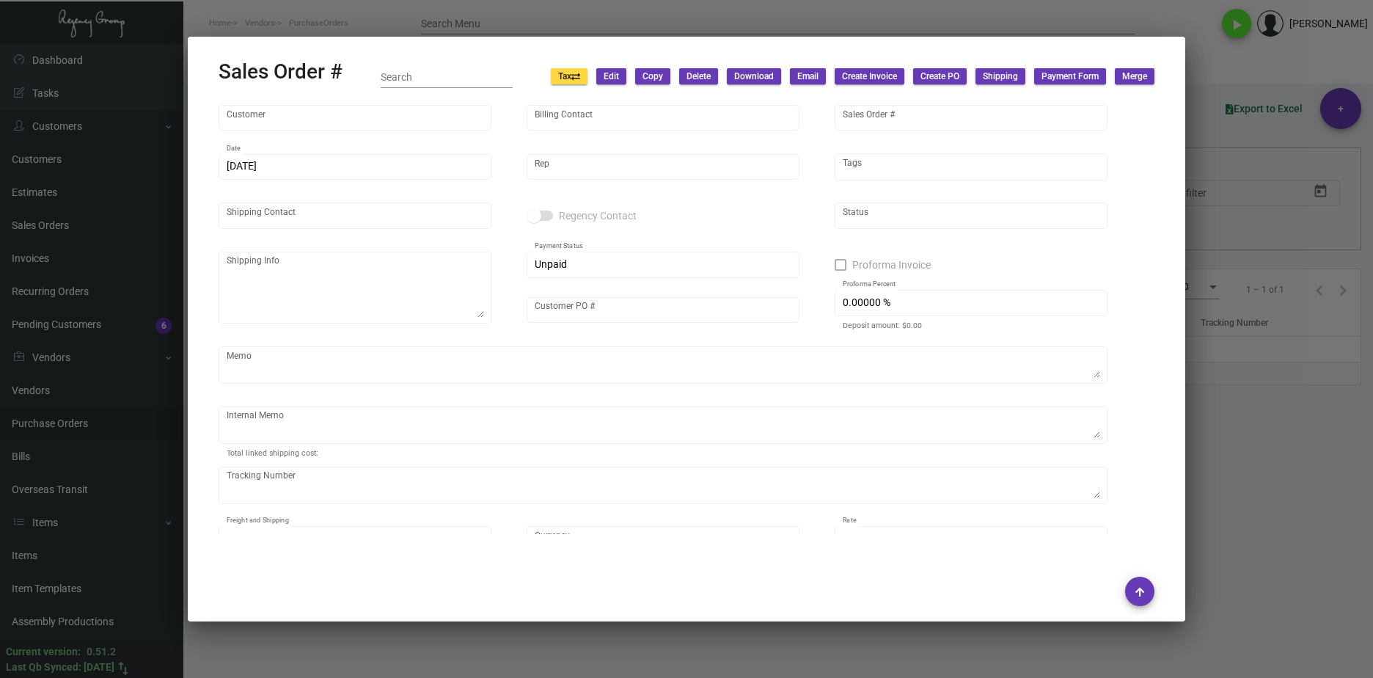
type input "Jordan Berkowitz"
type textarea "Jordan Berkowitz Delamar - Traverse City 615 East Front Street Traverse City, M…"
type input "05.31.24"
type input "United States Dollar $"
type input "$ 48.95"
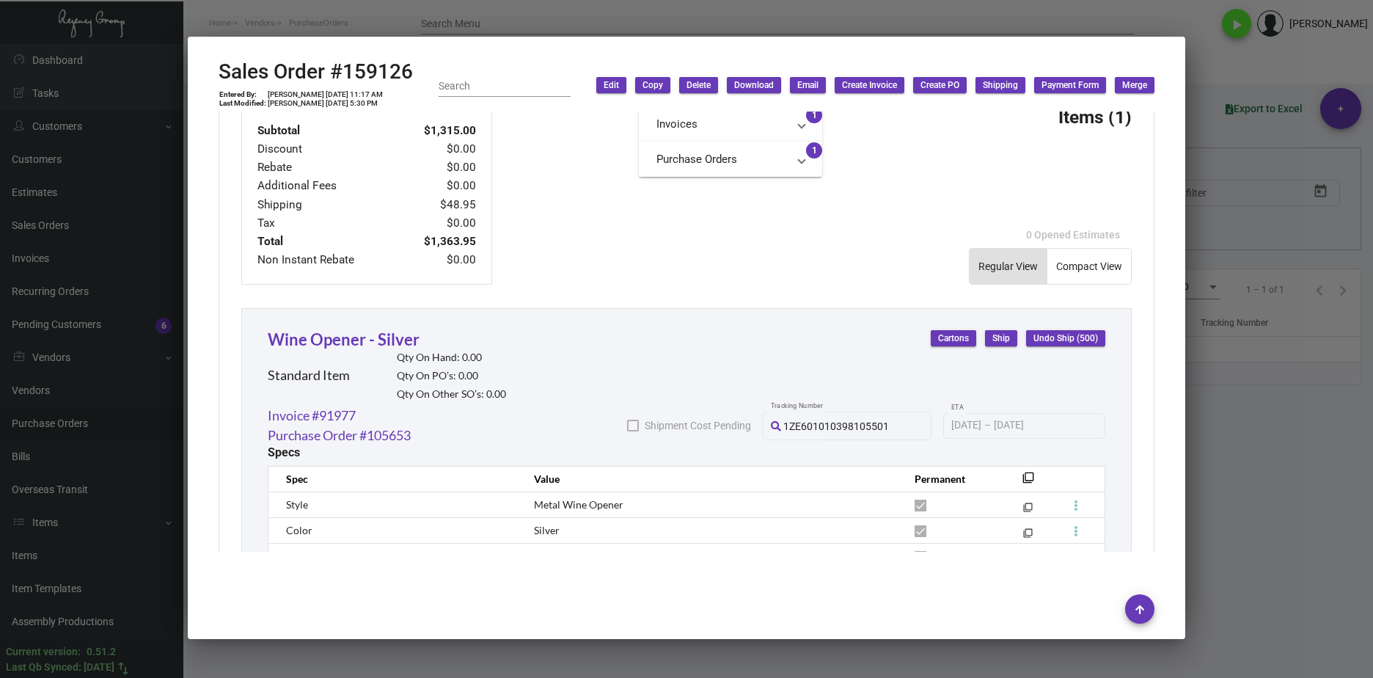
scroll to position [595, 0]
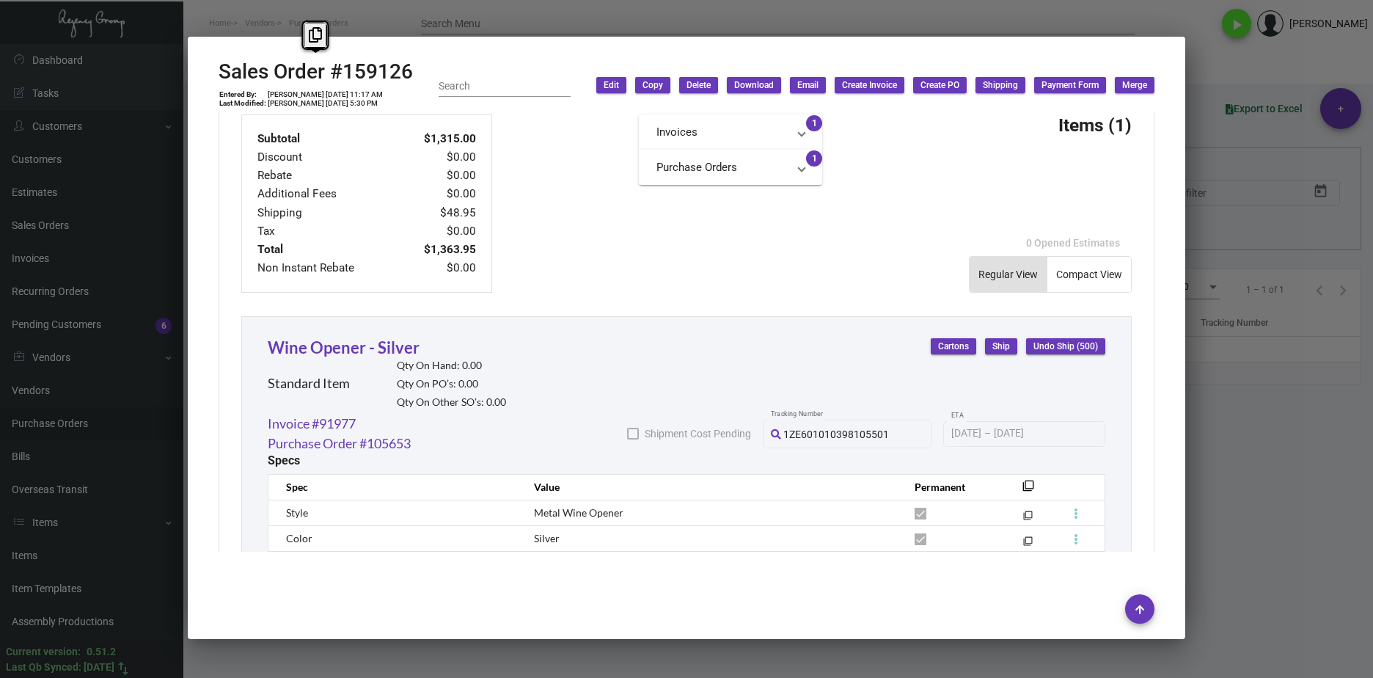
drag, startPoint x: 437, startPoint y: 67, endPoint x: 216, endPoint y: 73, distance: 221.6
click at [216, 73] on mat-dialog-container "Sales Order #159126 Entered By: Cristal Tineo 6/3/24, 11:17 AM Last Modified: Y…" at bounding box center [686, 338] width 997 height 602
drag, startPoint x: 216, startPoint y: 73, endPoint x: 398, endPoint y: 65, distance: 182.8
click at [397, 65] on h2 "Sales Order #159126" at bounding box center [316, 71] width 194 height 25
drag, startPoint x: 414, startPoint y: 70, endPoint x: 303, endPoint y: 72, distance: 111.5
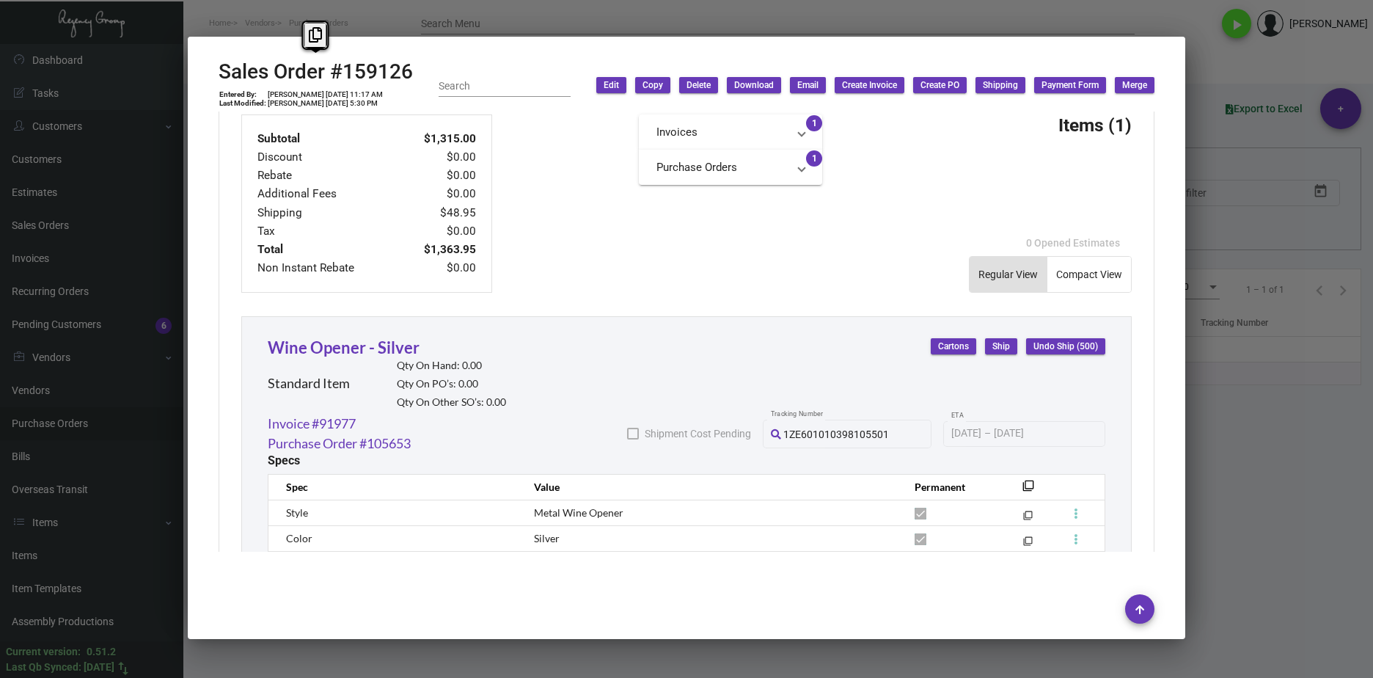
click at [198, 73] on mat-dialog-container "Sales Order #159126 Entered By: Cristal Tineo 6/3/24, 11:17 AM Last Modified: Y…" at bounding box center [686, 338] width 997 height 602
copy h2 "Sales Order #159126"
click at [831, 677] on html "Home Vendors PurchaseOrders Search Menu play_arrow Justin Corujo Dashboard Dash…" at bounding box center [686, 339] width 1373 height 678
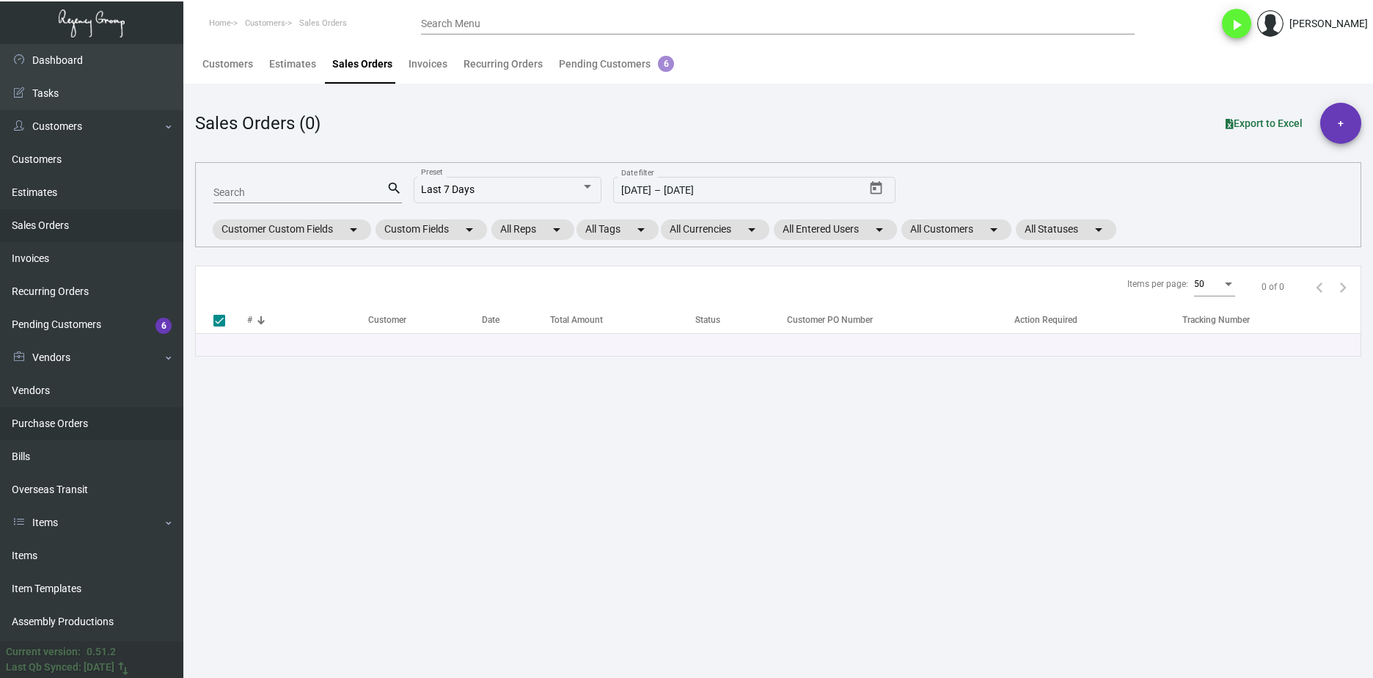
click at [153, 414] on link "Purchase Orders" at bounding box center [91, 423] width 183 height 33
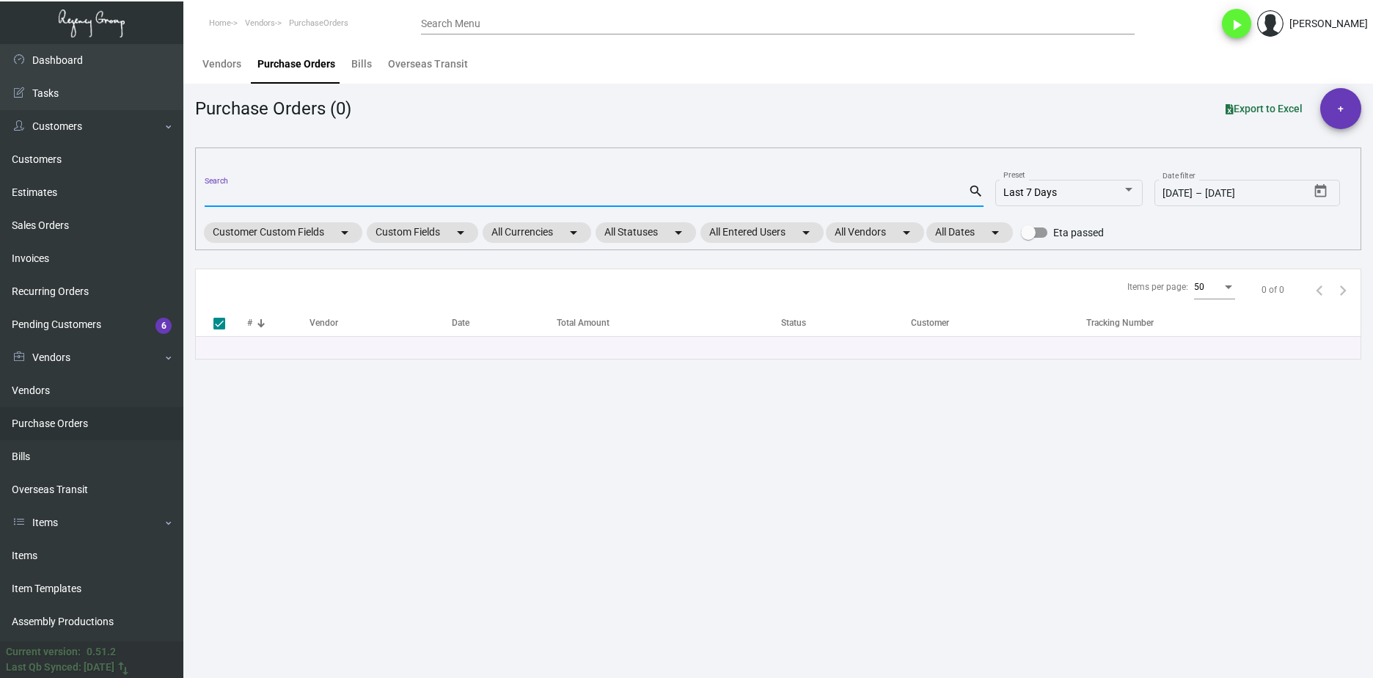
click at [293, 198] on input "Search" at bounding box center [586, 196] width 763 height 12
paste input "107450"
type input "107450"
checkbox input "false"
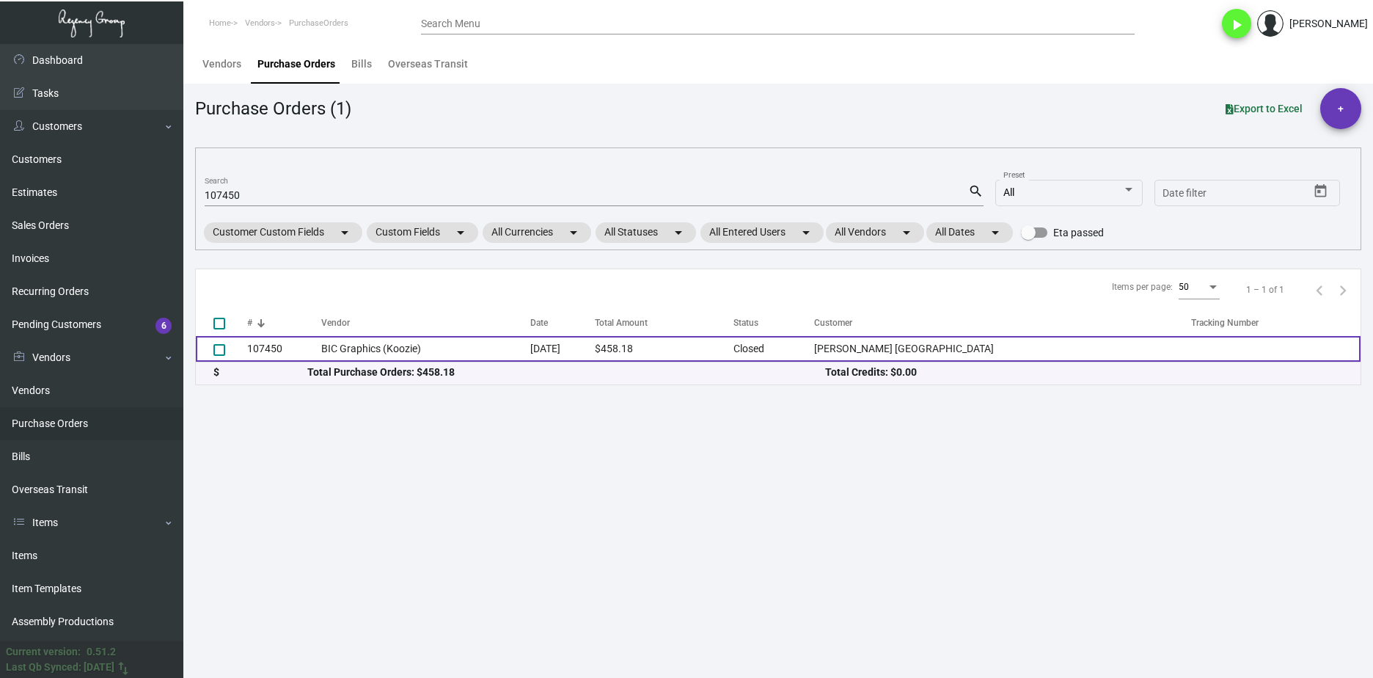
click at [374, 349] on td "BIC Graphics (Koozie)" at bounding box center [426, 349] width 210 height 26
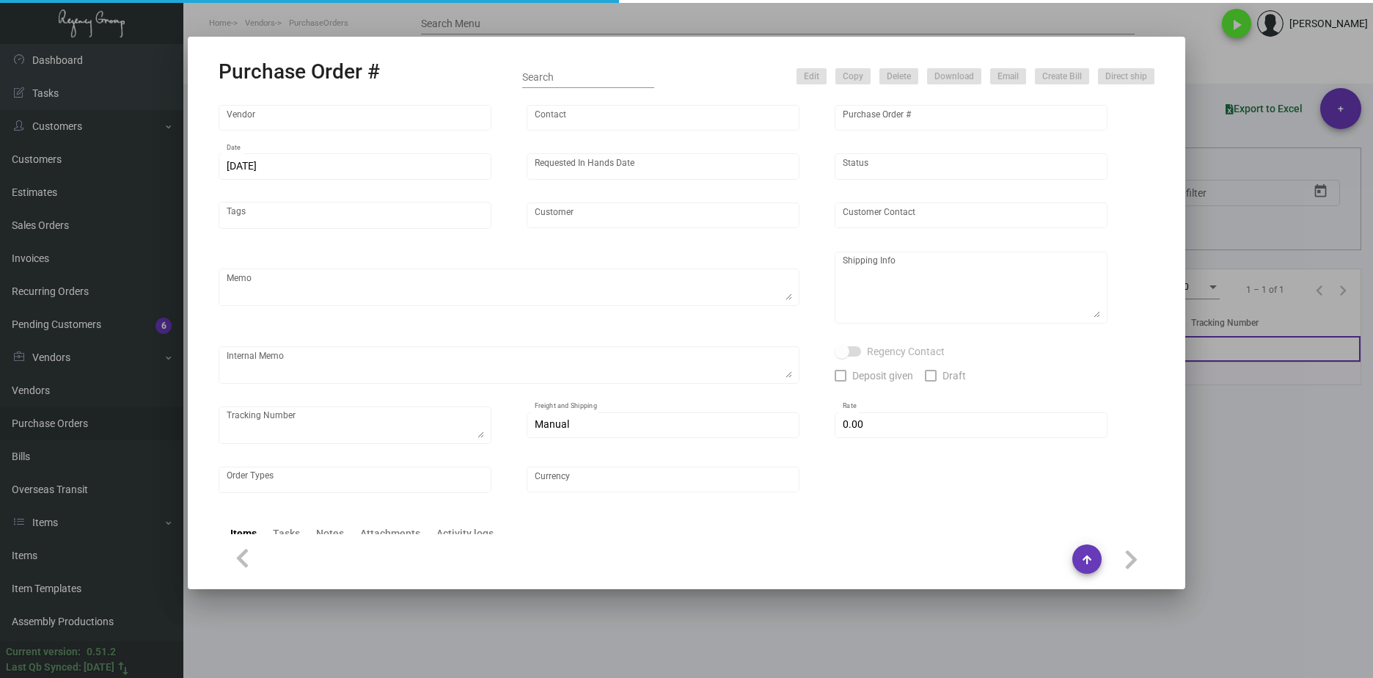
type input "BIC Graphics (Koozie)"
type input "Order Entry"
type input "107450"
type input "[DATE]"
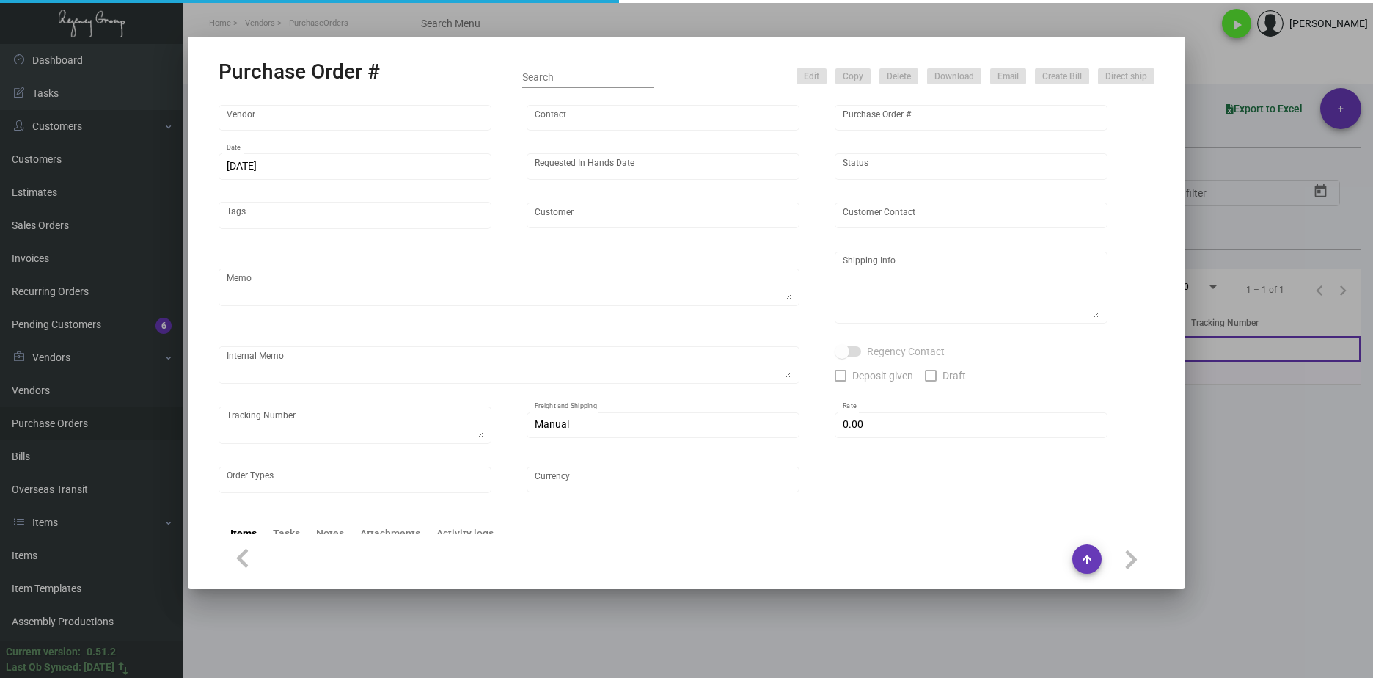
type input "[PERSON_NAME] [GEOGRAPHIC_DATA]"
type input "[PERSON_NAME]"
type textarea "Repeat previous PO 97297. BLIND Ship via UPS Ground Acct# 1AY276."
type textarea "[PERSON_NAME] [GEOGRAPHIC_DATA] [STREET_ADDRESS][PERSON_NAME]"
type textarea "9.20 - AS ACH 09/20"
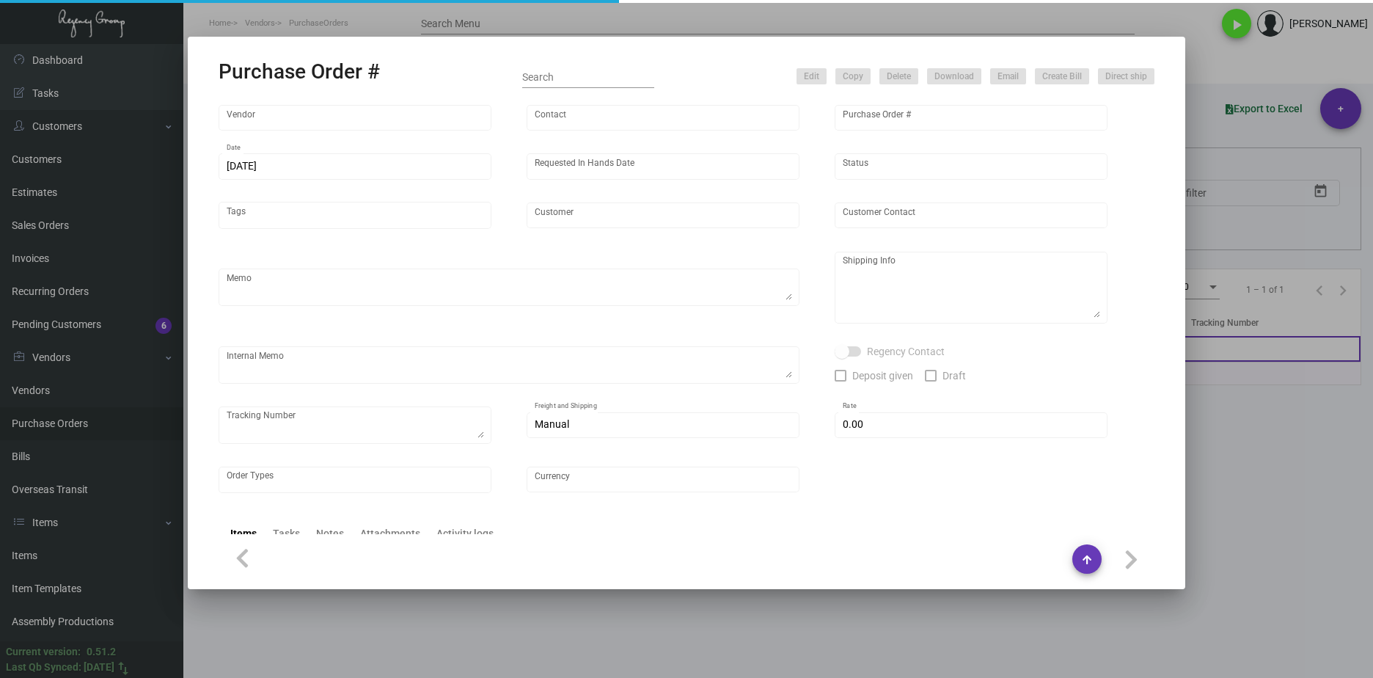
checkbox input "true"
type input "$ 0.00"
type input "United States Dollar $"
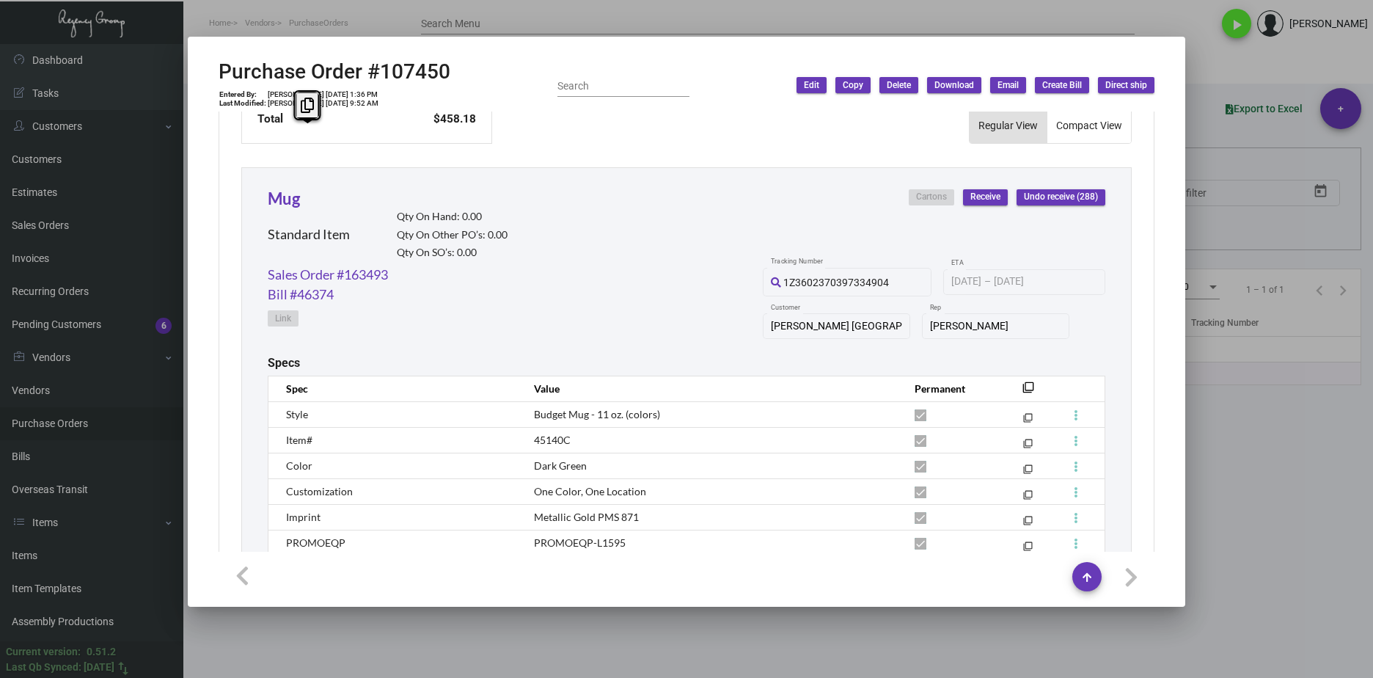
scroll to position [733, 0]
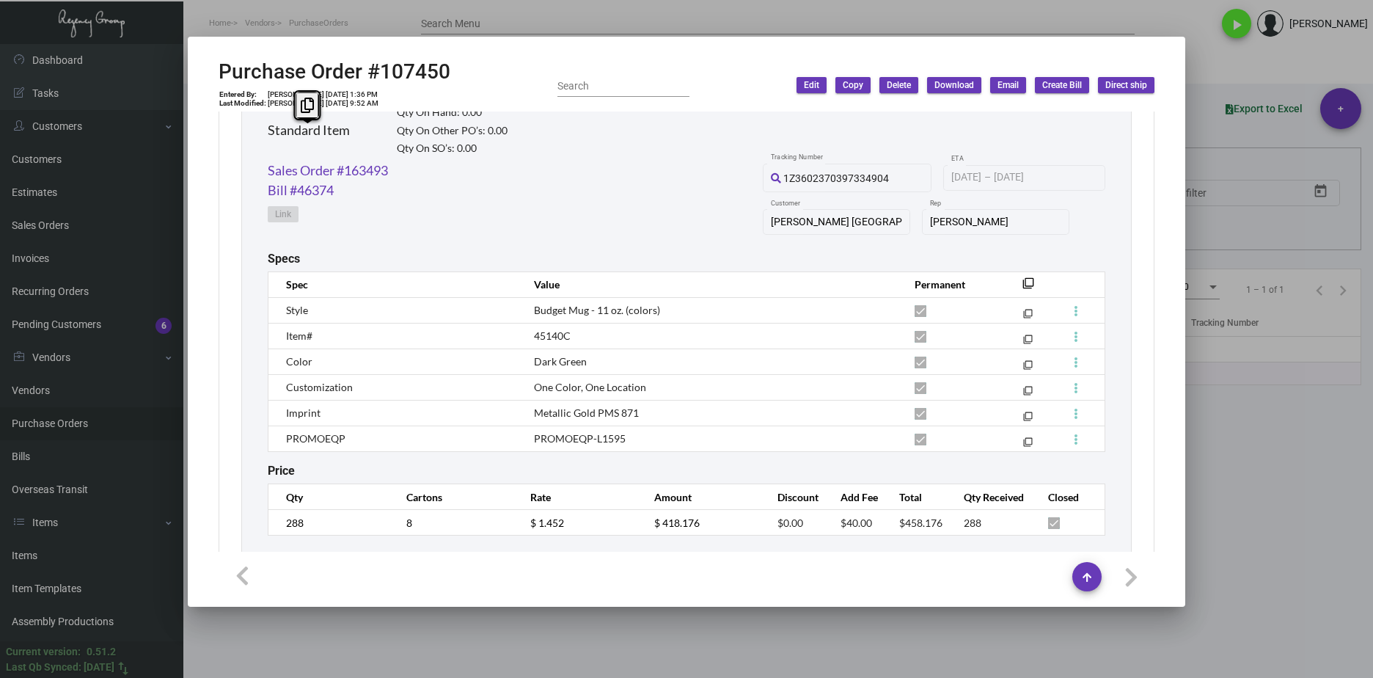
click at [1283, 530] on div at bounding box center [686, 339] width 1373 height 678
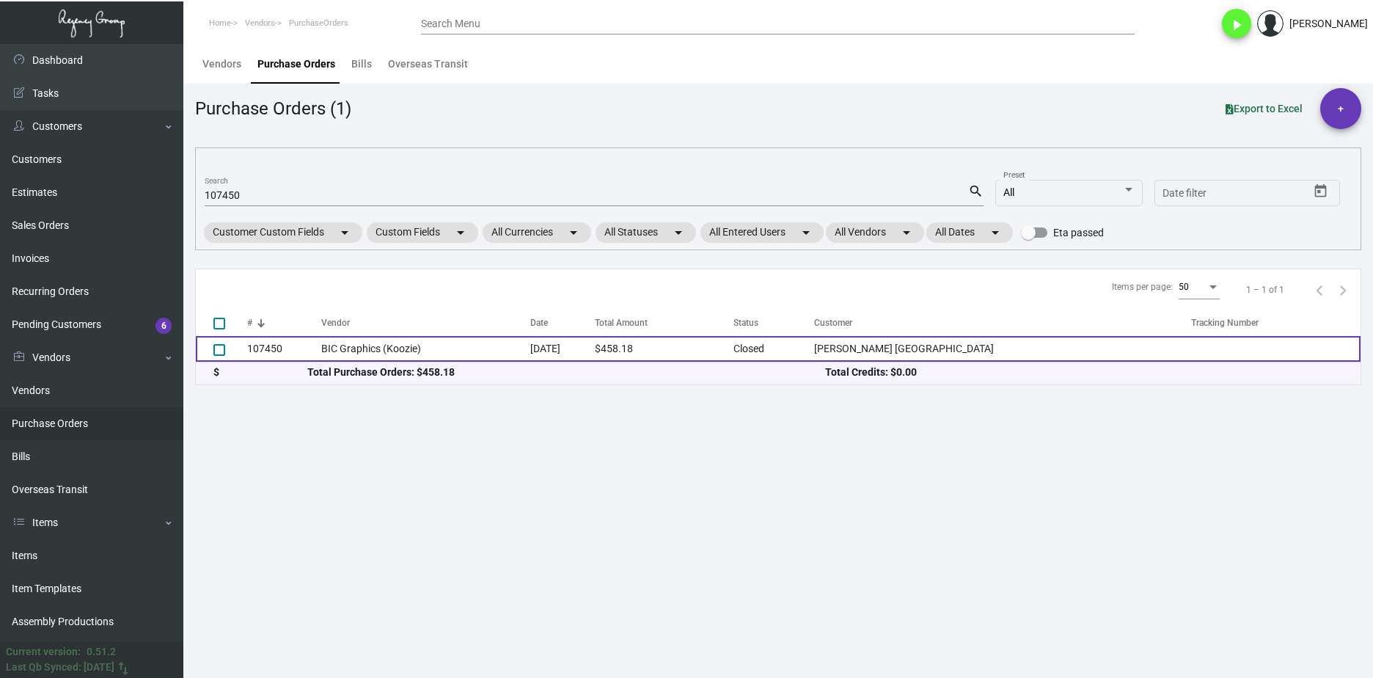
click at [395, 354] on td "BIC Graphics (Koozie)" at bounding box center [426, 349] width 210 height 26
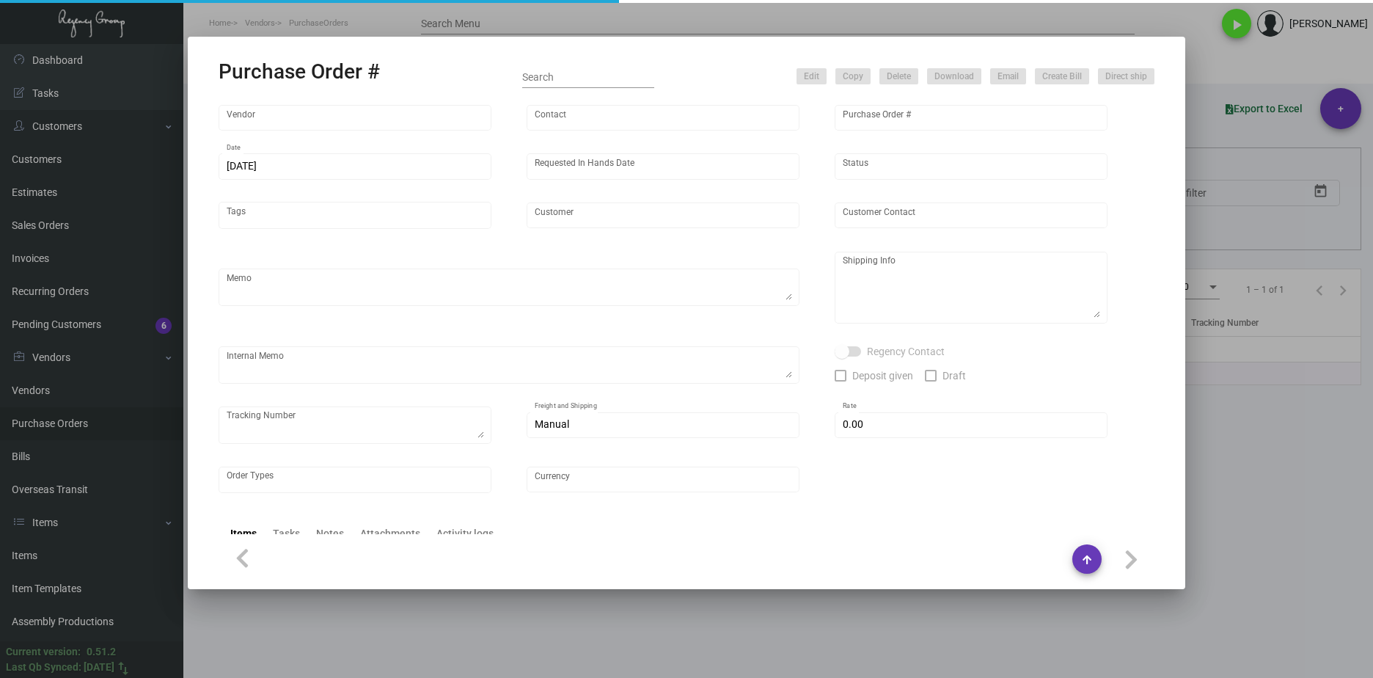
type input "BIC Graphics (Koozie)"
type input "Order Entry"
type input "107450"
type input "[DATE]"
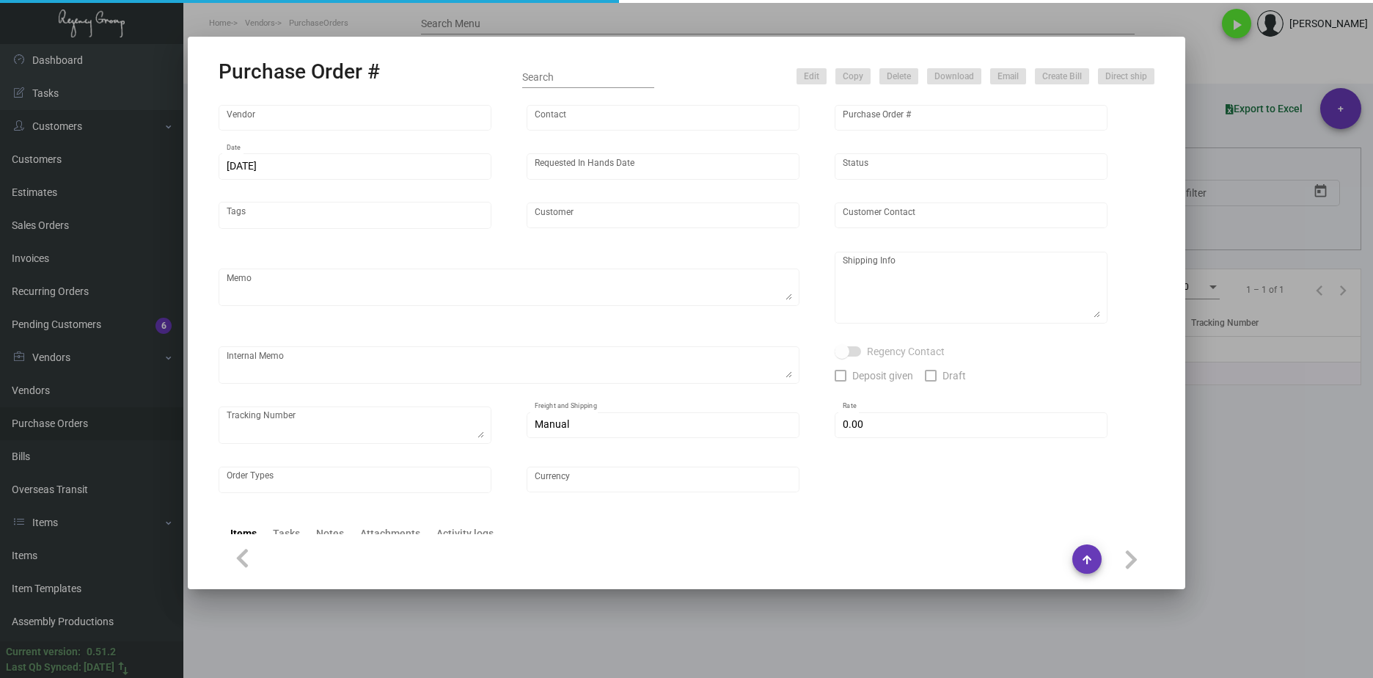
type input "[PERSON_NAME] [GEOGRAPHIC_DATA]"
type input "[PERSON_NAME]"
type textarea "Repeat previous PO 97297. BLIND Ship via UPS Ground Acct# 1AY276."
type textarea "[PERSON_NAME] [GEOGRAPHIC_DATA] [STREET_ADDRESS][PERSON_NAME]"
type textarea "9.20 - AS ACH 09/20"
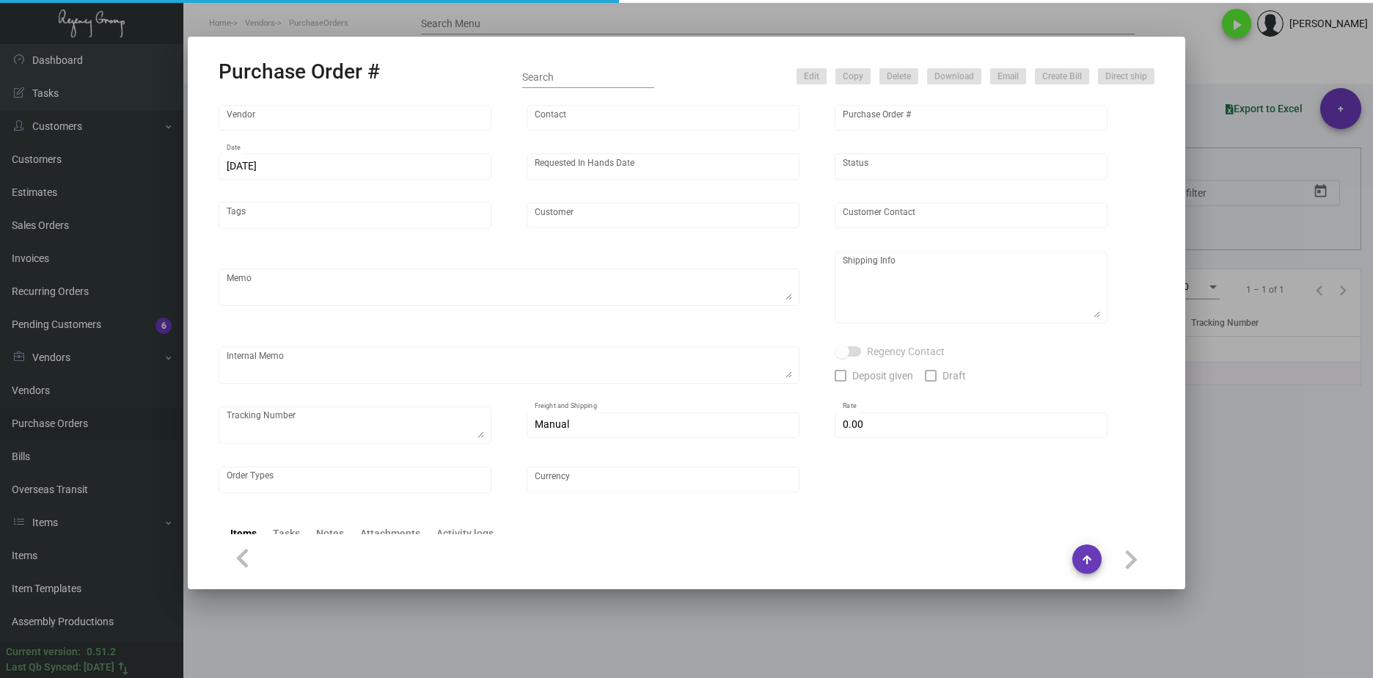
checkbox input "true"
type input "$ 0.00"
type input "United States Dollar $"
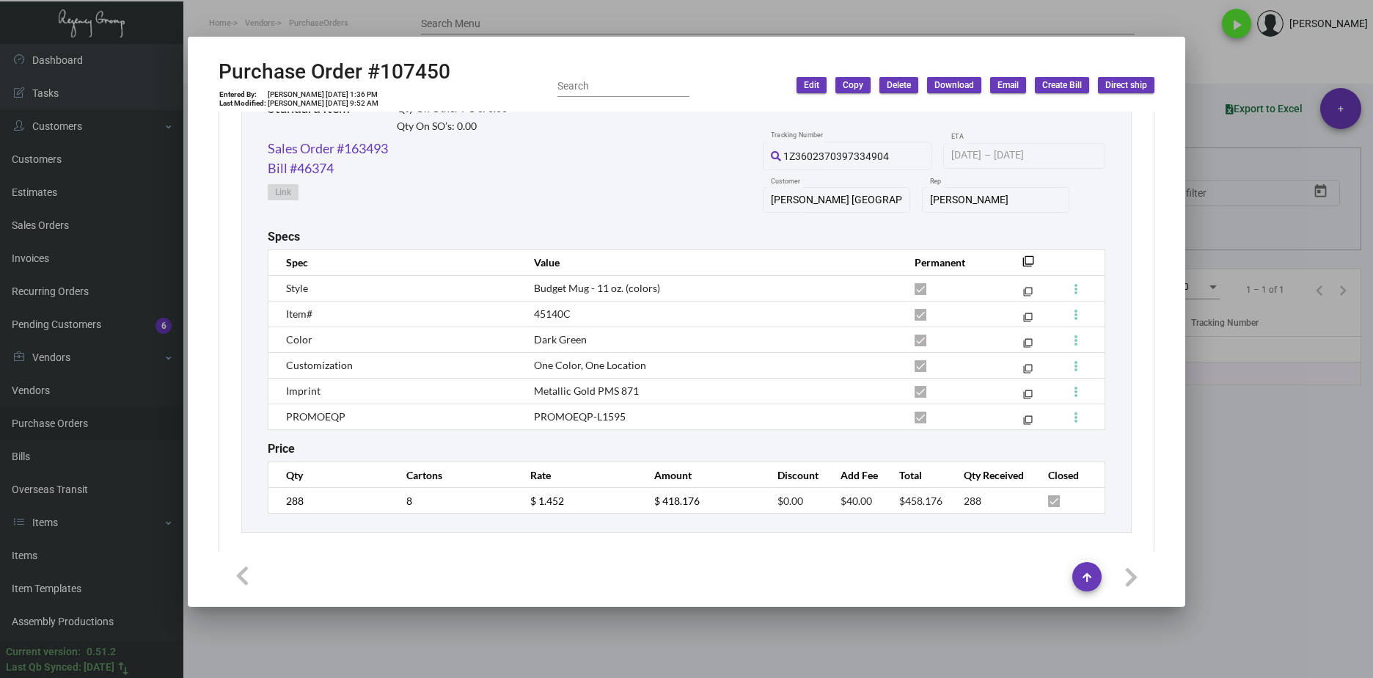
scroll to position [767, 0]
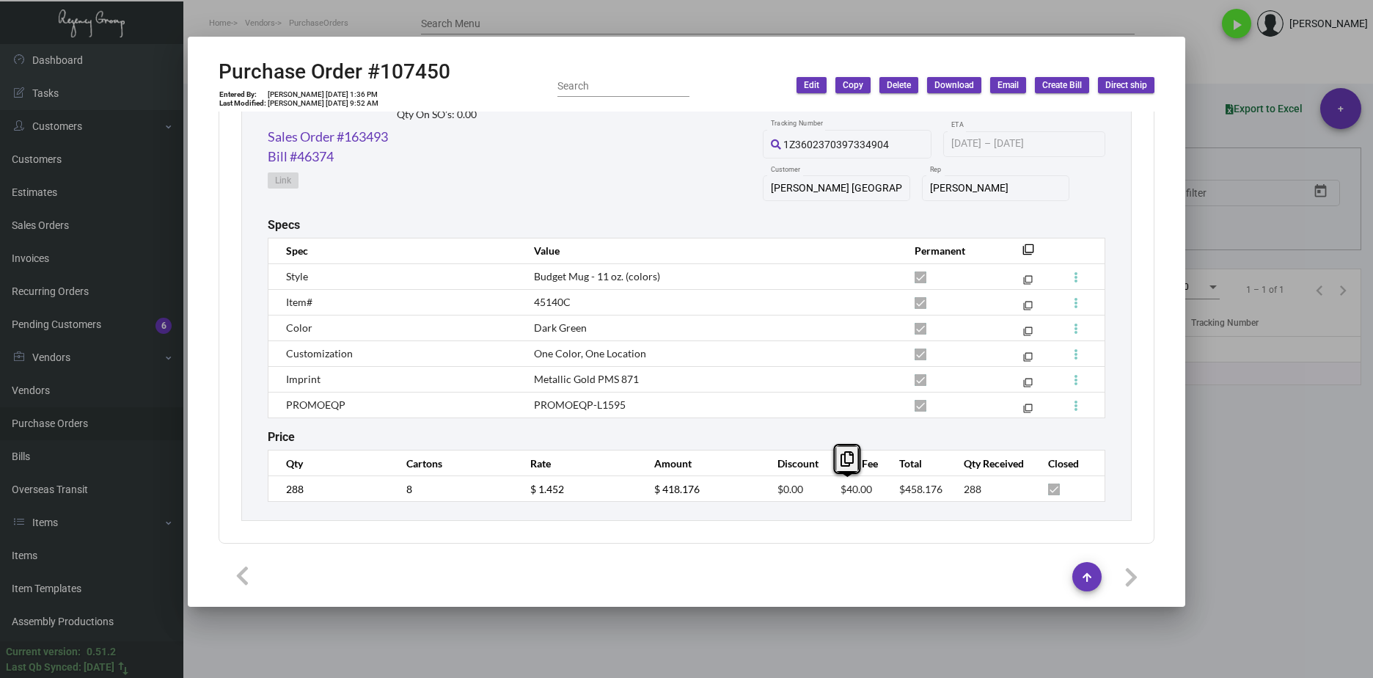
drag, startPoint x: 865, startPoint y: 487, endPoint x: 818, endPoint y: 488, distance: 46.9
click at [826, 488] on td "$40.00" at bounding box center [855, 489] width 59 height 26
copy span "$40.00"
click at [352, 144] on link "Sales Order #163493" at bounding box center [328, 137] width 120 height 20
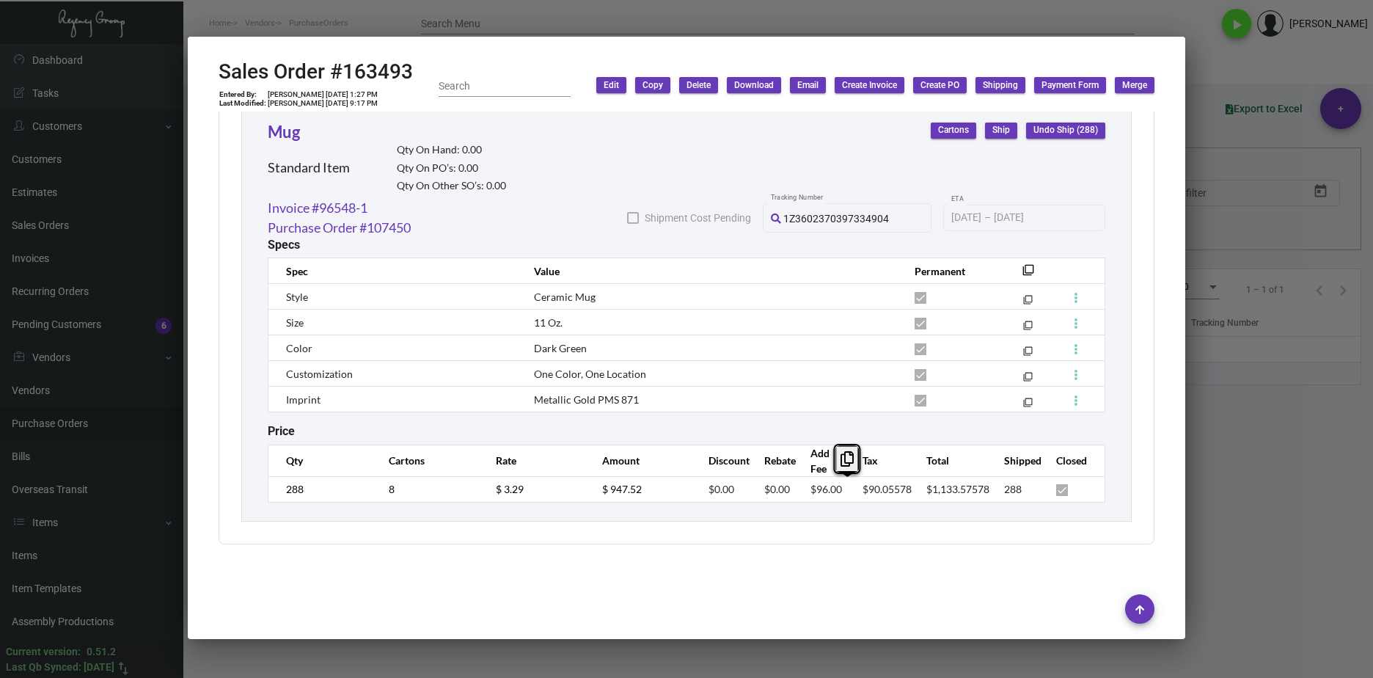
scroll to position [1246, 0]
drag, startPoint x: 832, startPoint y: 490, endPoint x: 772, endPoint y: 488, distance: 59.4
click at [772, 488] on tr "288 8 $ 3.29 $ 947.52 $0.00 $0.00 $96.00 $90.05578 $1,133.57578 288" at bounding box center [686, 488] width 837 height 26
click at [807, 497] on td "$96.00" at bounding box center [822, 488] width 52 height 26
drag, startPoint x: 831, startPoint y: 491, endPoint x: 801, endPoint y: 491, distance: 30.1
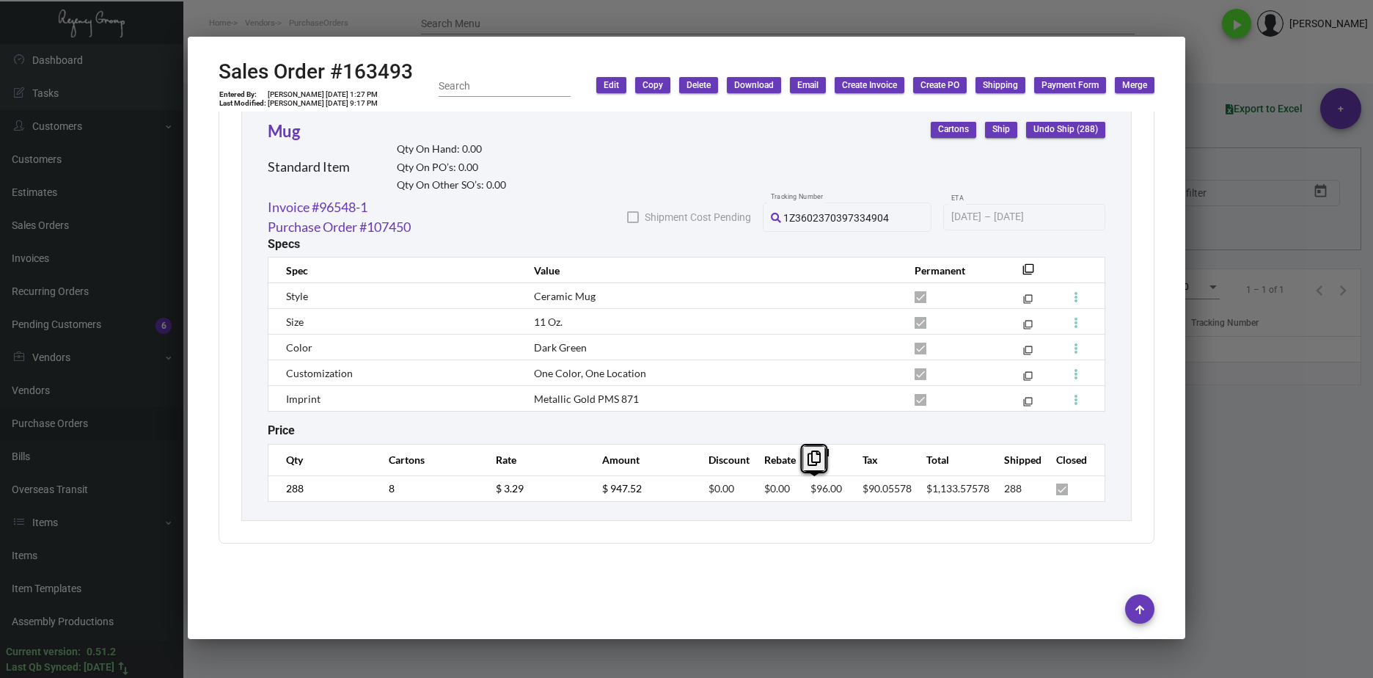
click at [801, 491] on td "$96.00" at bounding box center [822, 488] width 52 height 26
copy span "$96.00"
click at [470, 356] on td "Color" at bounding box center [393, 347] width 251 height 26
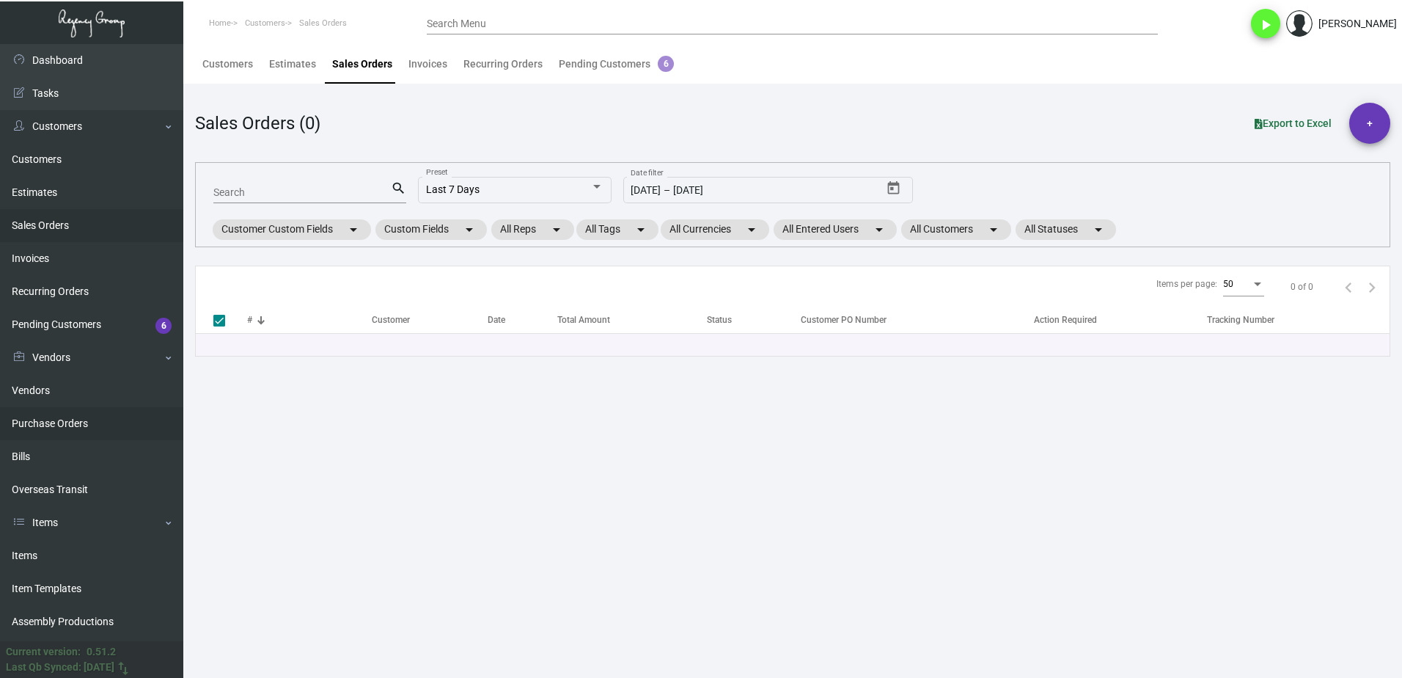
click at [65, 439] on link "Purchase Orders" at bounding box center [91, 423] width 183 height 33
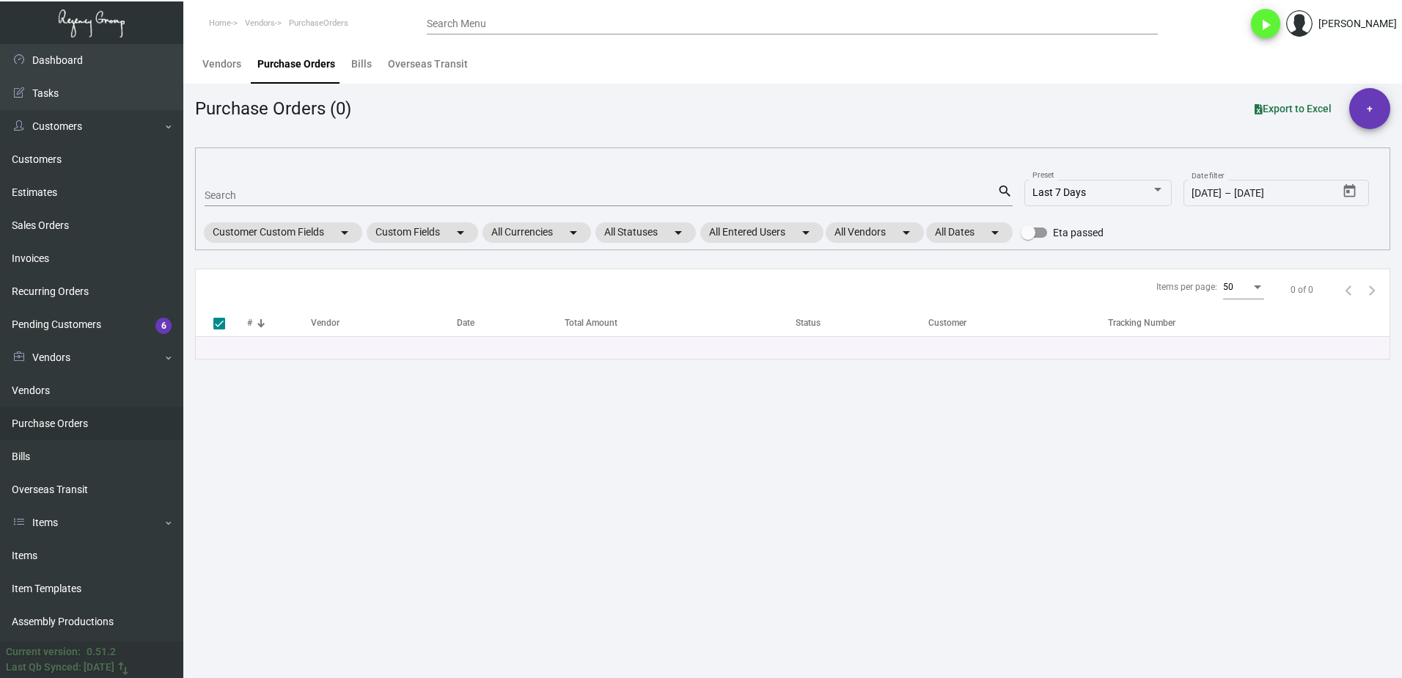
click at [230, 192] on input "Search" at bounding box center [601, 196] width 793 height 12
paste input "81030"
type input "81030"
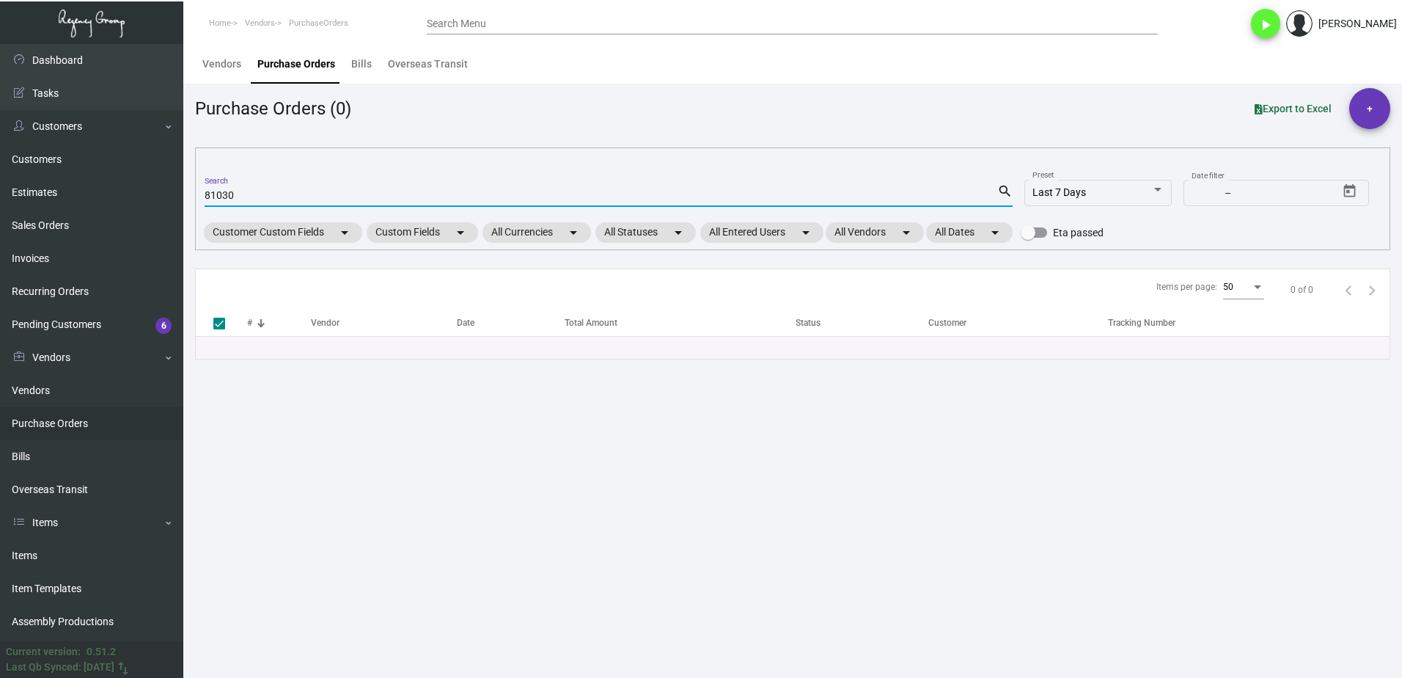
type input "81030"
checkbox input "false"
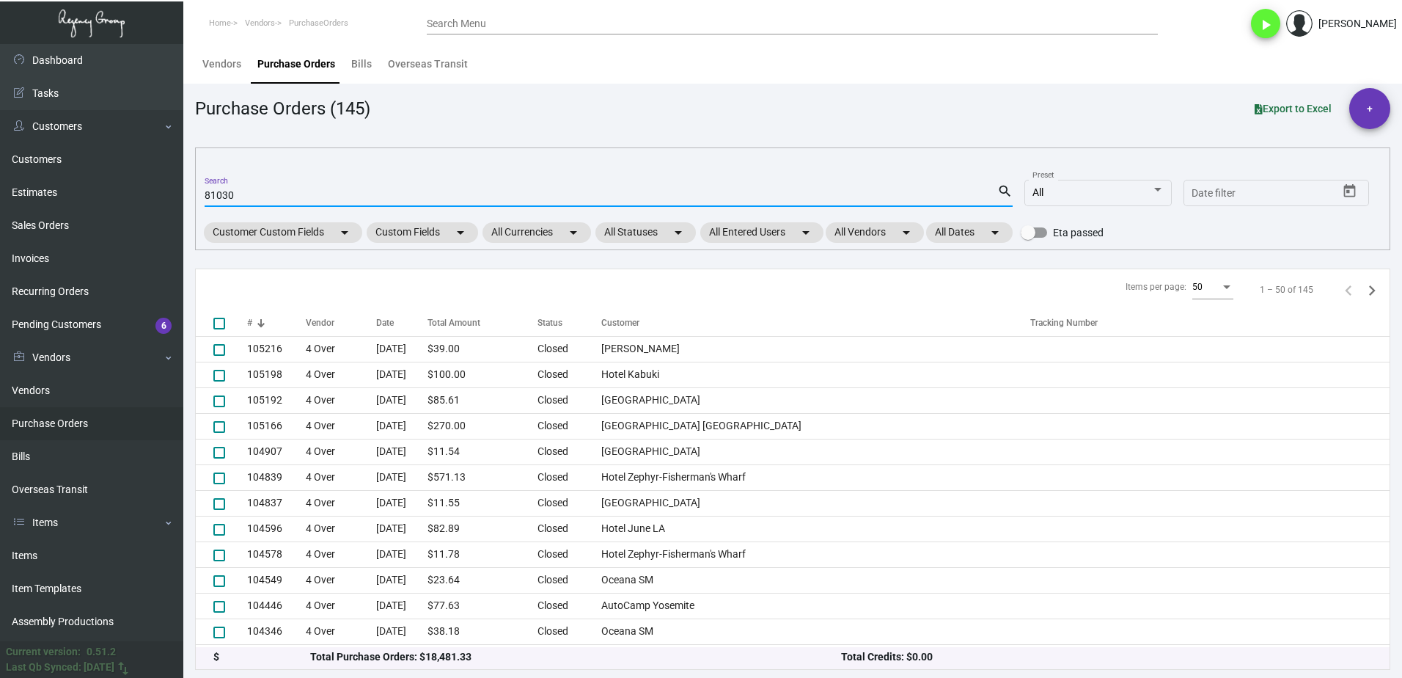
click at [362, 191] on input "81030" at bounding box center [601, 196] width 793 height 12
click at [367, 199] on input "81030" at bounding box center [601, 196] width 793 height 12
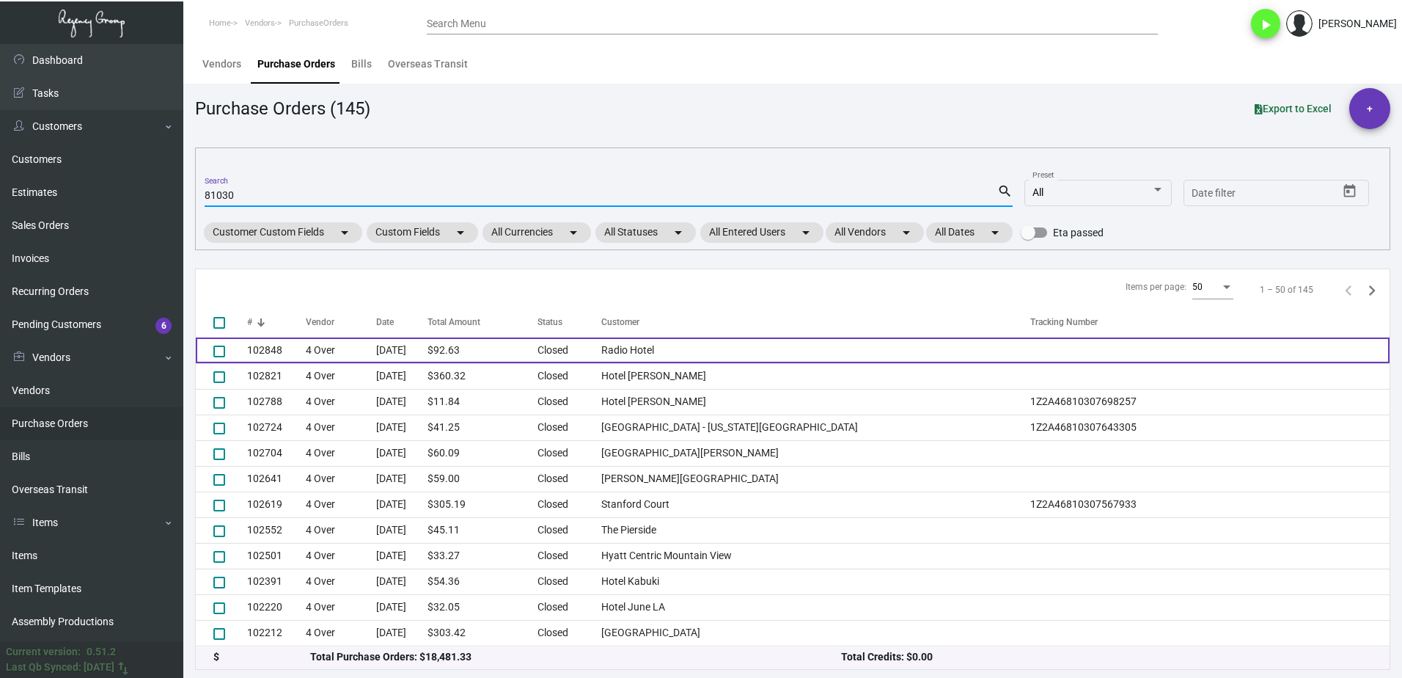
scroll to position [680, 0]
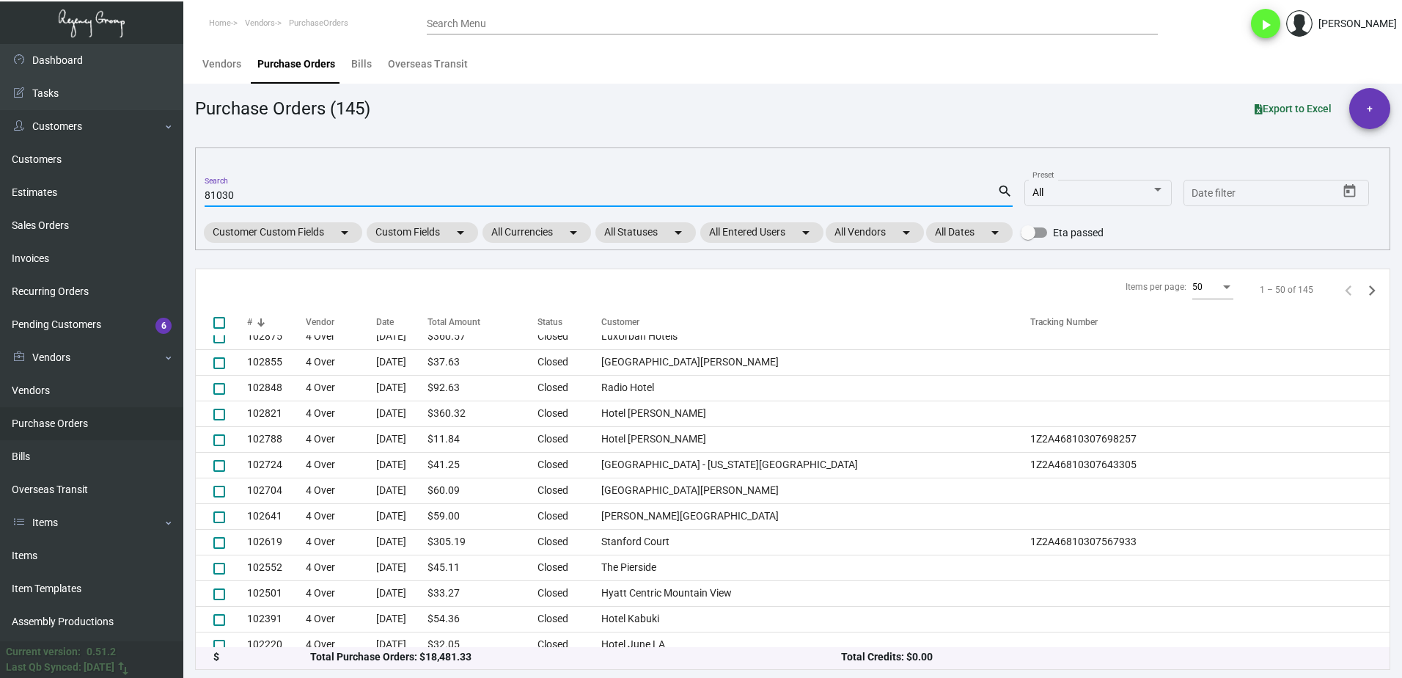
click at [233, 191] on input "81030" at bounding box center [601, 196] width 793 height 12
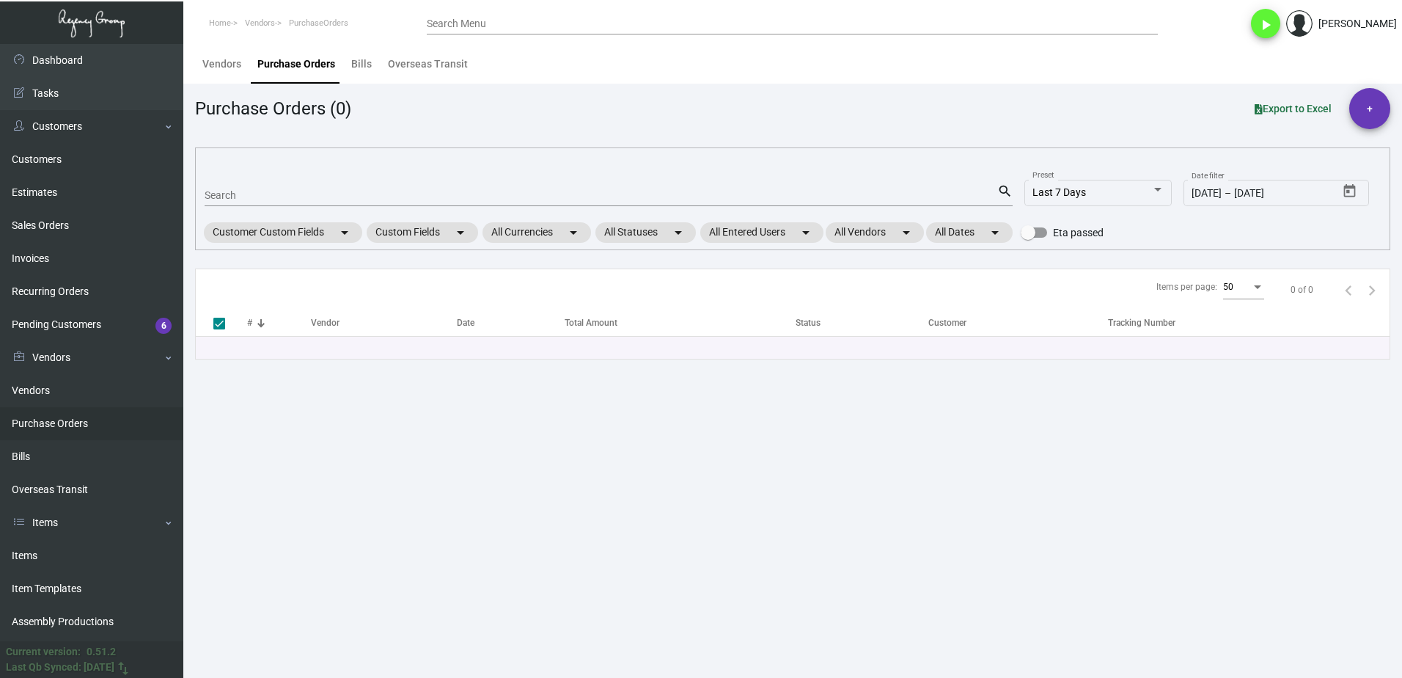
click at [329, 190] on div "Search" at bounding box center [601, 194] width 793 height 23
click at [331, 194] on input "Search" at bounding box center [601, 196] width 793 height 12
paste input "81030"
type input "81030"
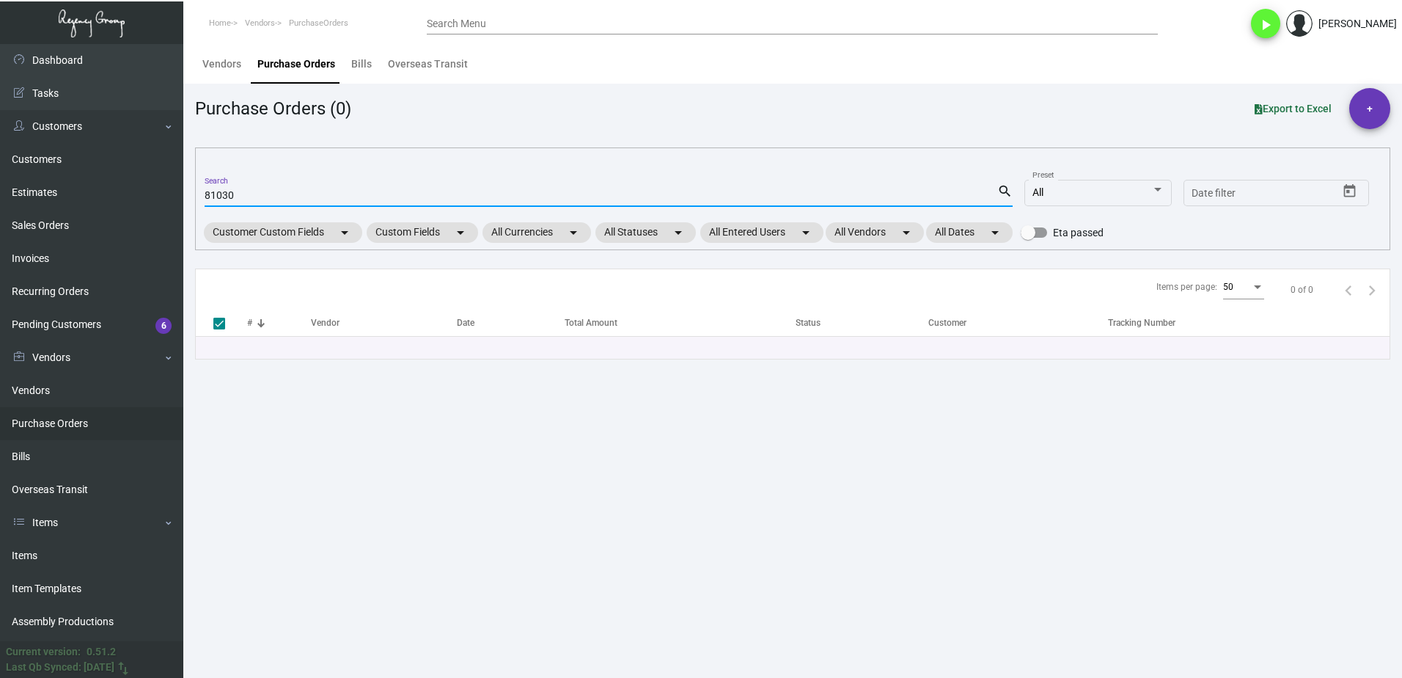
checkbox input "false"
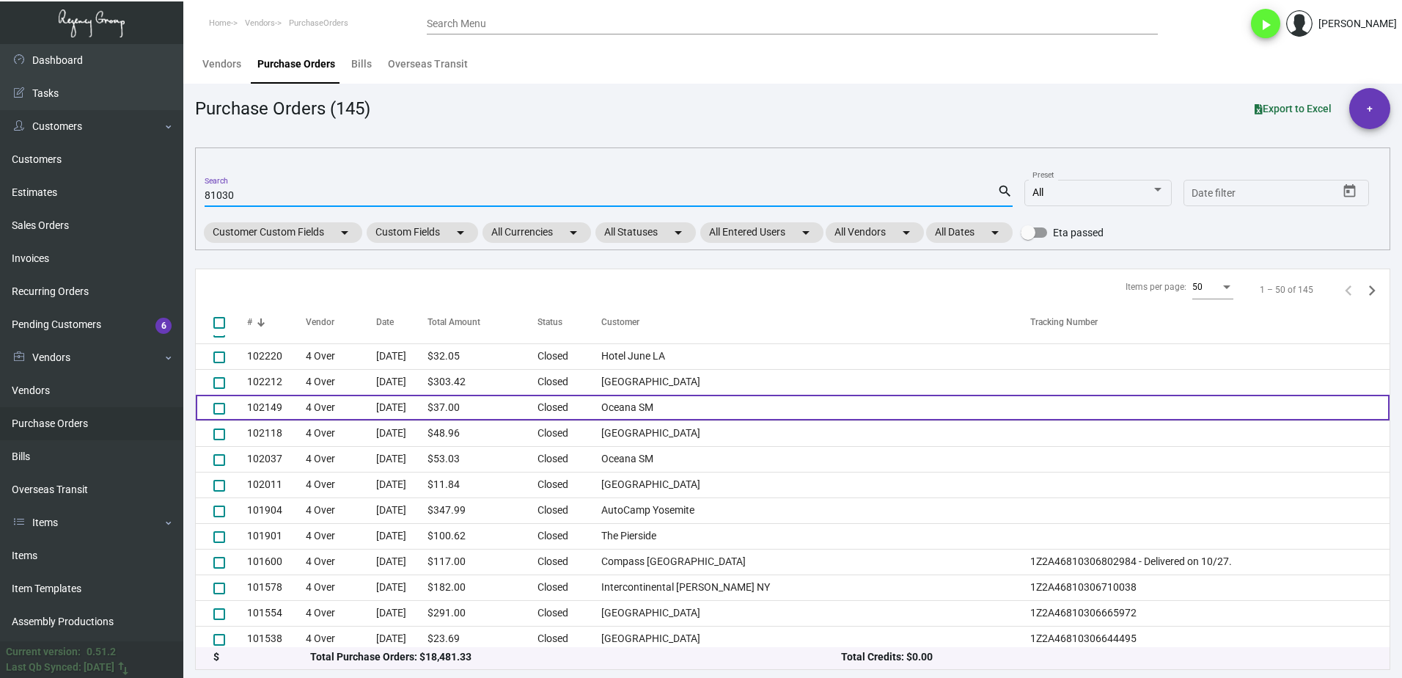
scroll to position [973, 0]
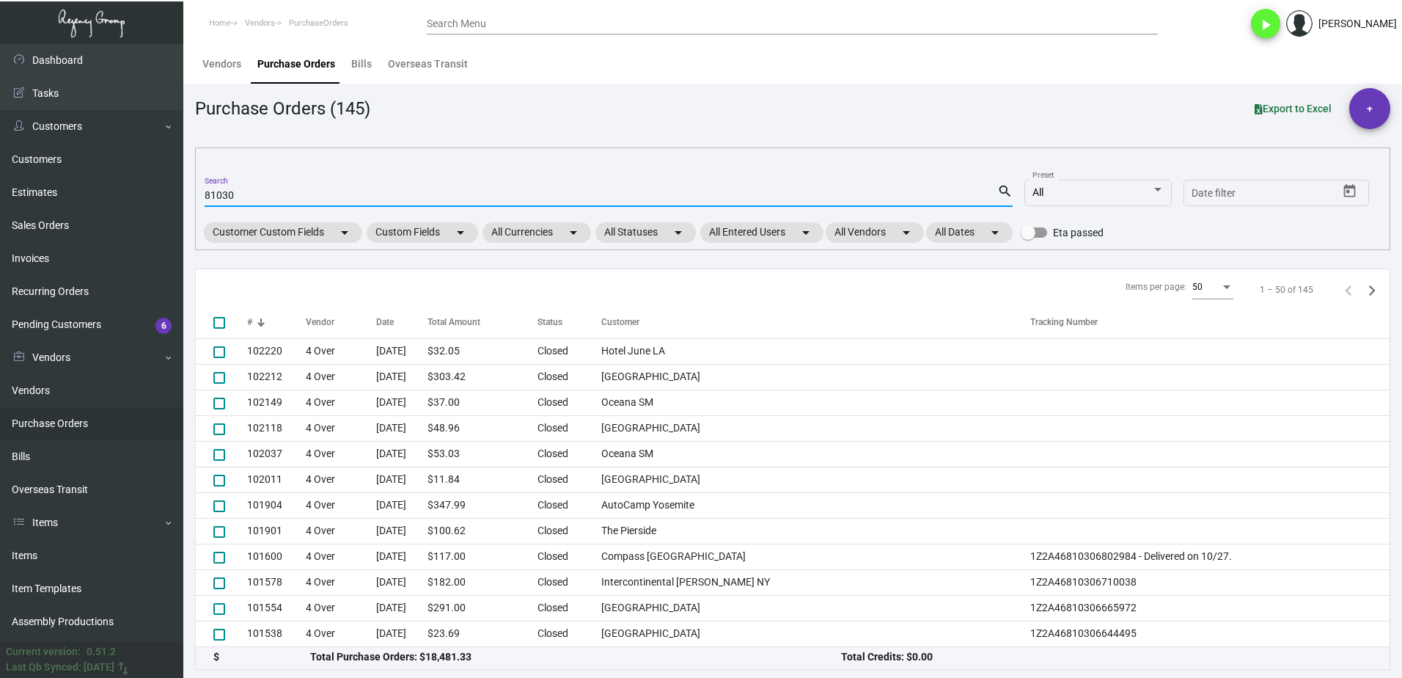
click at [216, 197] on input "81030" at bounding box center [601, 196] width 793 height 12
paste input "2065"
type input "82065"
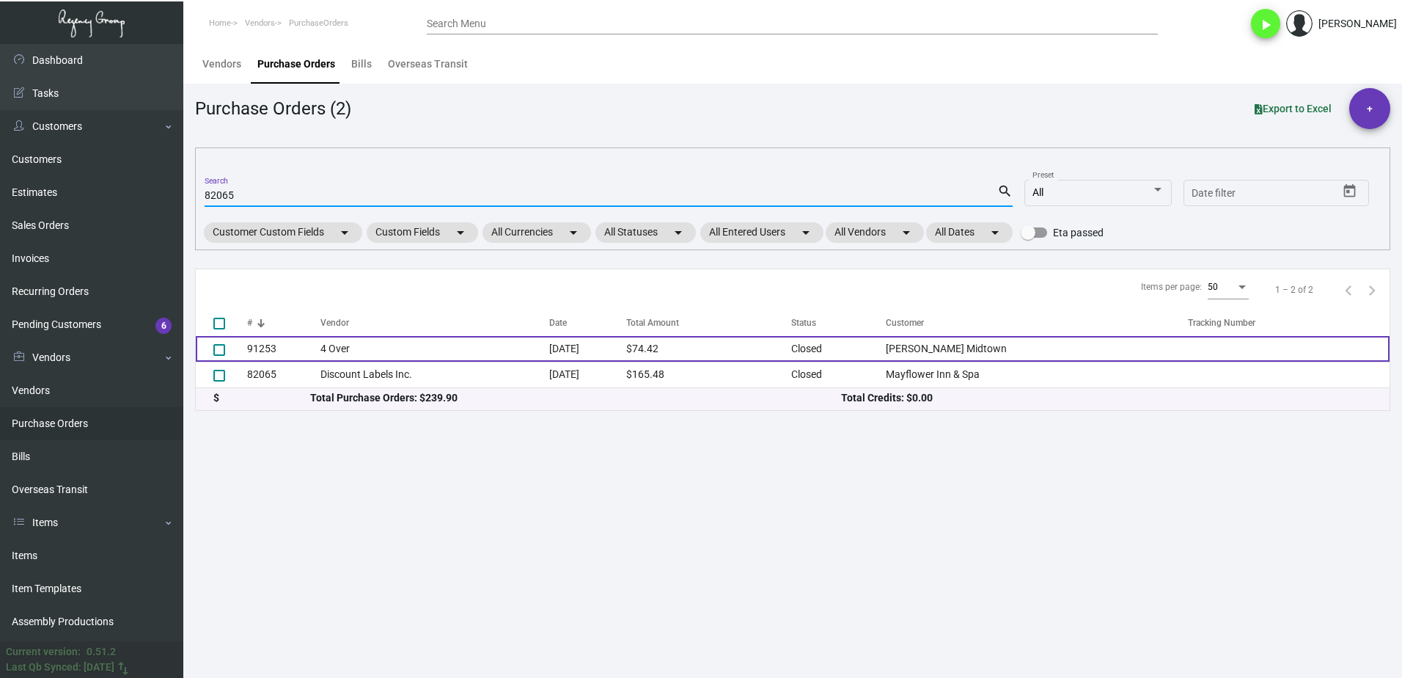
scroll to position [0, 0]
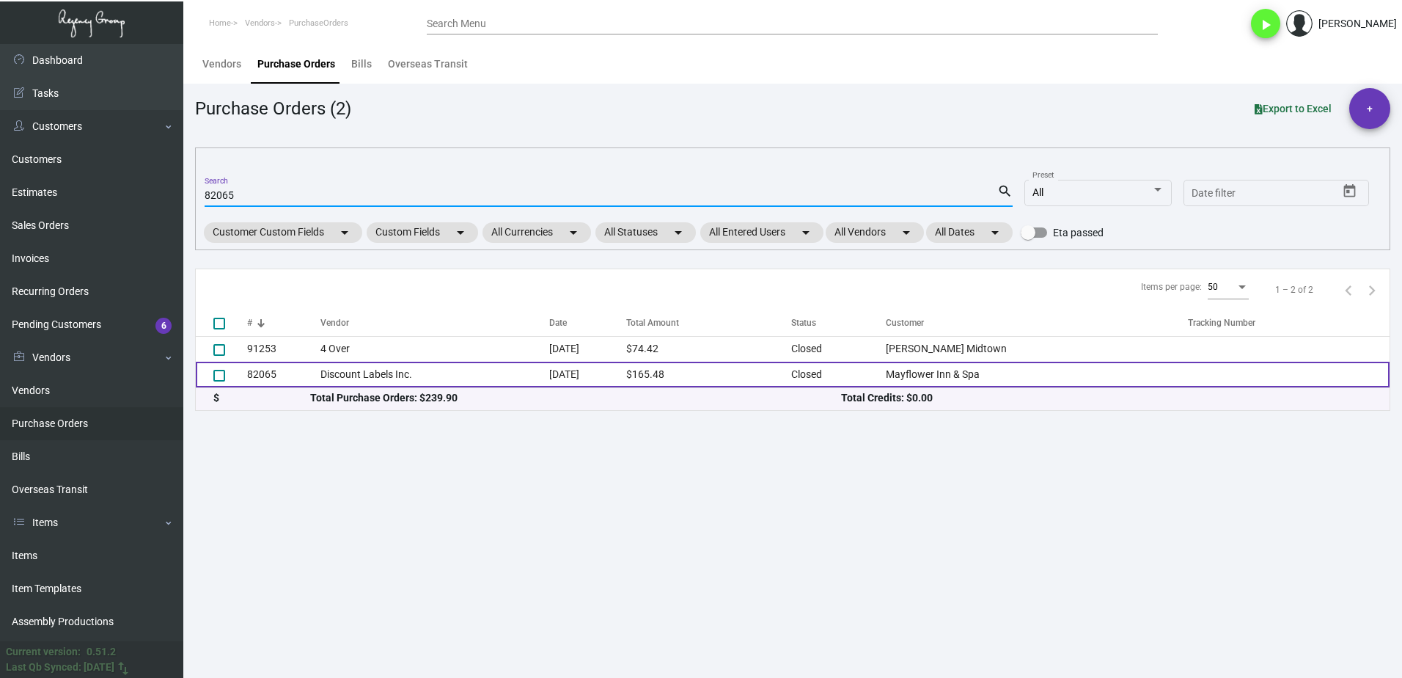
click at [381, 372] on td "Discount Labels Inc." at bounding box center [434, 375] width 229 height 26
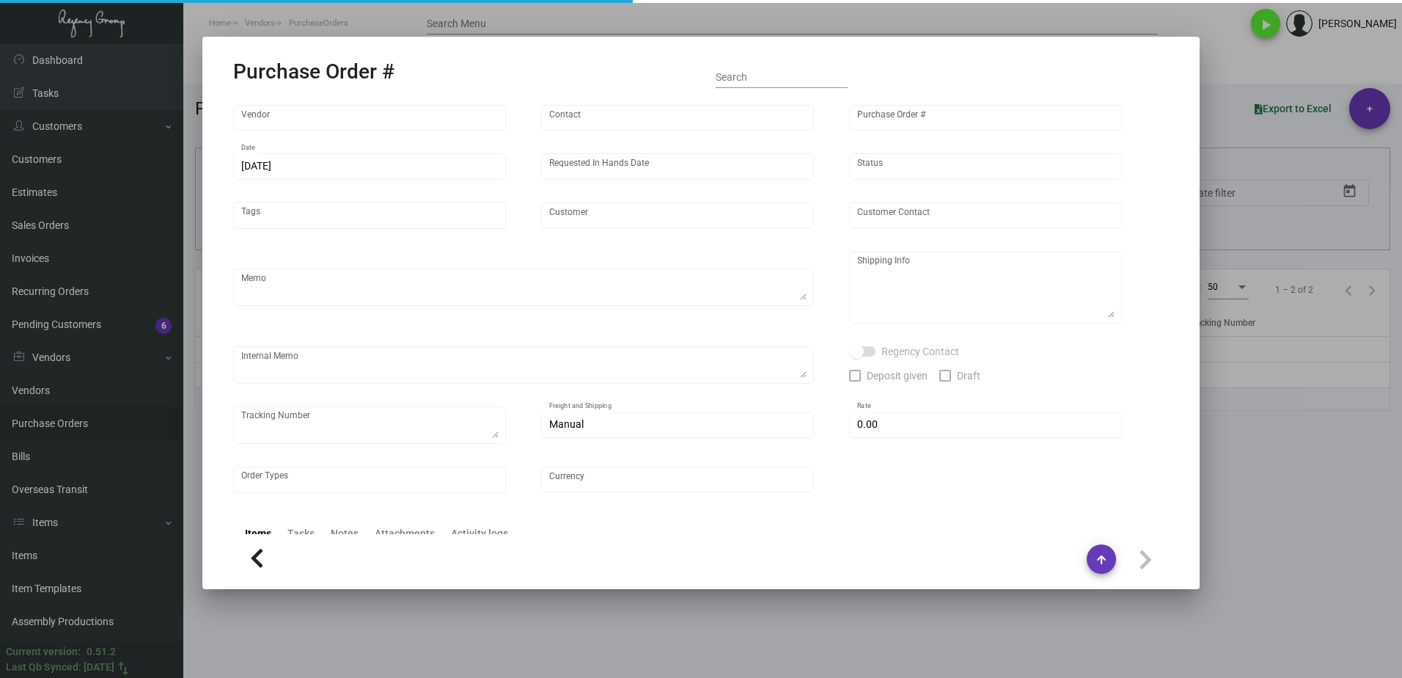
type input "Discount Labels Inc."
type input "Order Release"
type input "82065"
type input "[DATE]"
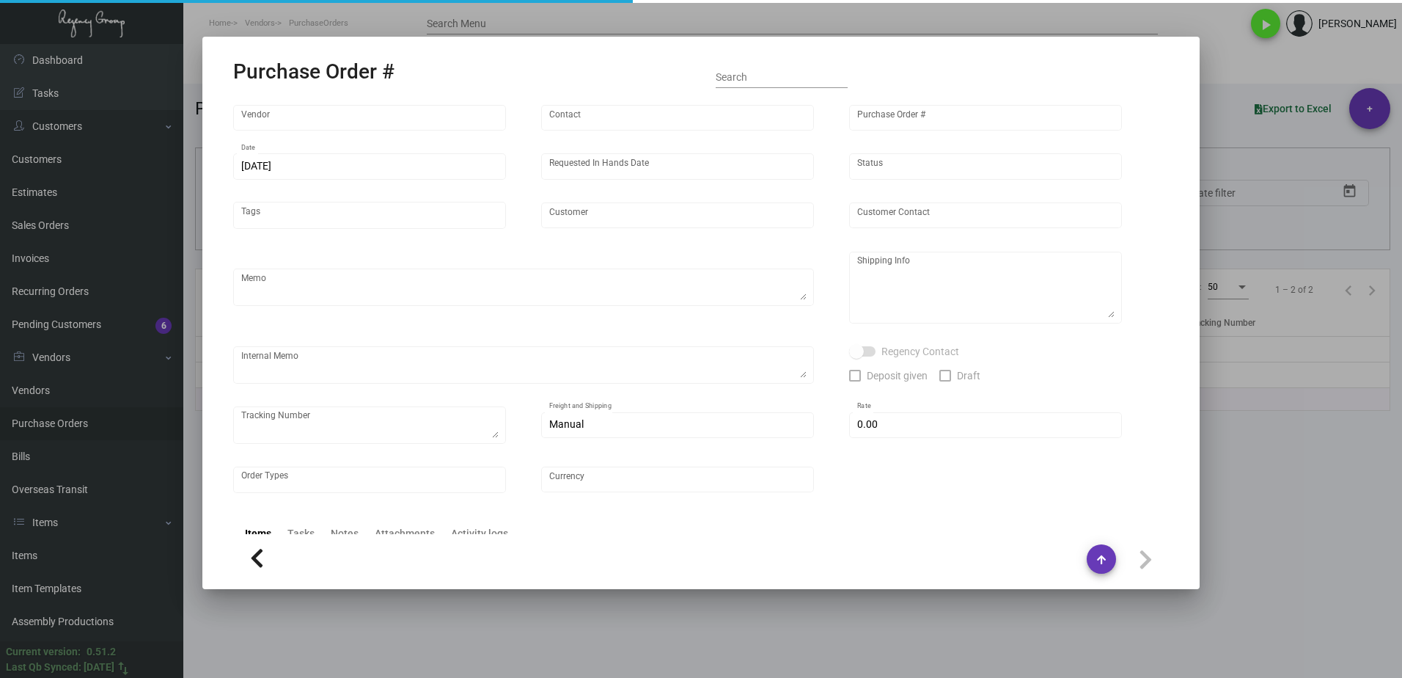
type input "Mayflower Inn & Spa"
type input "[PERSON_NAME]"
type textarea "Mayflower Inn & Spa [PERSON_NAME] [STREET_ADDRESS][PERSON_NAME][US_STATE]"
type input "$ 0.00"
type input "United States Dollar $"
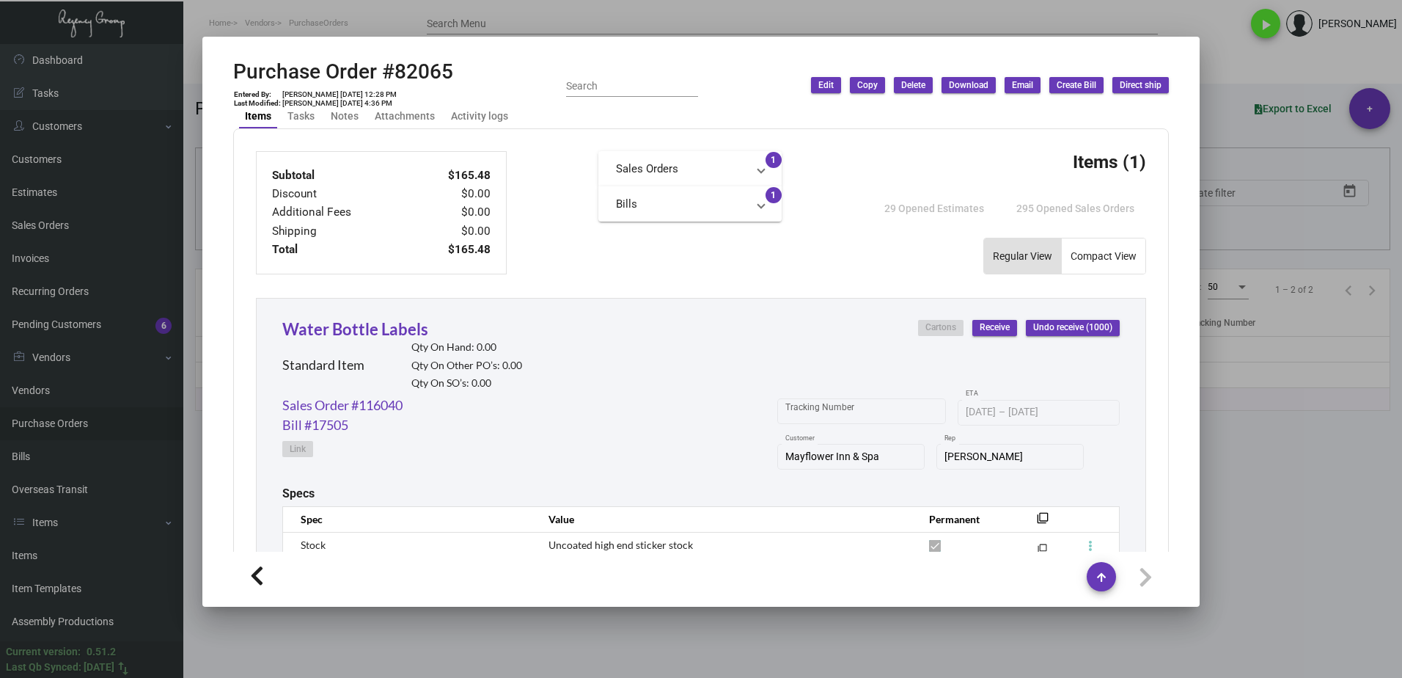
scroll to position [716, 0]
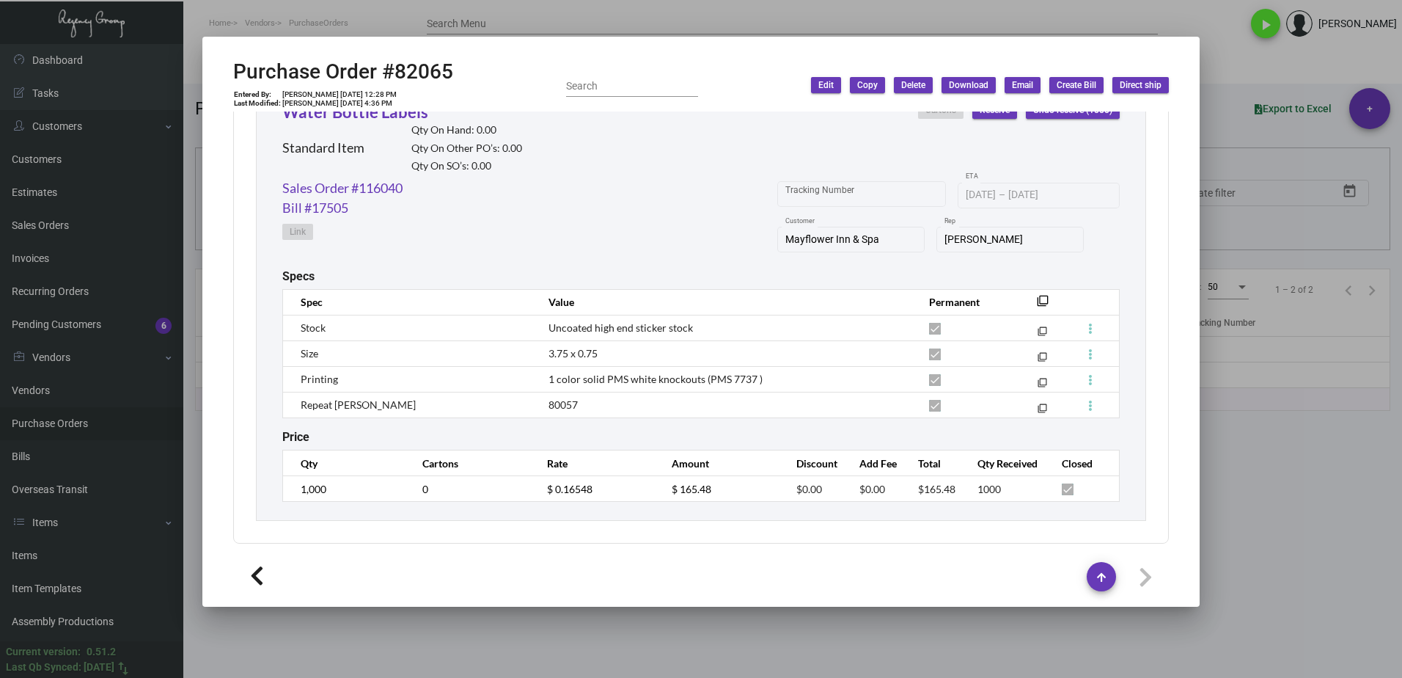
click at [907, 654] on div at bounding box center [701, 339] width 1402 height 678
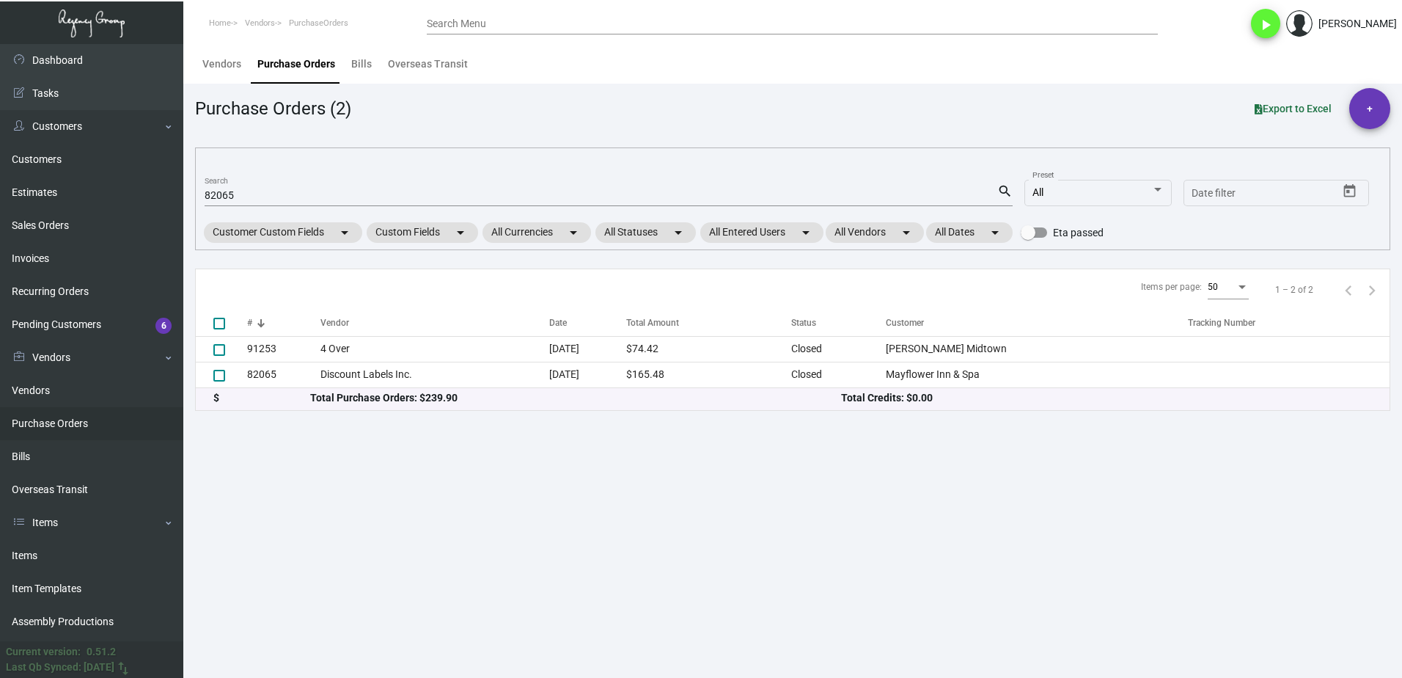
click at [230, 191] on input "82065" at bounding box center [601, 196] width 793 height 12
paste input "1030"
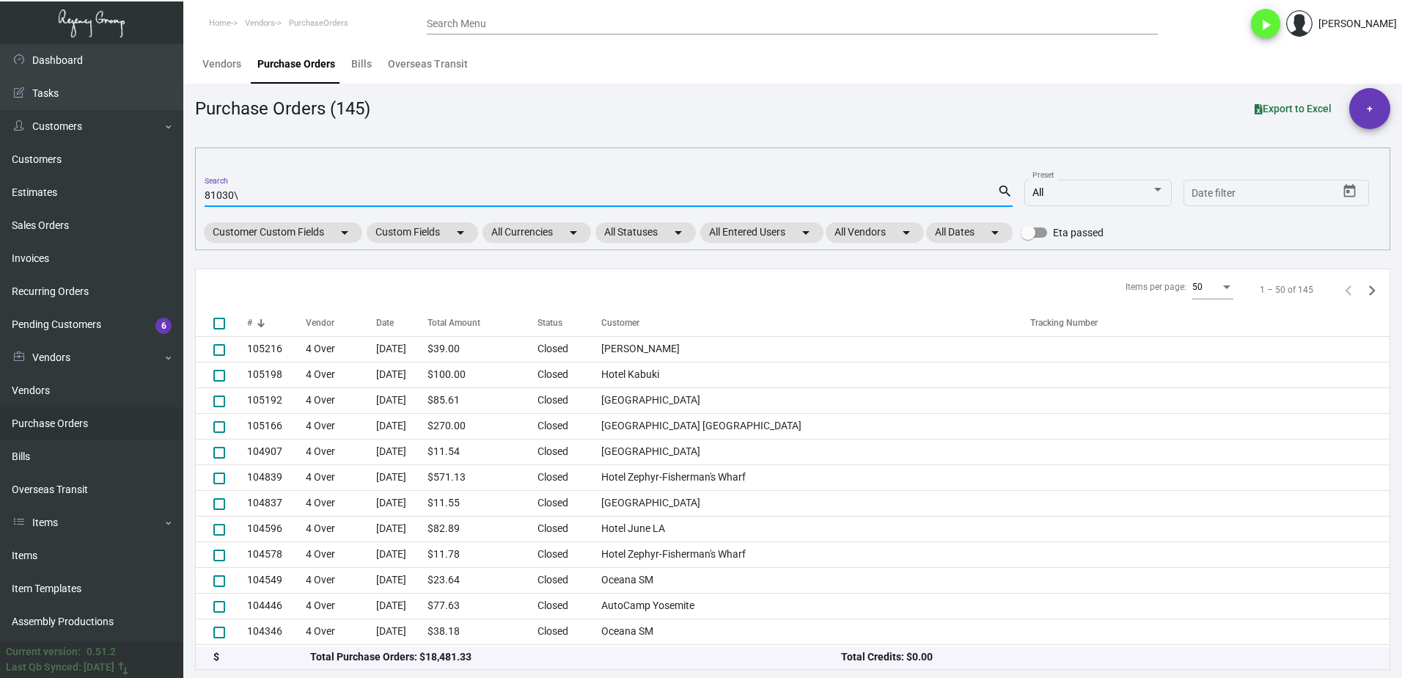
type input "81030\"
checkbox input "true"
type input "81030"
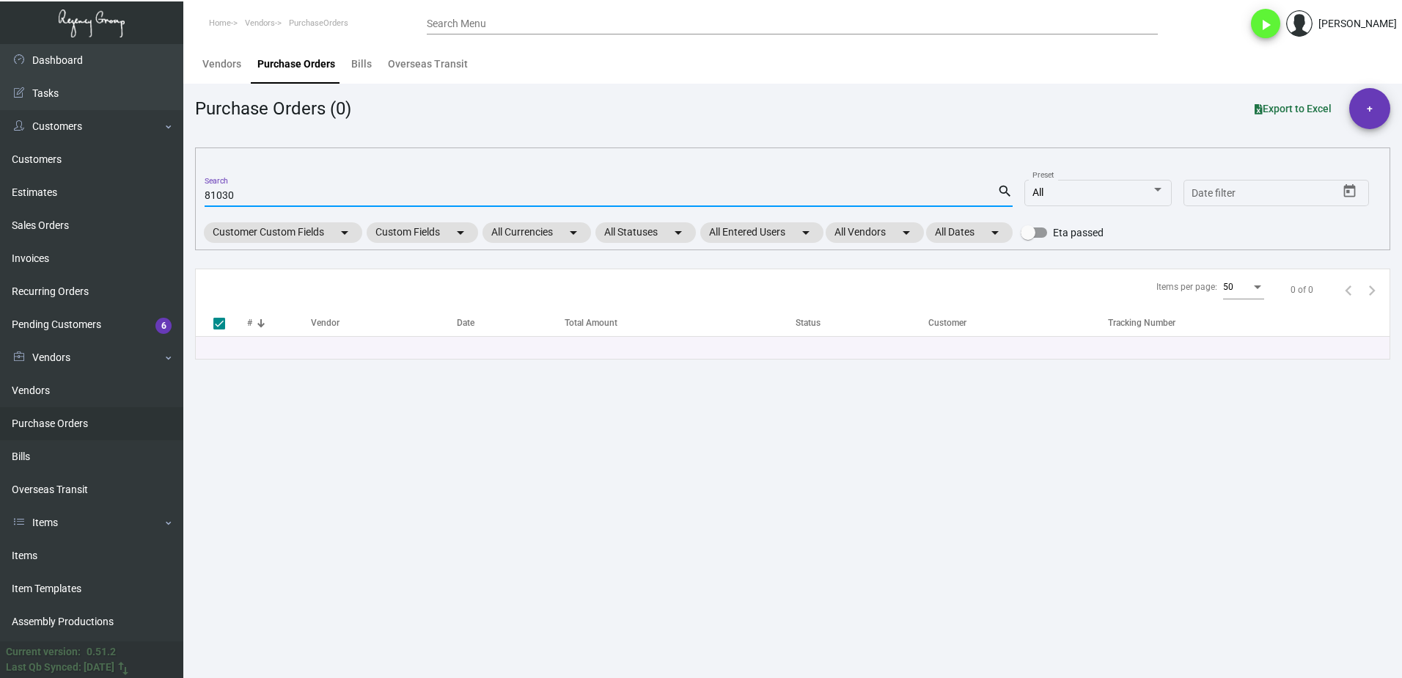
checkbox input "false"
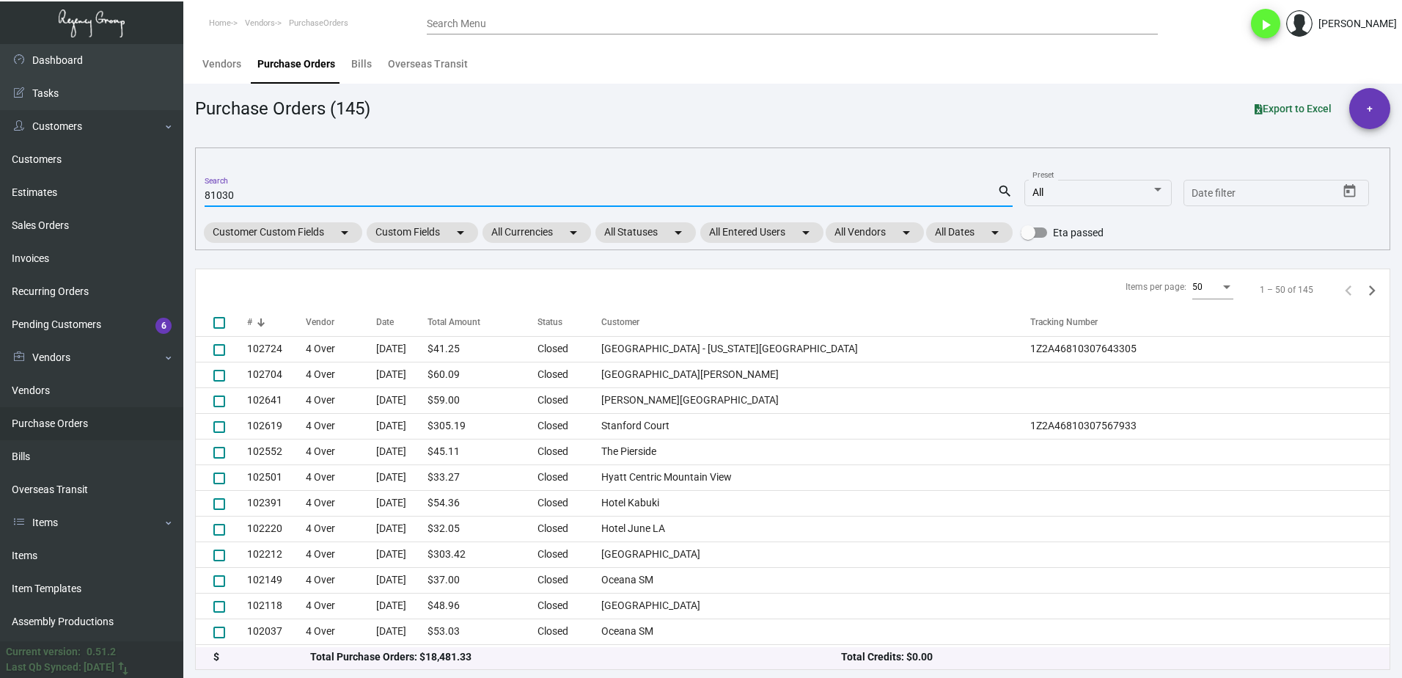
scroll to position [973, 0]
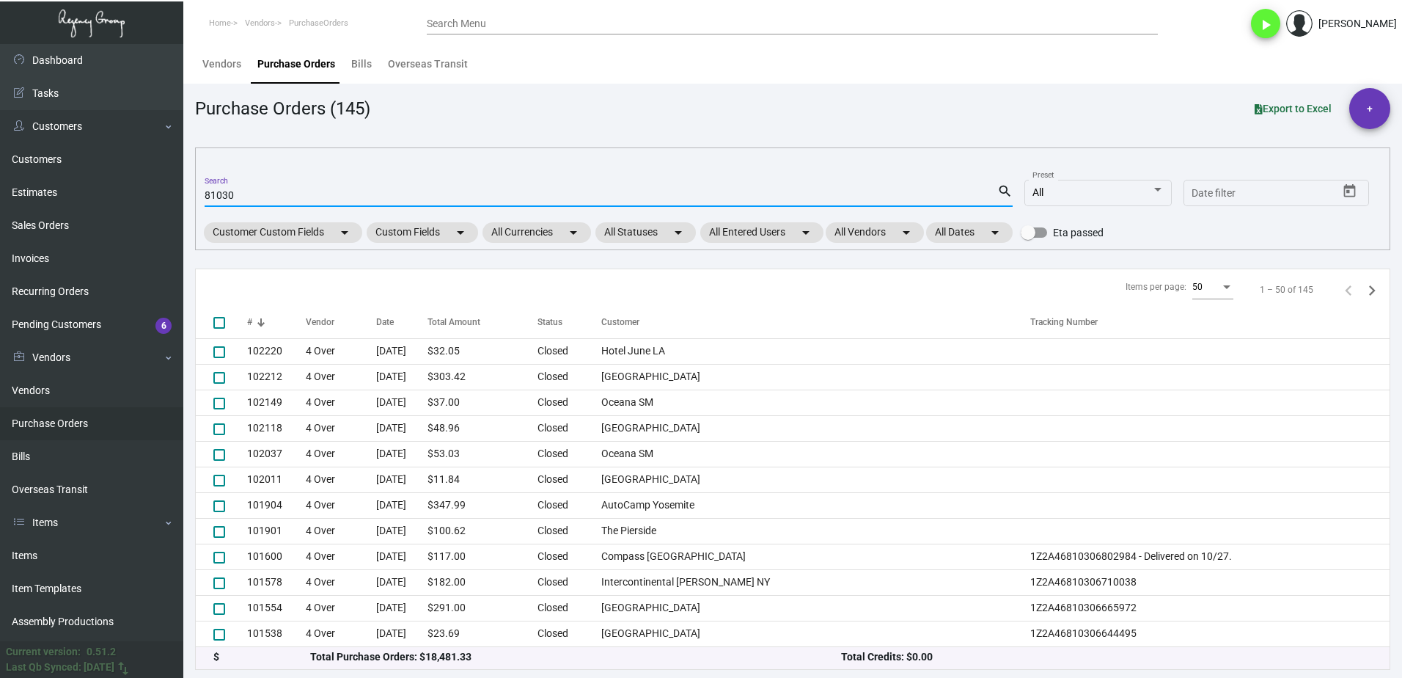
type input "81030"
click at [1362, 284] on icon "Next page" at bounding box center [1372, 290] width 21 height 21
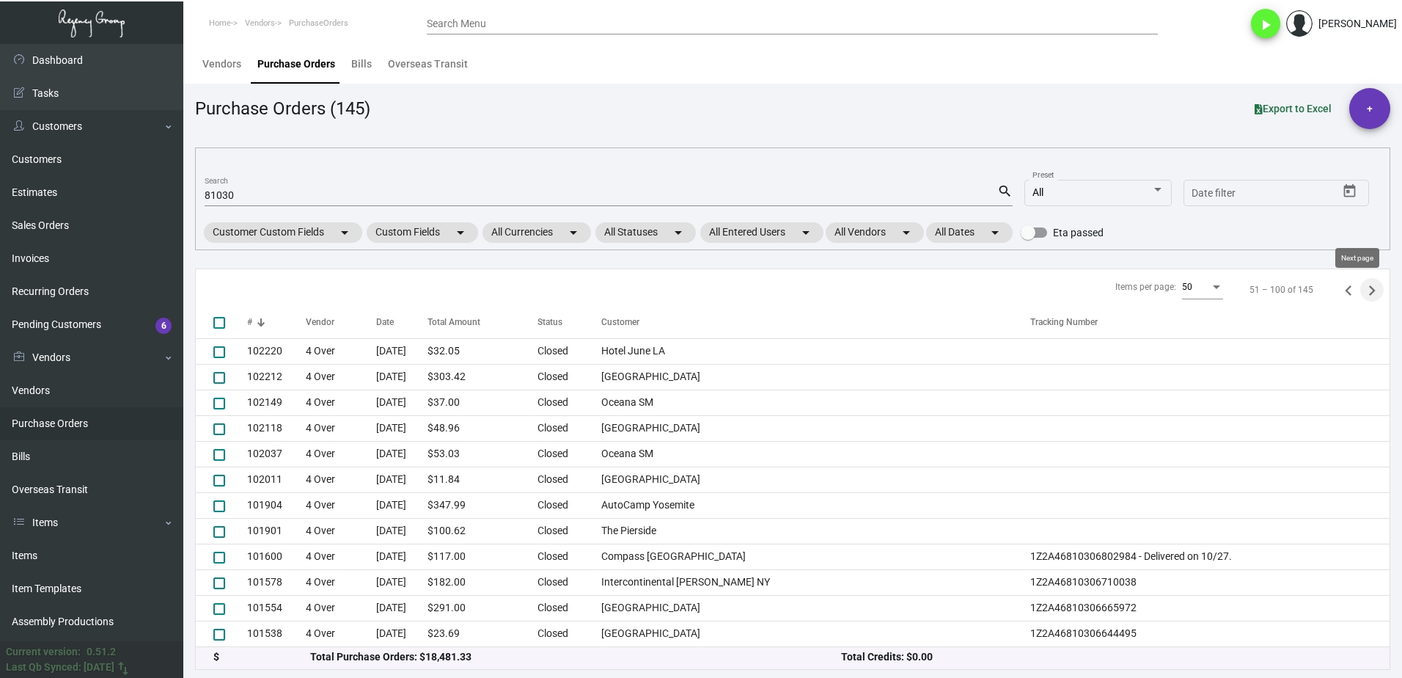
click at [1362, 287] on icon "Next page" at bounding box center [1372, 290] width 21 height 21
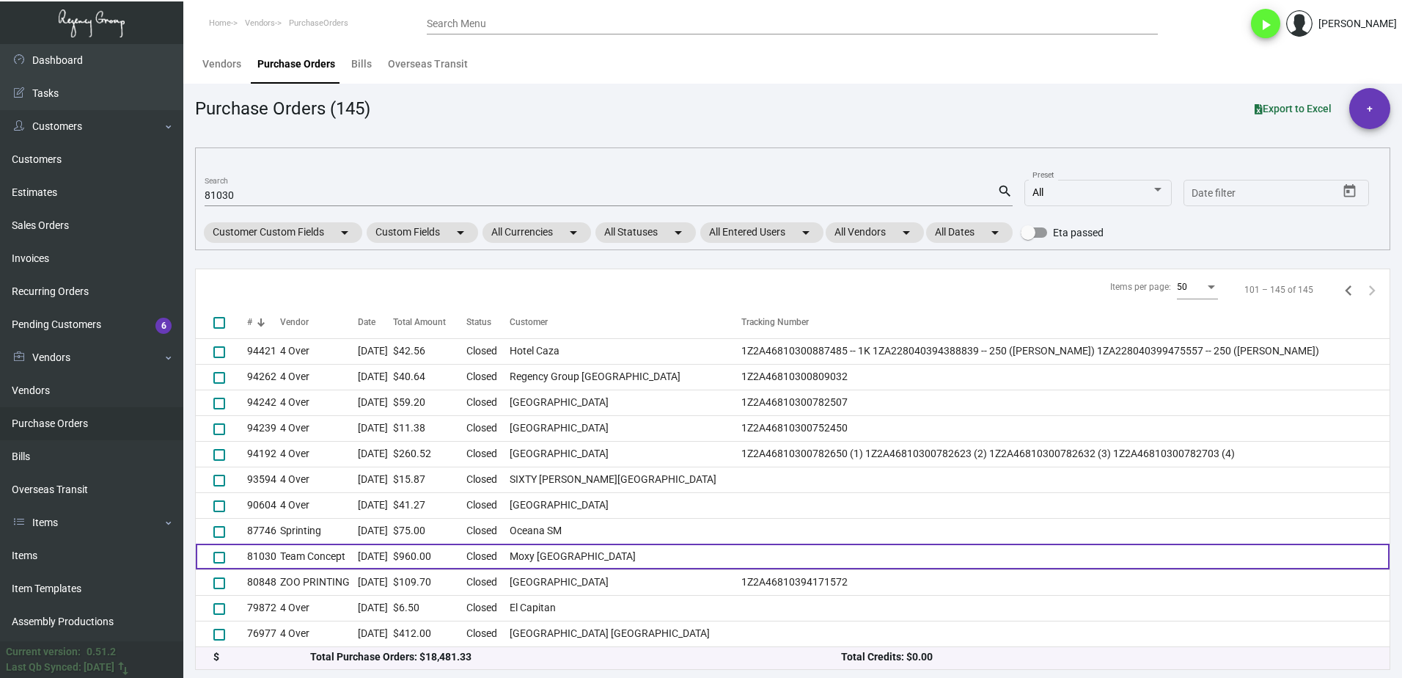
scroll to position [845, 0]
click at [324, 563] on td "Team Concept" at bounding box center [319, 556] width 78 height 26
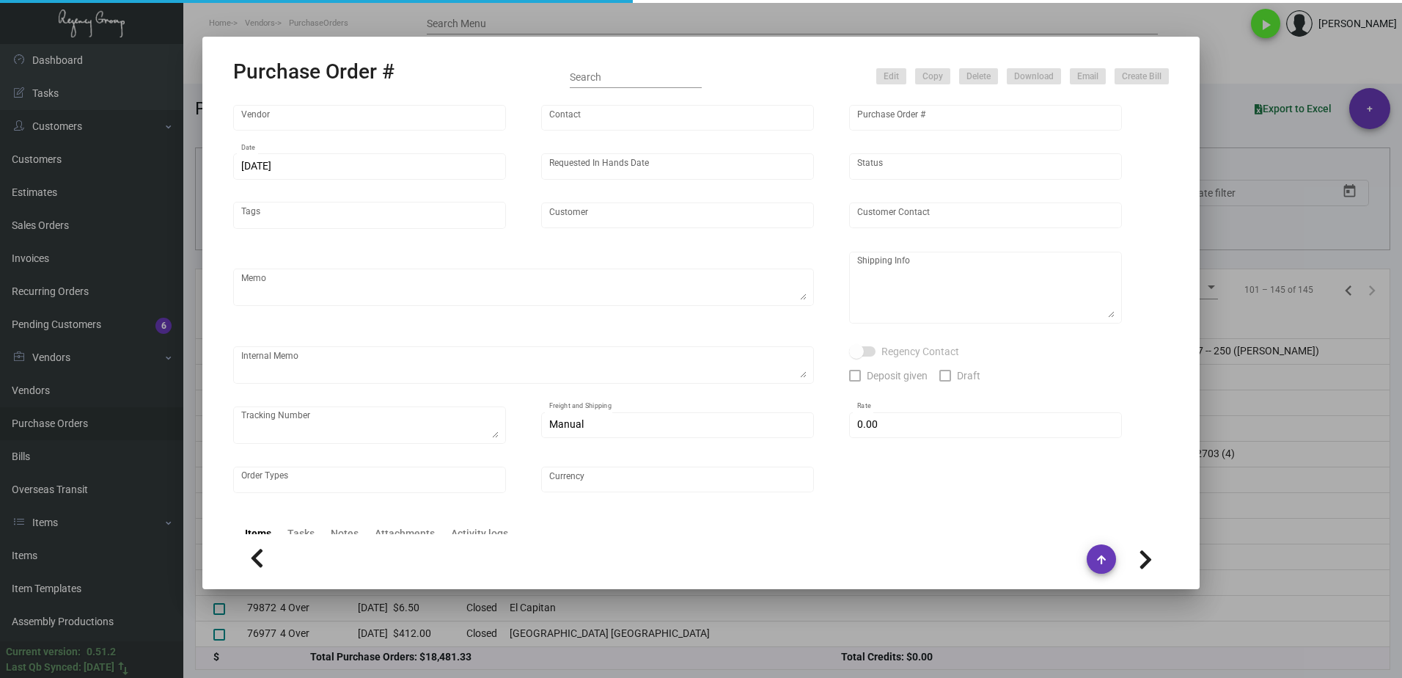
type input "Team Concept"
type input "Frank Babich"
type input "81030"
type input "12/23/2020"
type input "1/8/2021"
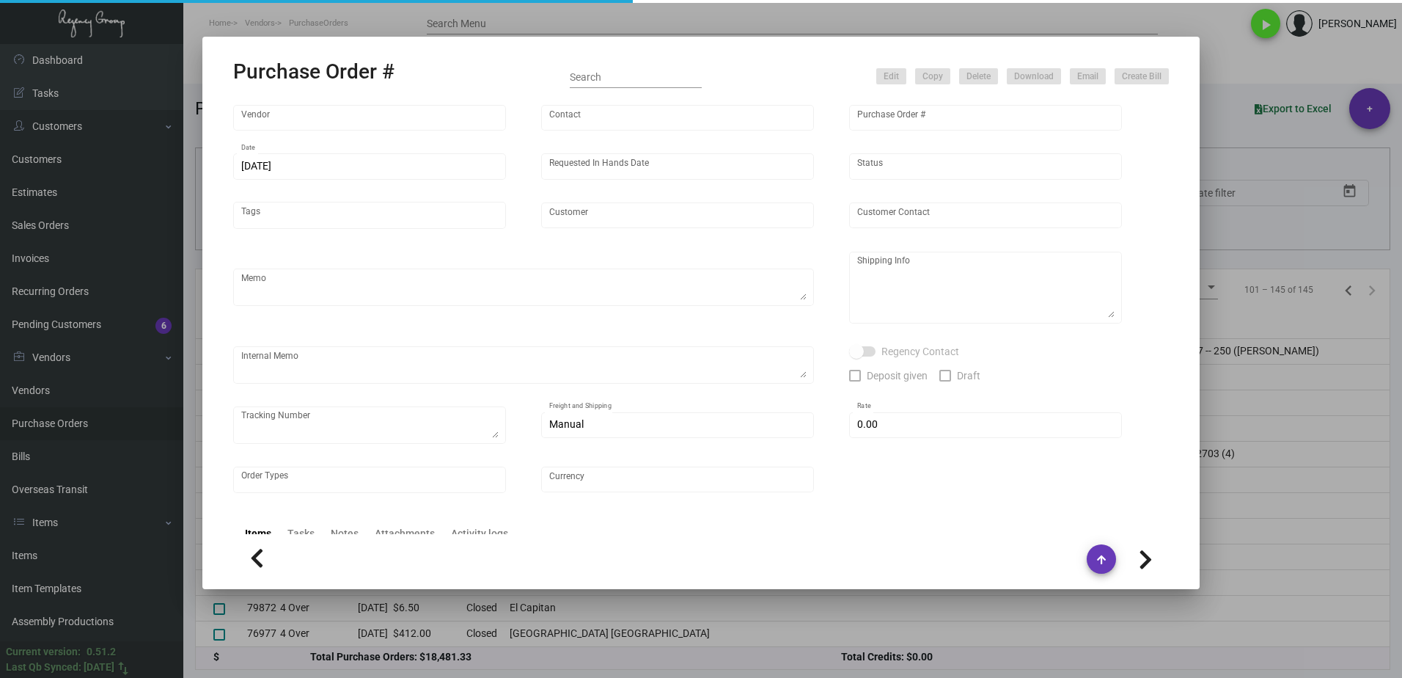
type input "Moxy South Beach"
type textarea "Please try to ship out before 01/08/2021. Thanks!"
type textarea "Regency Group NJ Isaac Cohen 22 Belgrove Dr. Kearny, NJ 07032 US"
type input "$ 0.00"
type input "United States Dollar $"
